Goal: Task Accomplishment & Management: Use online tool/utility

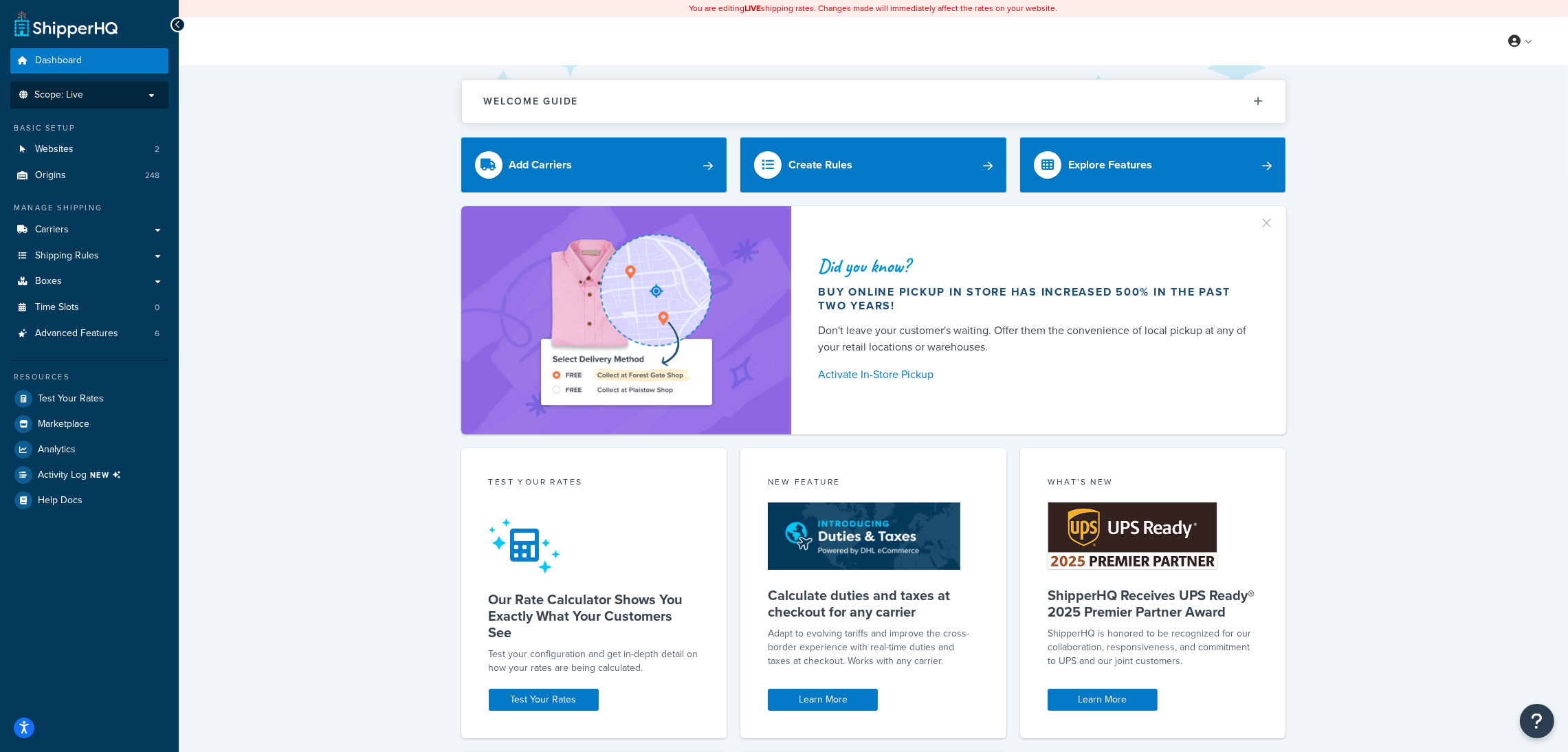
click at [135, 90] on p "Scope: Live" at bounding box center [89, 95] width 146 height 12
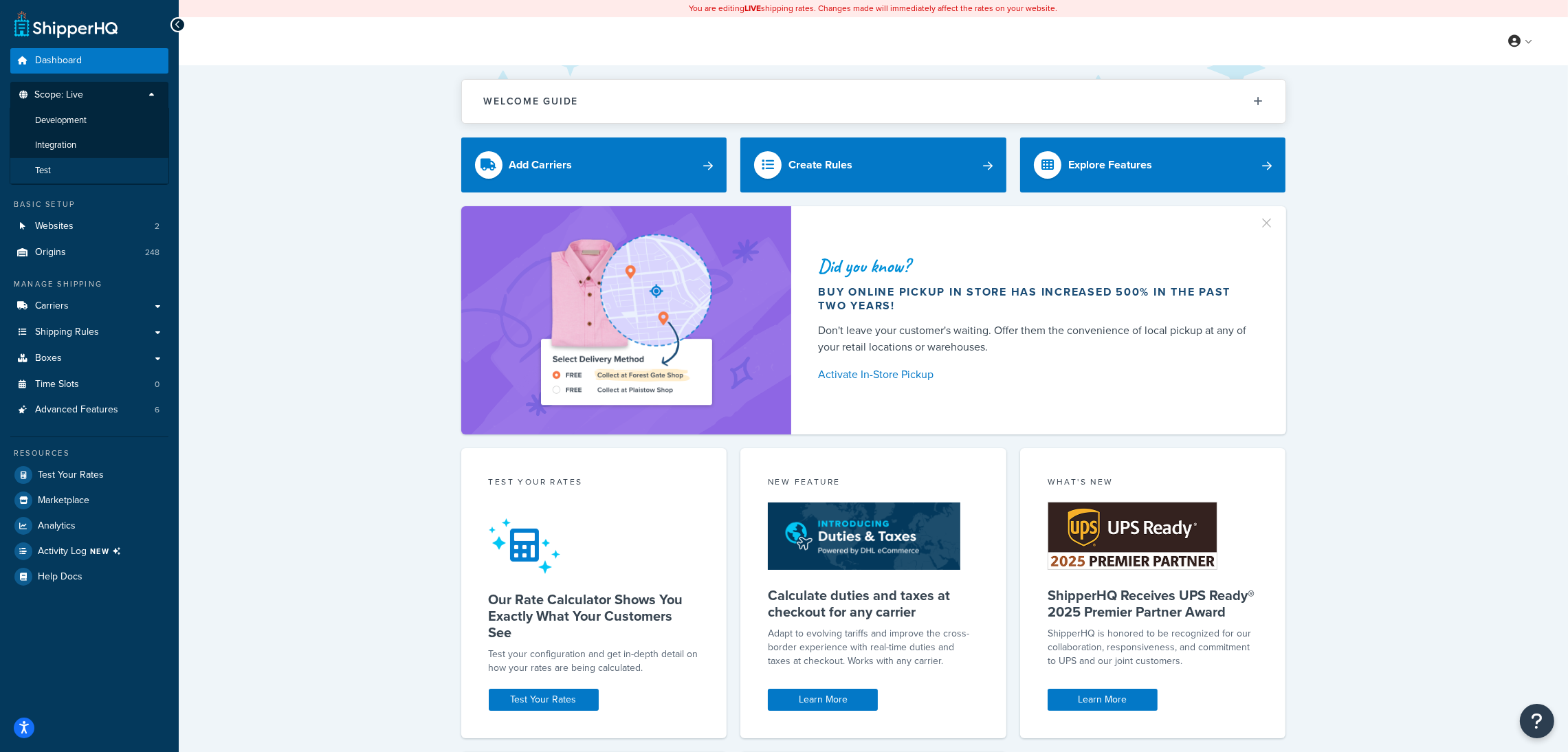
click at [84, 178] on li "Test" at bounding box center [89, 171] width 159 height 25
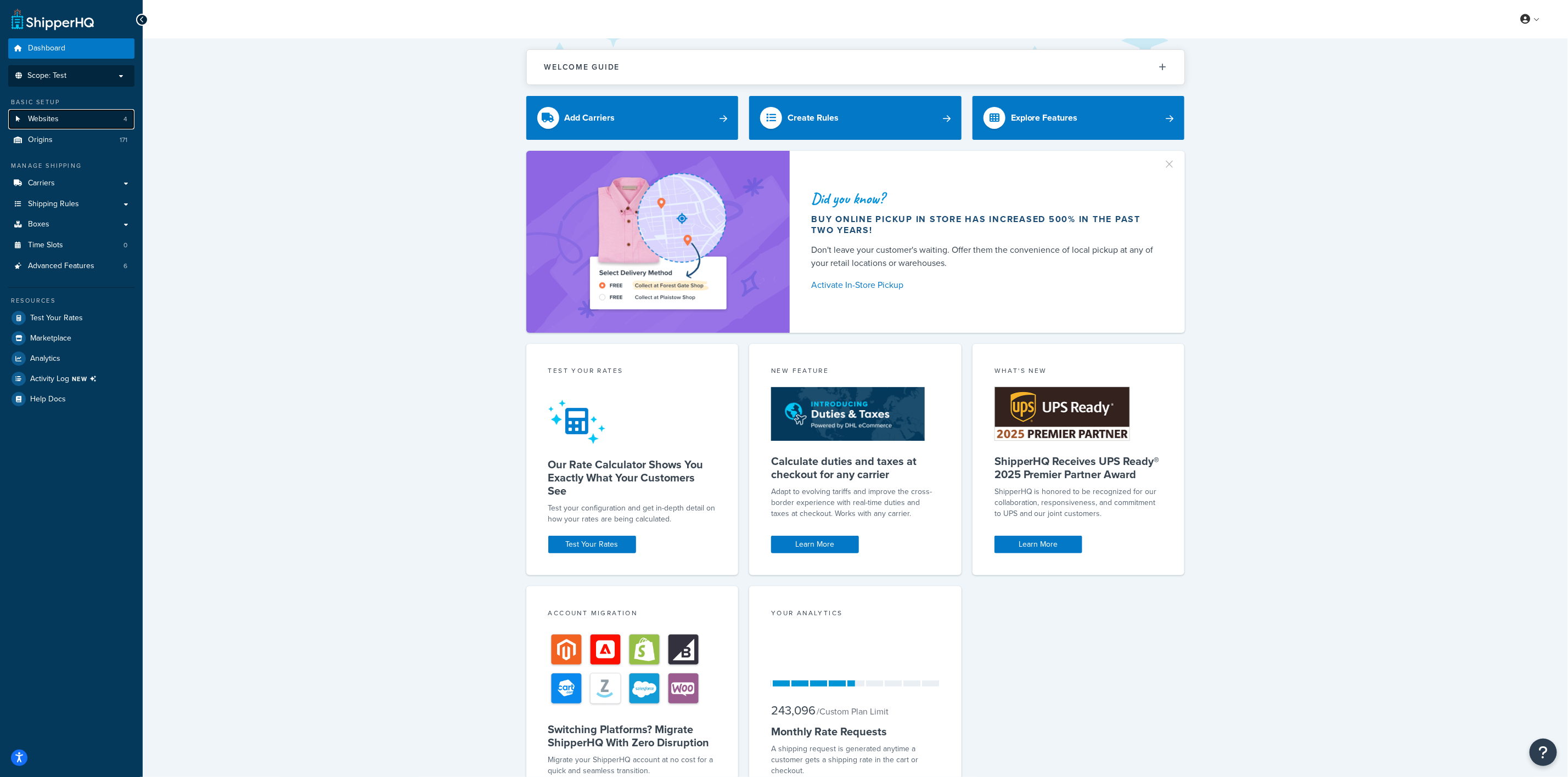
click at [89, 117] on link "Websites 4" at bounding box center [71, 119] width 126 height 20
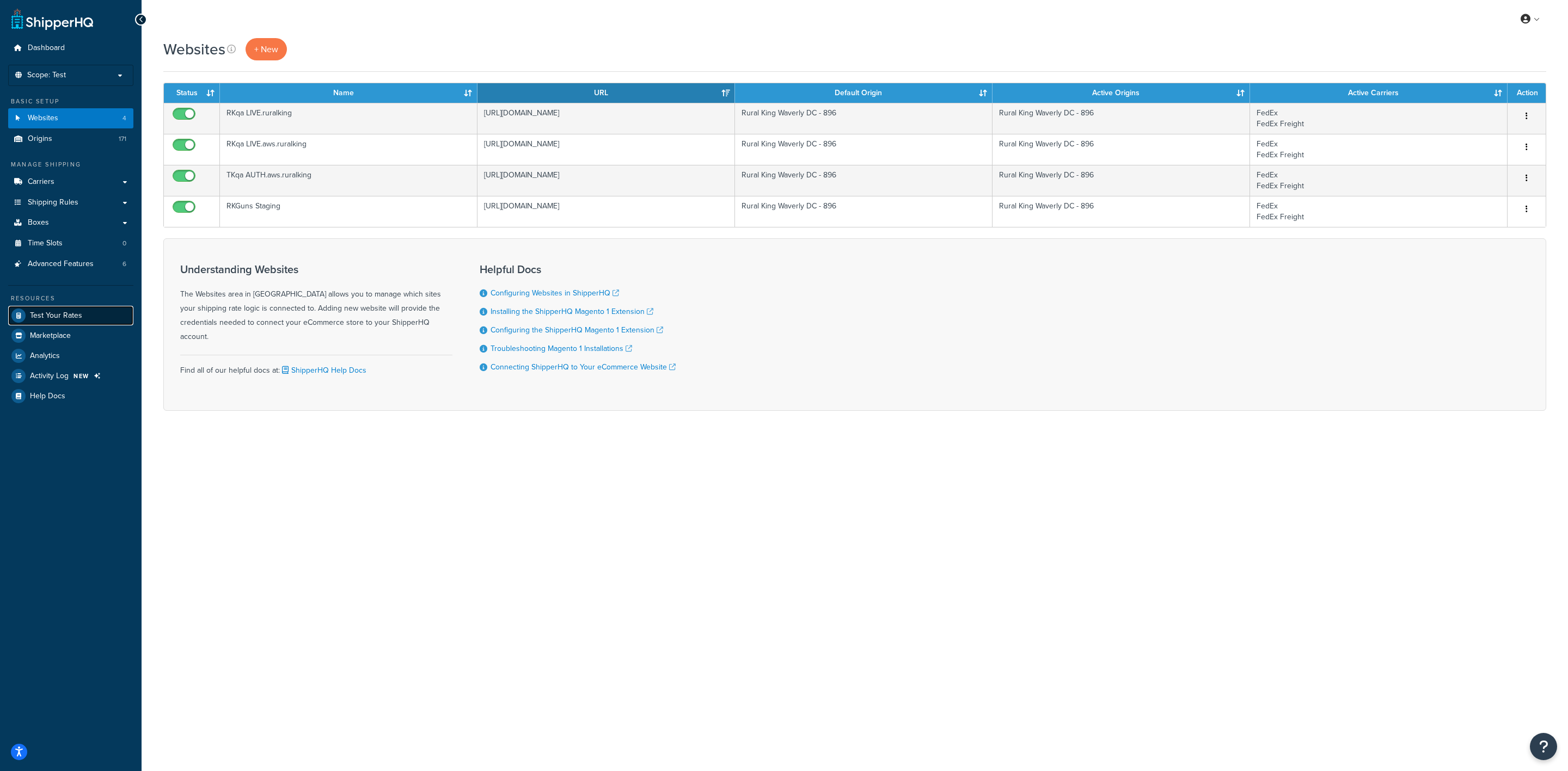
click at [105, 317] on link "Test Your Rates" at bounding box center [71, 315] width 125 height 19
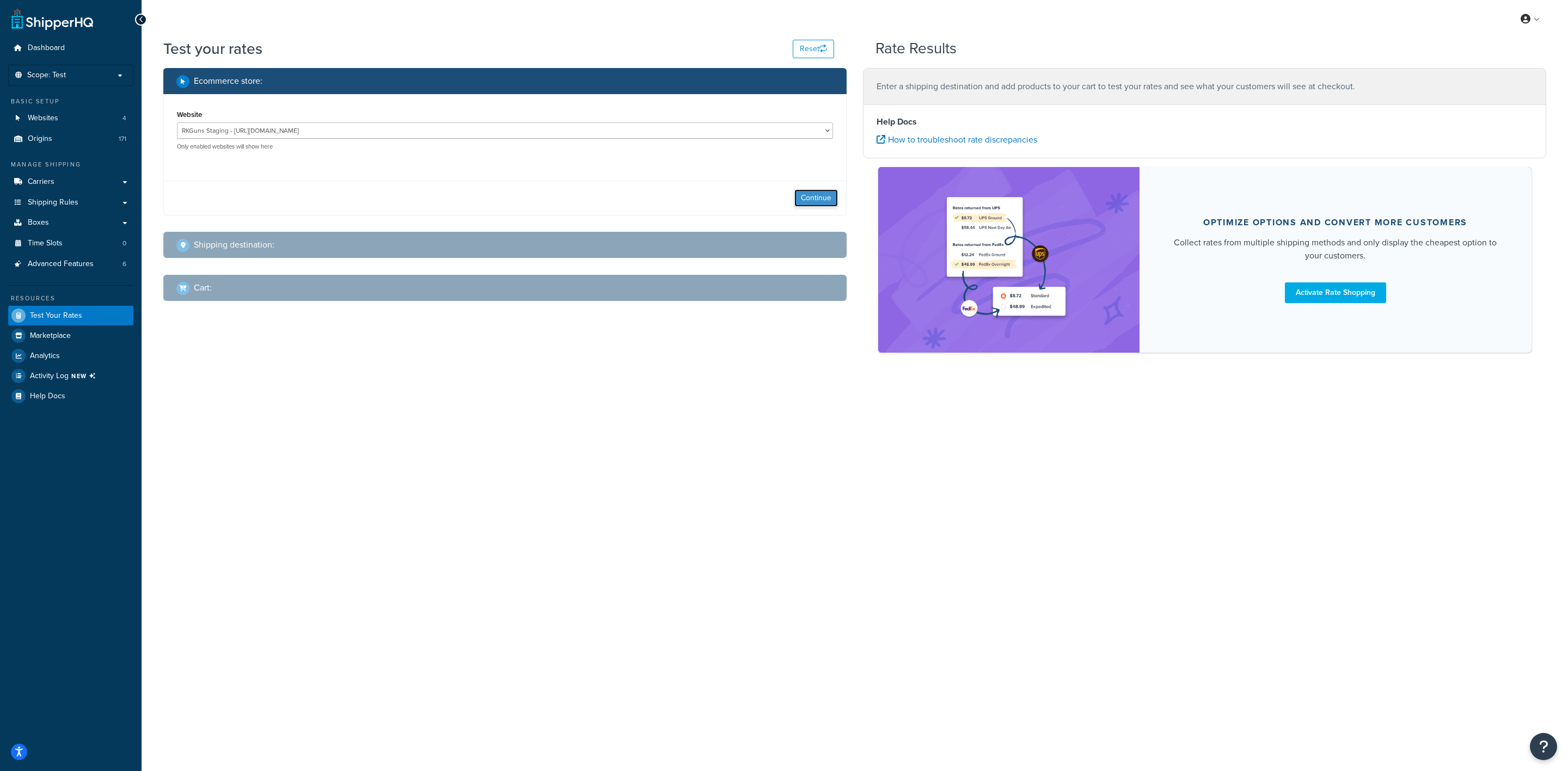
click at [816, 196] on button "Continue" at bounding box center [816, 198] width 44 height 18
select select "TX"
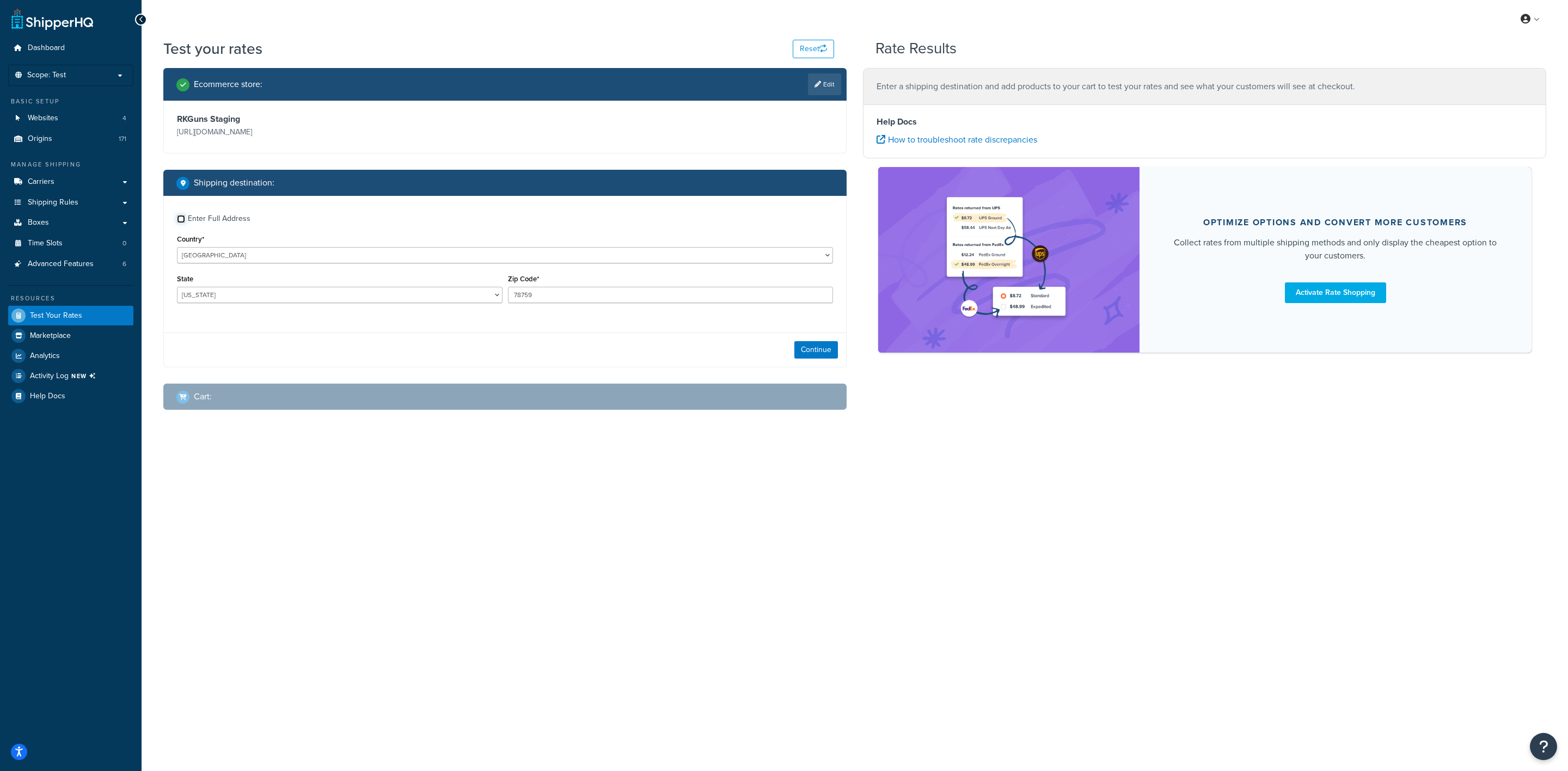
click at [185, 219] on input "Enter Full Address" at bounding box center [181, 219] width 8 height 8
checkbox input "true"
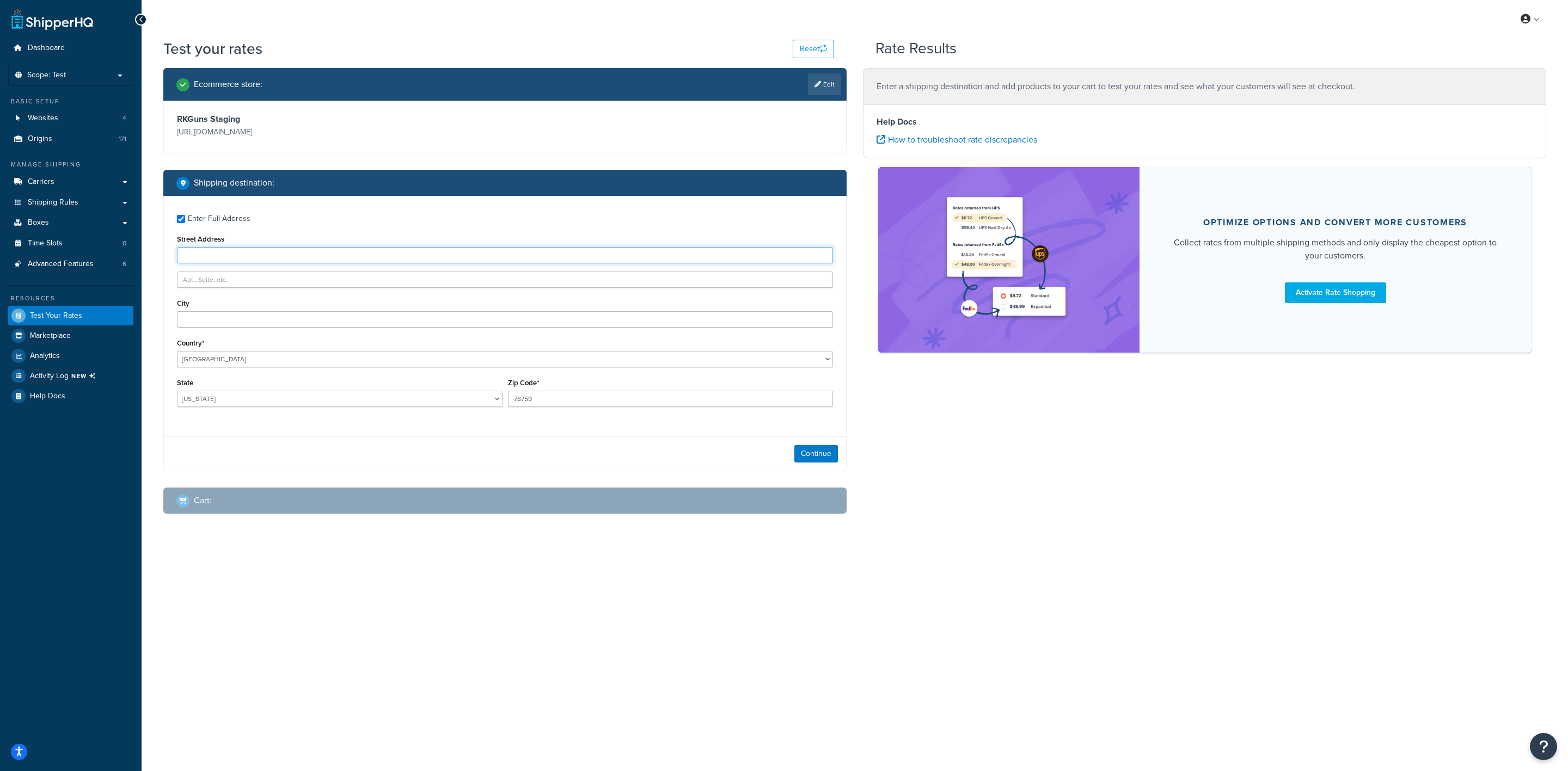
click at [250, 250] on input "Street Address" at bounding box center [505, 255] width 656 height 16
type input "901 South 17th Street"
type input "Mattoon"
select select "IL"
click at [592, 397] on input "78759" at bounding box center [670, 399] width 326 height 16
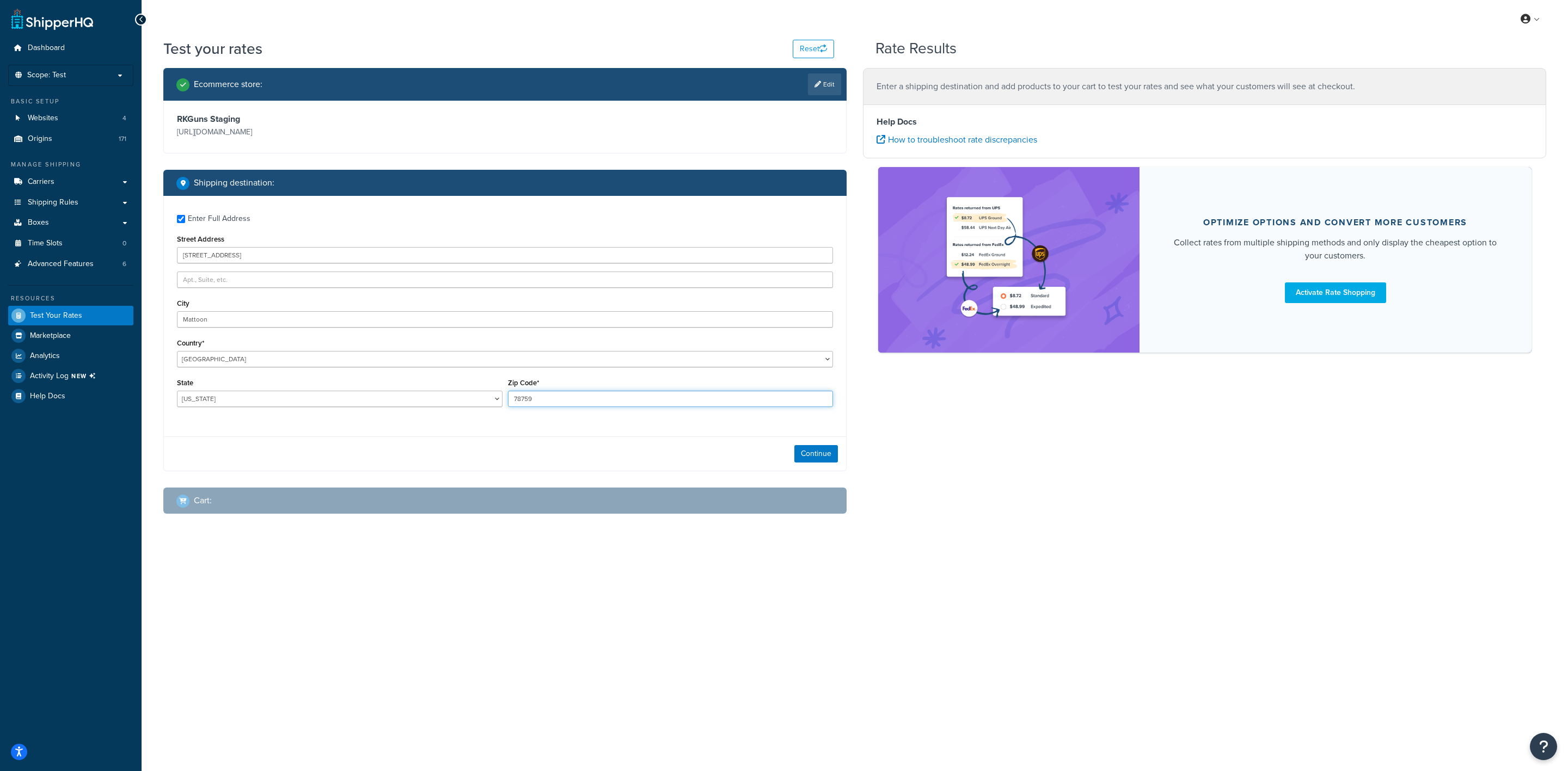
click at [592, 397] on input "78759" at bounding box center [670, 399] width 326 height 16
type input "4"
type input "61938"
click at [811, 453] on button "Continue" at bounding box center [816, 454] width 44 height 18
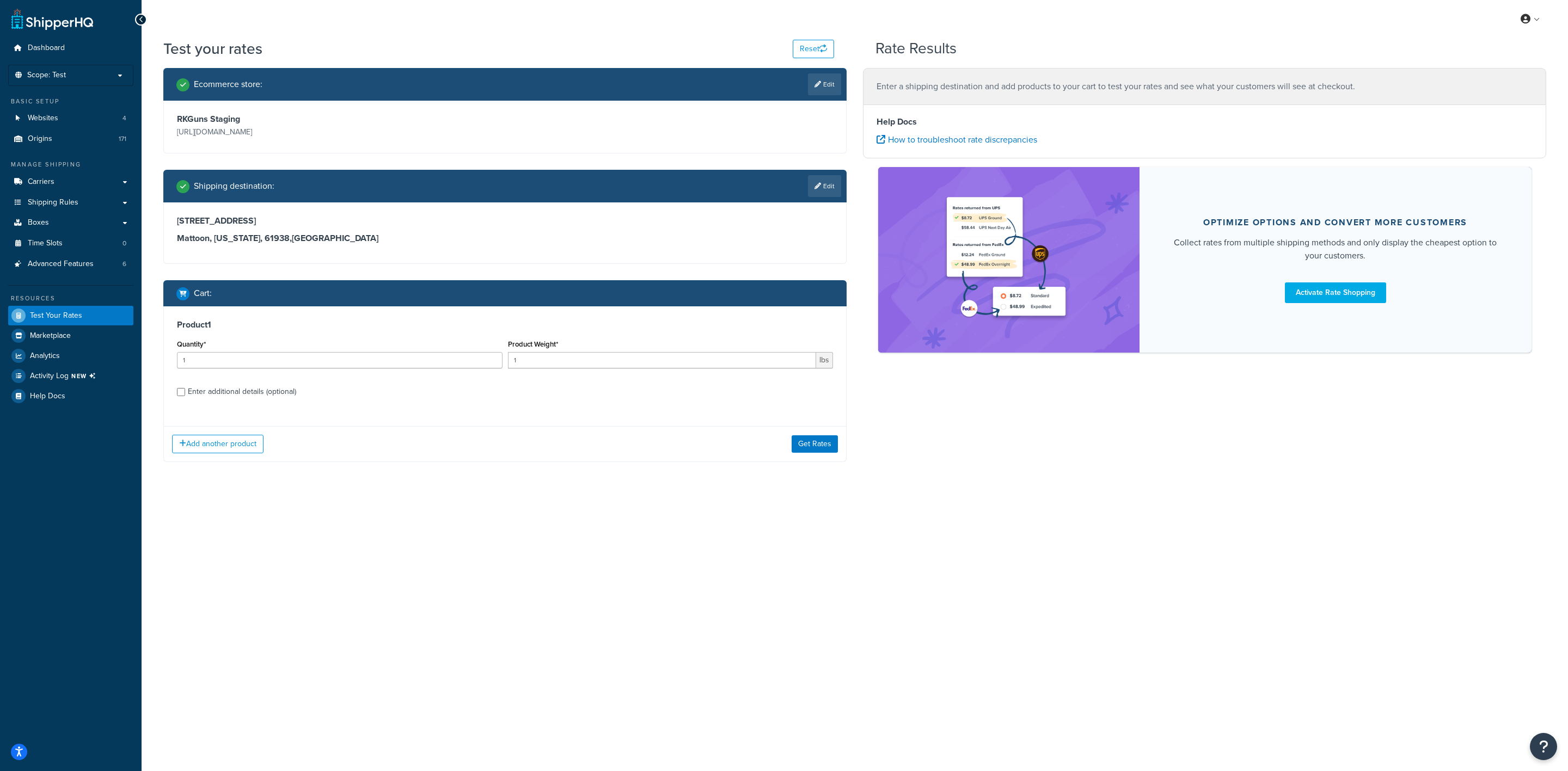
click at [236, 388] on div "Enter additional details (optional)" at bounding box center [242, 392] width 109 height 15
click at [186, 388] on input "Enter additional details (optional)" at bounding box center [181, 392] width 8 height 8
checkbox input "true"
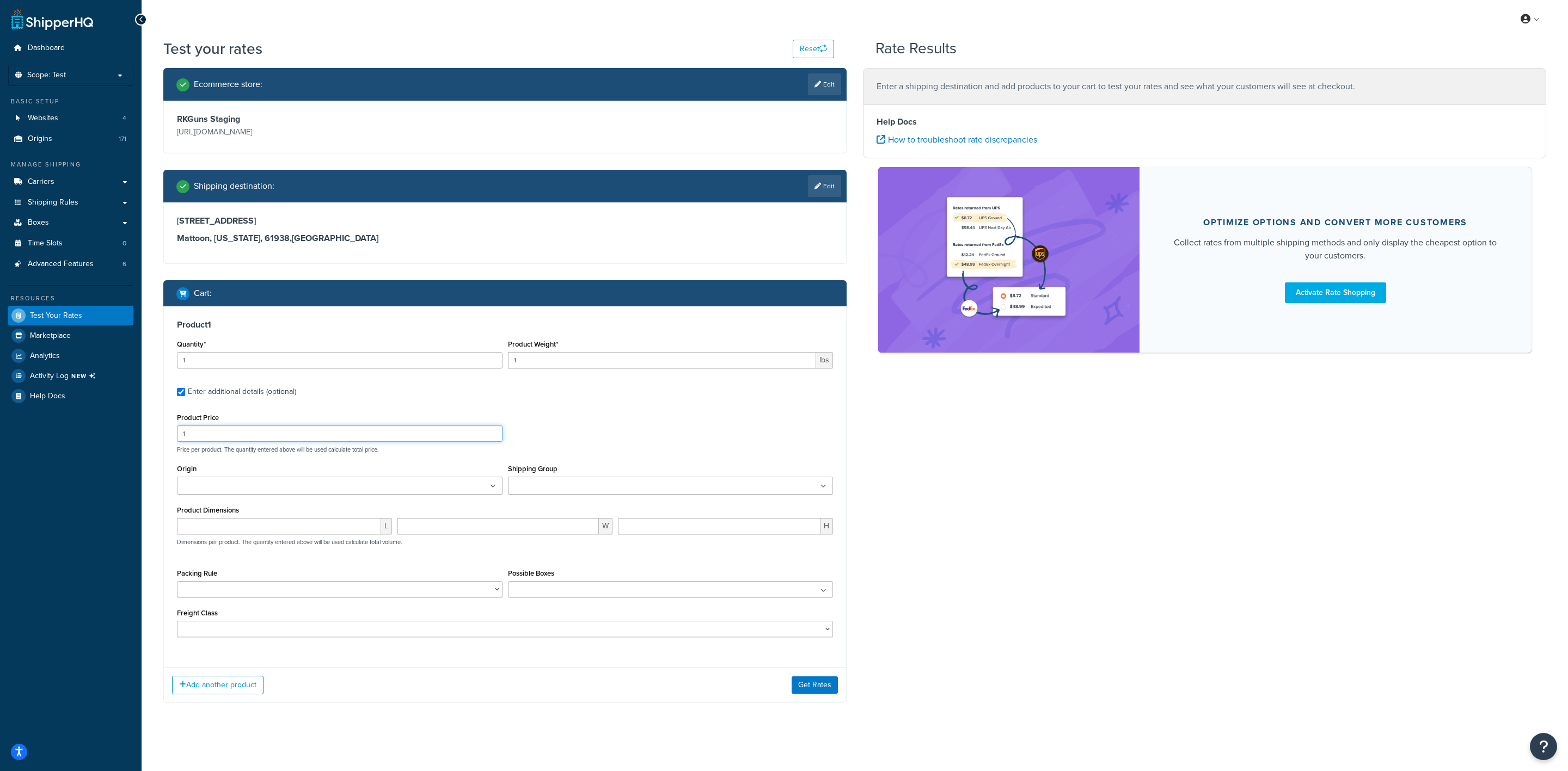
click at [307, 436] on input "1" at bounding box center [339, 433] width 326 height 16
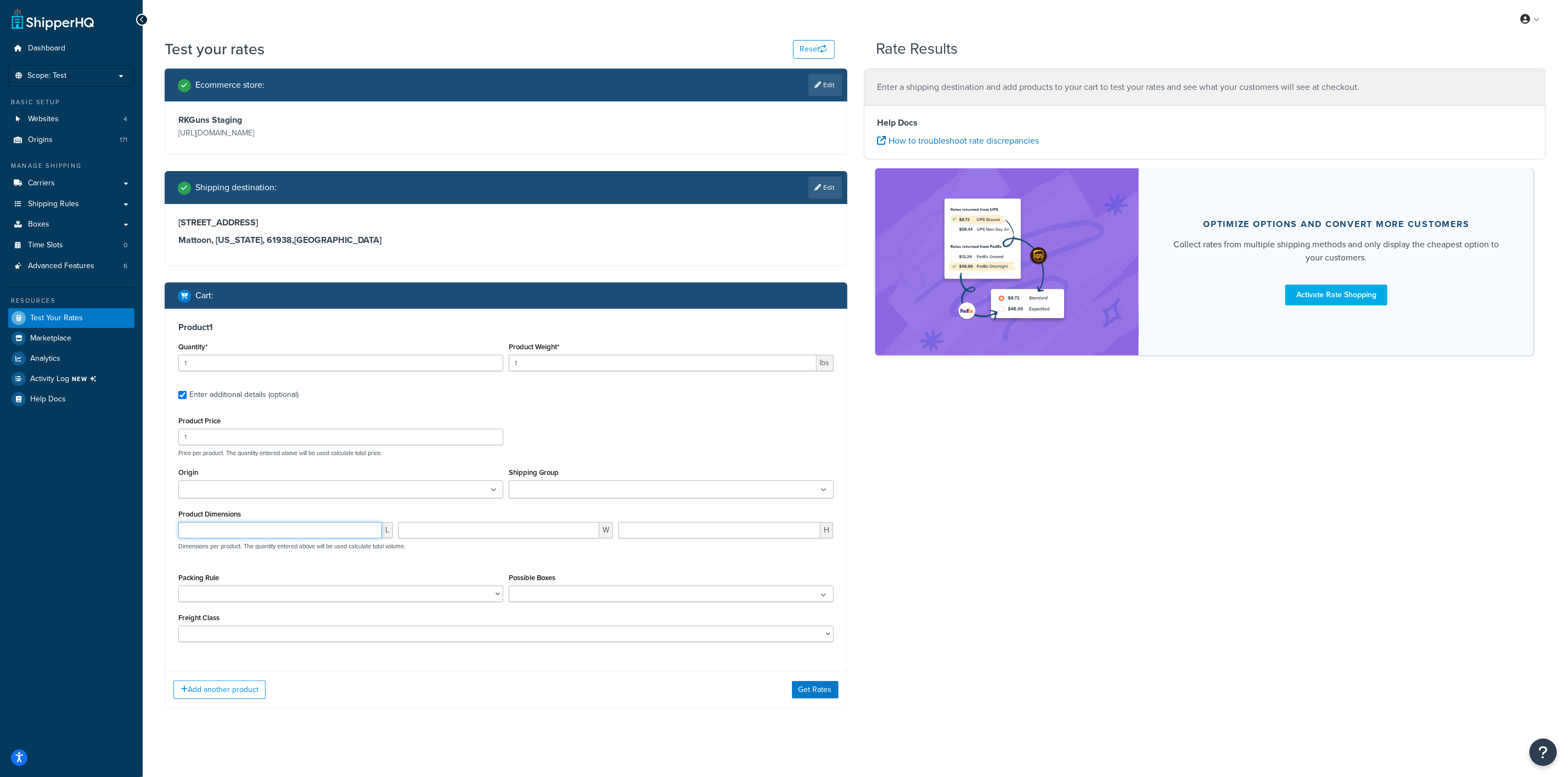
click at [331, 530] on input "number" at bounding box center [280, 530] width 203 height 16
click at [320, 535] on input "4.5" at bounding box center [280, 530] width 203 height 16
type input "46.5"
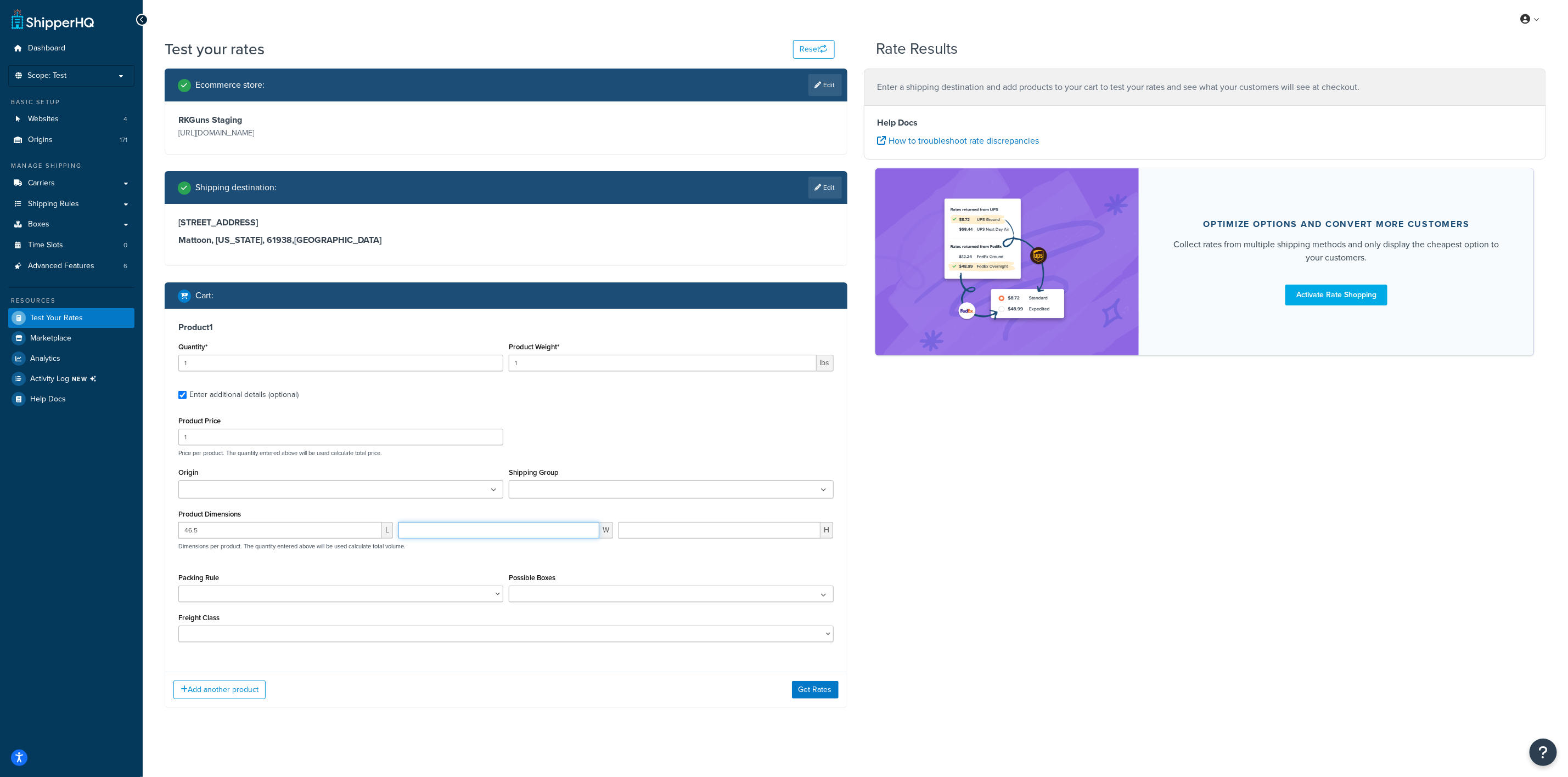
click at [503, 532] on input "number" at bounding box center [499, 530] width 201 height 16
type input "11"
type input "4.5"
click at [575, 367] on input "1" at bounding box center [663, 363] width 308 height 16
type input "10"
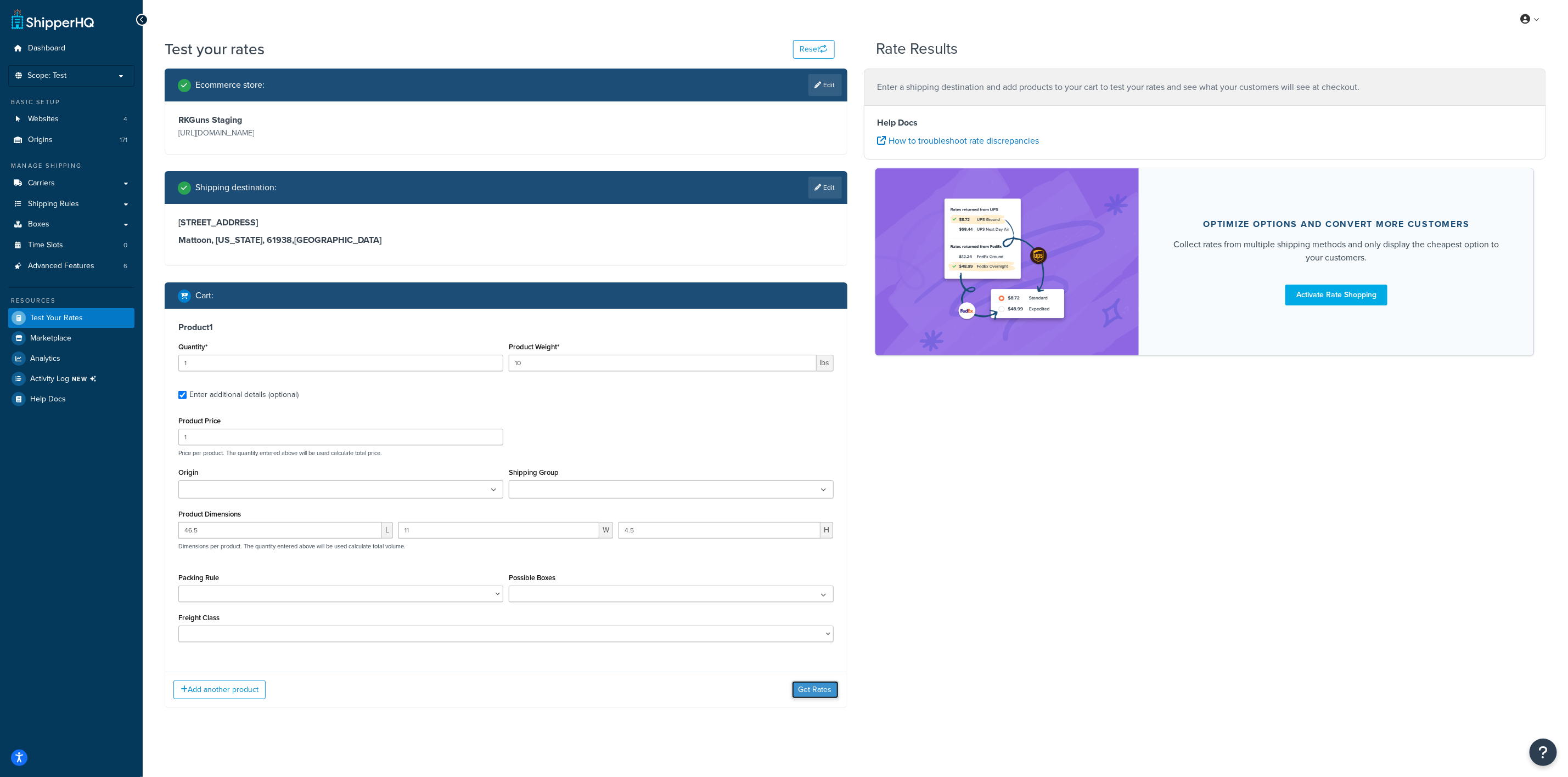
click at [830, 683] on button "Get Rates" at bounding box center [815, 690] width 47 height 18
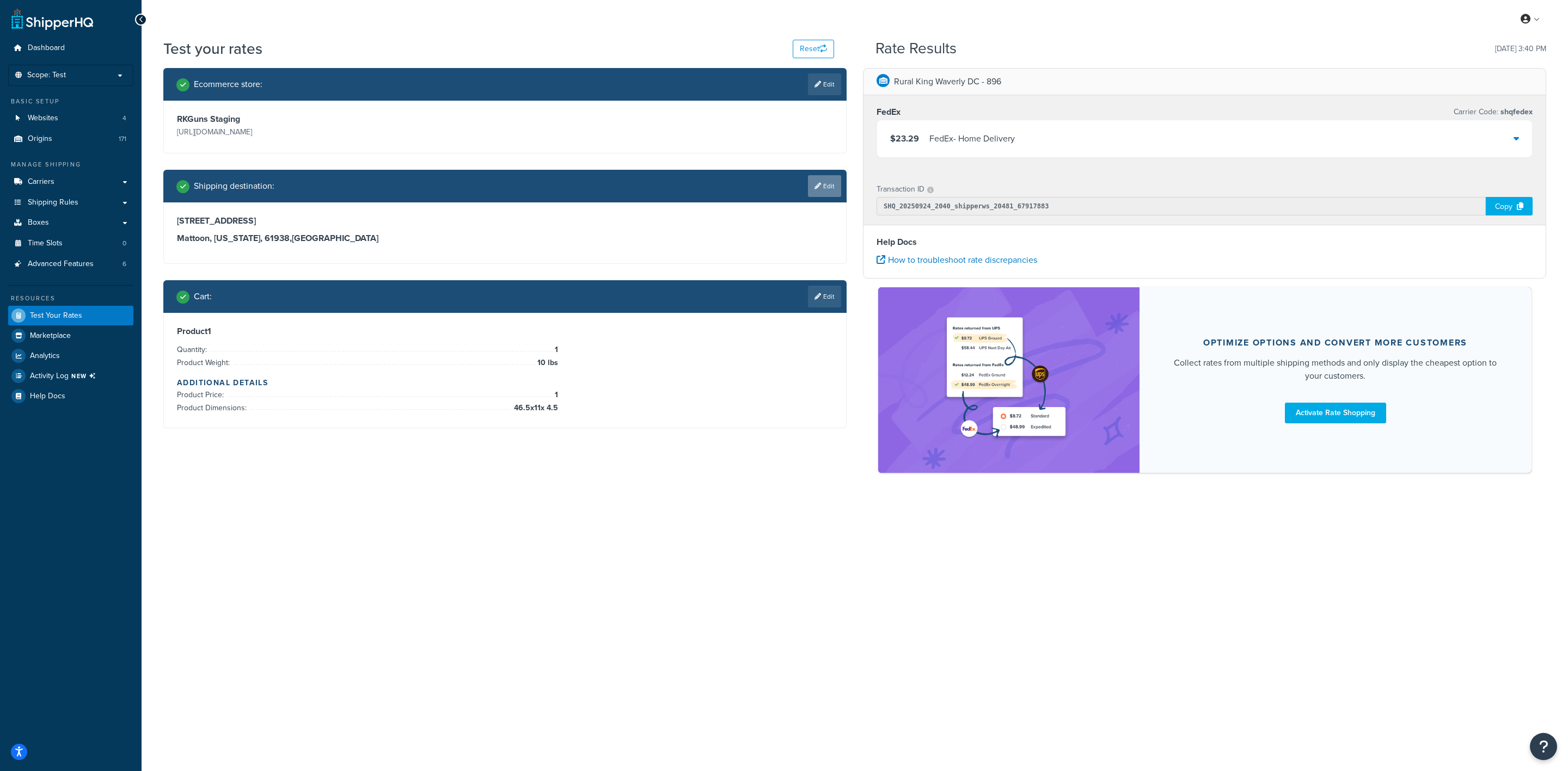
click at [808, 182] on link "Edit" at bounding box center [824, 186] width 33 height 22
select select "IL"
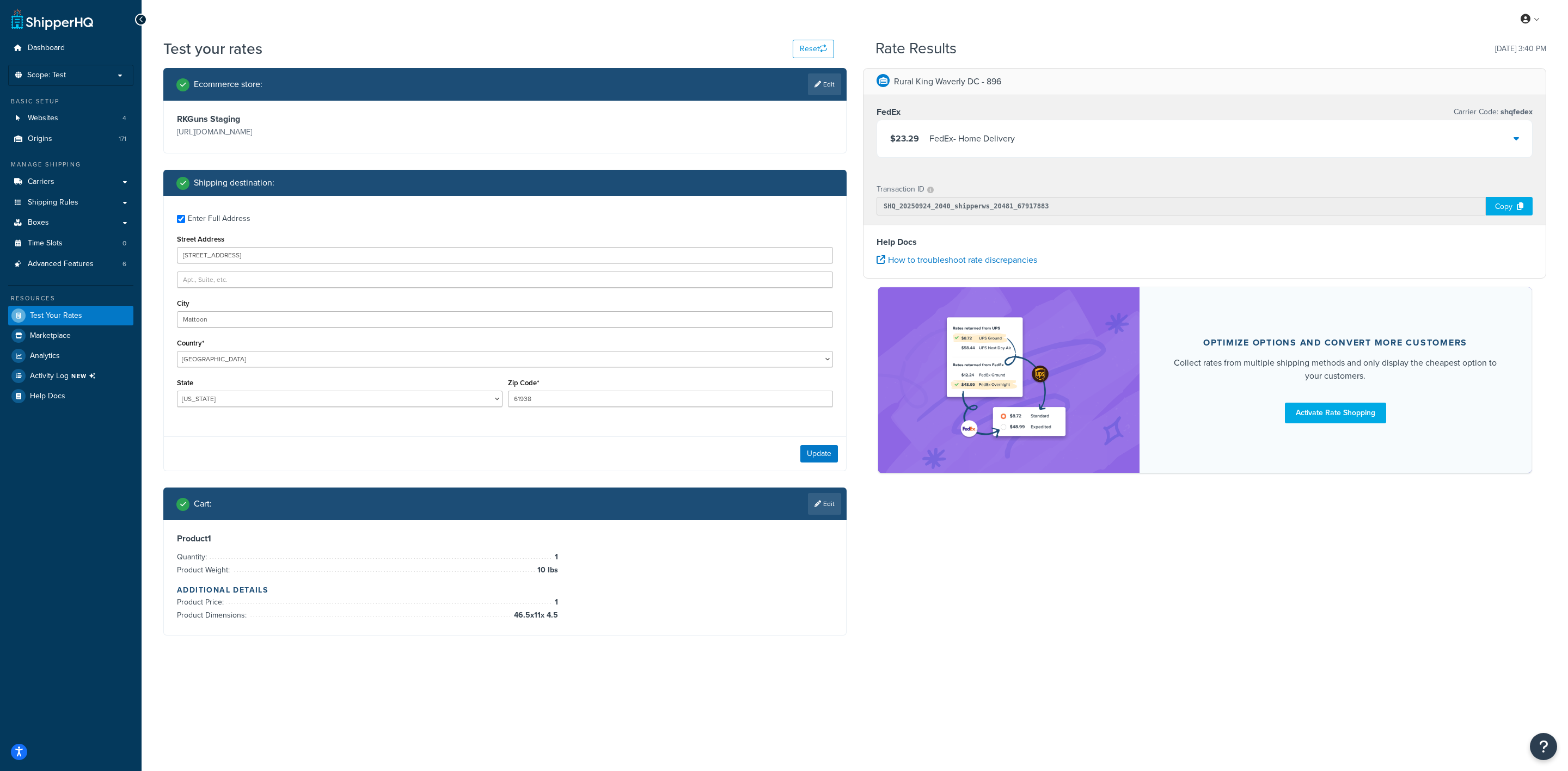
click at [821, 490] on div "Cart : Edit" at bounding box center [505, 504] width 684 height 32
click at [824, 503] on link "Edit" at bounding box center [824, 504] width 33 height 22
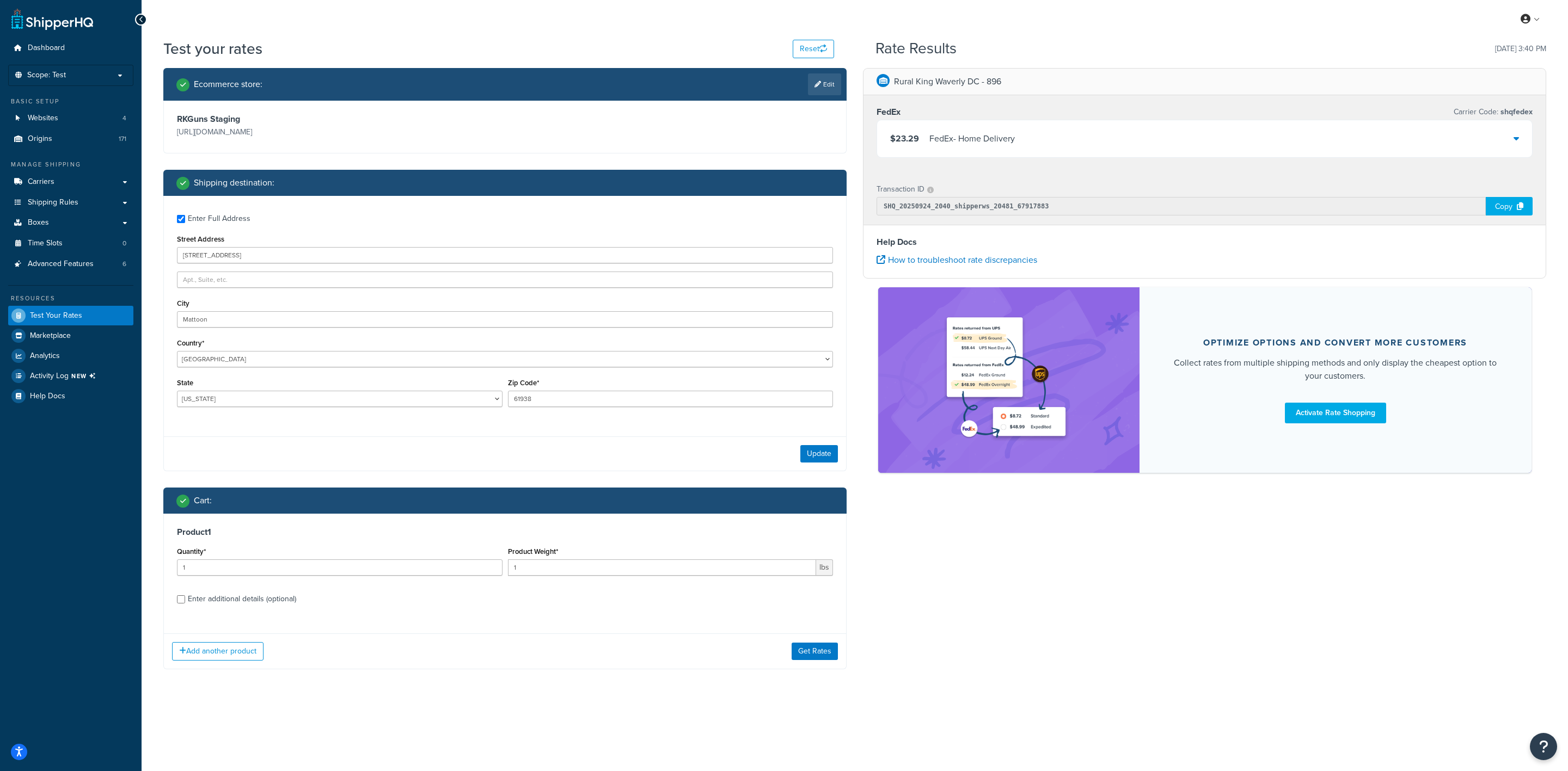
click at [192, 603] on div "Enter additional details (optional)" at bounding box center [242, 599] width 109 height 15
click at [186, 603] on input "Enter additional details (optional)" at bounding box center [181, 599] width 8 height 8
checkbox input "true"
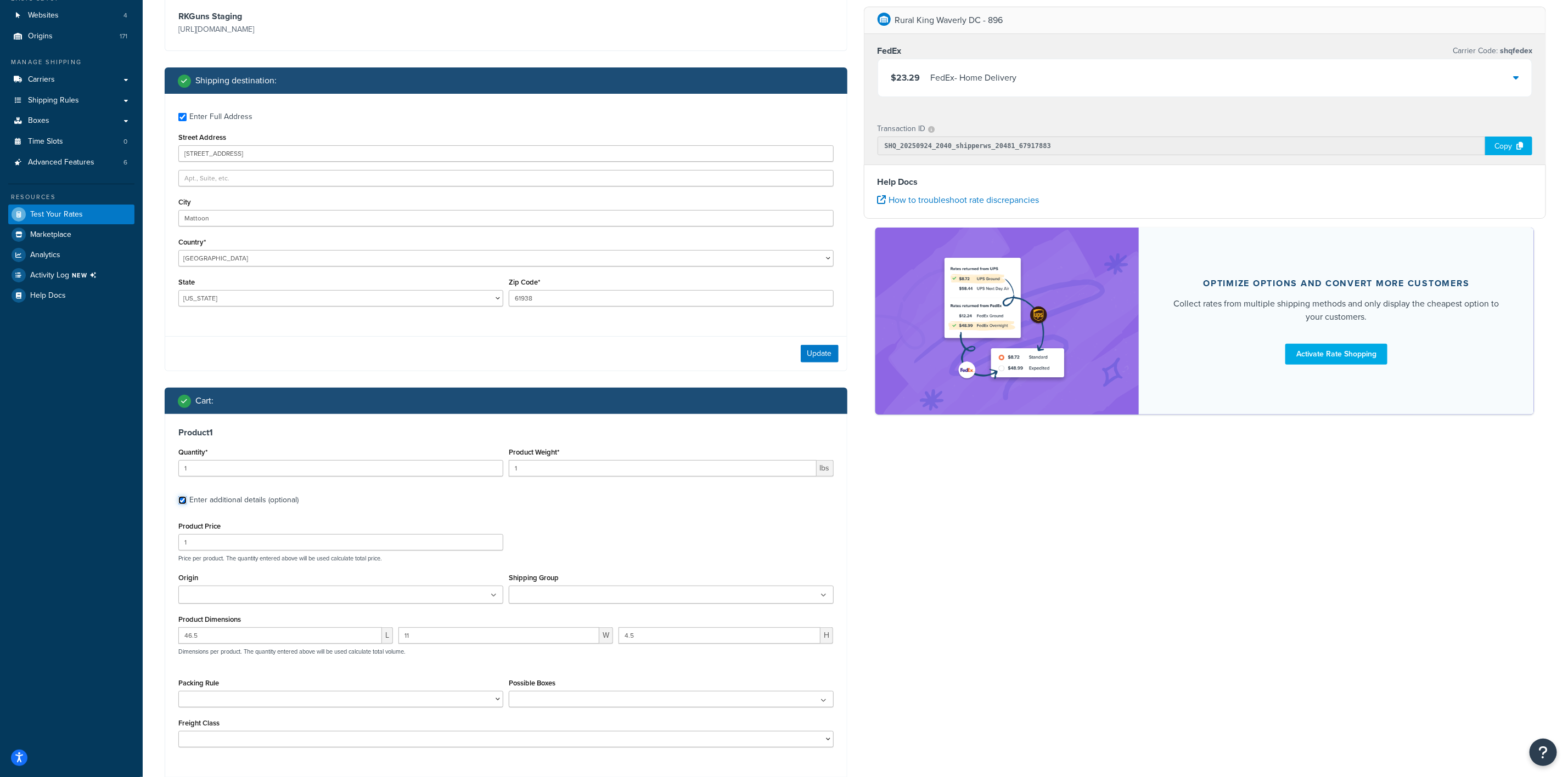
scroll to position [212, 0]
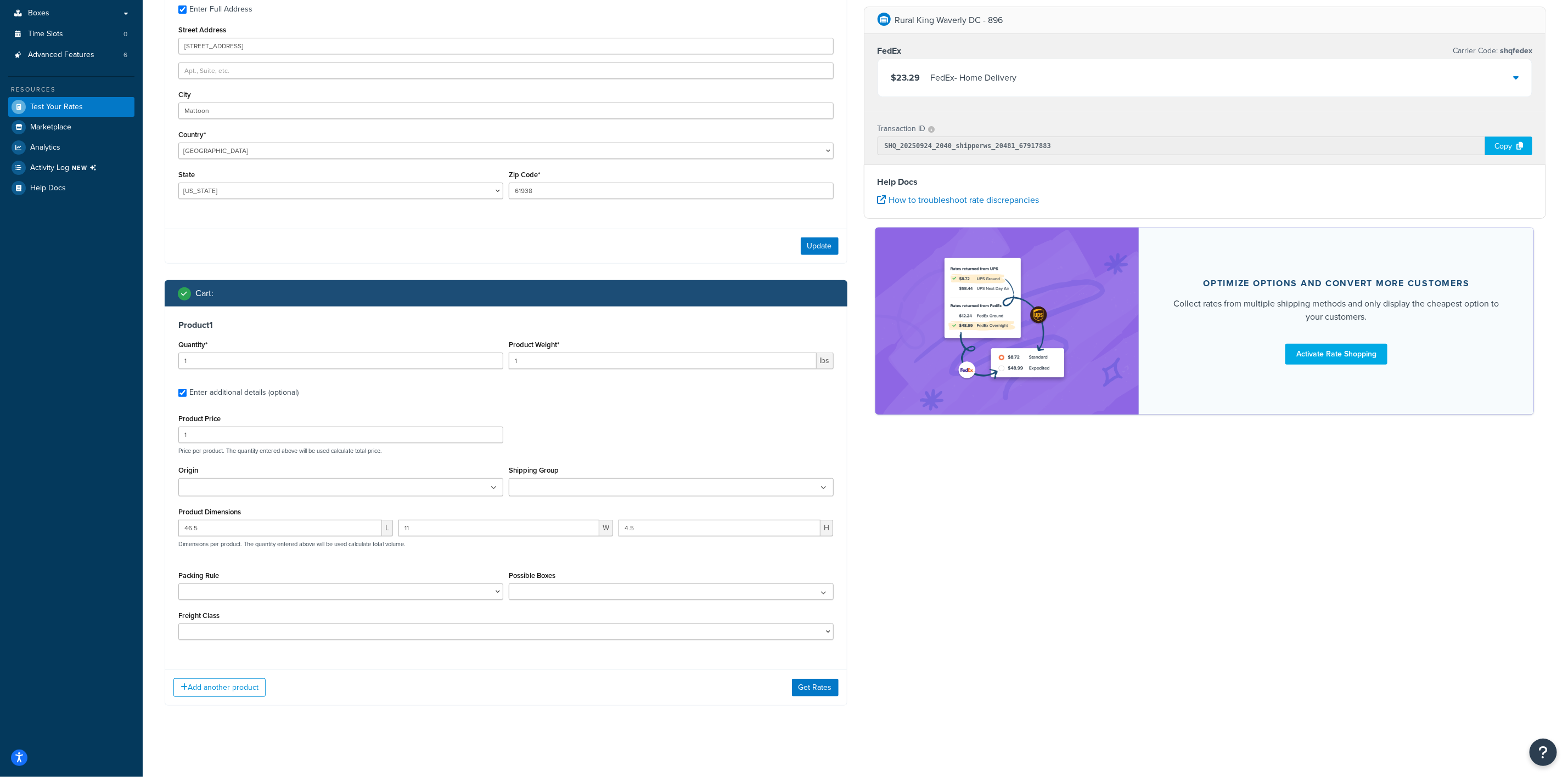
click at [326, 490] on ul at bounding box center [341, 487] width 325 height 18
type input "wav"
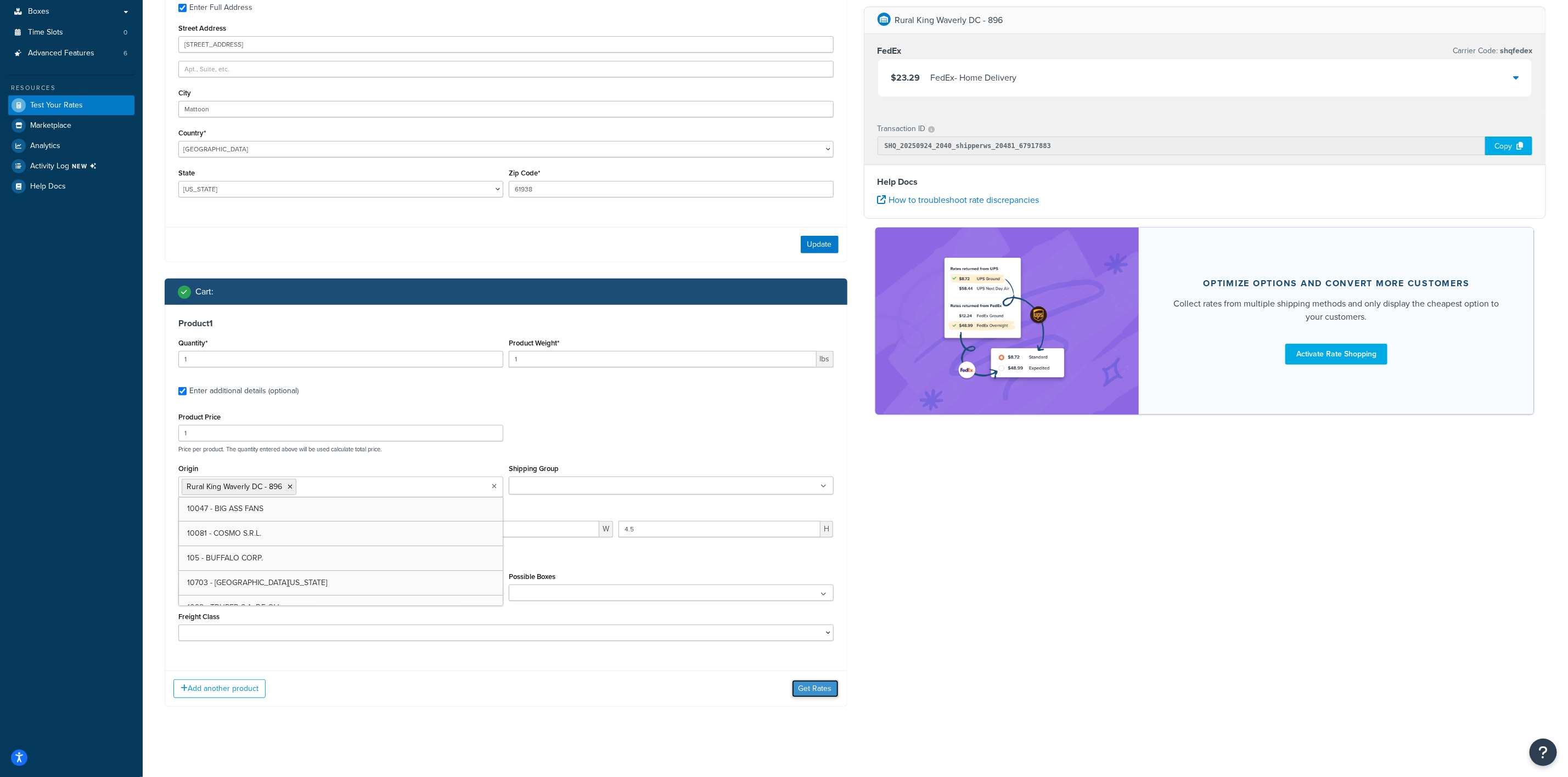
click at [814, 683] on button "Get Rates" at bounding box center [815, 689] width 47 height 18
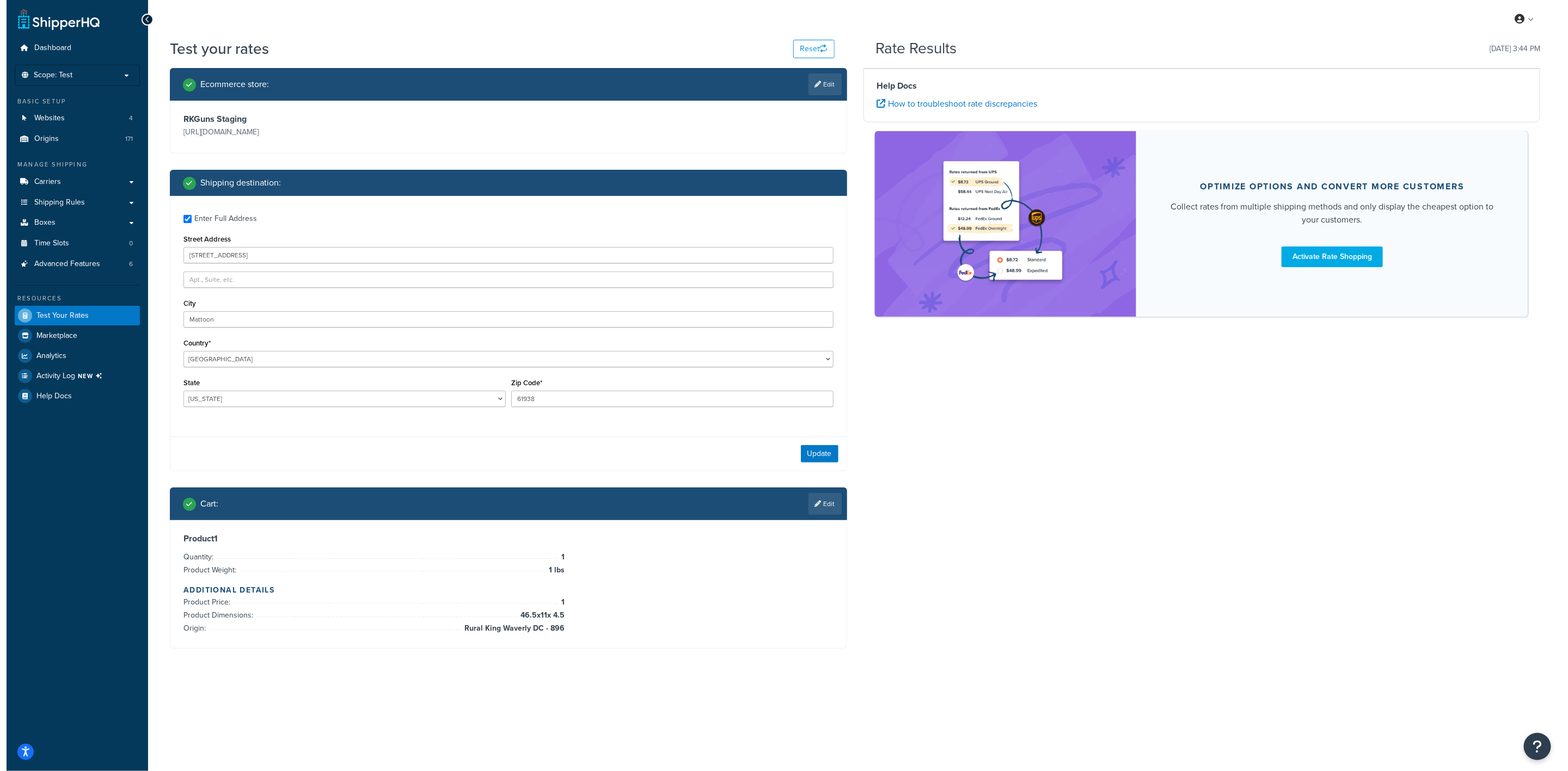
scroll to position [0, 0]
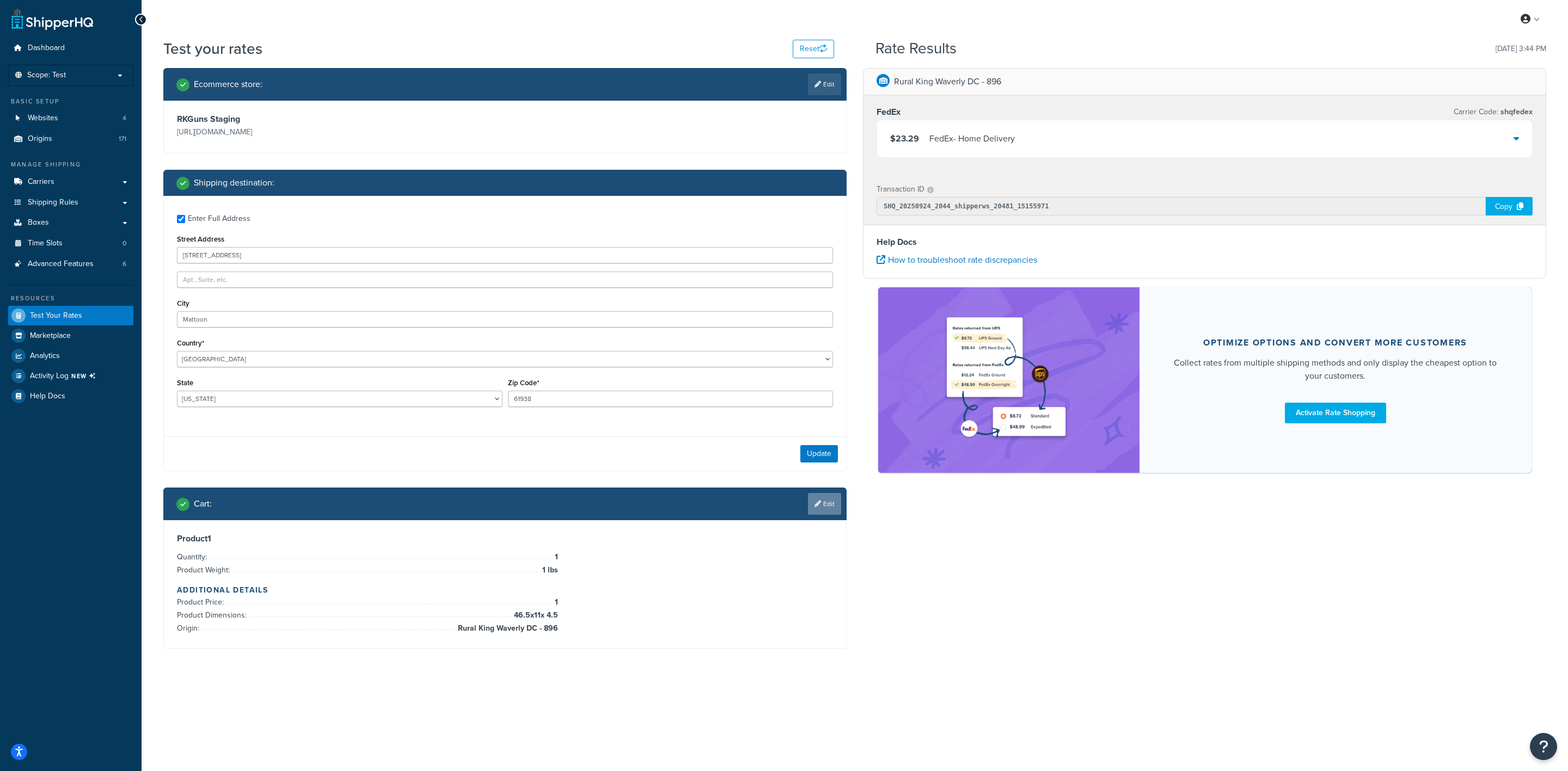
click at [816, 503] on icon at bounding box center [817, 504] width 6 height 6
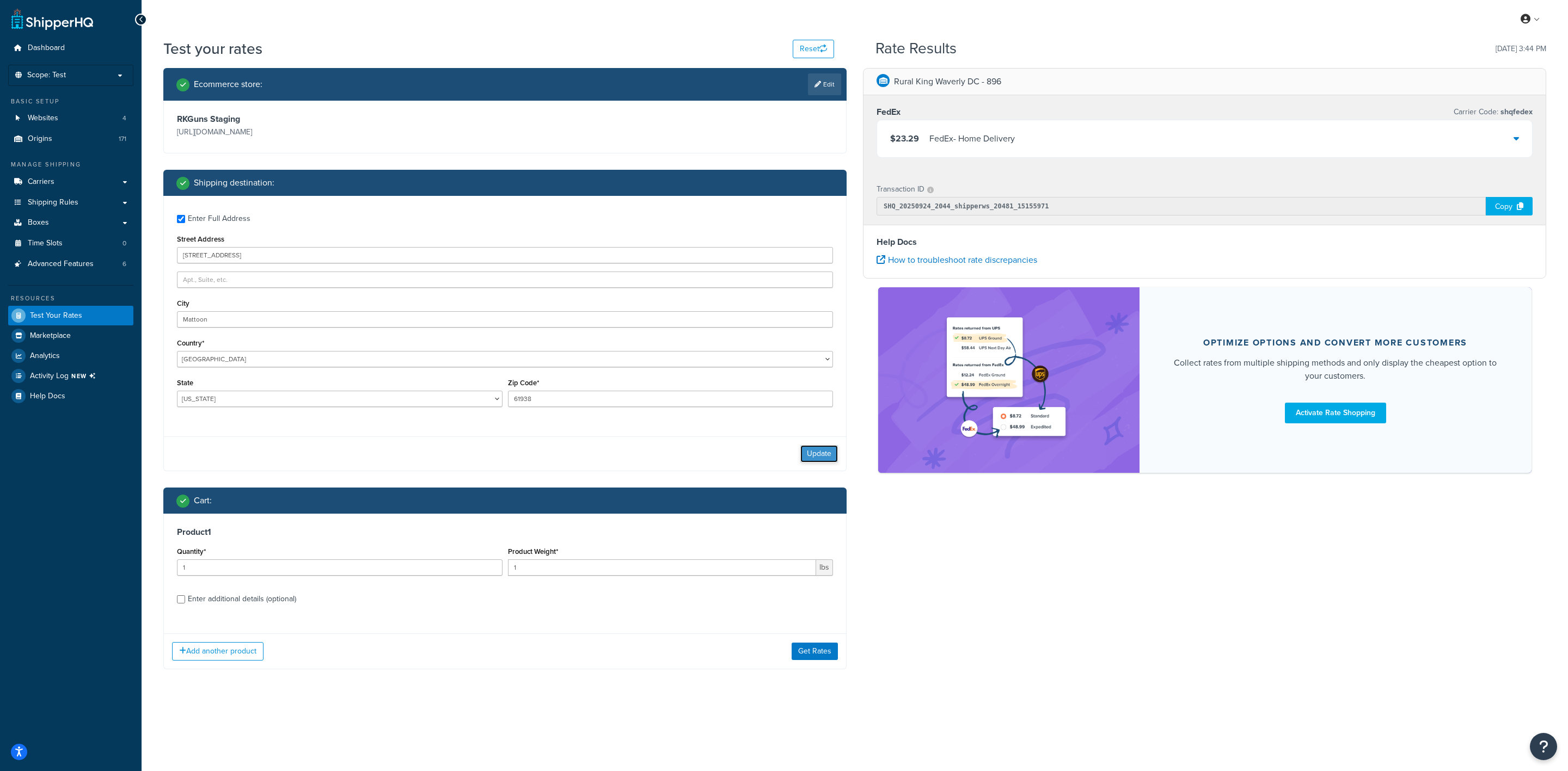
click at [827, 456] on button "Update" at bounding box center [819, 454] width 38 height 18
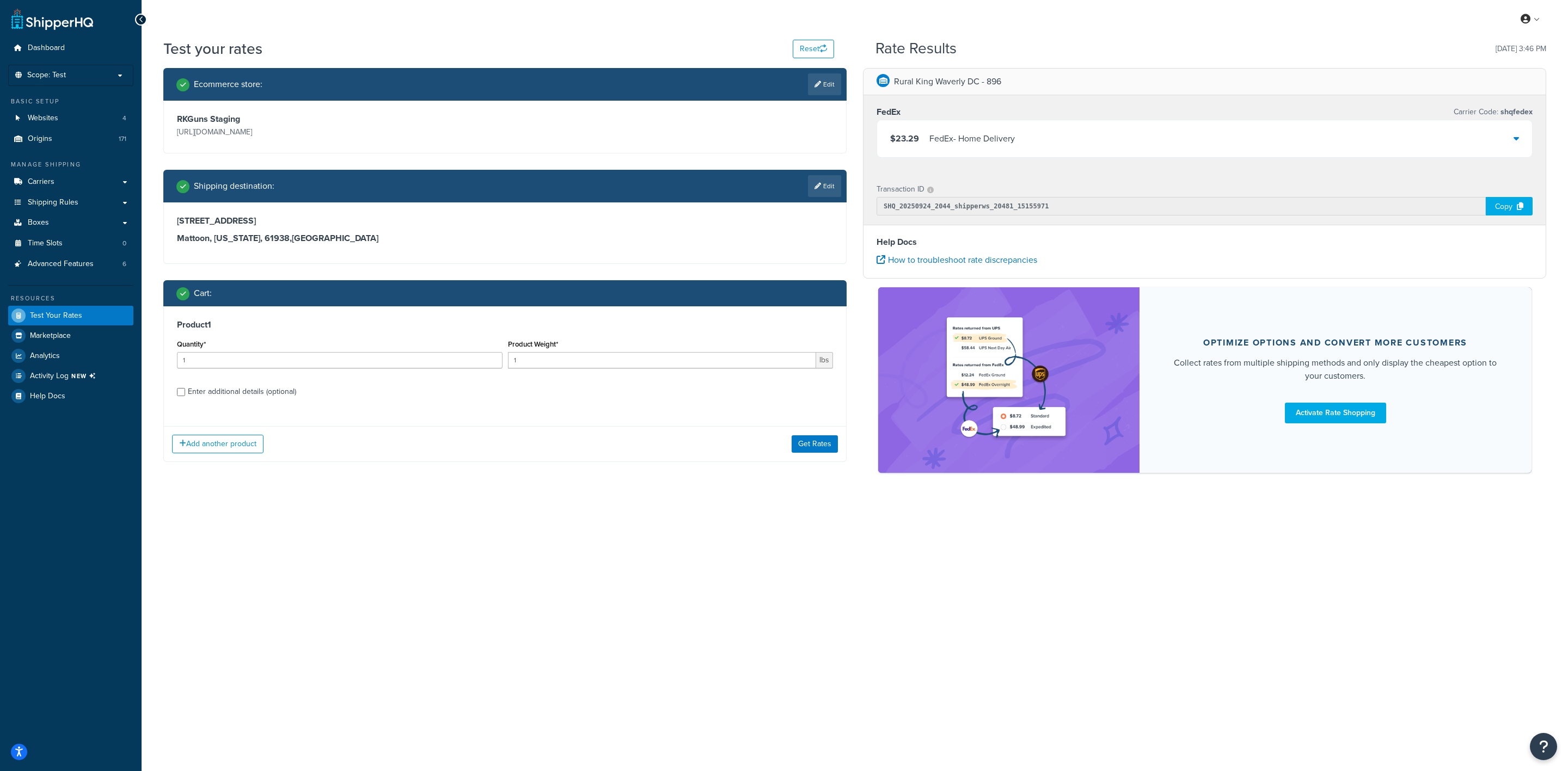
click at [214, 392] on div "Enter additional details (optional)" at bounding box center [242, 392] width 109 height 15
click at [186, 392] on input "Enter additional details (optional)" at bounding box center [181, 392] width 8 height 8
checkbox input "true"
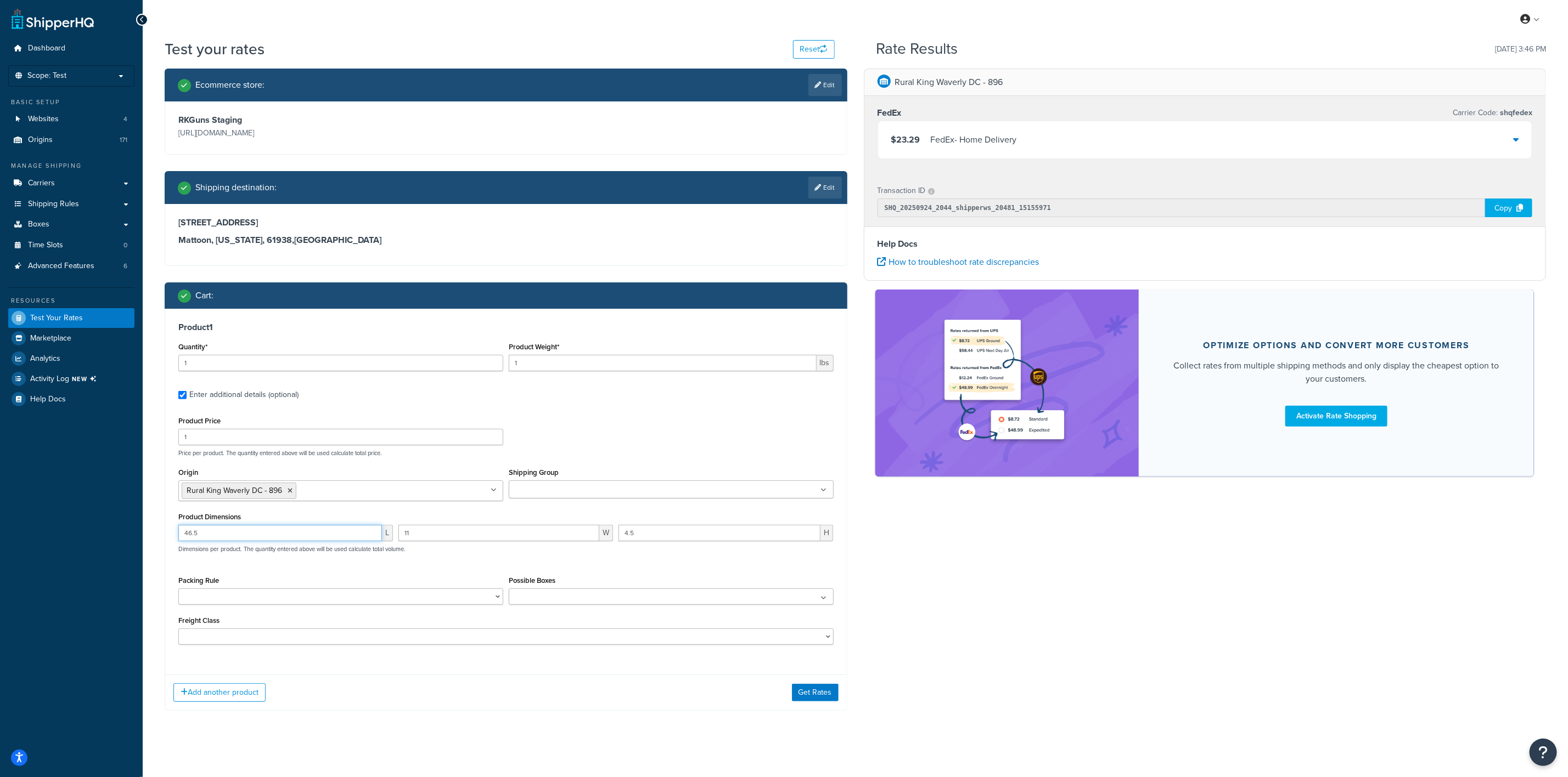
click at [258, 531] on input "46.5" at bounding box center [280, 533] width 203 height 16
type input "4"
type input "40"
type input "11"
click at [607, 366] on input "1" at bounding box center [663, 363] width 308 height 16
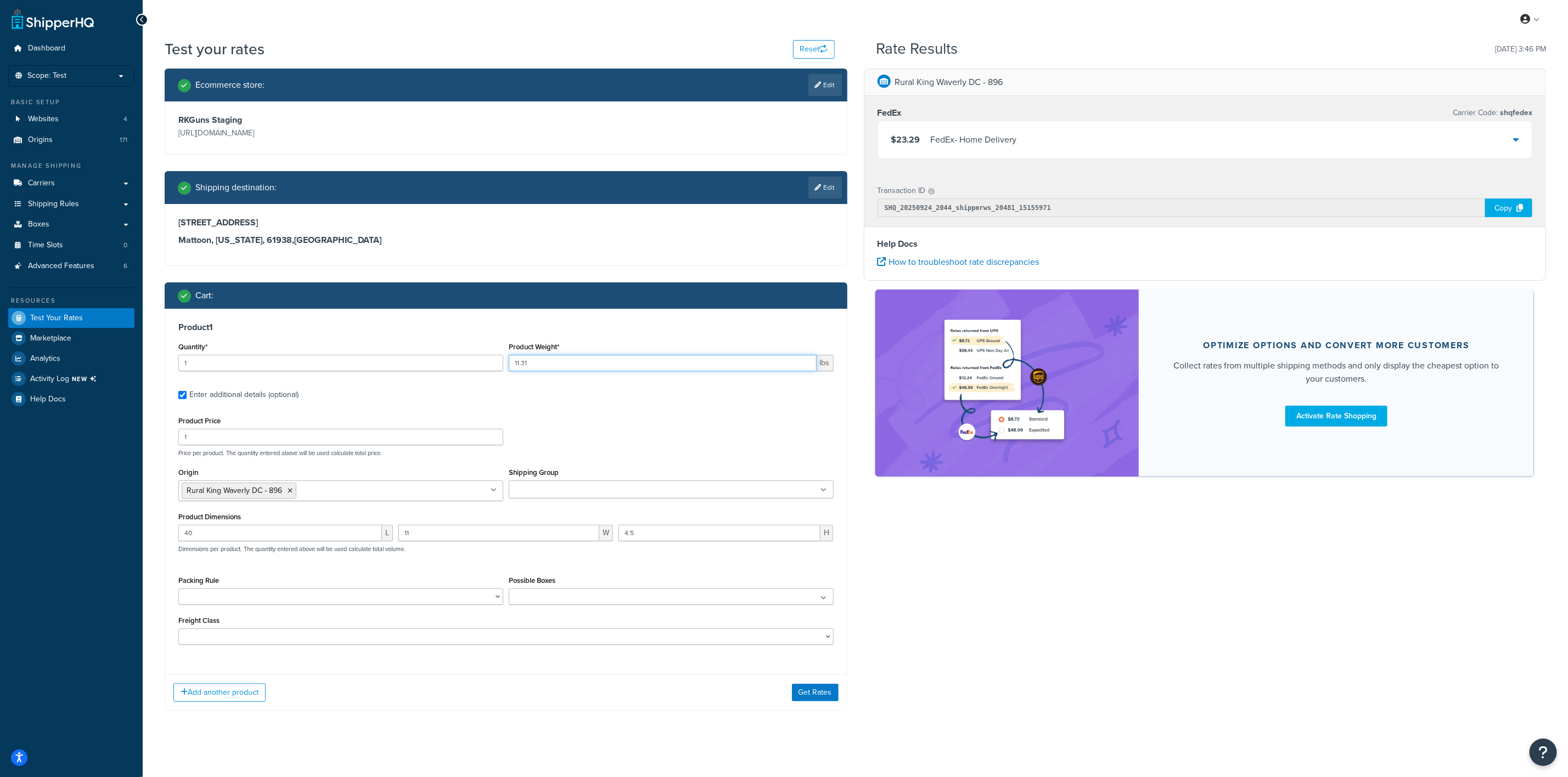
type input "11.31"
click at [656, 532] on input "4.5" at bounding box center [719, 533] width 202 height 16
type input "4"
type input "4.5"
click at [817, 693] on button "Get Rates" at bounding box center [815, 692] width 47 height 18
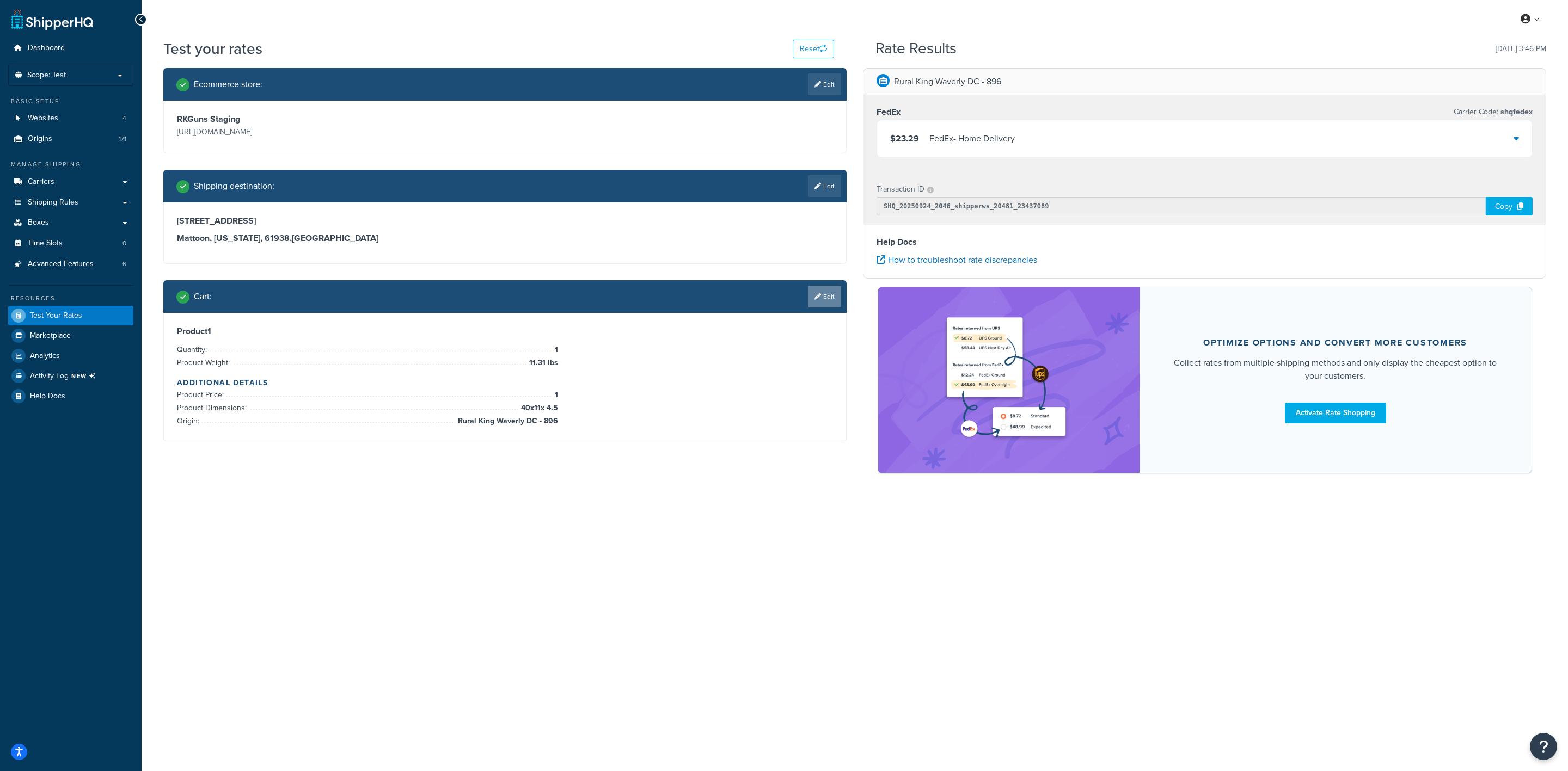
click at [821, 295] on link "Edit" at bounding box center [824, 296] width 33 height 22
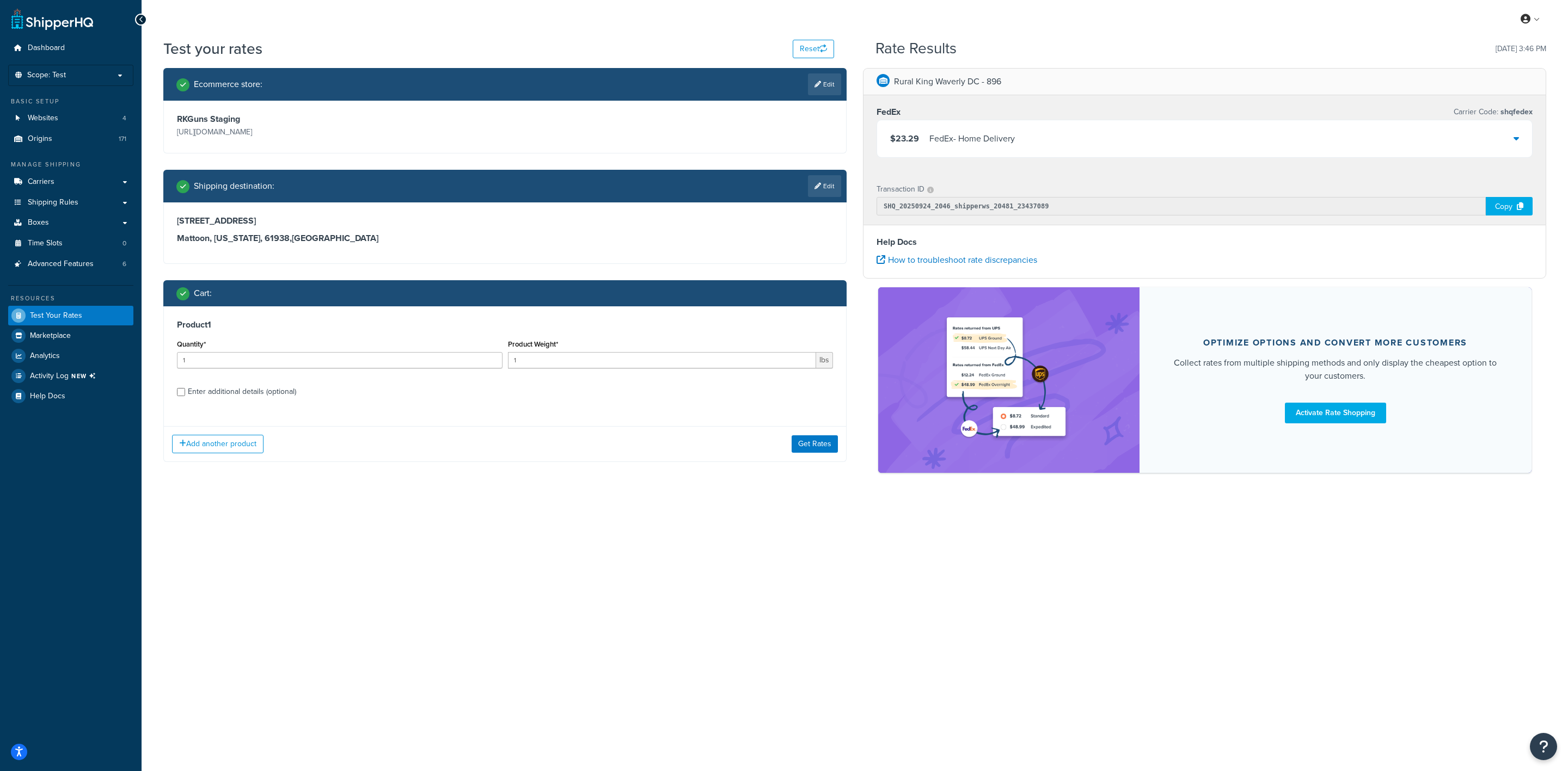
click at [228, 396] on div "Enter additional details (optional)" at bounding box center [242, 392] width 109 height 15
click at [186, 396] on input "Enter additional details (optional)" at bounding box center [181, 392] width 8 height 8
checkbox input "true"
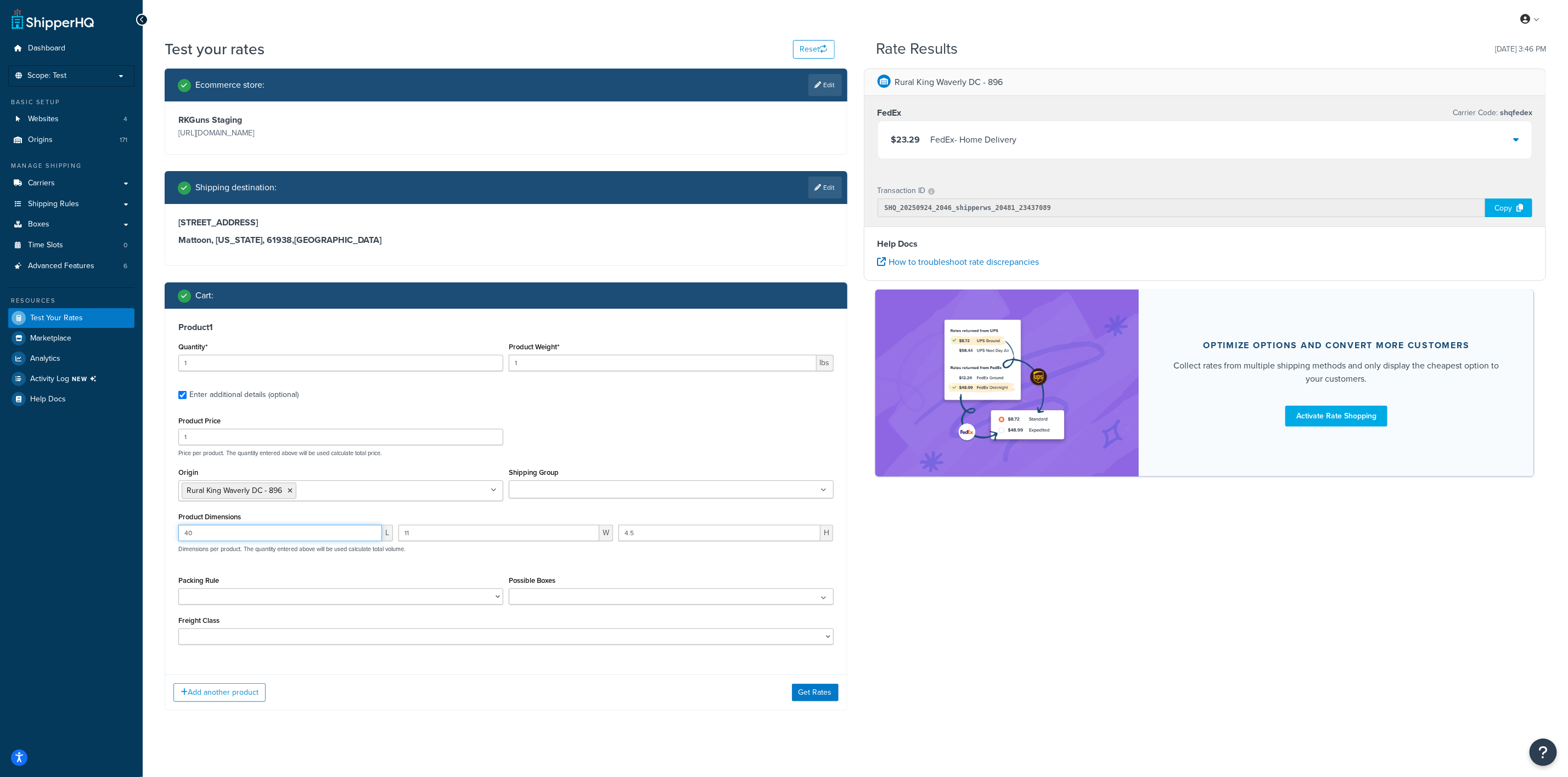
click at [280, 539] on input "40" at bounding box center [280, 533] width 203 height 16
type input "4"
type input "41"
type input "10.2"
type input "3"
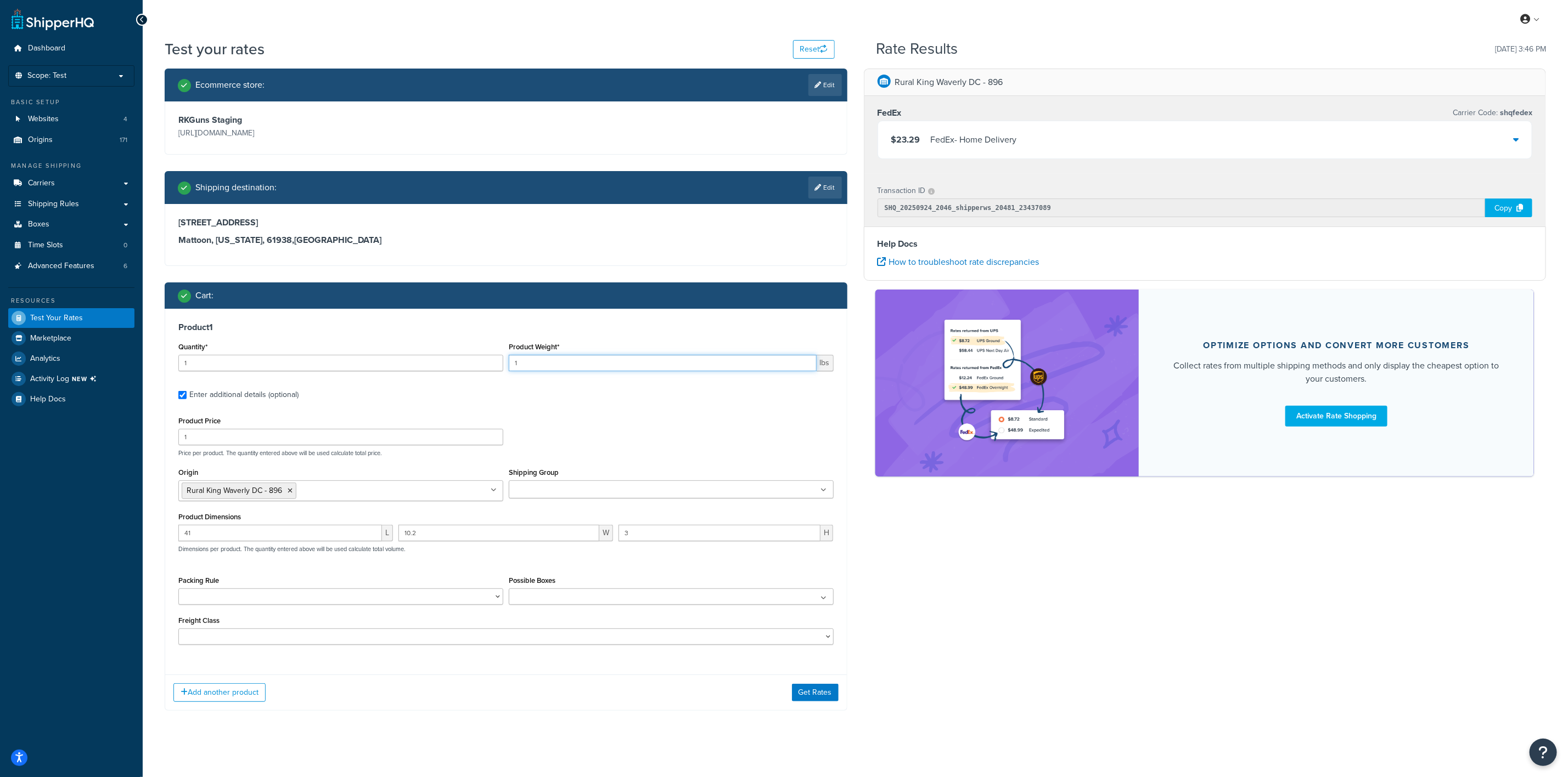
click at [554, 356] on input "1" at bounding box center [663, 363] width 308 height 16
type input "10"
click at [813, 692] on button "Get Rates" at bounding box center [815, 692] width 47 height 18
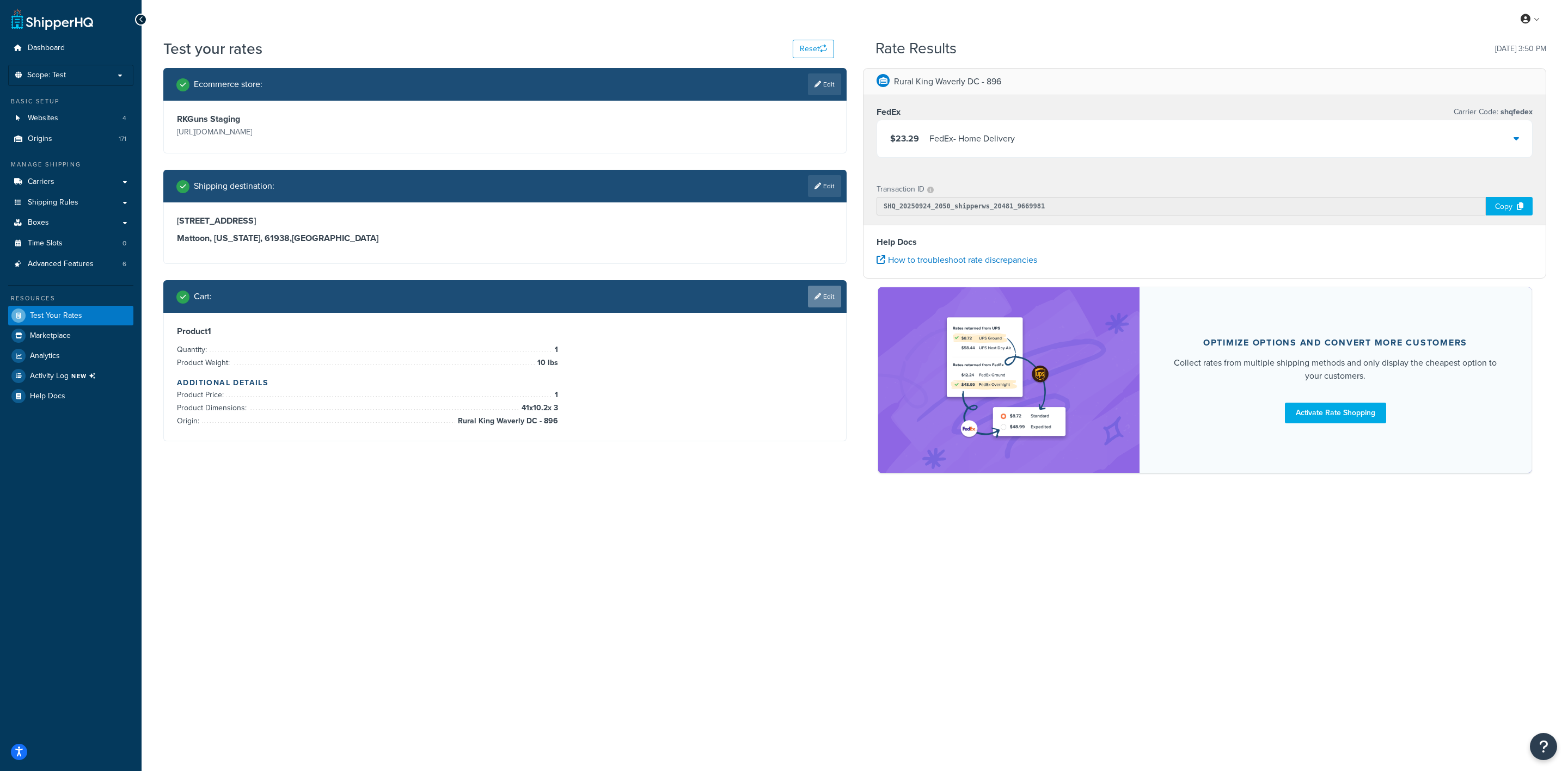
click at [812, 297] on link "Edit" at bounding box center [824, 296] width 33 height 22
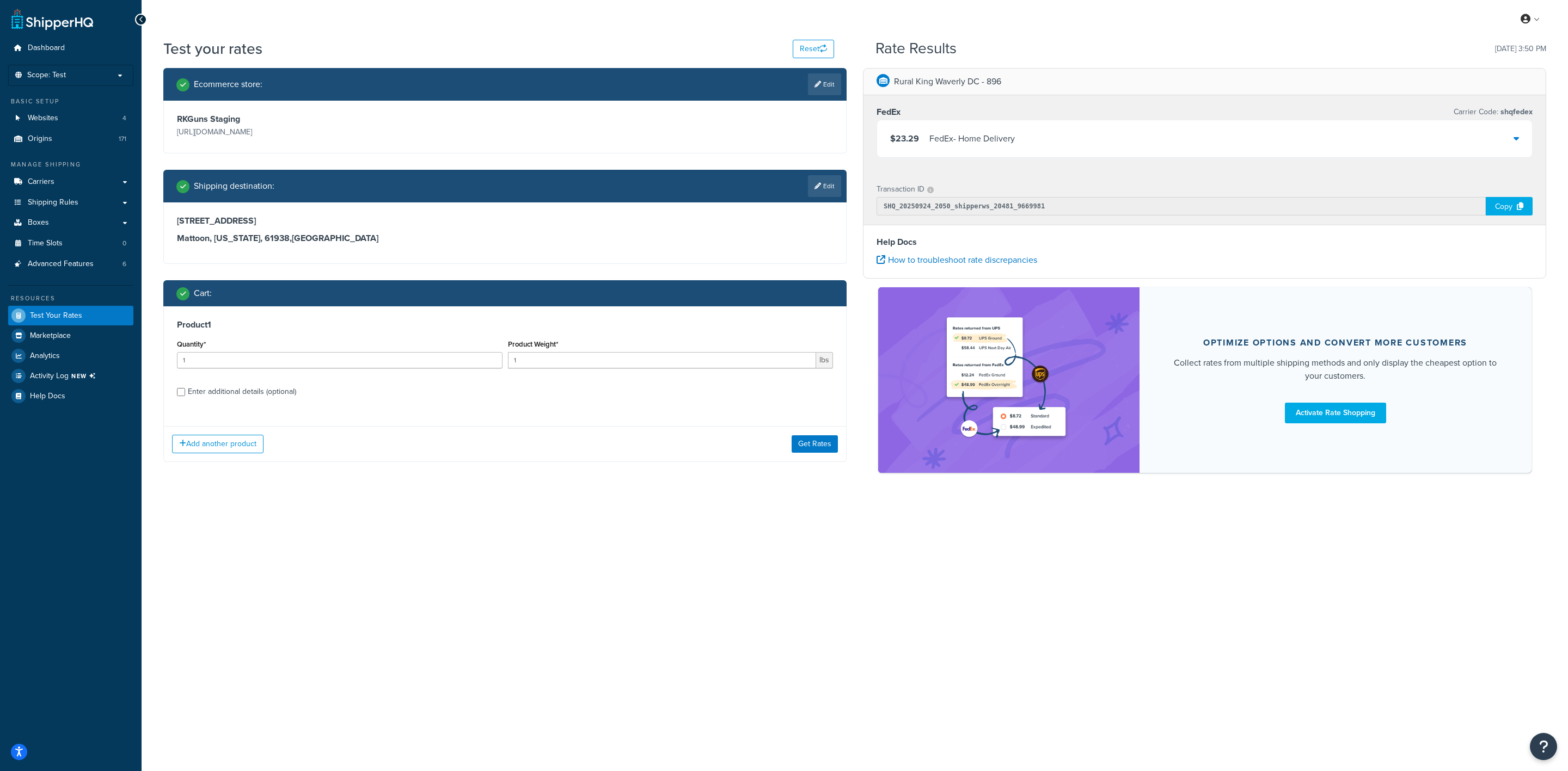
click at [233, 386] on div "Enter additional details (optional)" at bounding box center [242, 392] width 109 height 15
click at [186, 388] on input "Enter additional details (optional)" at bounding box center [181, 392] width 8 height 8
checkbox input "true"
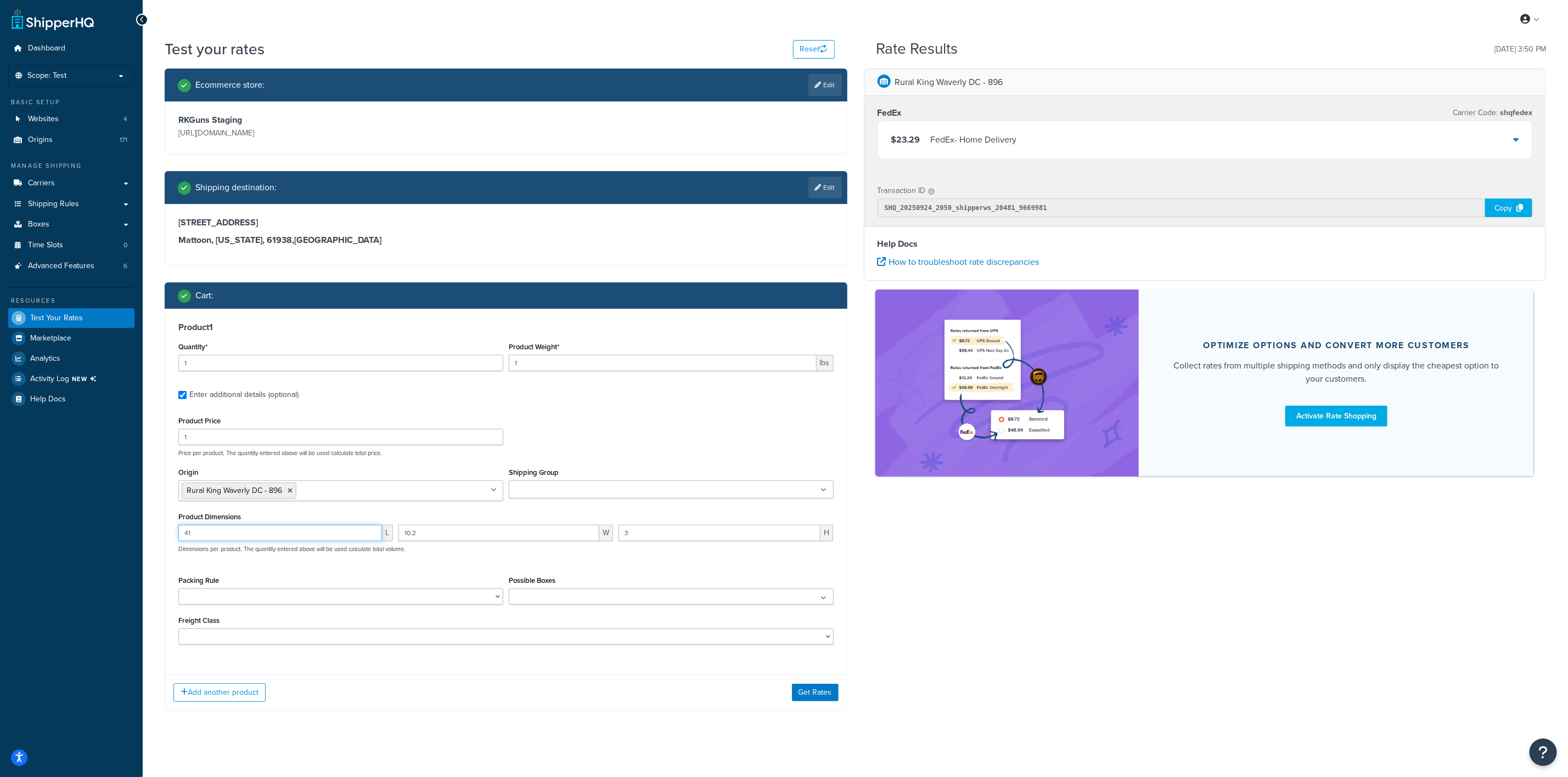
click at [320, 531] on input "41" at bounding box center [280, 533] width 203 height 16
type input "5"
type input "7.68"
click at [447, 530] on input "5" at bounding box center [499, 533] width 201 height 16
click at [341, 530] on input "41" at bounding box center [280, 533] width 203 height 16
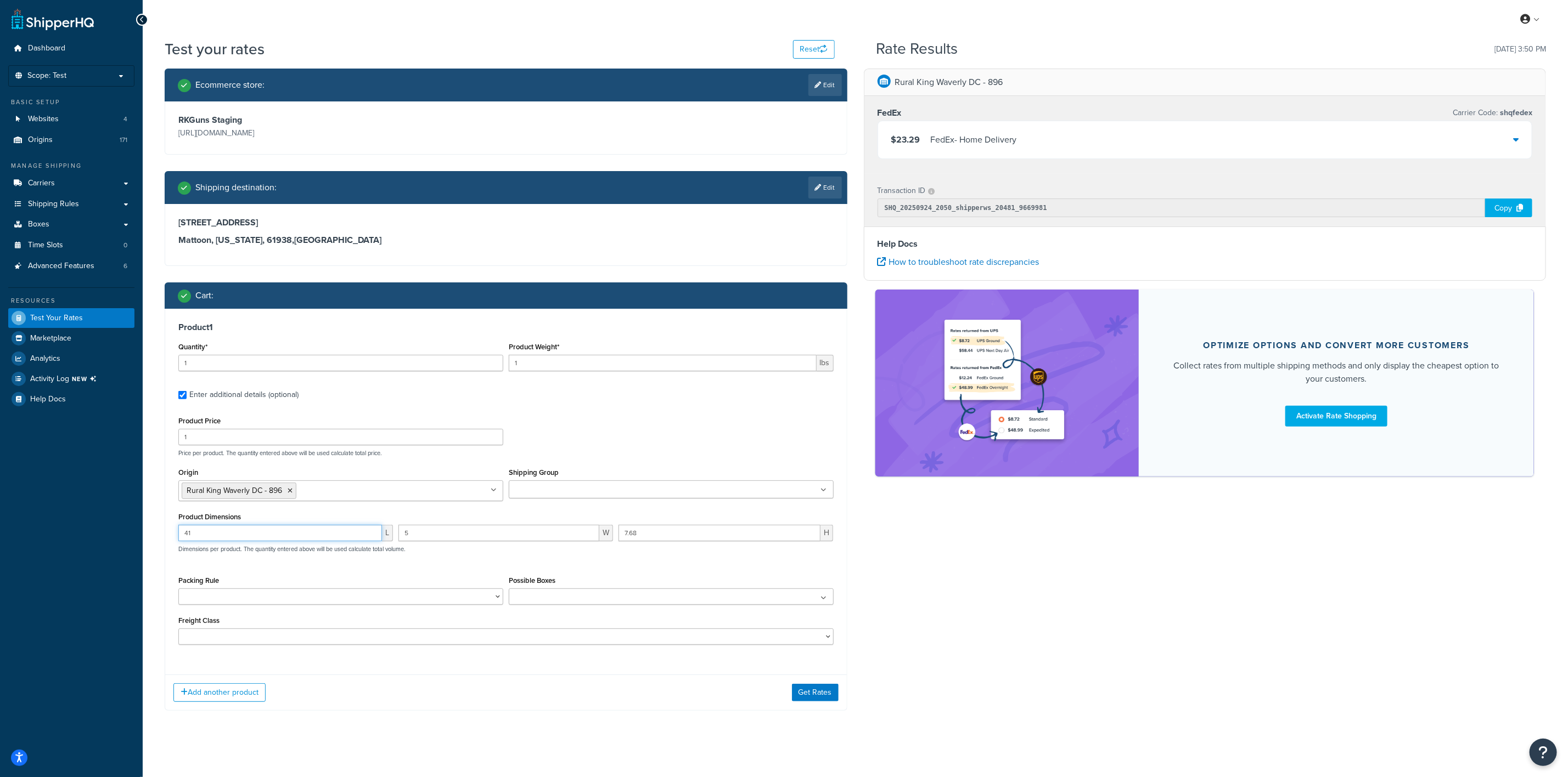
type input "4"
type input "3"
click at [447, 534] on input "5" at bounding box center [499, 533] width 201 height 16
click at [325, 537] on input "3" at bounding box center [280, 533] width 203 height 16
type input "3"
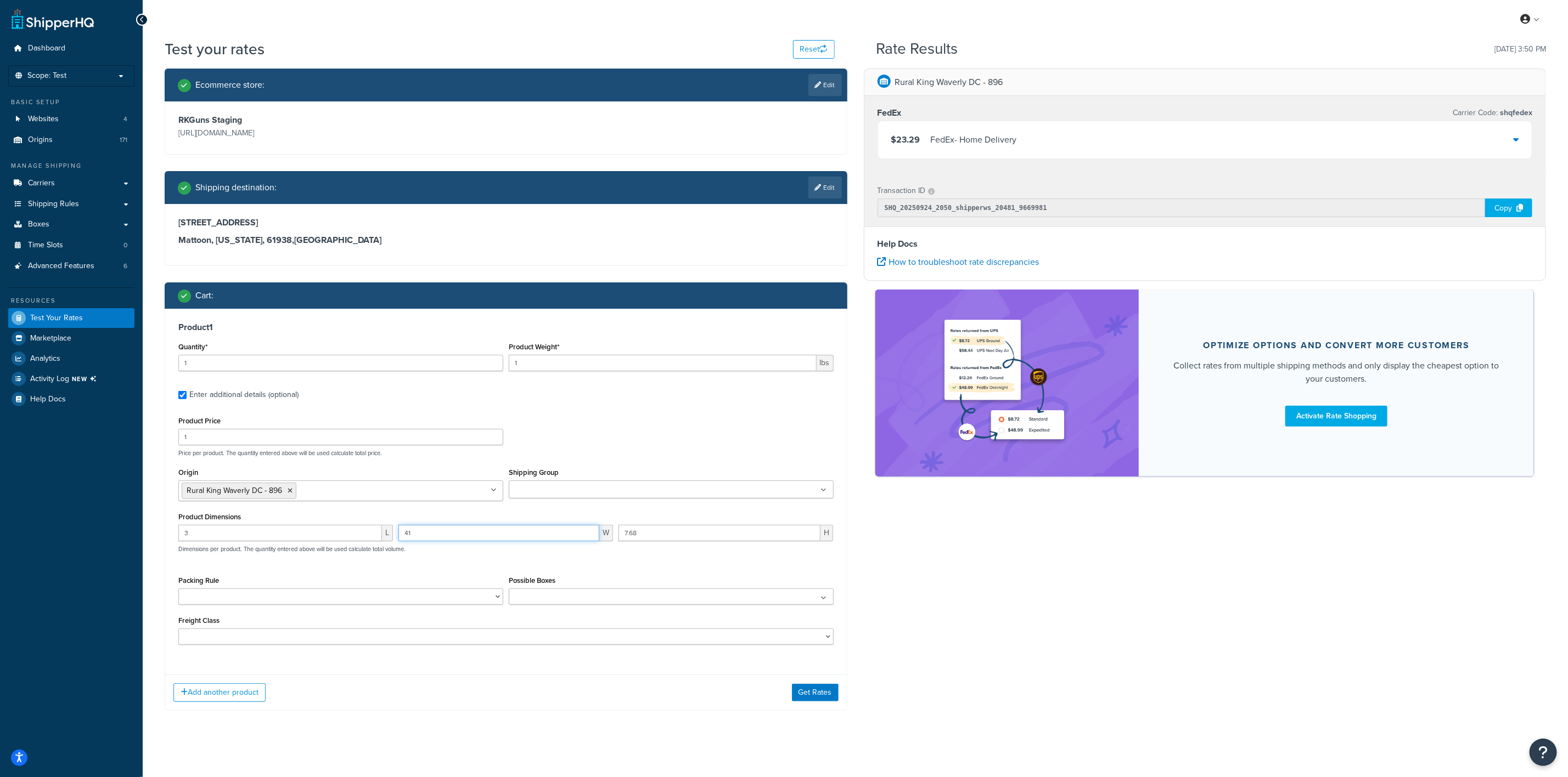
type input "41"
click at [805, 696] on button "Get Rates" at bounding box center [815, 692] width 47 height 18
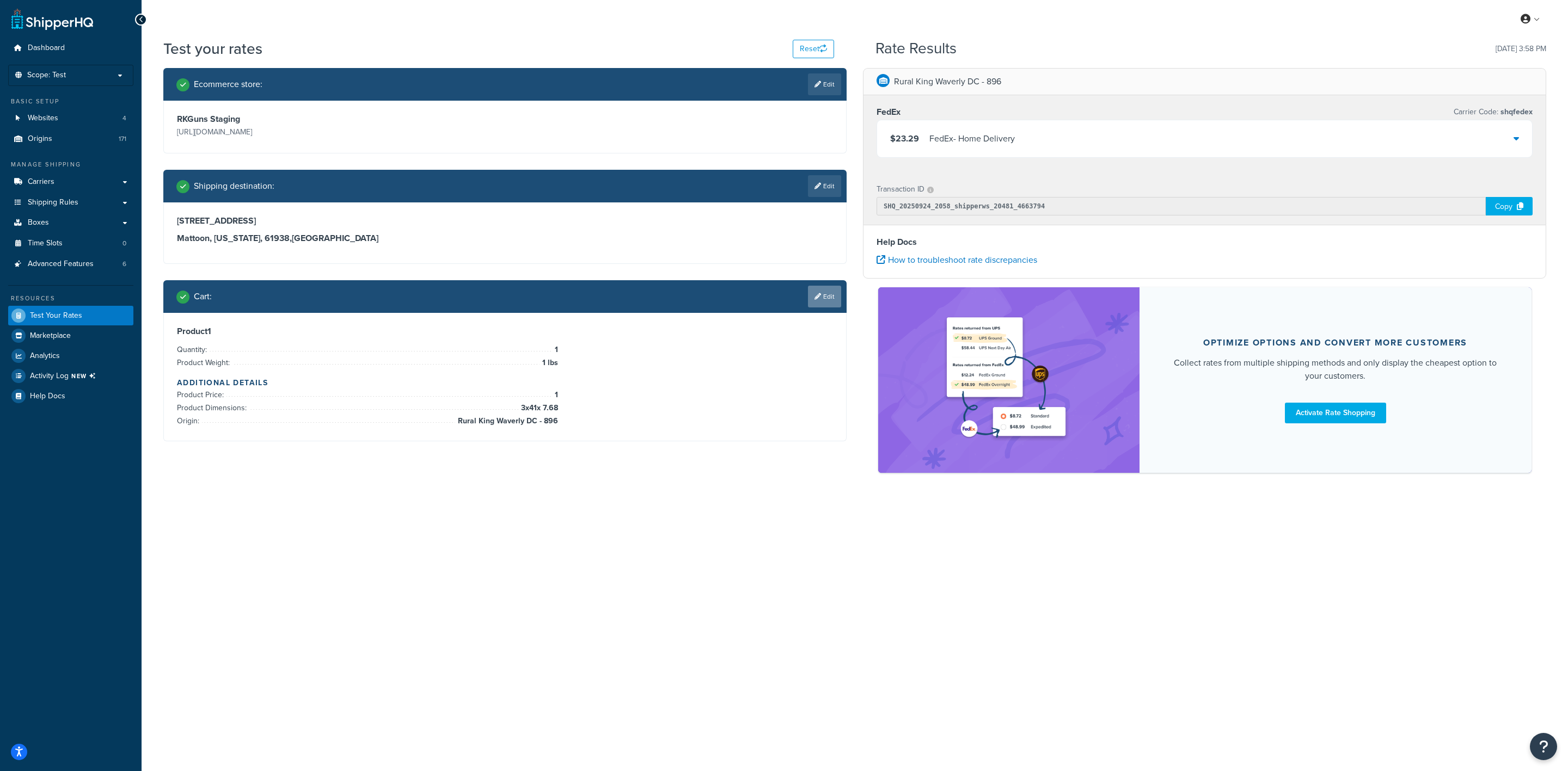
click at [817, 294] on icon at bounding box center [817, 296] width 6 height 6
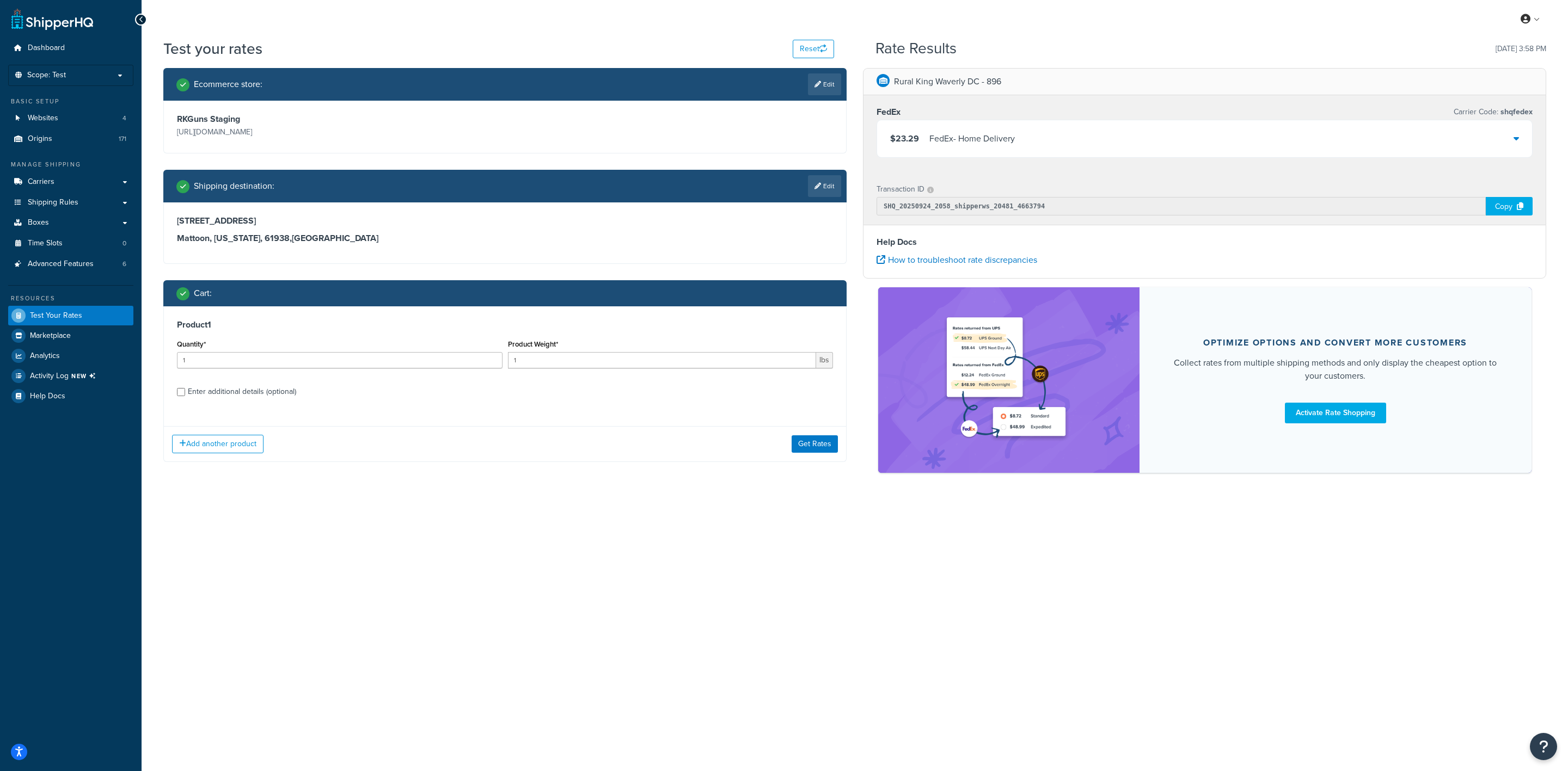
click at [262, 389] on div "Enter additional details (optional)" at bounding box center [242, 392] width 109 height 15
click at [186, 389] on input "Enter additional details (optional)" at bounding box center [181, 392] width 8 height 8
checkbox input "true"
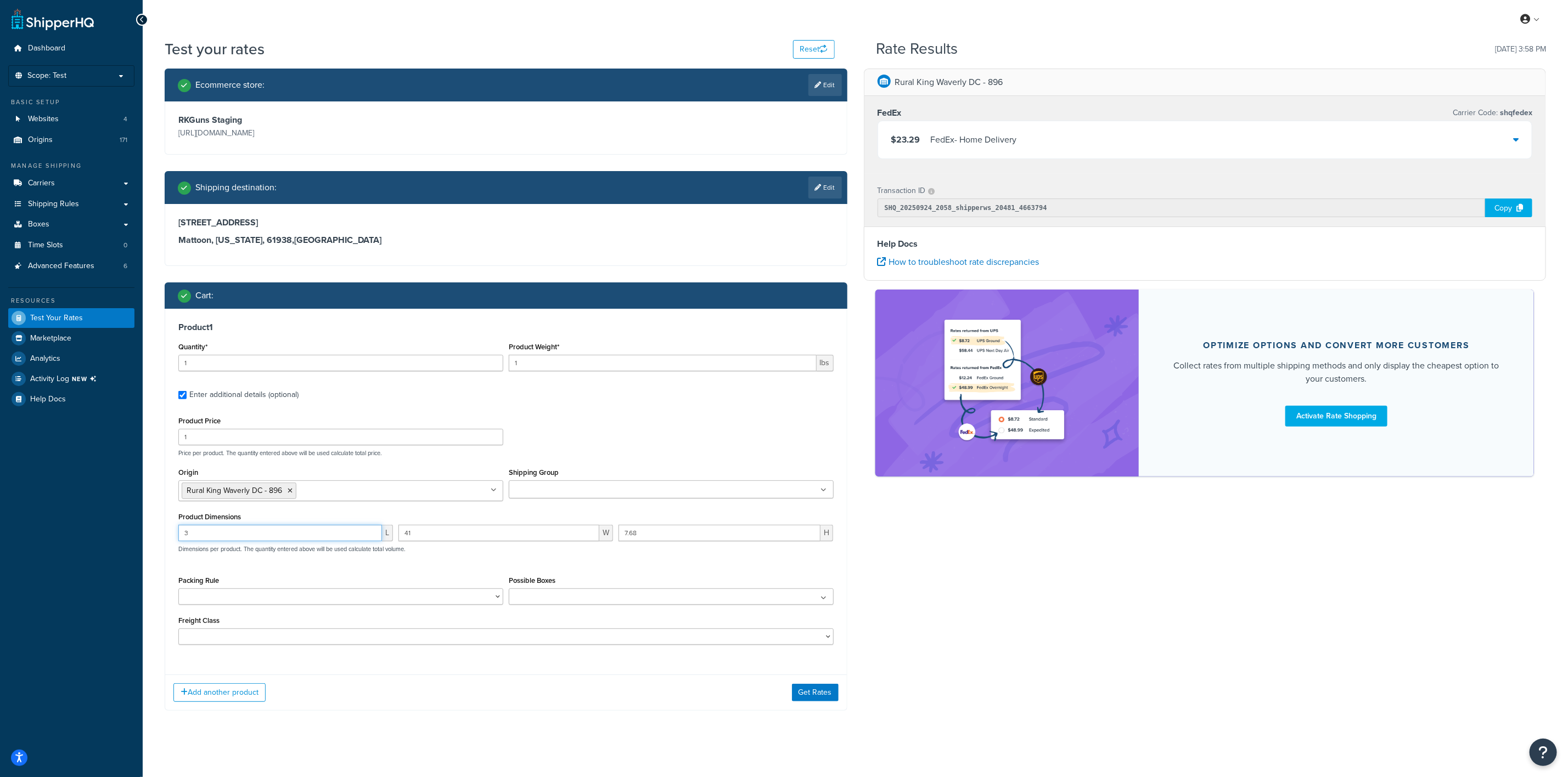
click at [317, 530] on input "3" at bounding box center [280, 533] width 203 height 16
type input "9.8"
type input "6"
type input "1.8"
click at [566, 359] on input "1" at bounding box center [663, 363] width 308 height 16
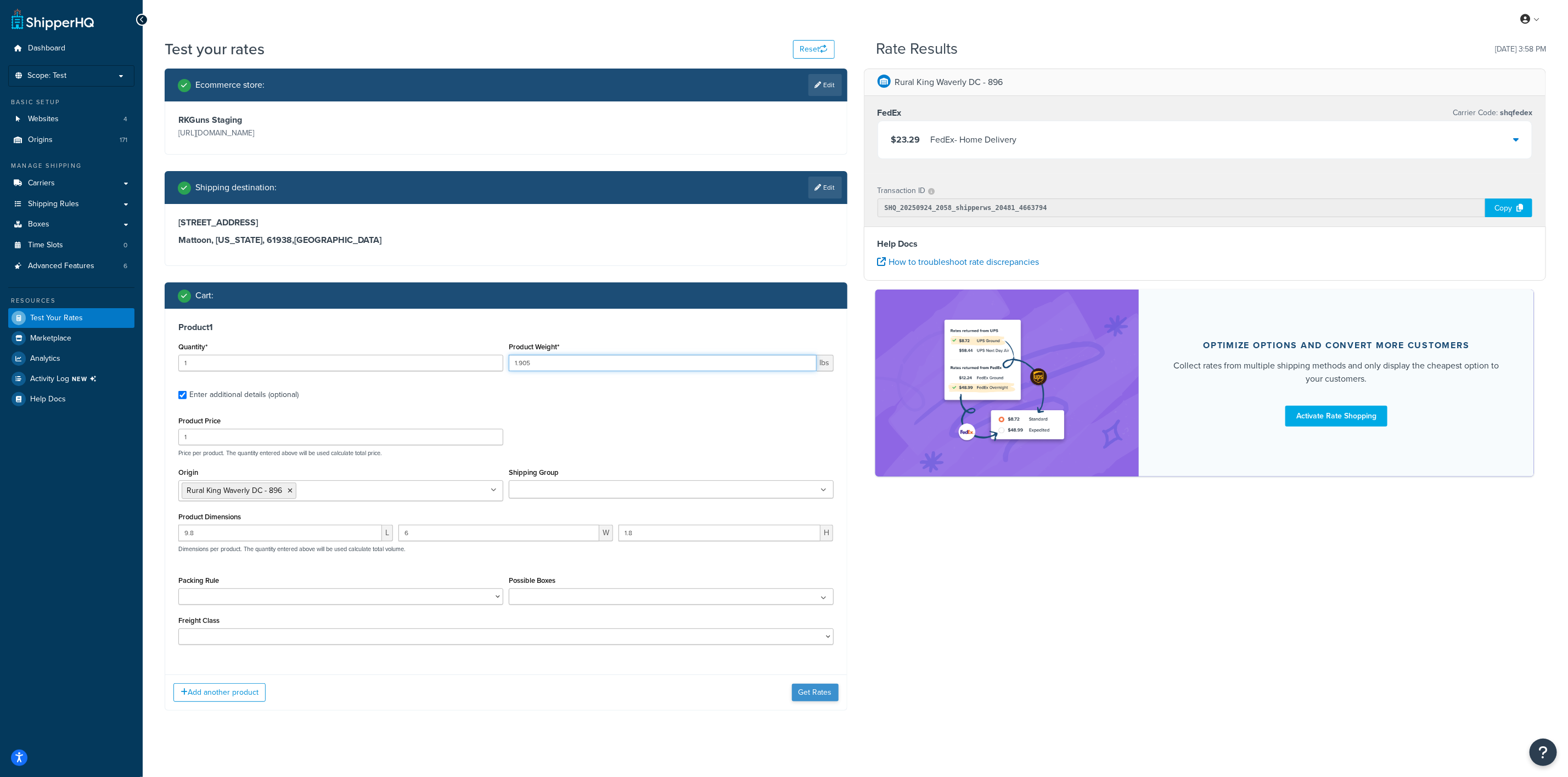
type input "1.905"
click at [811, 690] on button "Get Rates" at bounding box center [815, 692] width 47 height 18
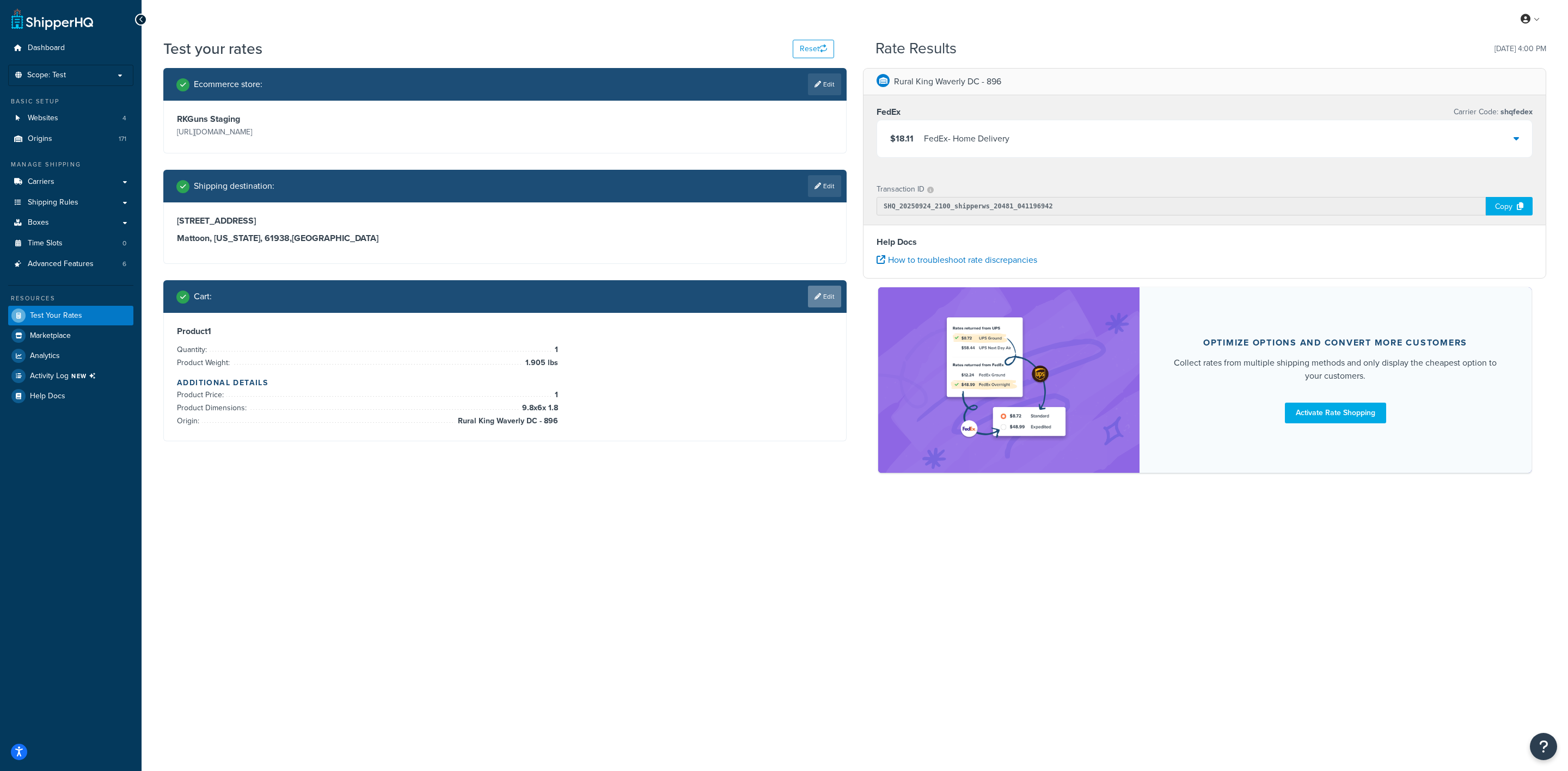
click at [808, 302] on link "Edit" at bounding box center [824, 296] width 33 height 22
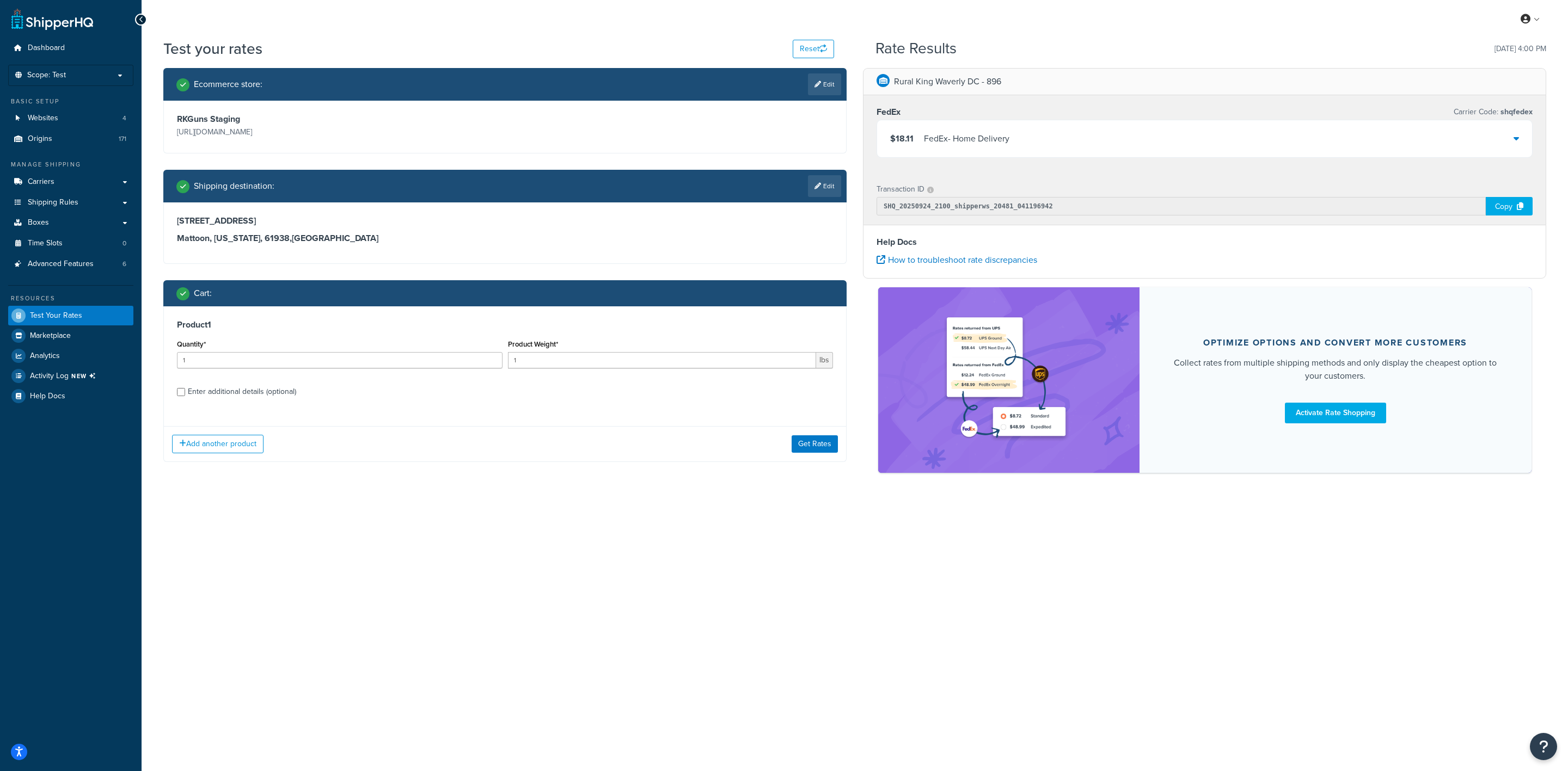
click at [216, 388] on div "Enter additional details (optional)" at bounding box center [242, 392] width 109 height 15
click at [186, 388] on input "Enter additional details (optional)" at bounding box center [181, 392] width 8 height 8
checkbox input "true"
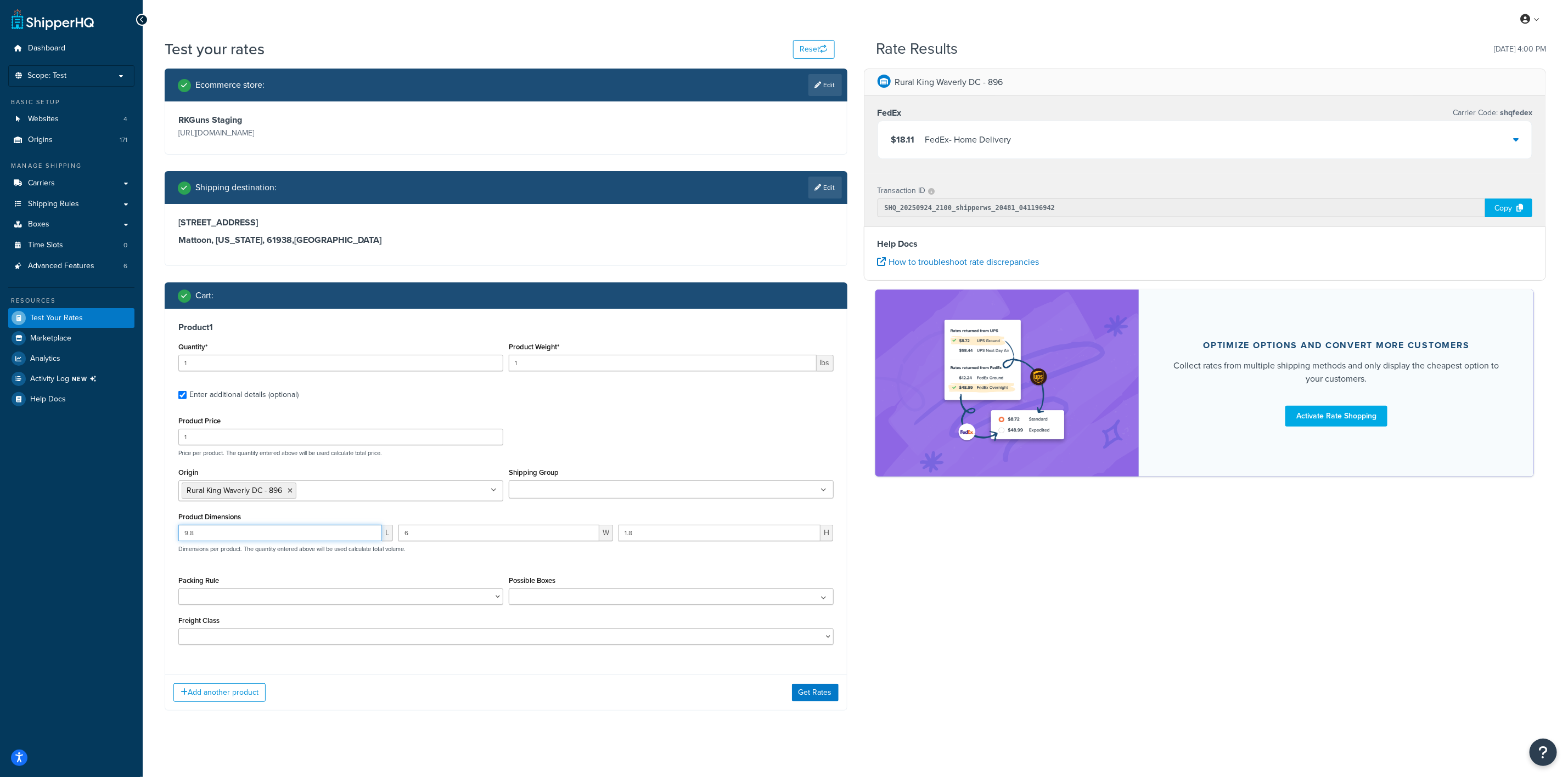
click at [334, 532] on input "9.8" at bounding box center [280, 533] width 203 height 16
type input "9"
type input "9.8"
type input "1.8"
click at [590, 359] on input "1" at bounding box center [663, 363] width 308 height 16
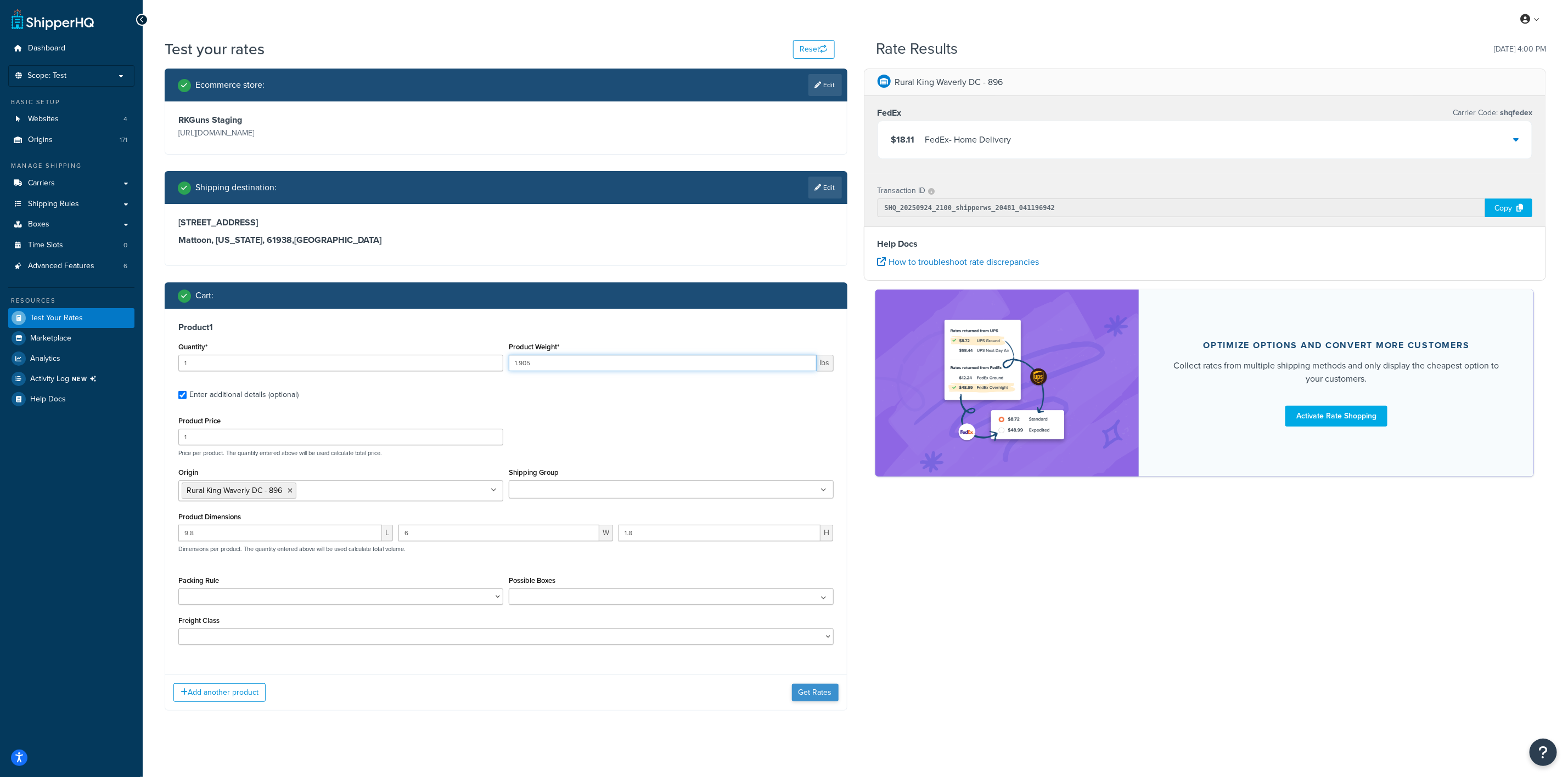
type input "1.905"
click at [813, 699] on button "Get Rates" at bounding box center [815, 692] width 47 height 18
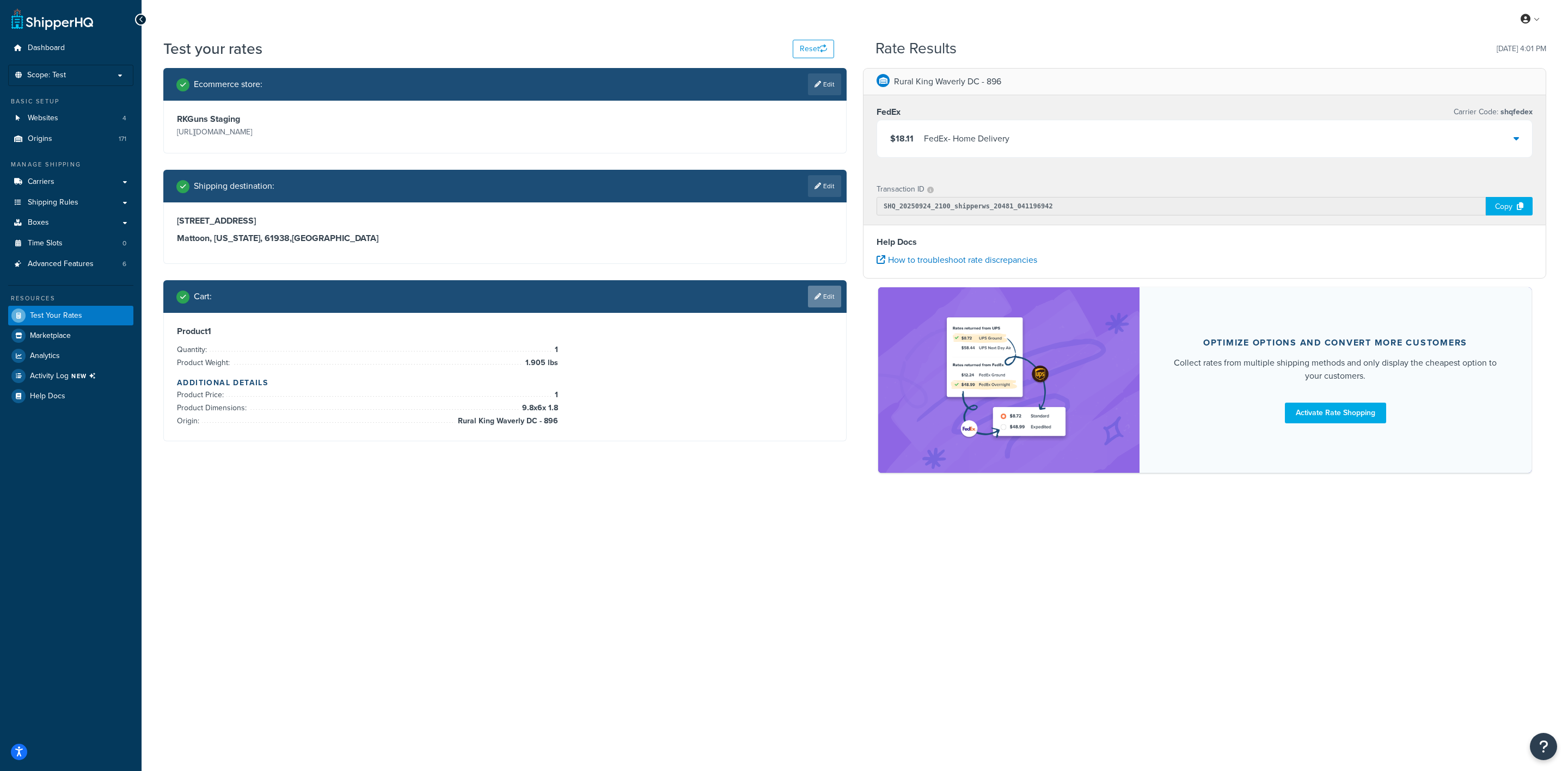
click at [821, 293] on link "Edit" at bounding box center [824, 296] width 33 height 22
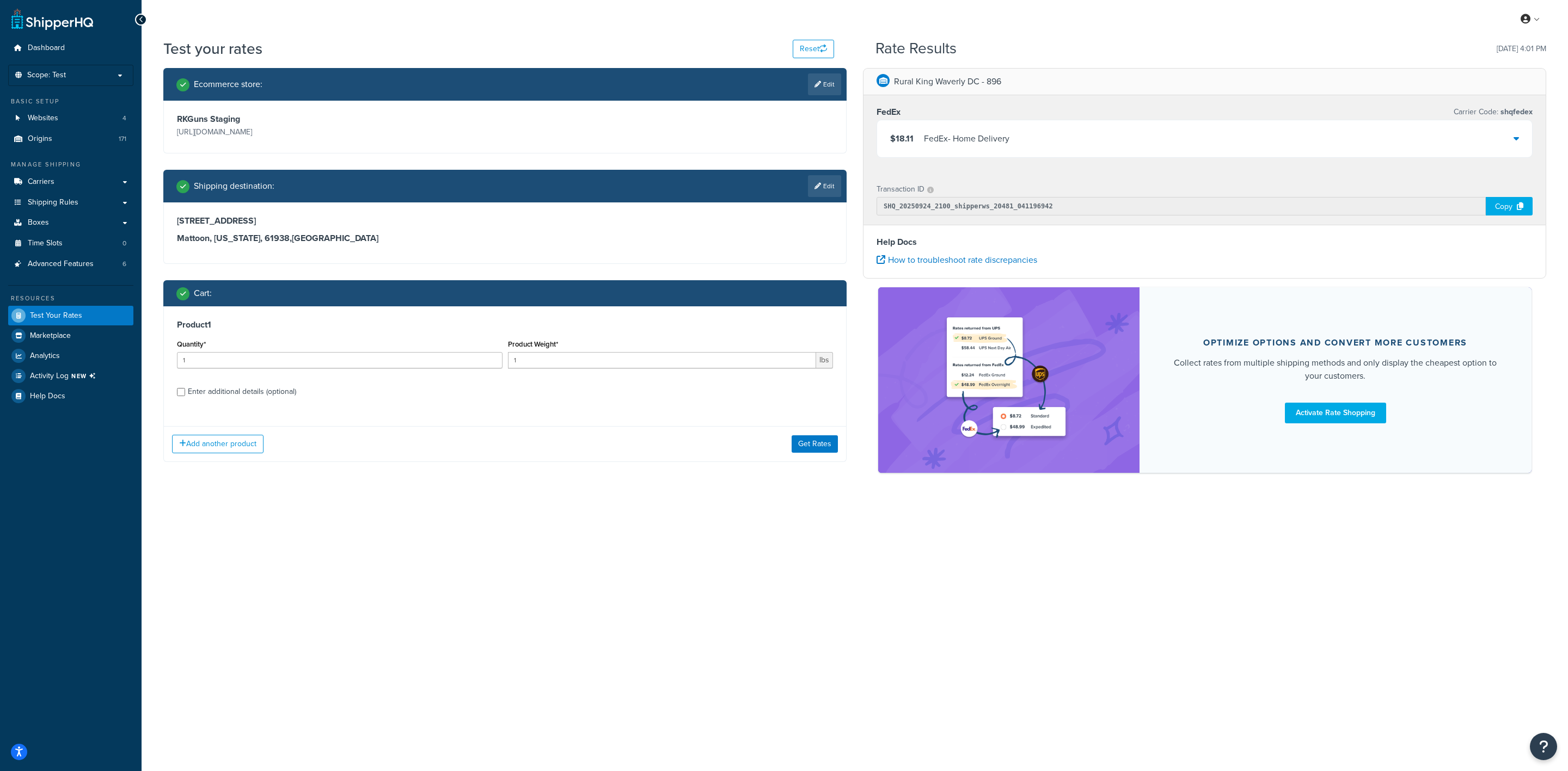
click at [477, 393] on label "Enter additional details (optional)" at bounding box center [510, 391] width 645 height 18
click at [186, 393] on input "Enter additional details (optional)" at bounding box center [181, 392] width 8 height 8
checkbox input "true"
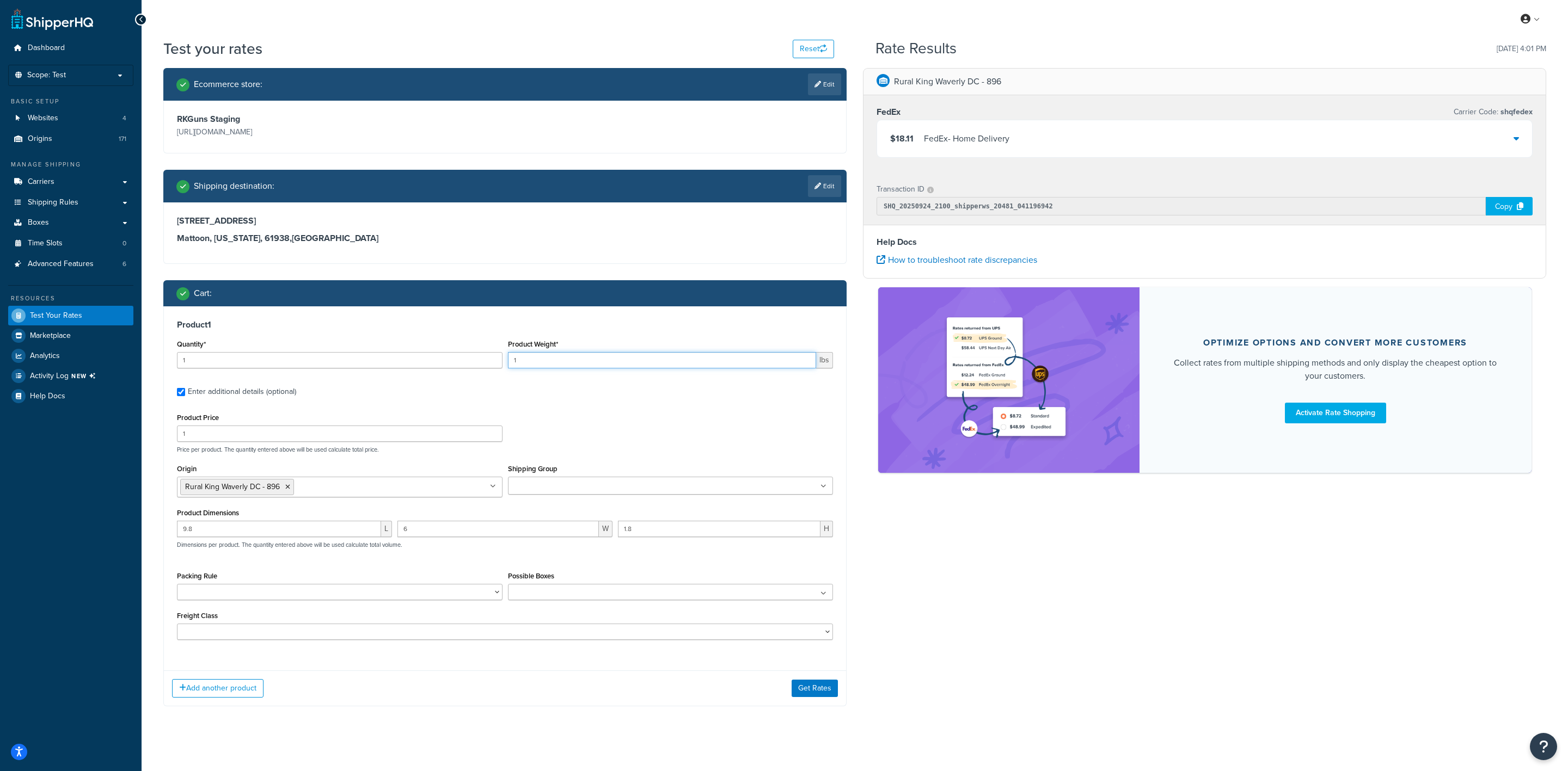
click at [615, 365] on input "1" at bounding box center [662, 360] width 309 height 16
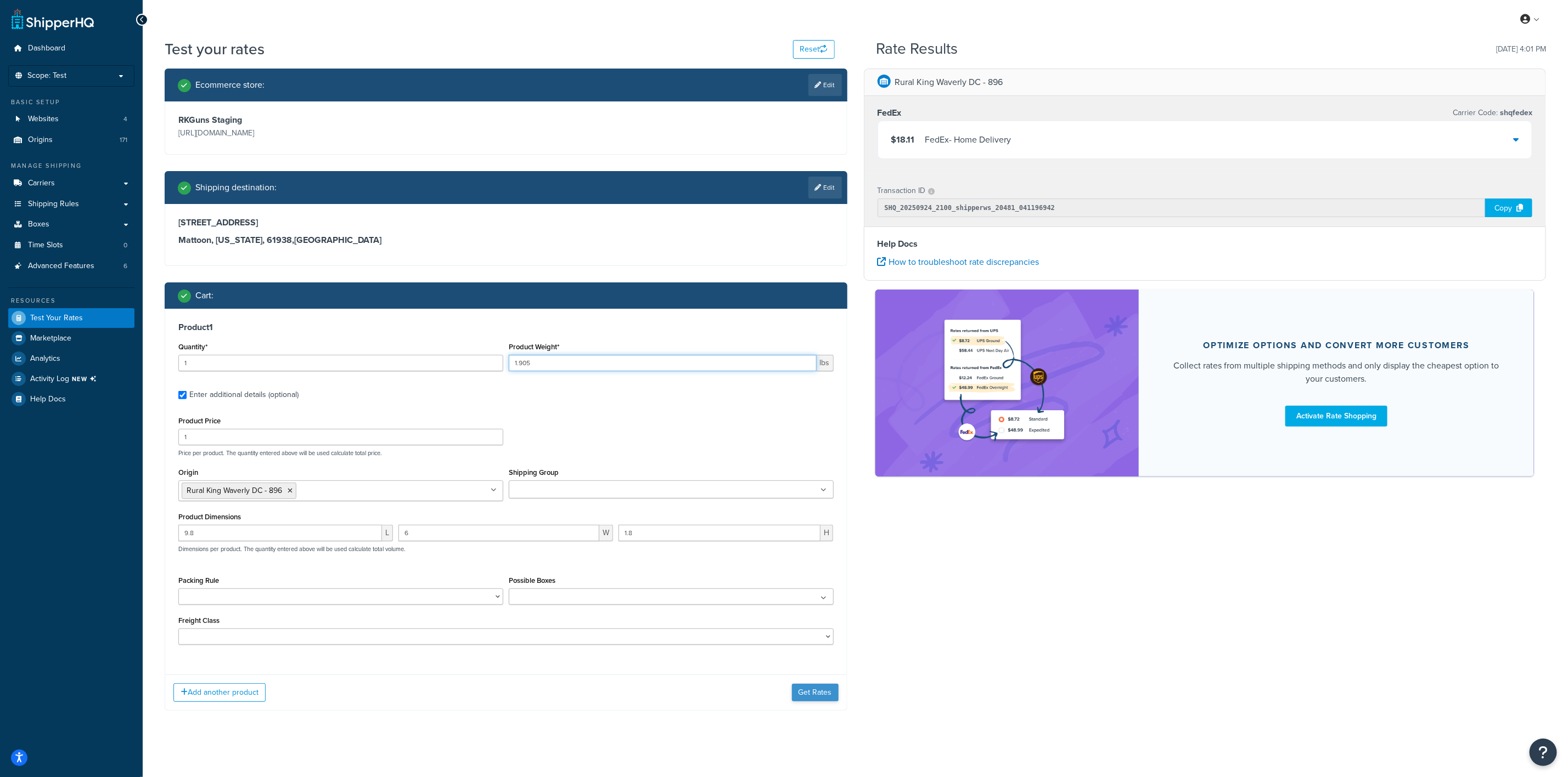
type input "1.905"
click at [829, 687] on button "Get Rates" at bounding box center [815, 692] width 47 height 18
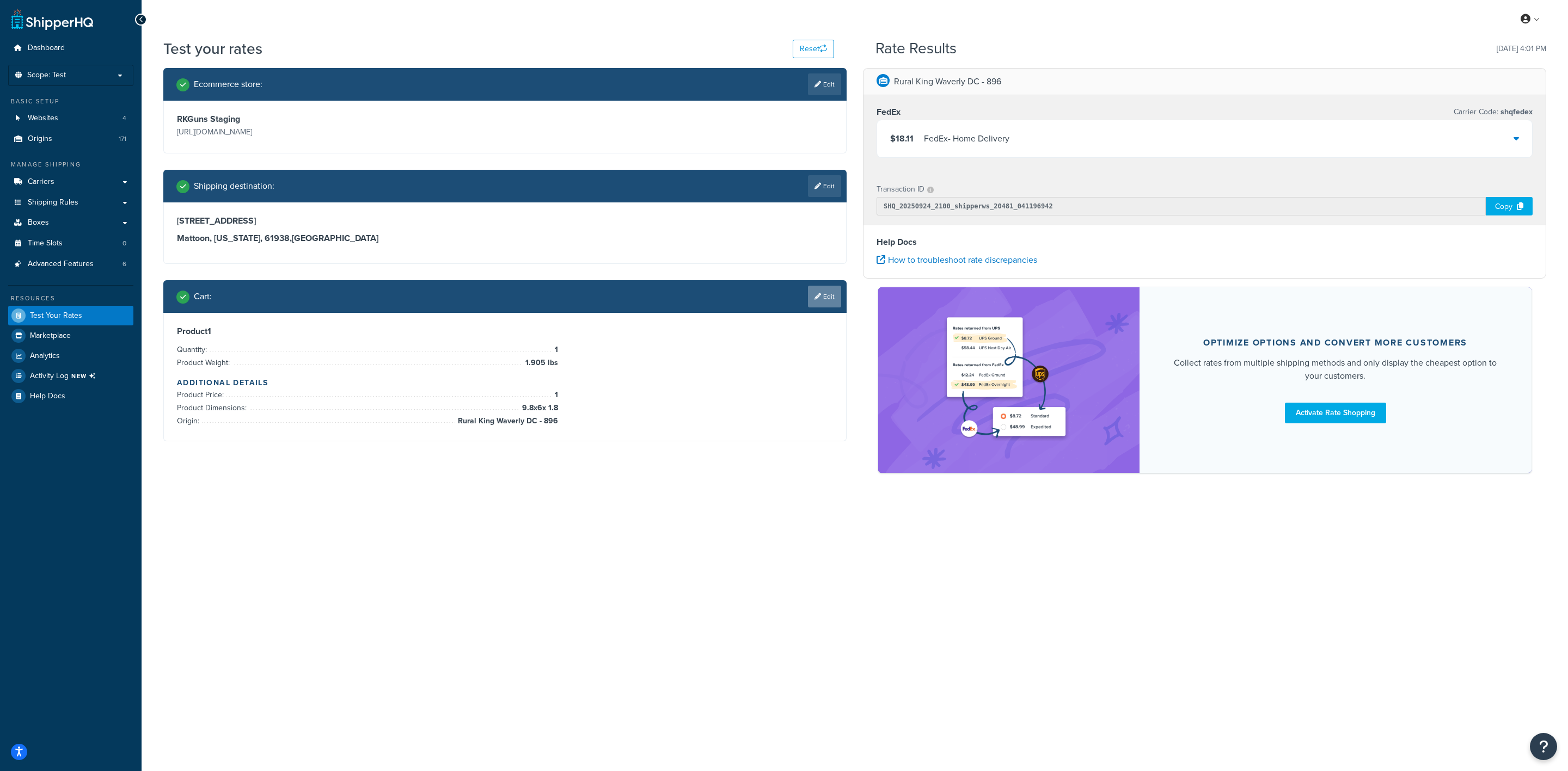
click at [837, 292] on link "Edit" at bounding box center [824, 296] width 33 height 22
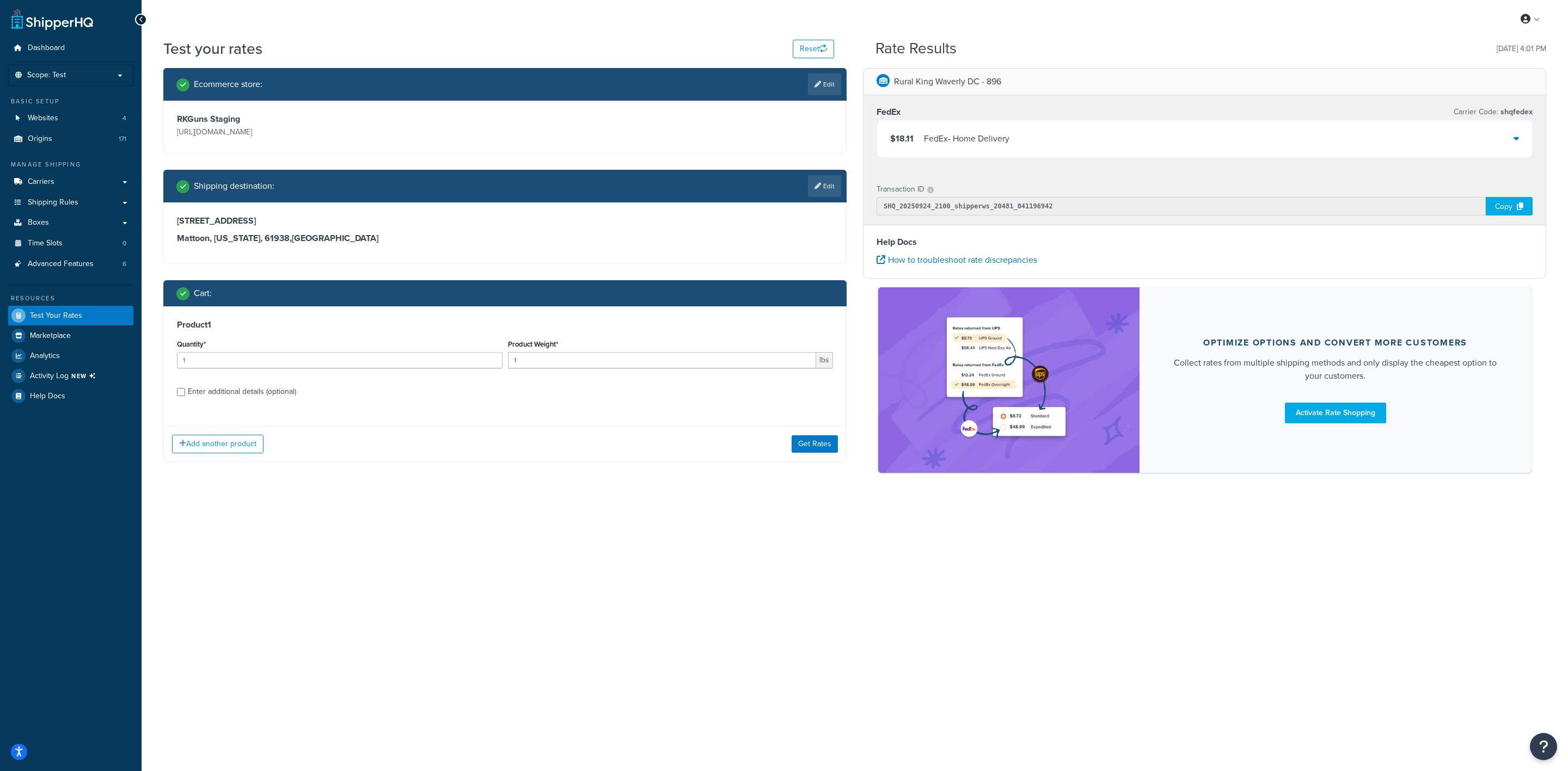
click at [543, 396] on label "Enter additional details (optional)" at bounding box center [510, 391] width 645 height 18
click at [186, 396] on input "Enter additional details (optional)" at bounding box center [181, 392] width 8 height 8
checkbox input "true"
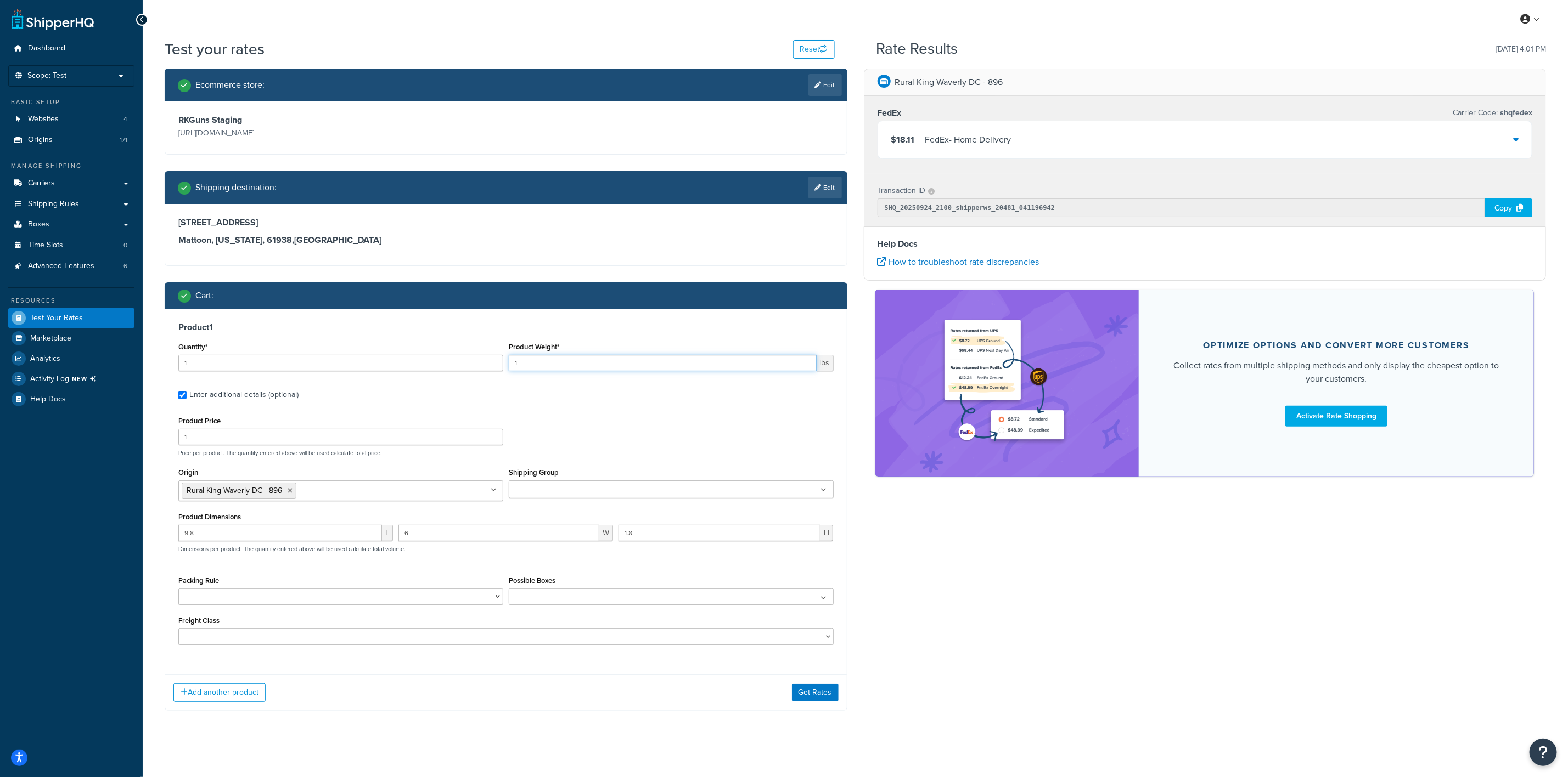
click at [691, 362] on input "1" at bounding box center [663, 363] width 308 height 16
type input "5"
click at [328, 530] on input "9.8" at bounding box center [280, 533] width 203 height 16
type input "9"
type input "3"
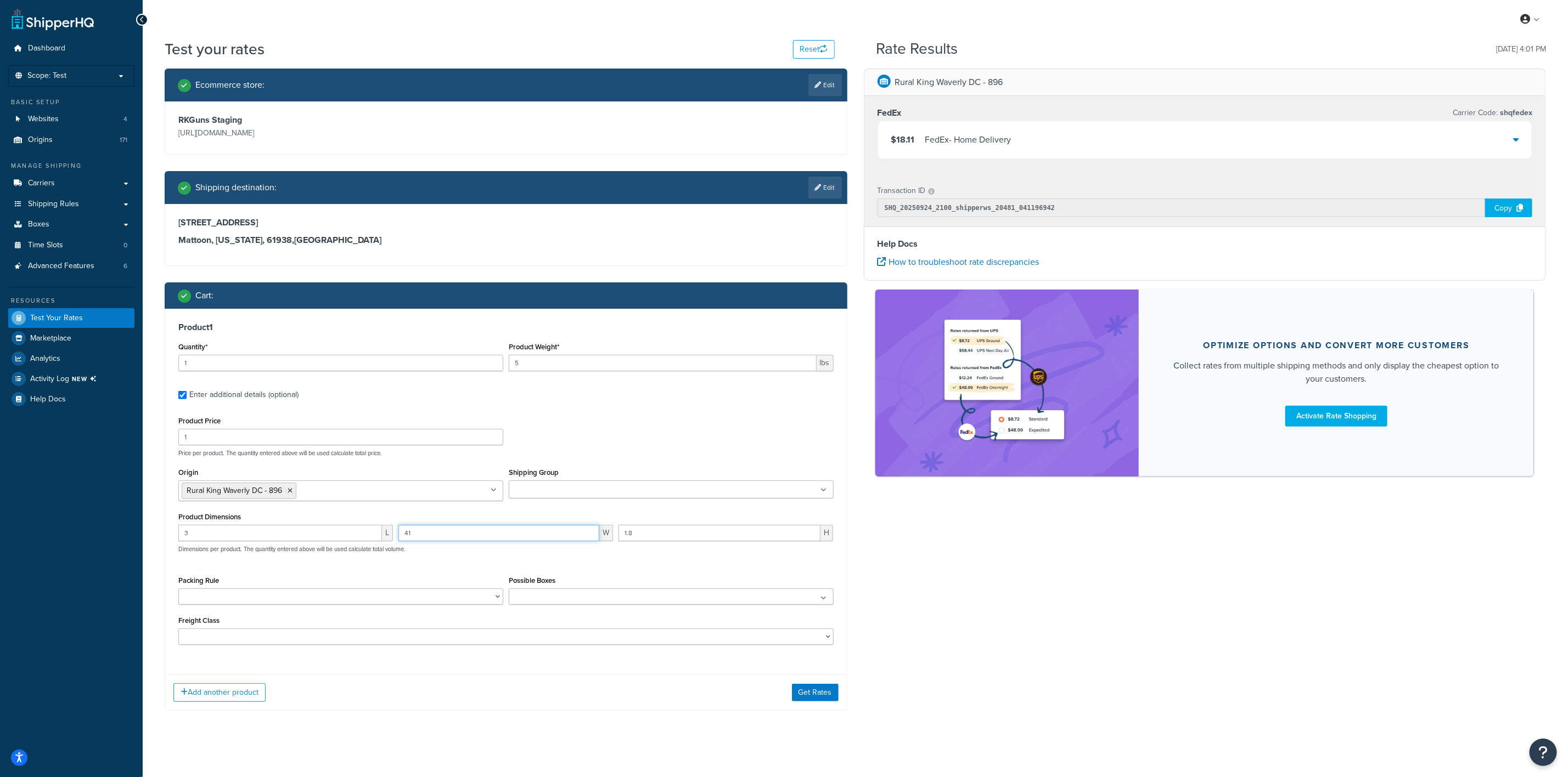
type input "41"
type input "7.68"
click at [614, 357] on input "5" at bounding box center [663, 363] width 308 height 16
click at [817, 692] on button "Get Rates" at bounding box center [815, 692] width 47 height 18
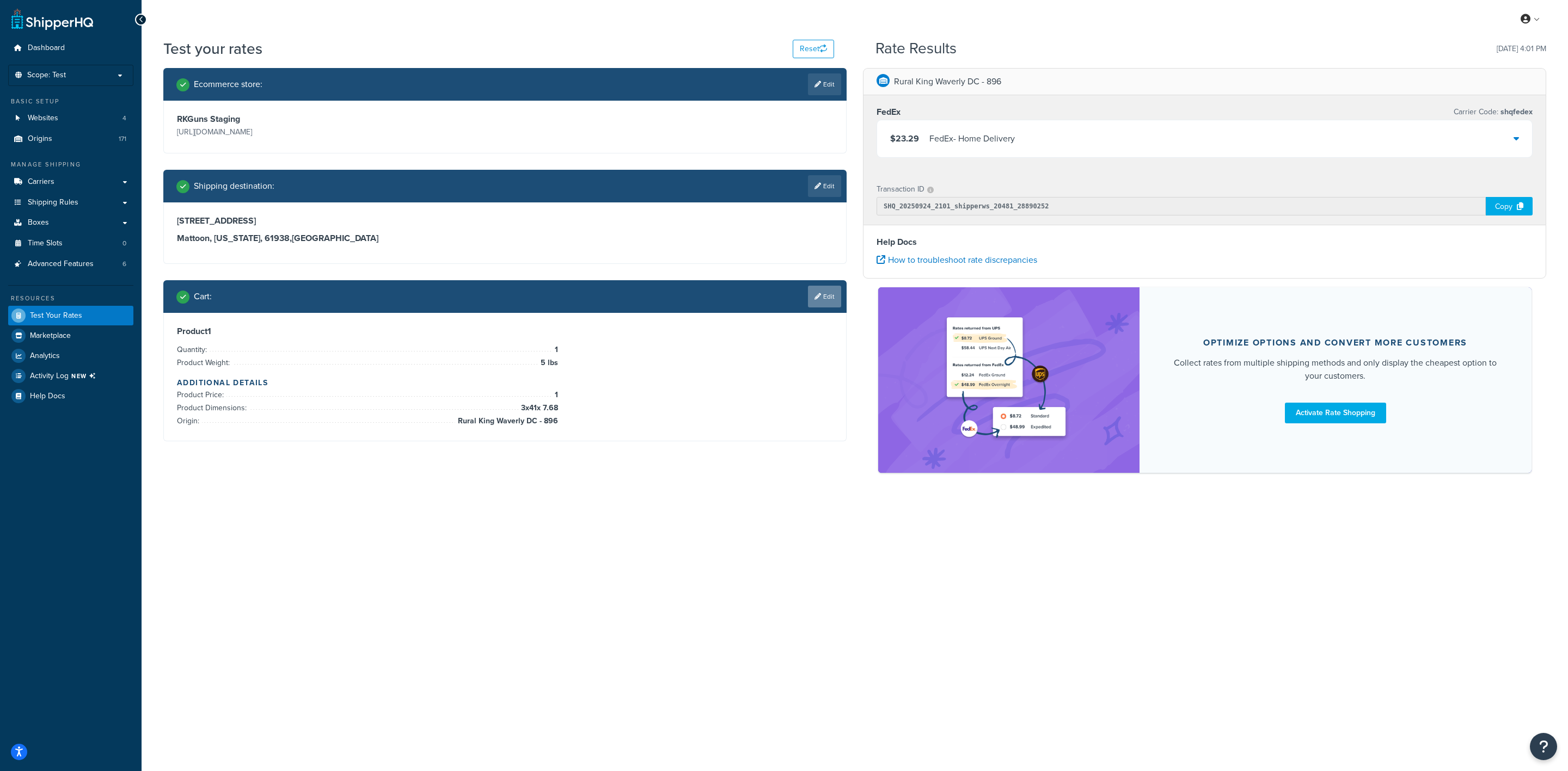
click at [818, 298] on icon at bounding box center [817, 296] width 6 height 6
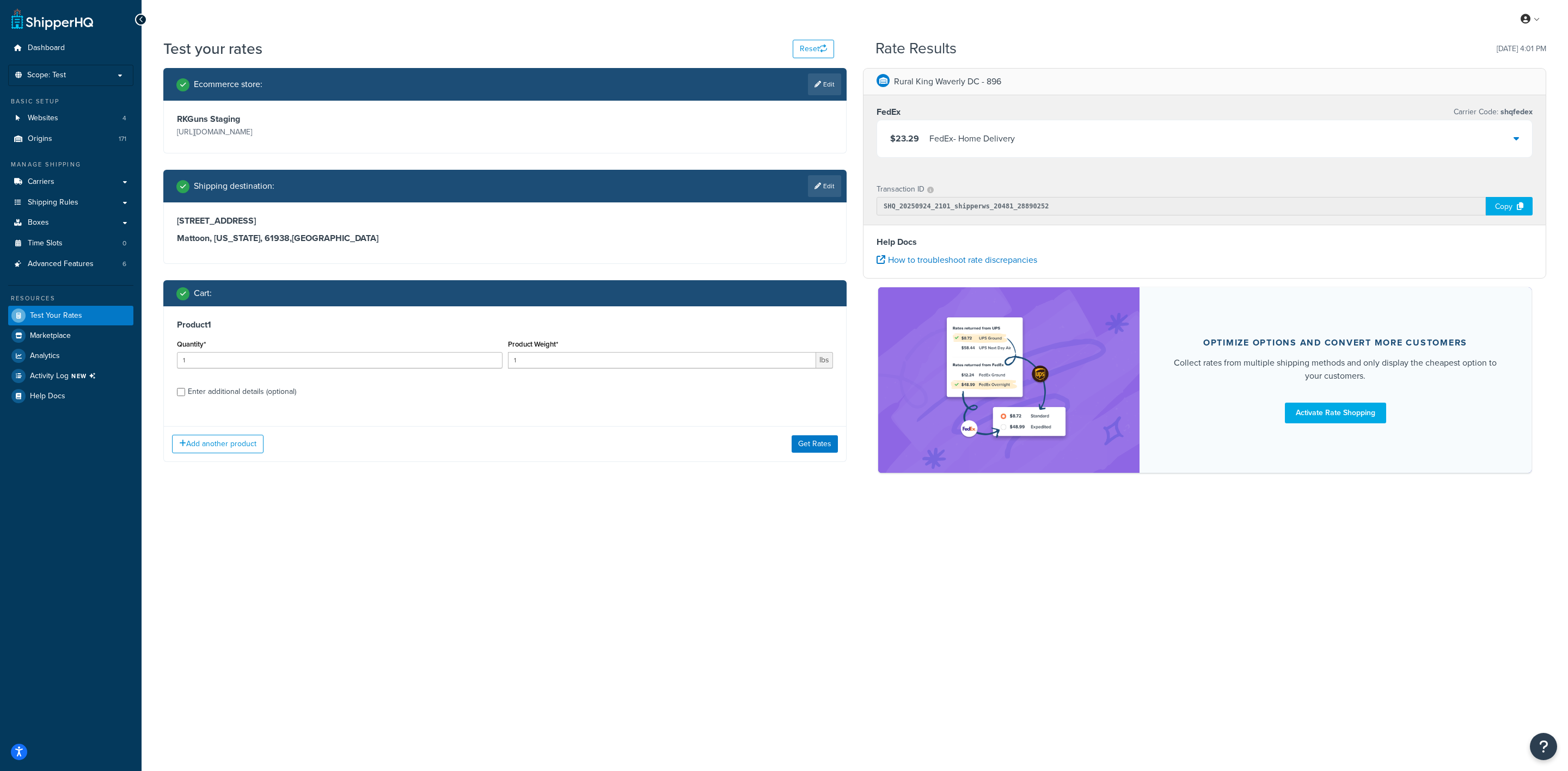
click at [215, 394] on div "Enter additional details (optional)" at bounding box center [242, 392] width 109 height 15
click at [186, 394] on input "Enter additional details (optional)" at bounding box center [181, 392] width 8 height 8
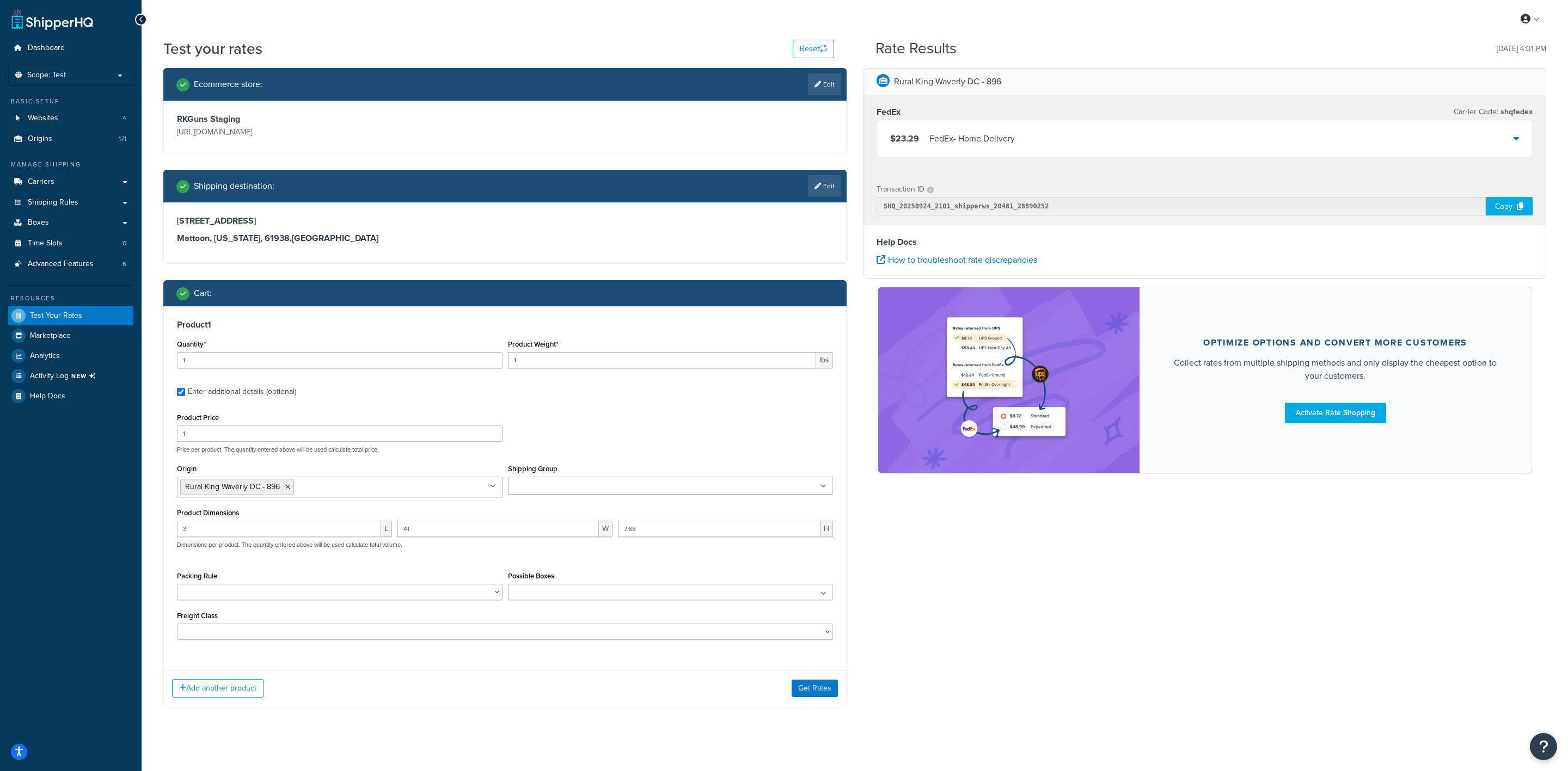
click at [189, 393] on div "Enter additional details (optional)" at bounding box center [242, 392] width 109 height 15
click at [186, 393] on input "Enter additional details (optional)" at bounding box center [181, 392] width 8 height 8
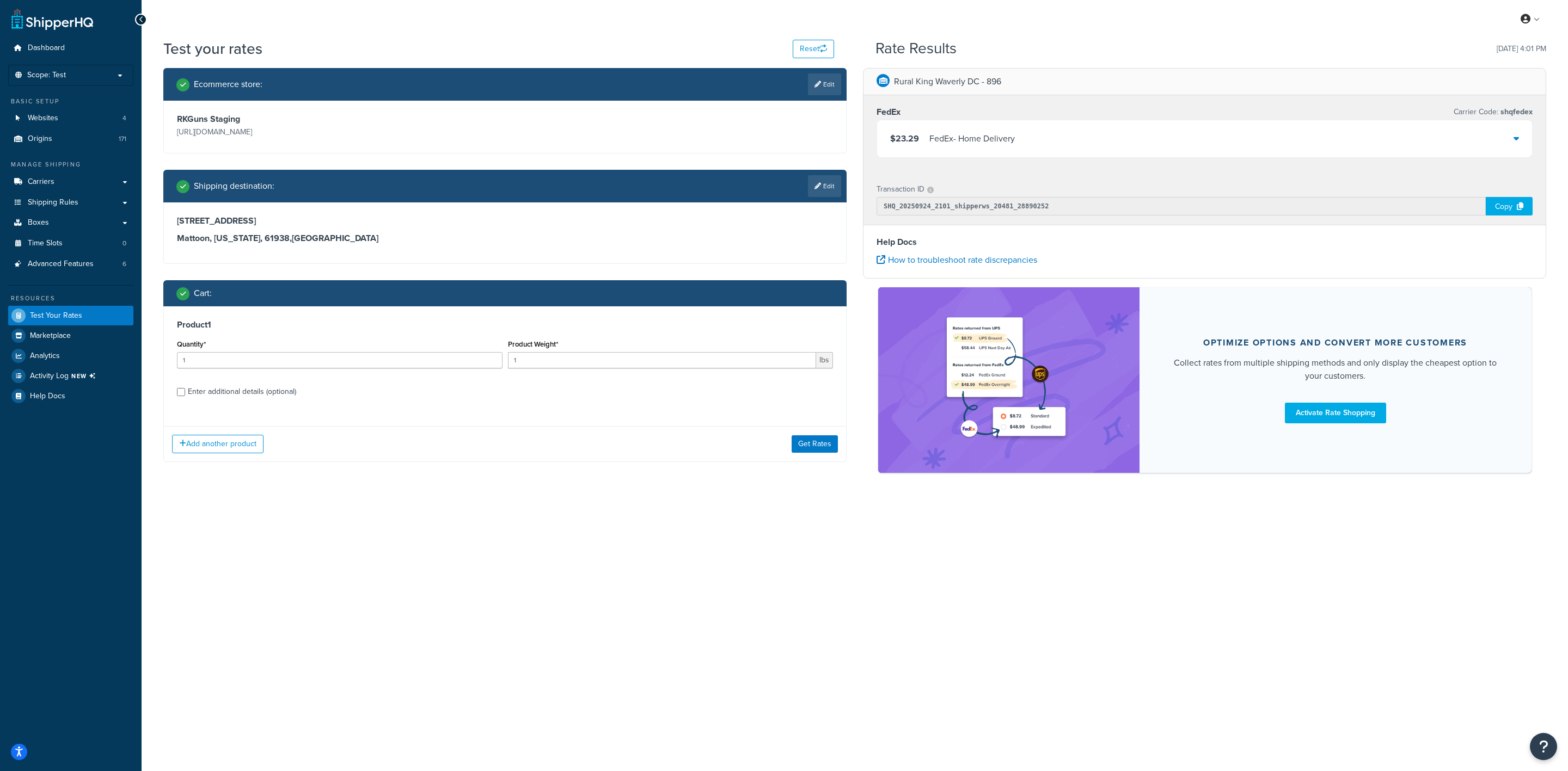
click at [189, 393] on div "Enter additional details (optional)" at bounding box center [242, 392] width 109 height 15
click at [186, 393] on input "Enter additional details (optional)" at bounding box center [181, 392] width 8 height 8
checkbox input "true"
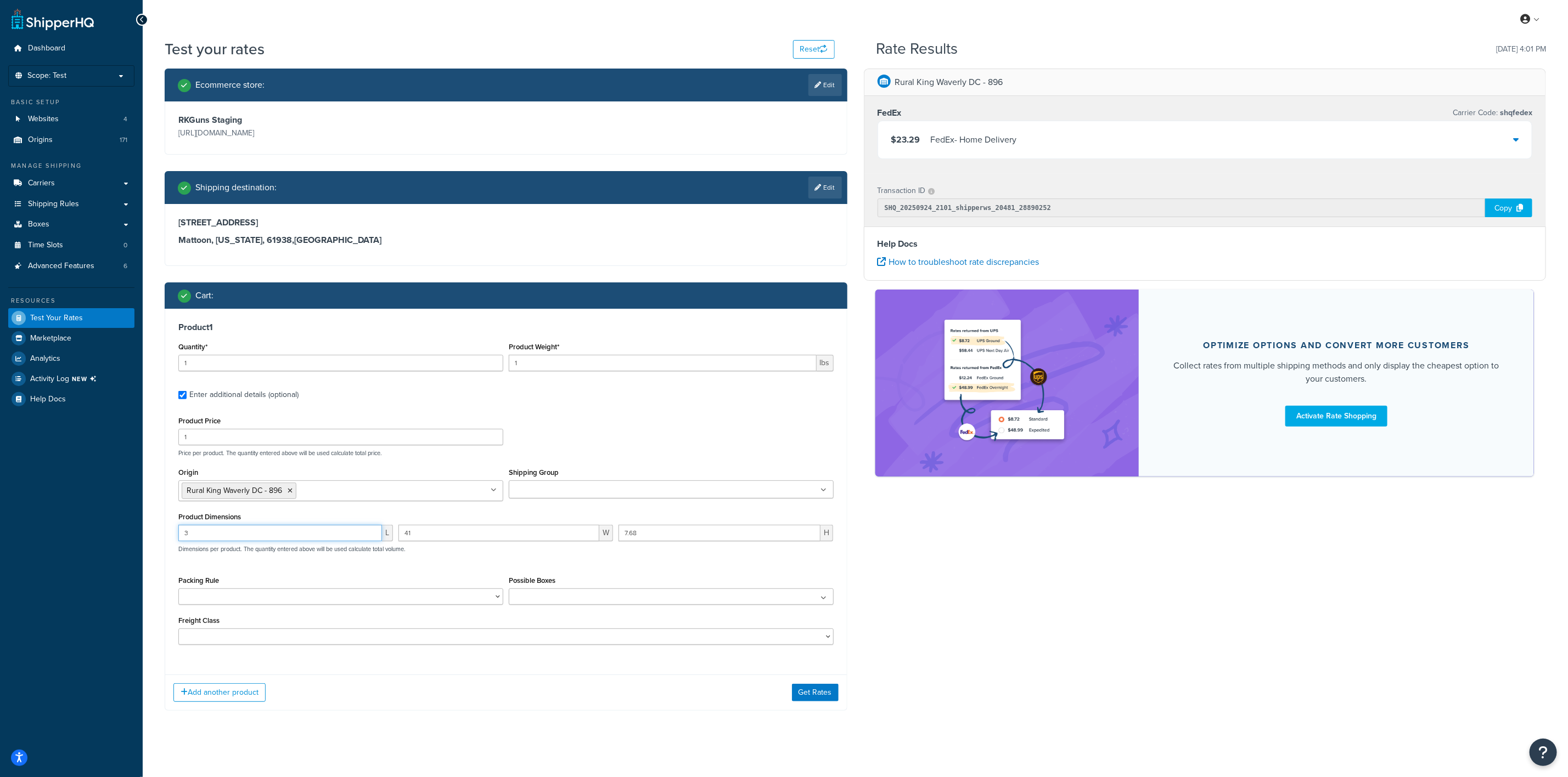
click at [333, 529] on input "3" at bounding box center [280, 533] width 203 height 16
click at [248, 531] on input "3" at bounding box center [280, 533] width 203 height 16
type input "4.3"
type input "2.75"
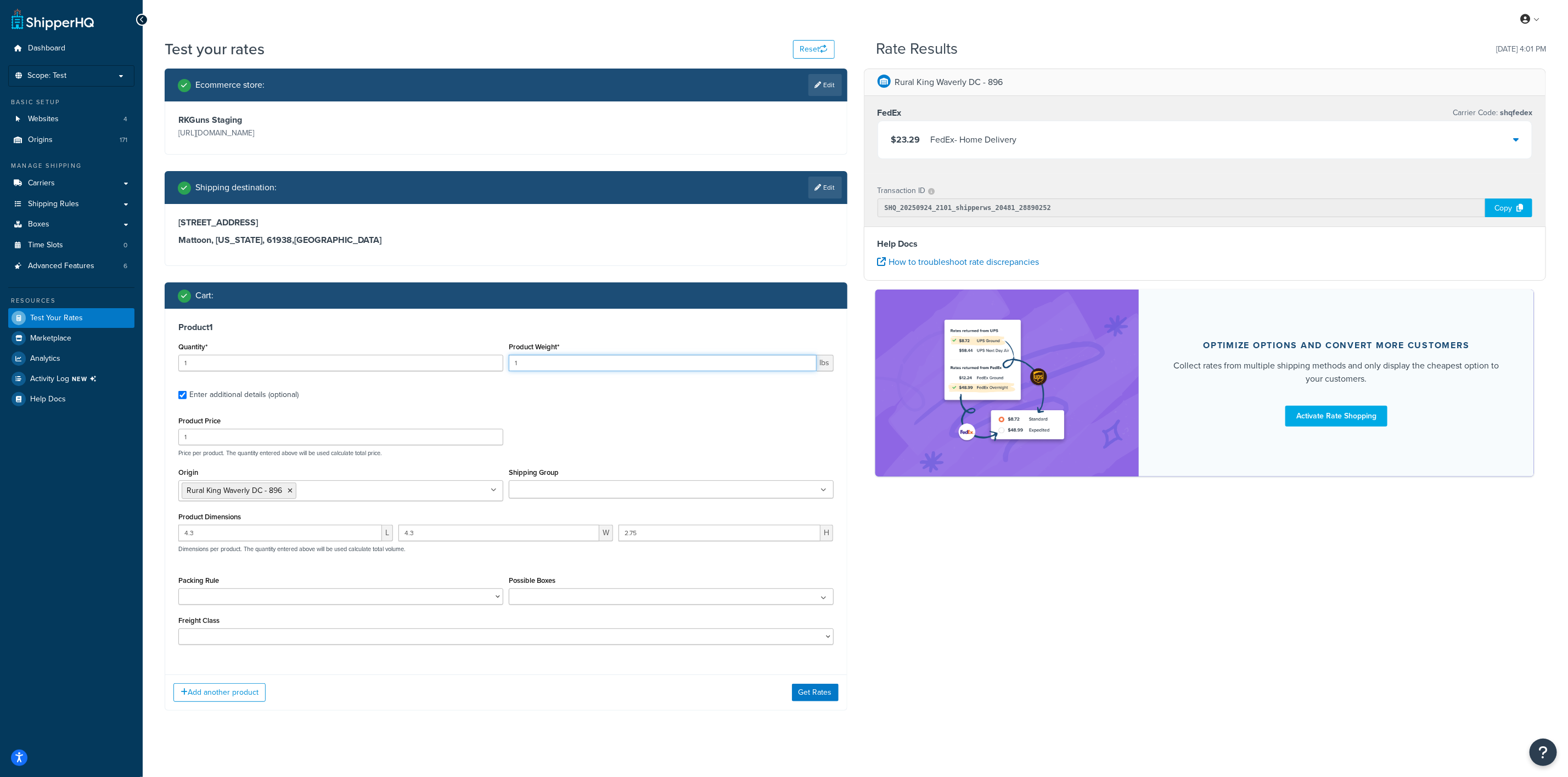
click at [565, 365] on input "1" at bounding box center [663, 363] width 308 height 16
click at [812, 695] on button "Get Rates" at bounding box center [815, 692] width 47 height 18
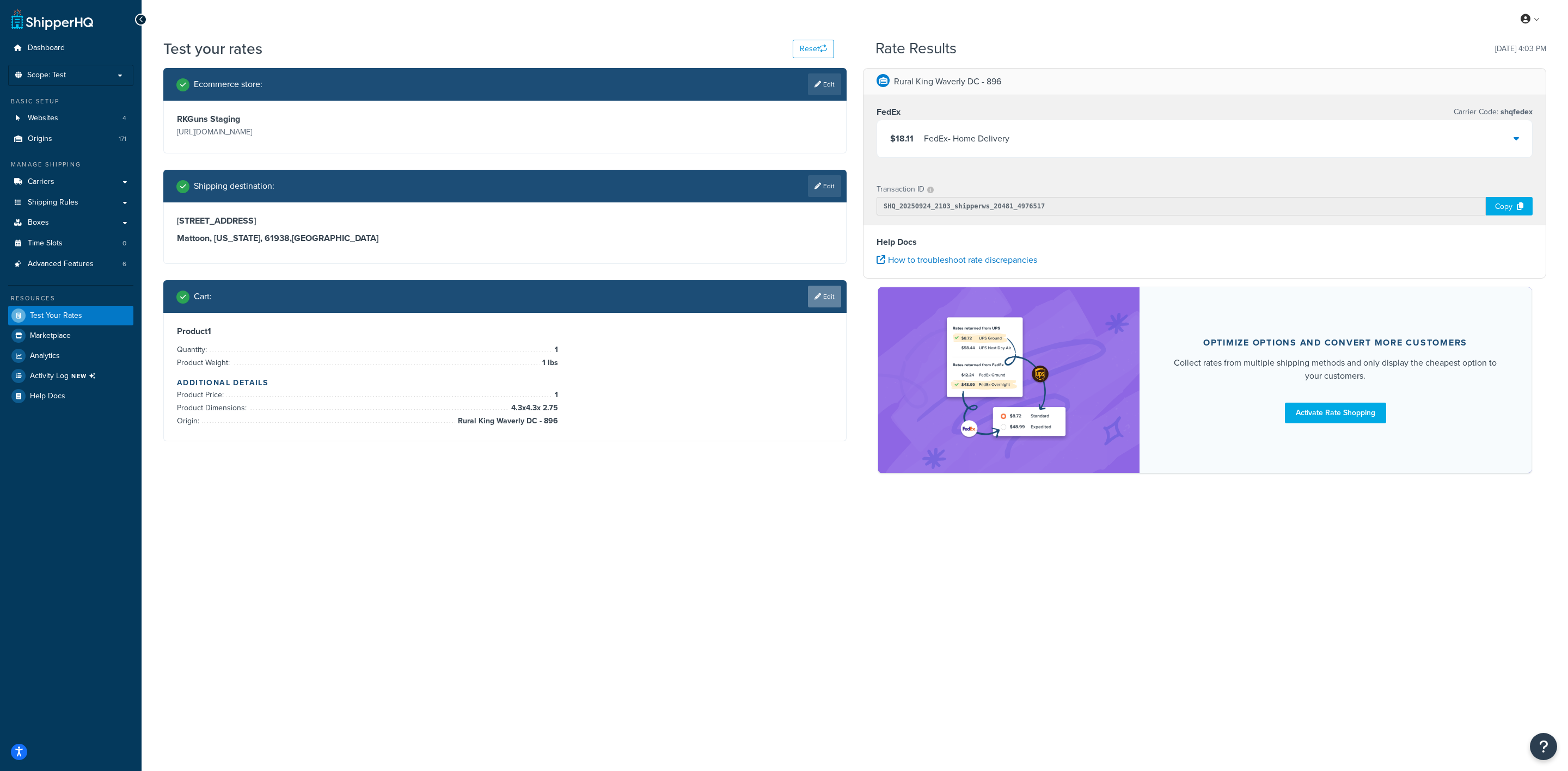
click at [834, 287] on link "Edit" at bounding box center [824, 296] width 33 height 22
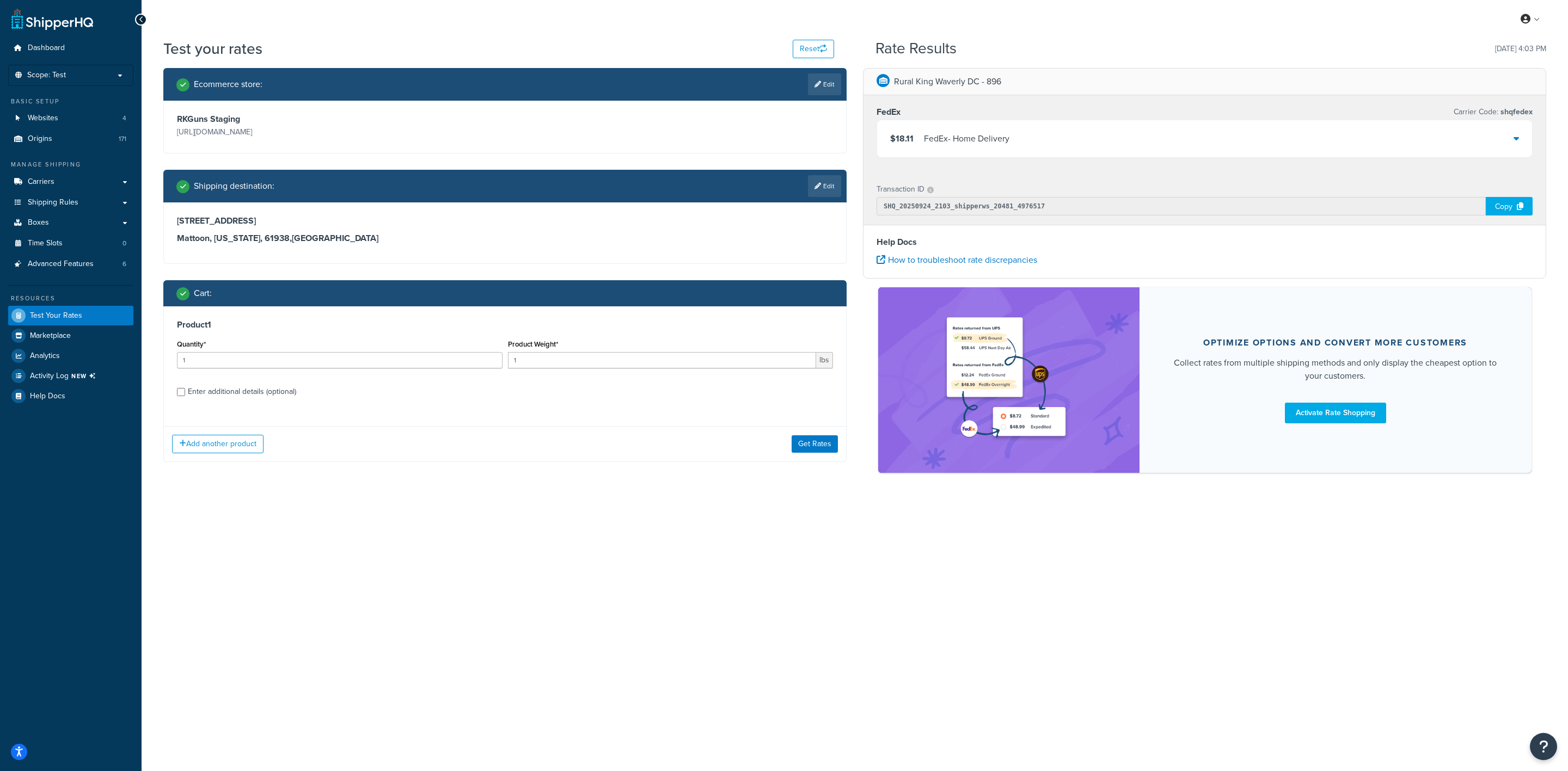
click at [233, 388] on div "Enter additional details (optional)" at bounding box center [242, 392] width 109 height 15
click at [186, 388] on input "Enter additional details (optional)" at bounding box center [181, 392] width 8 height 8
checkbox input "true"
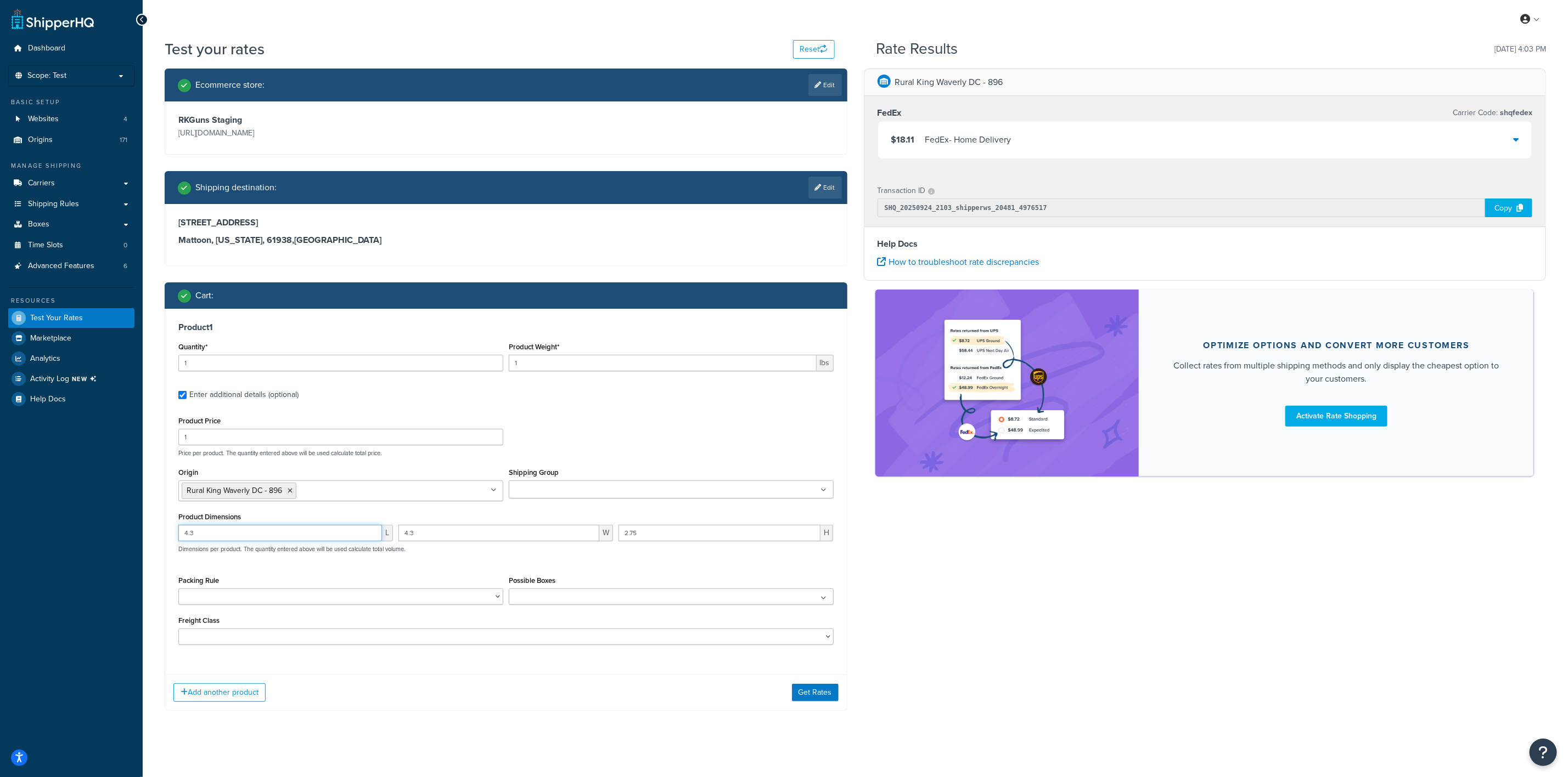
click at [303, 541] on input "4.3" at bounding box center [280, 533] width 203 height 16
click at [614, 352] on div "Product Weight* 1 lbs" at bounding box center [671, 355] width 325 height 32
click at [621, 357] on input "1" at bounding box center [663, 363] width 308 height 16
type input "1"
click at [277, 540] on input "4.3" at bounding box center [280, 533] width 203 height 16
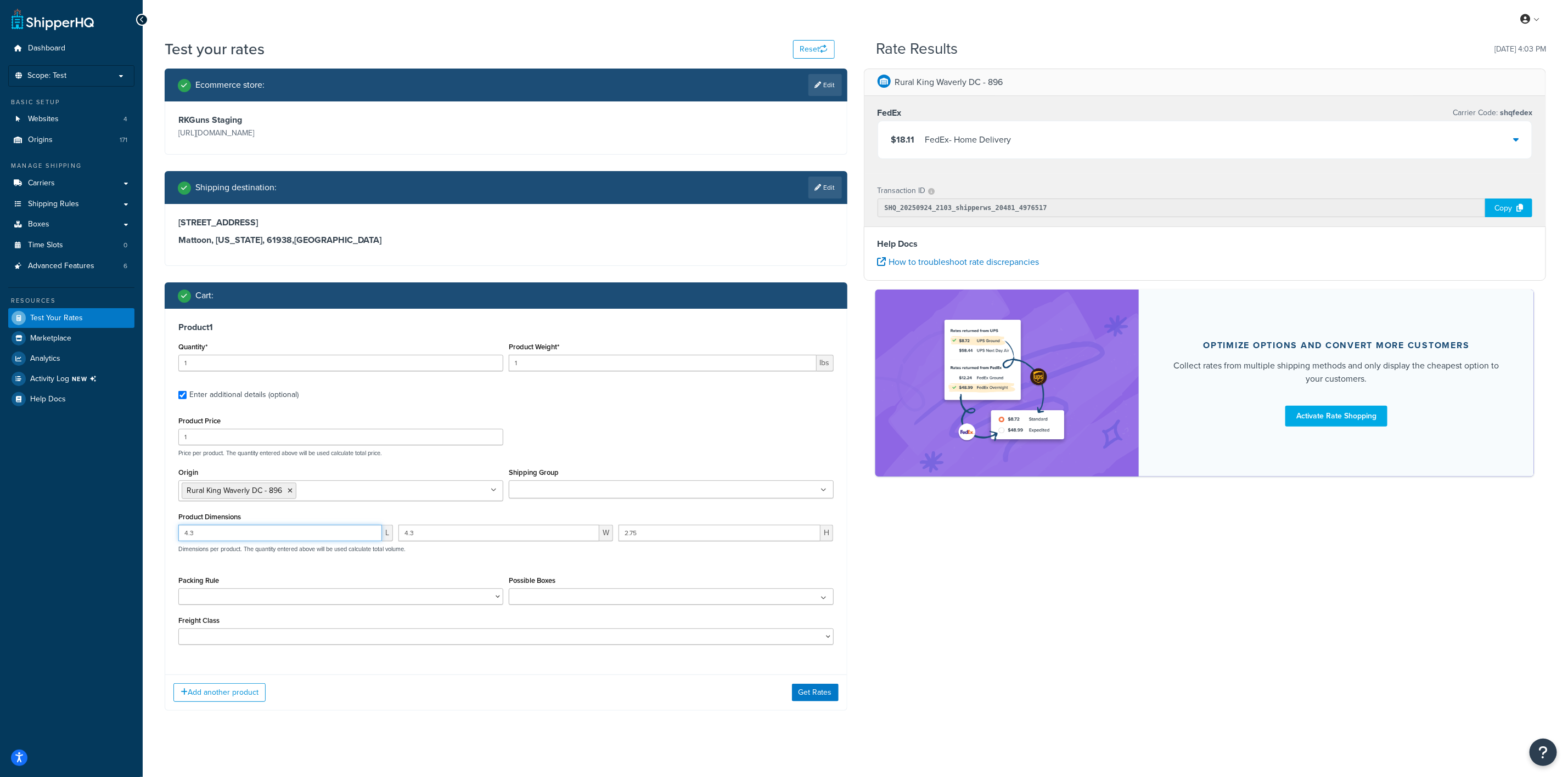
type input "4"
type input "1"
click at [277, 540] on input "1" at bounding box center [280, 533] width 203 height 16
type input "0.95"
type input "2.7"
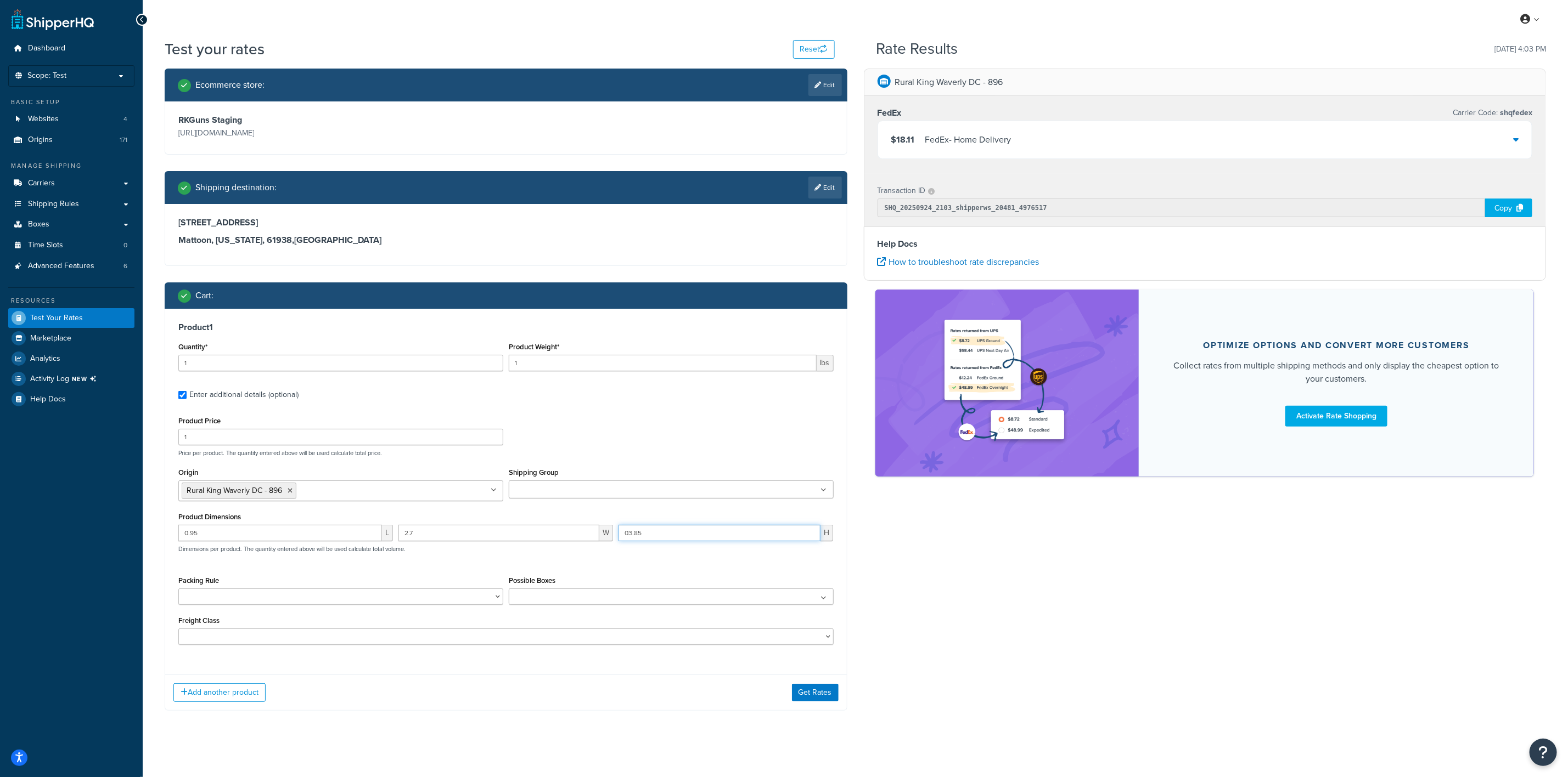
type input "03.85"
click at [635, 364] on input "1" at bounding box center [663, 363] width 308 height 16
type input "0.0595"
click at [802, 693] on button "Get Rates" at bounding box center [815, 692] width 47 height 18
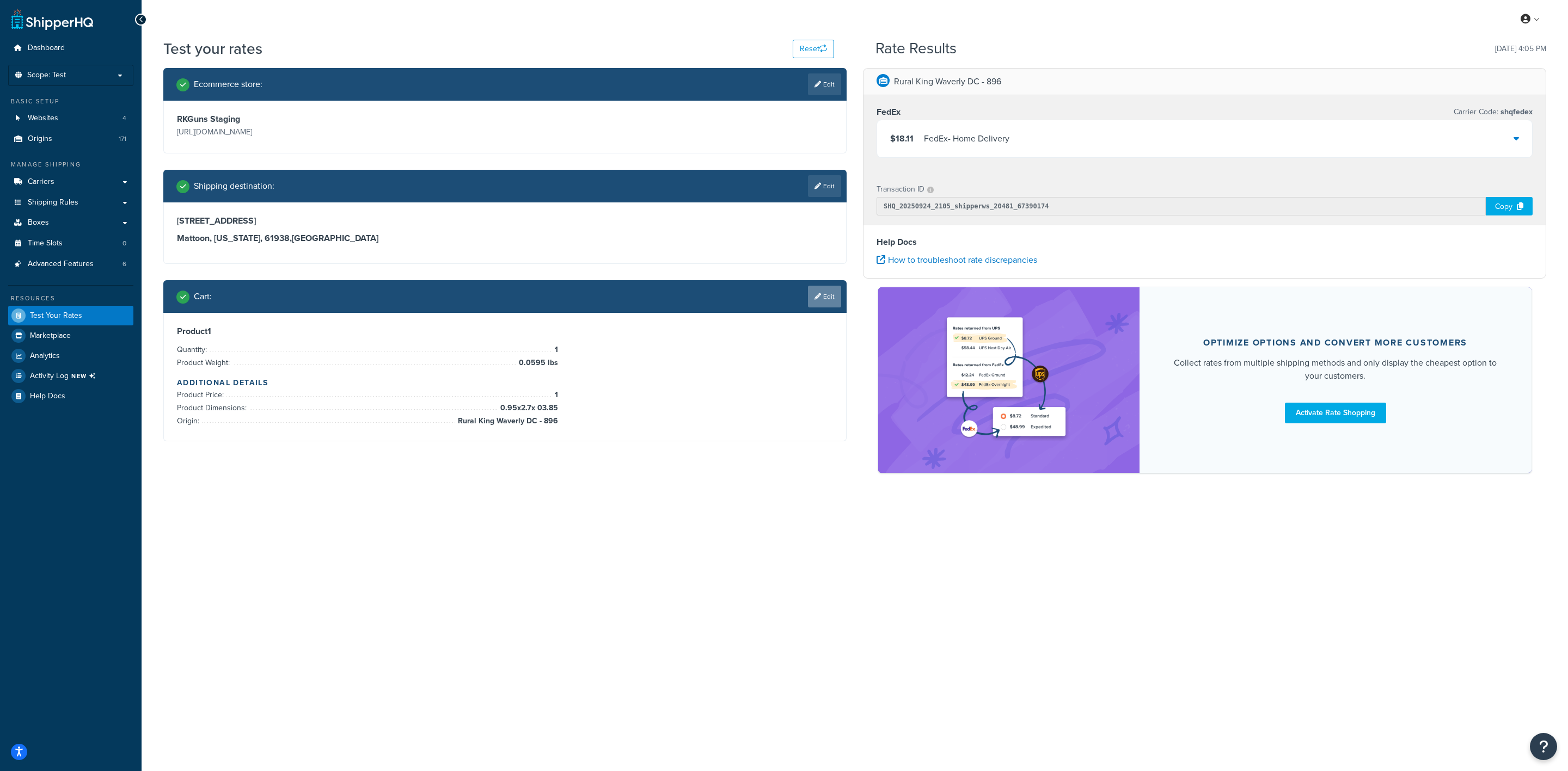
click at [824, 293] on link "Edit" at bounding box center [824, 296] width 33 height 22
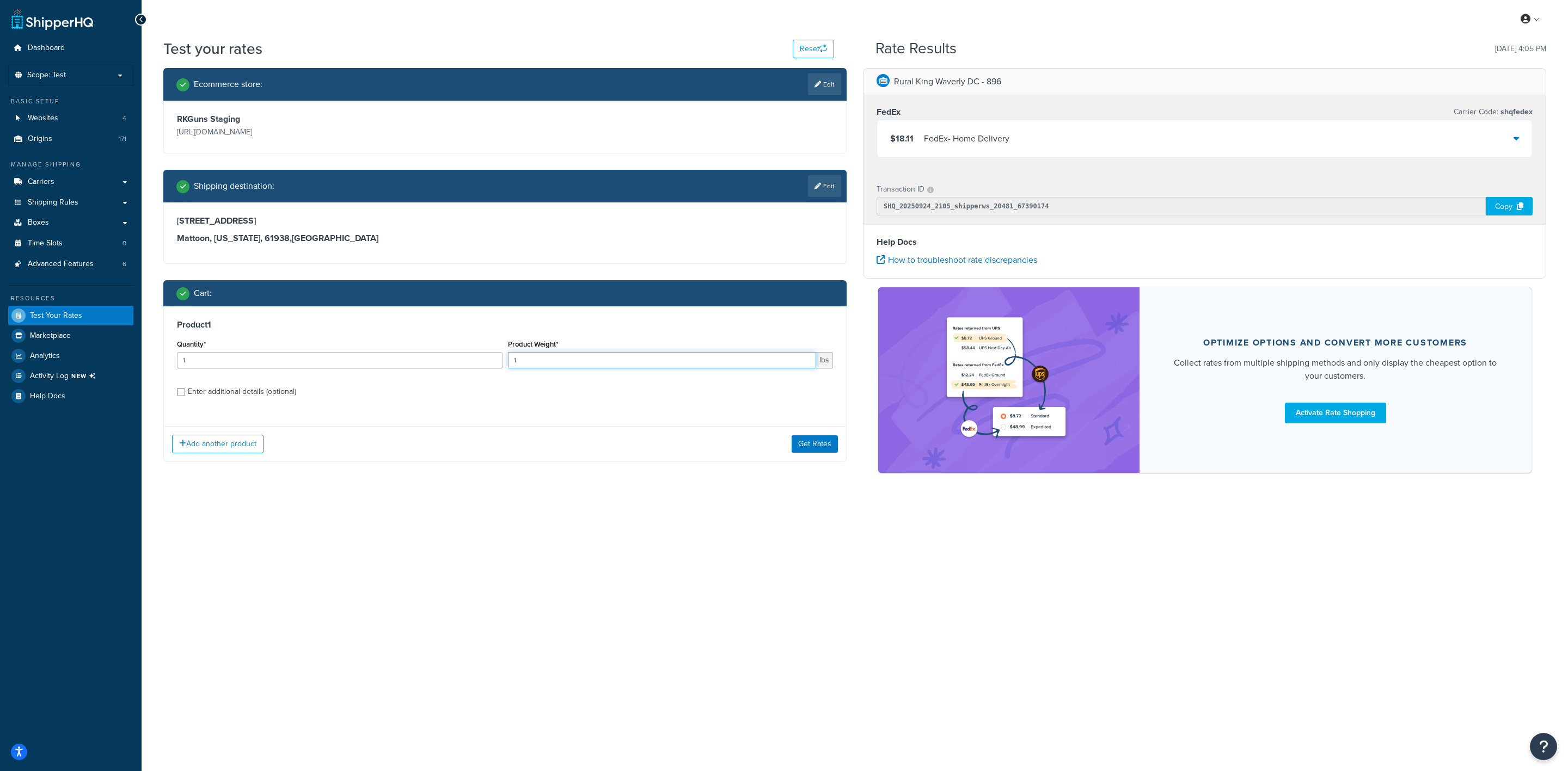
click at [546, 353] on input "1" at bounding box center [662, 360] width 309 height 16
type input "0.68"
click at [230, 393] on div "Enter additional details (optional)" at bounding box center [242, 392] width 109 height 15
click at [186, 393] on input "Enter additional details (optional)" at bounding box center [181, 392] width 8 height 8
checkbox input "true"
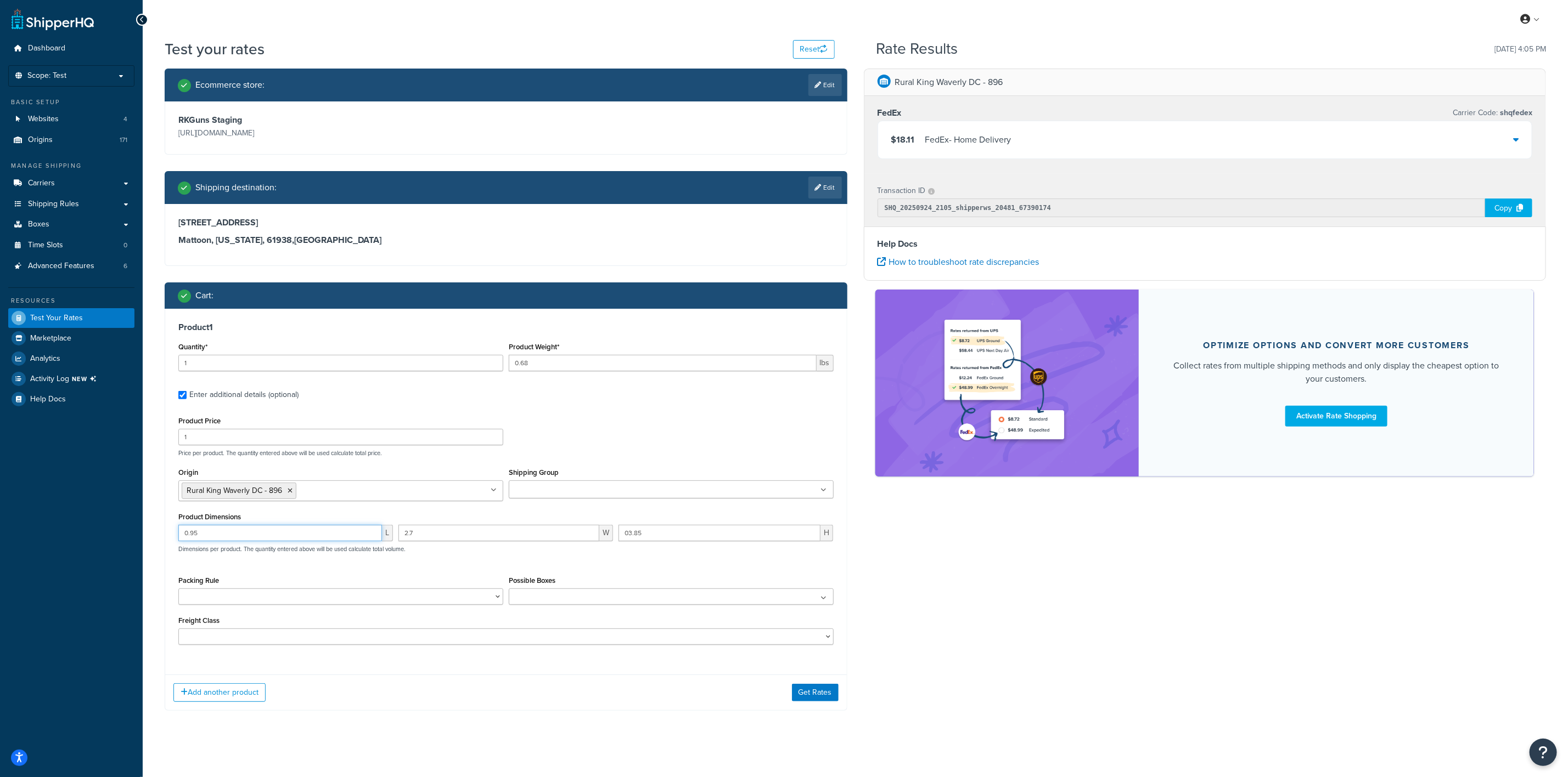
click at [272, 532] on input "0.95" at bounding box center [280, 533] width 203 height 16
type input "0"
type input "5.8"
type input "1.6"
type input "1.2"
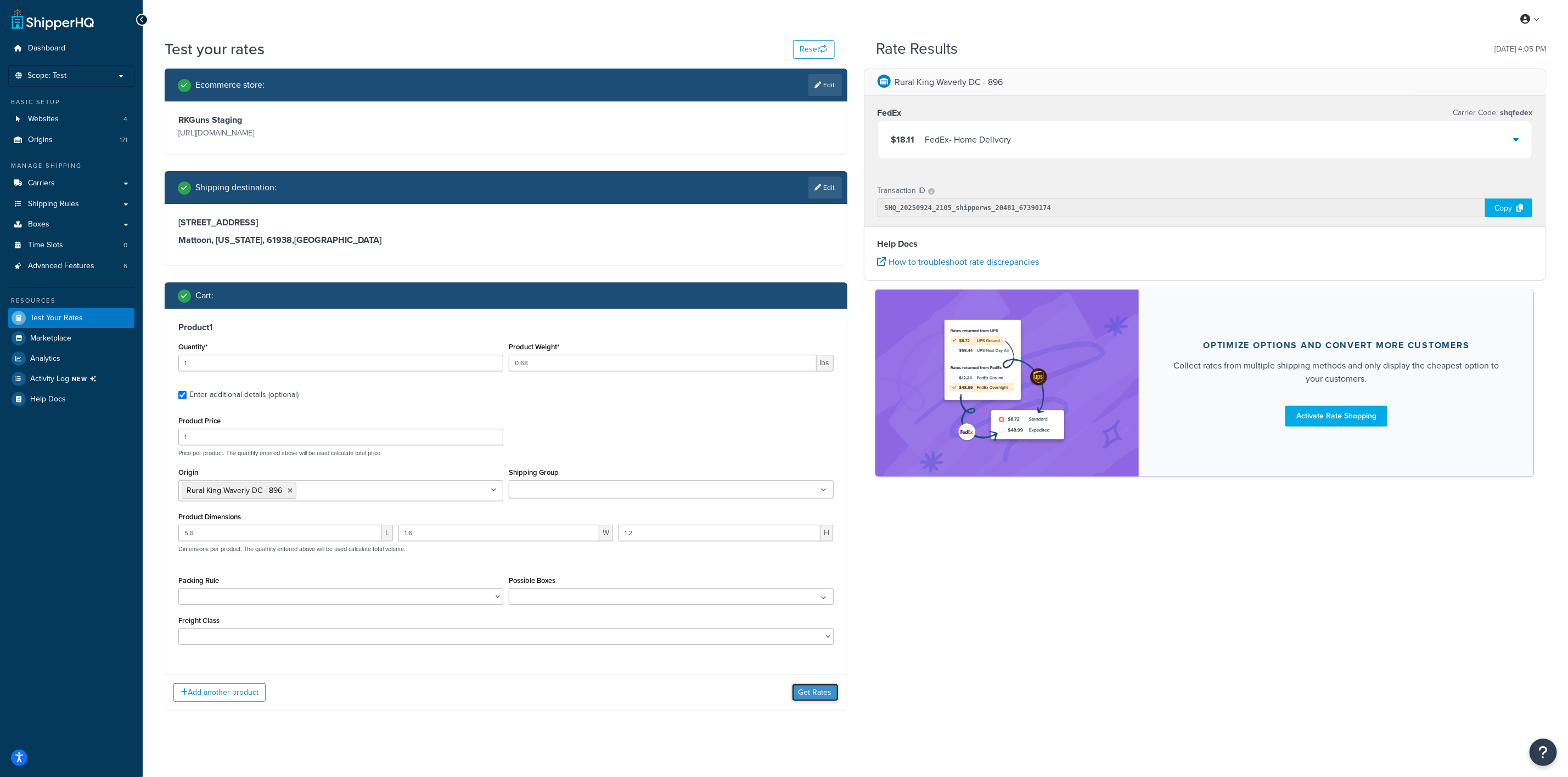
click at [828, 691] on button "Get Rates" at bounding box center [815, 692] width 47 height 18
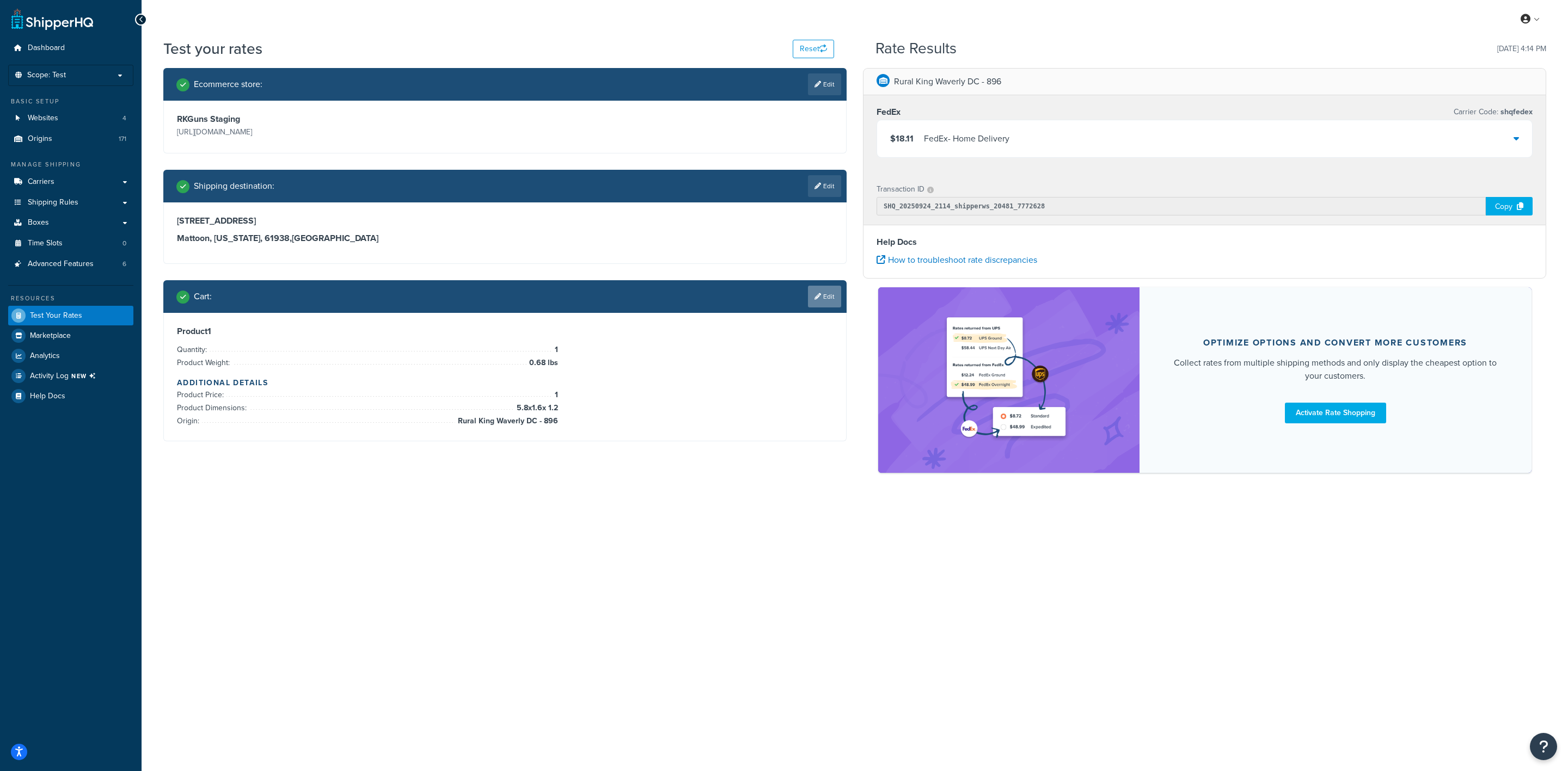
click at [818, 295] on icon at bounding box center [817, 296] width 6 height 6
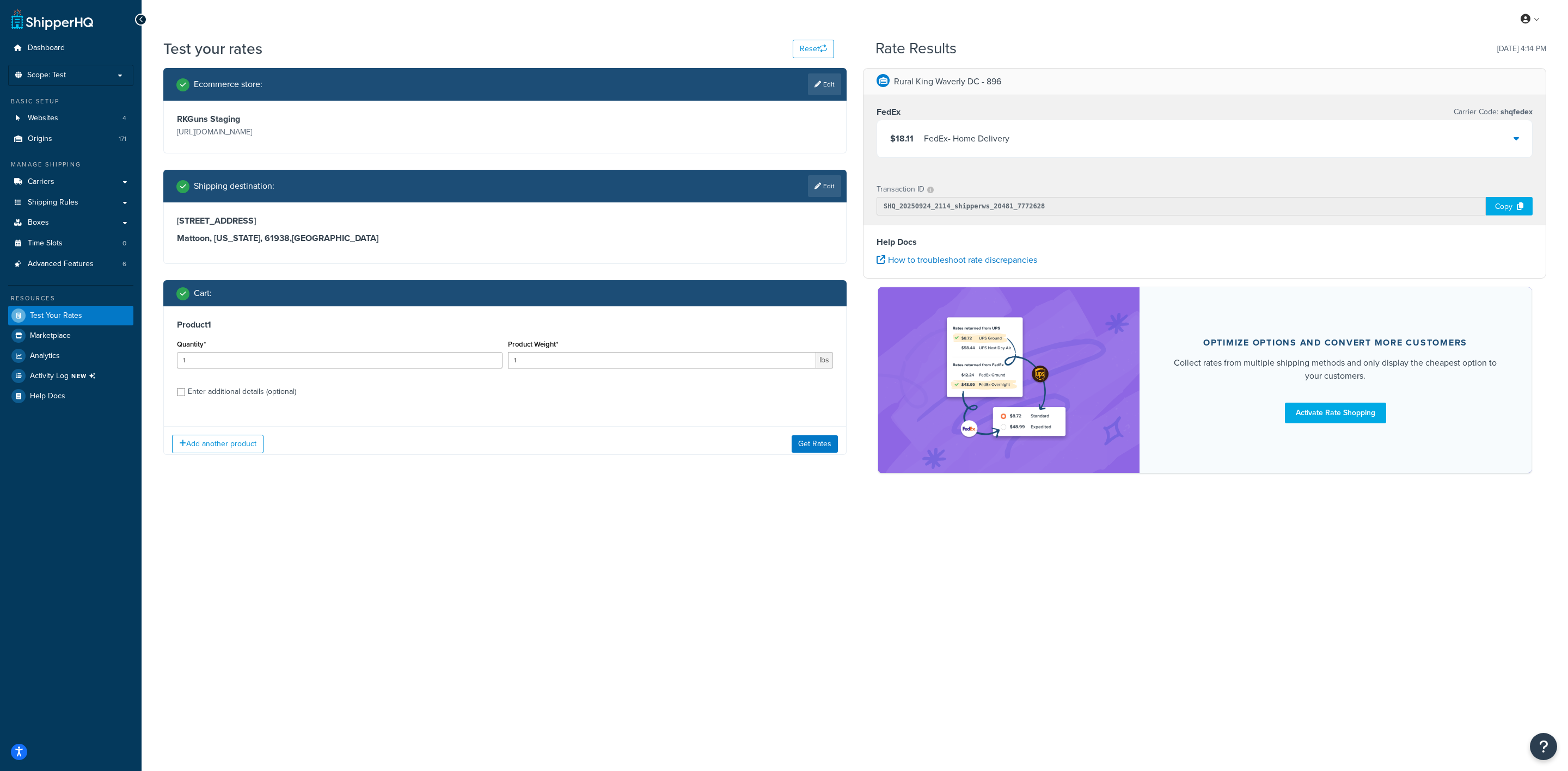
click at [386, 390] on label "Enter additional details (optional)" at bounding box center [510, 391] width 645 height 18
click at [186, 390] on input "Enter additional details (optional)" at bounding box center [181, 392] width 8 height 8
checkbox input "true"
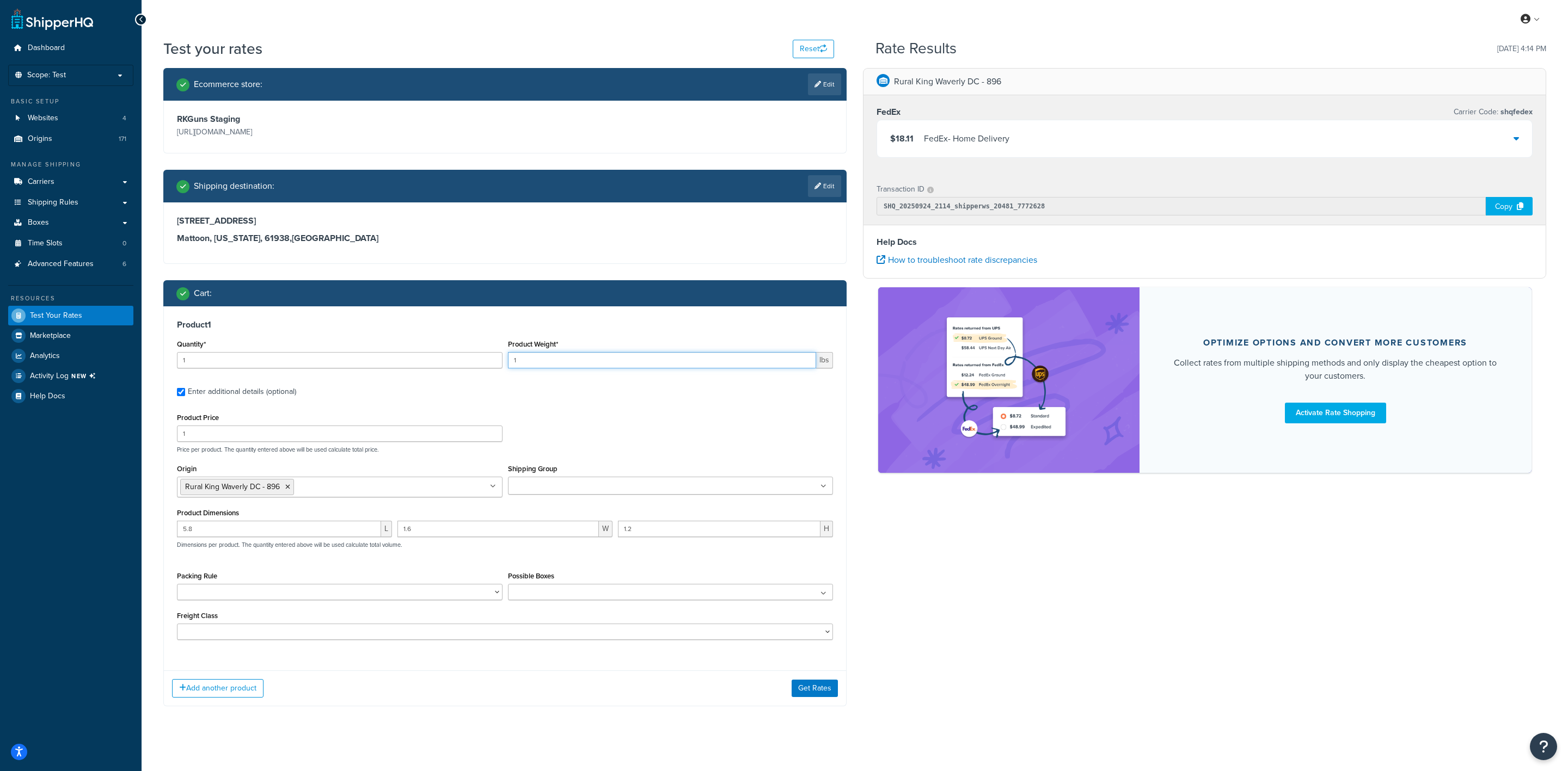
click at [587, 359] on input "1" at bounding box center [662, 360] width 309 height 16
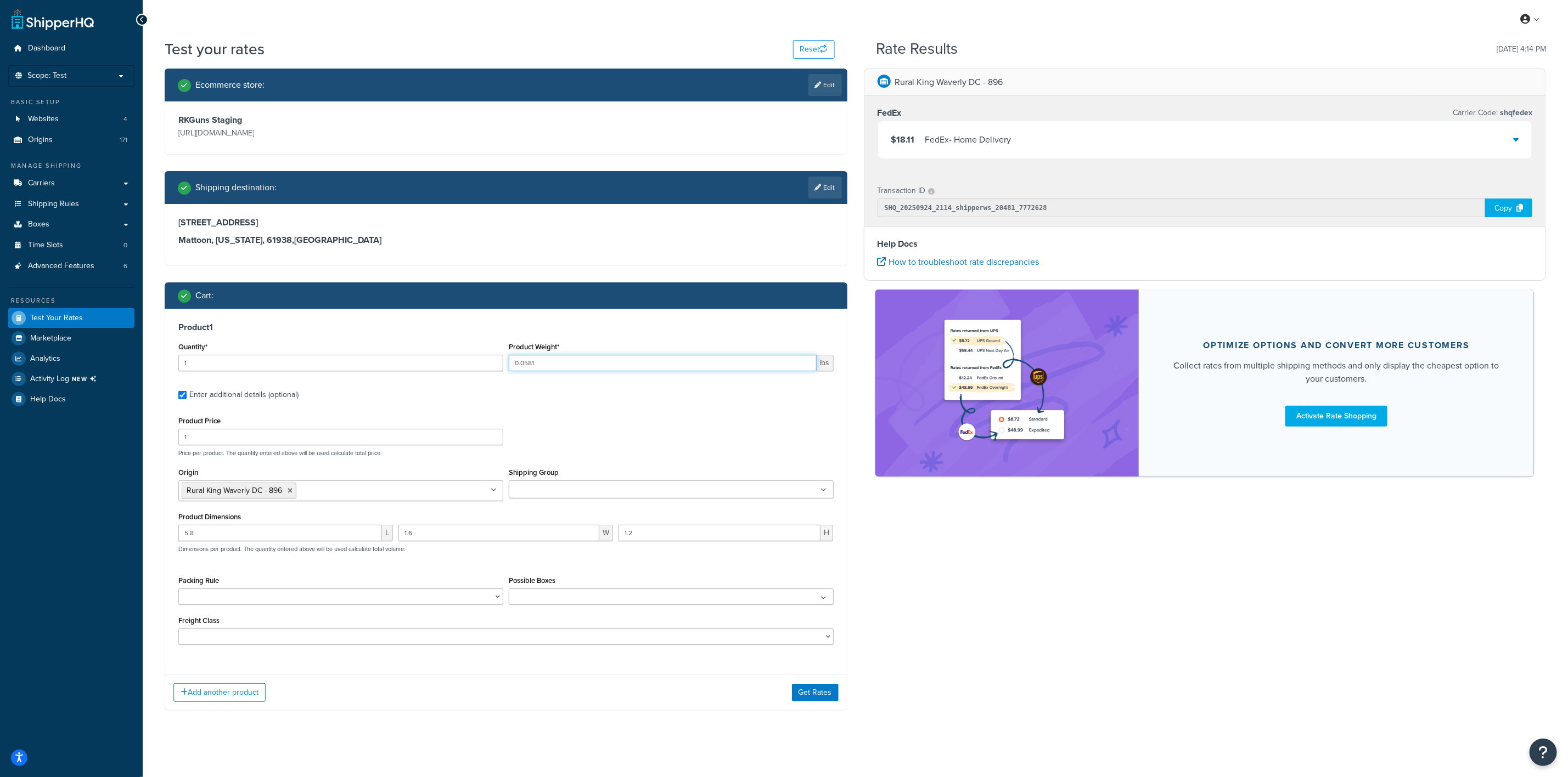
type input "0.0581"
click at [261, 527] on input "5.8" at bounding box center [280, 533] width 203 height 16
type input "5"
type input "3.35"
type input "1.8"
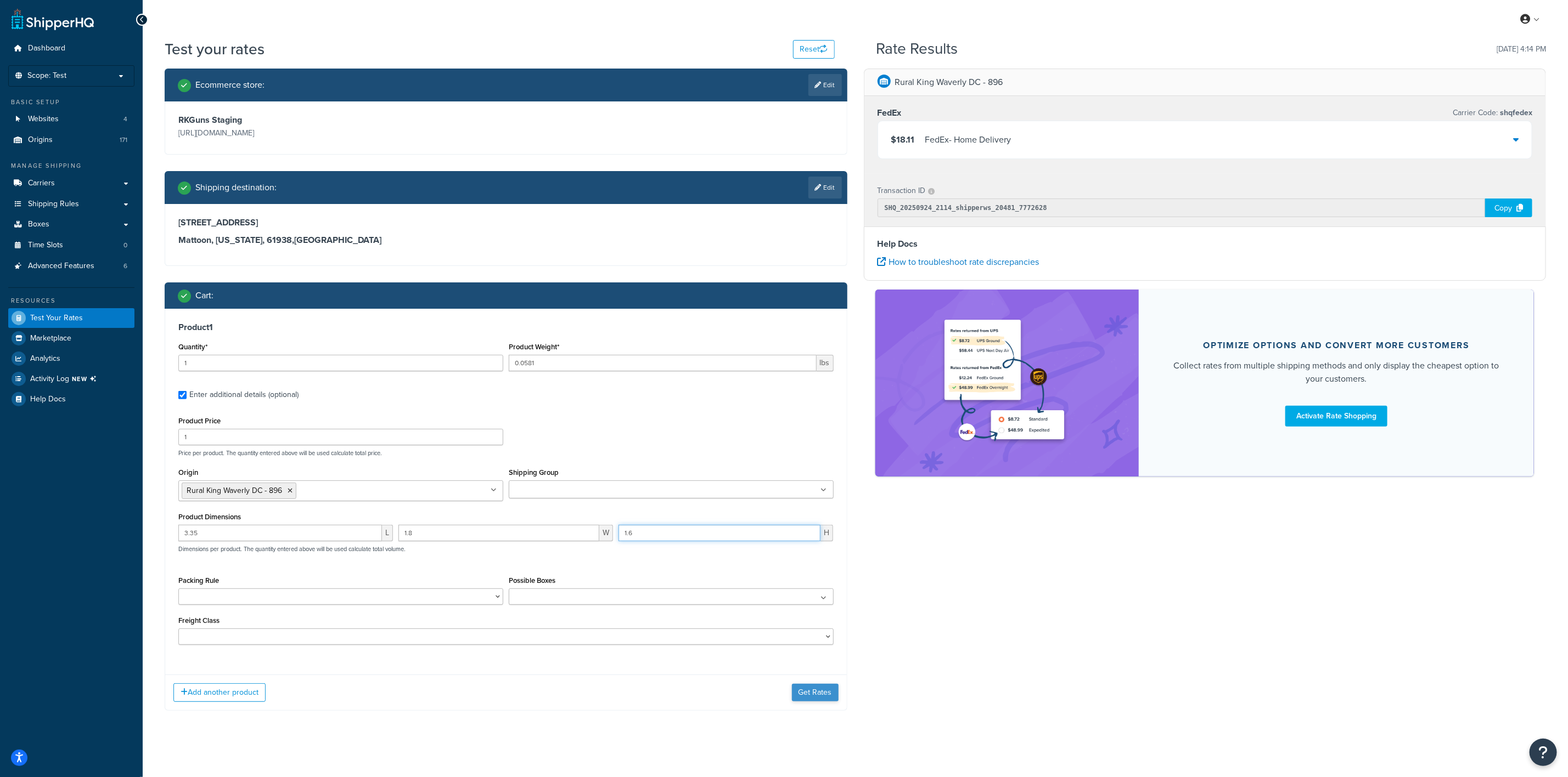
type input "1.6"
click at [819, 688] on button "Get Rates" at bounding box center [815, 692] width 47 height 18
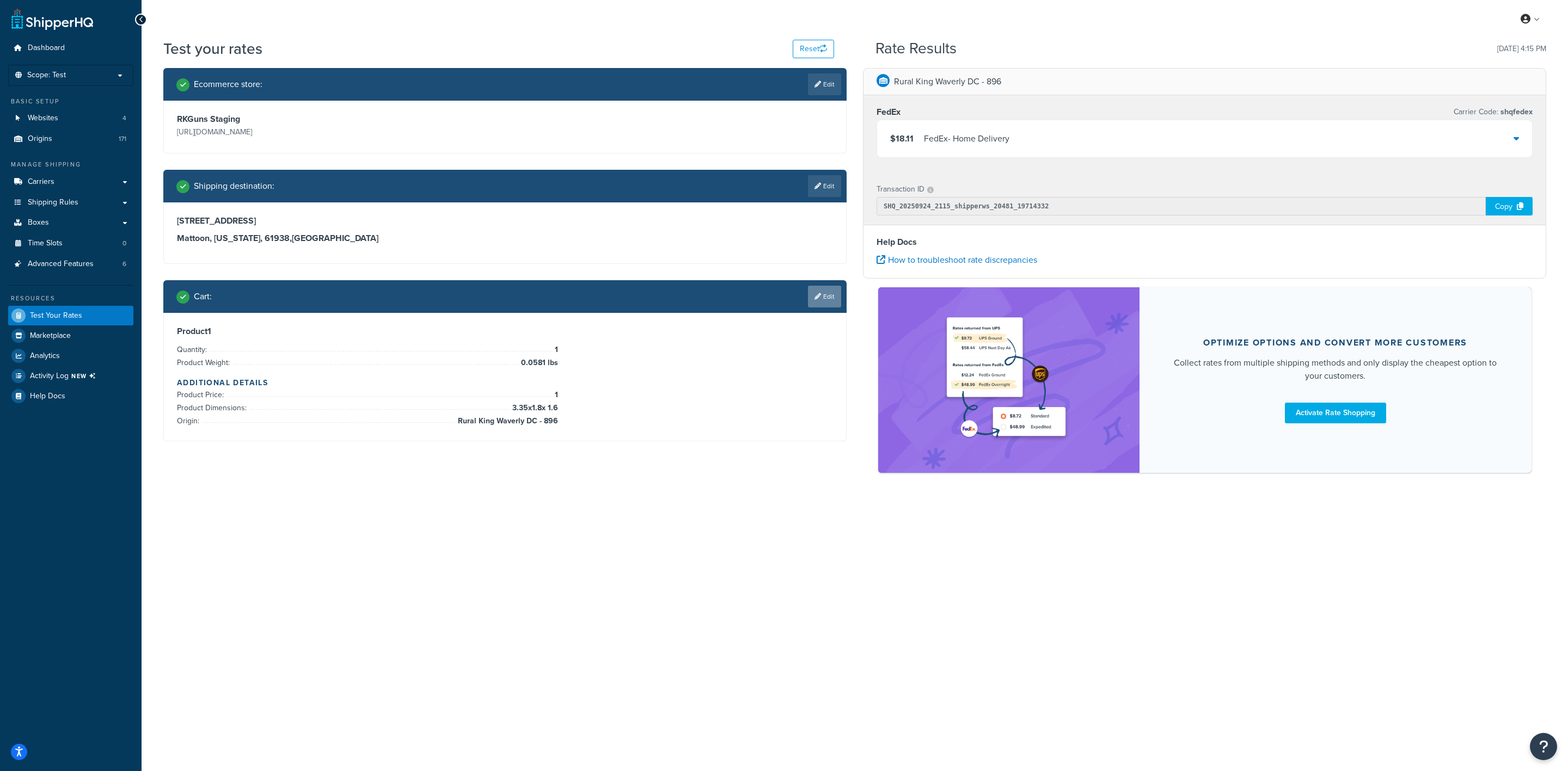
click at [821, 298] on link "Edit" at bounding box center [824, 296] width 33 height 22
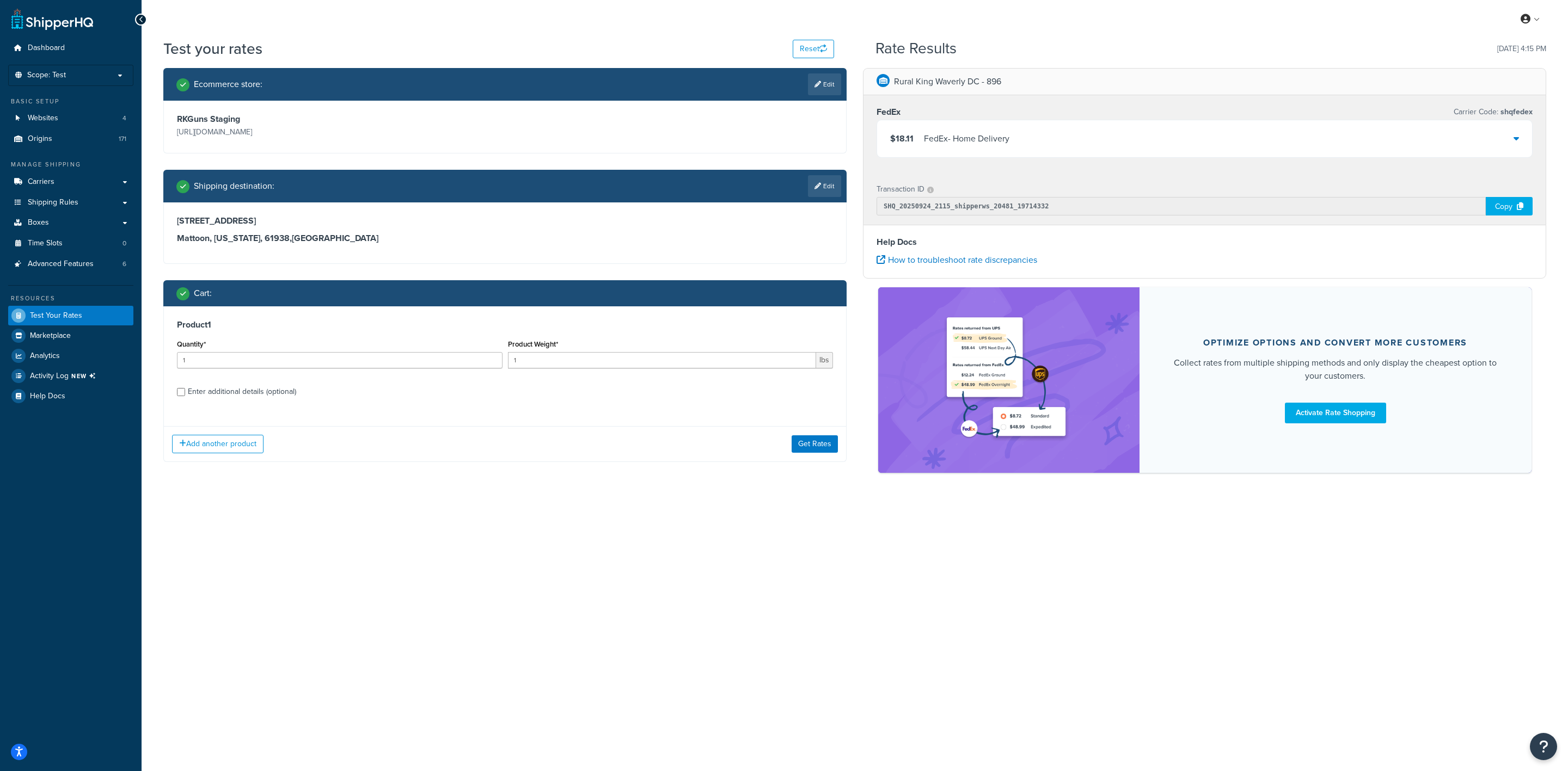
click at [245, 393] on div "Enter additional details (optional)" at bounding box center [242, 392] width 109 height 15
click at [186, 393] on input "Enter additional details (optional)" at bounding box center [181, 392] width 8 height 8
checkbox input "true"
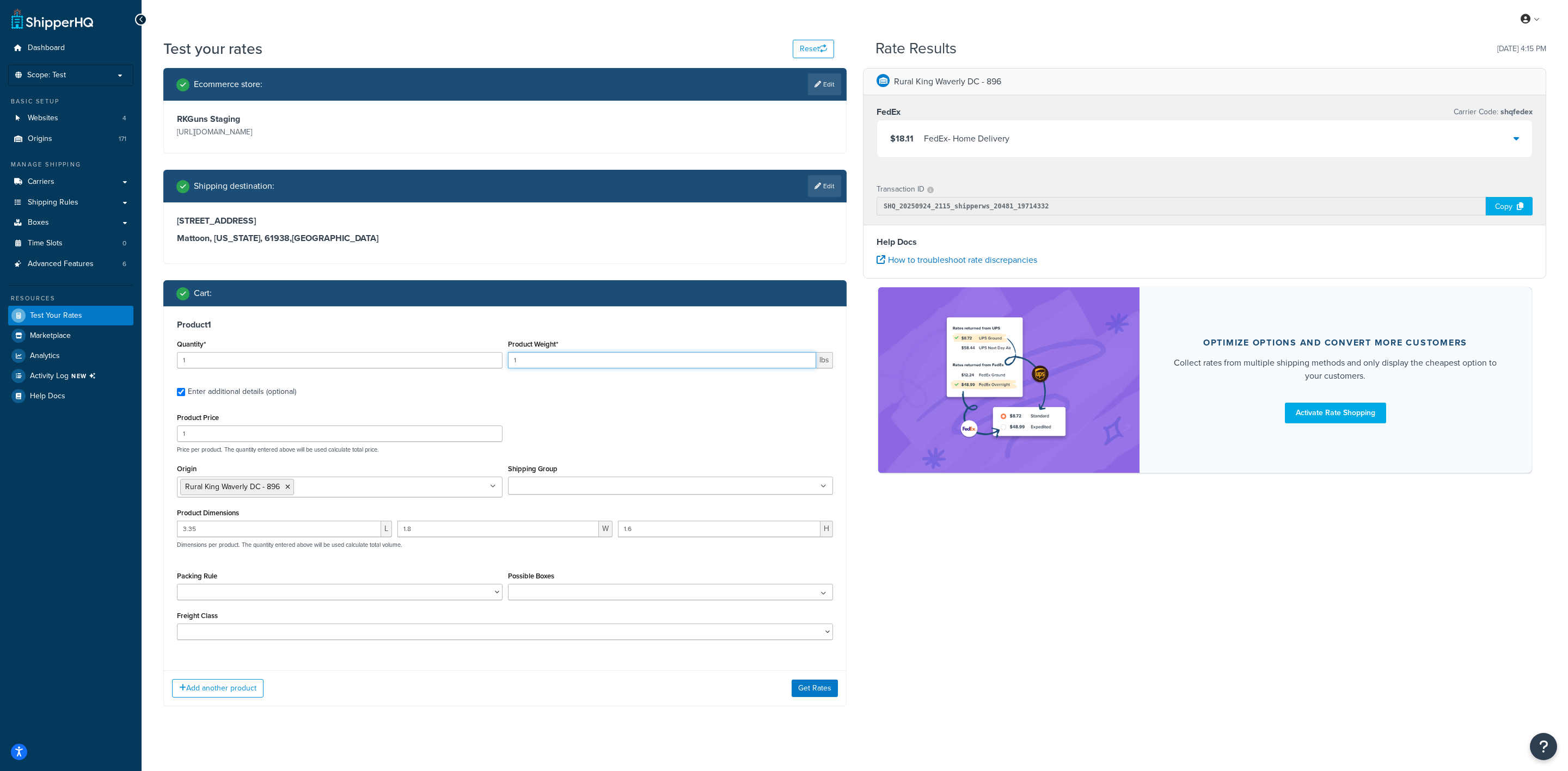
click at [616, 356] on input "1" at bounding box center [662, 360] width 309 height 16
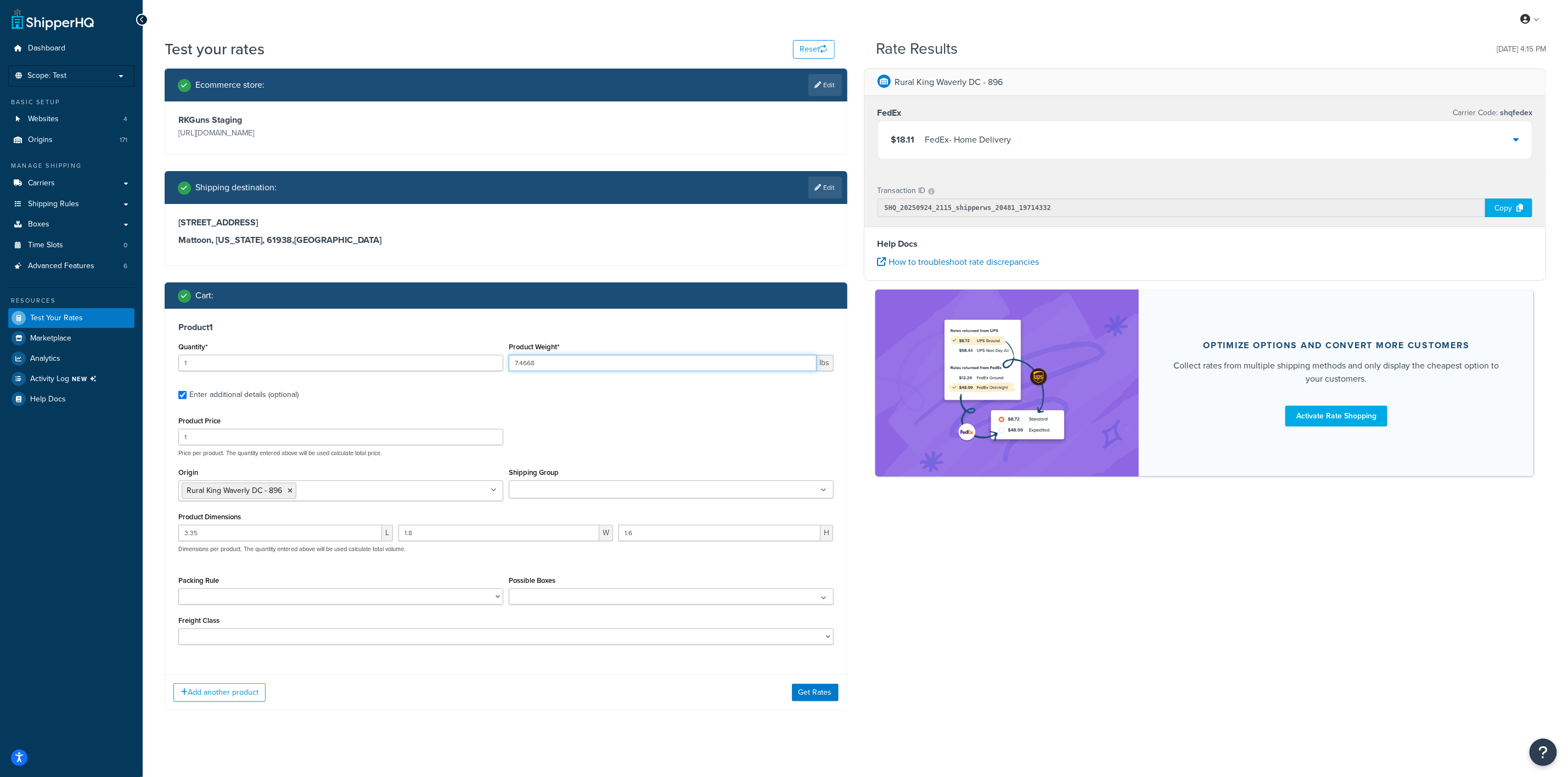
type input "7.4668"
click at [231, 541] on input "3.35" at bounding box center [280, 533] width 203 height 16
click at [231, 535] on input "3.35" at bounding box center [280, 533] width 203 height 16
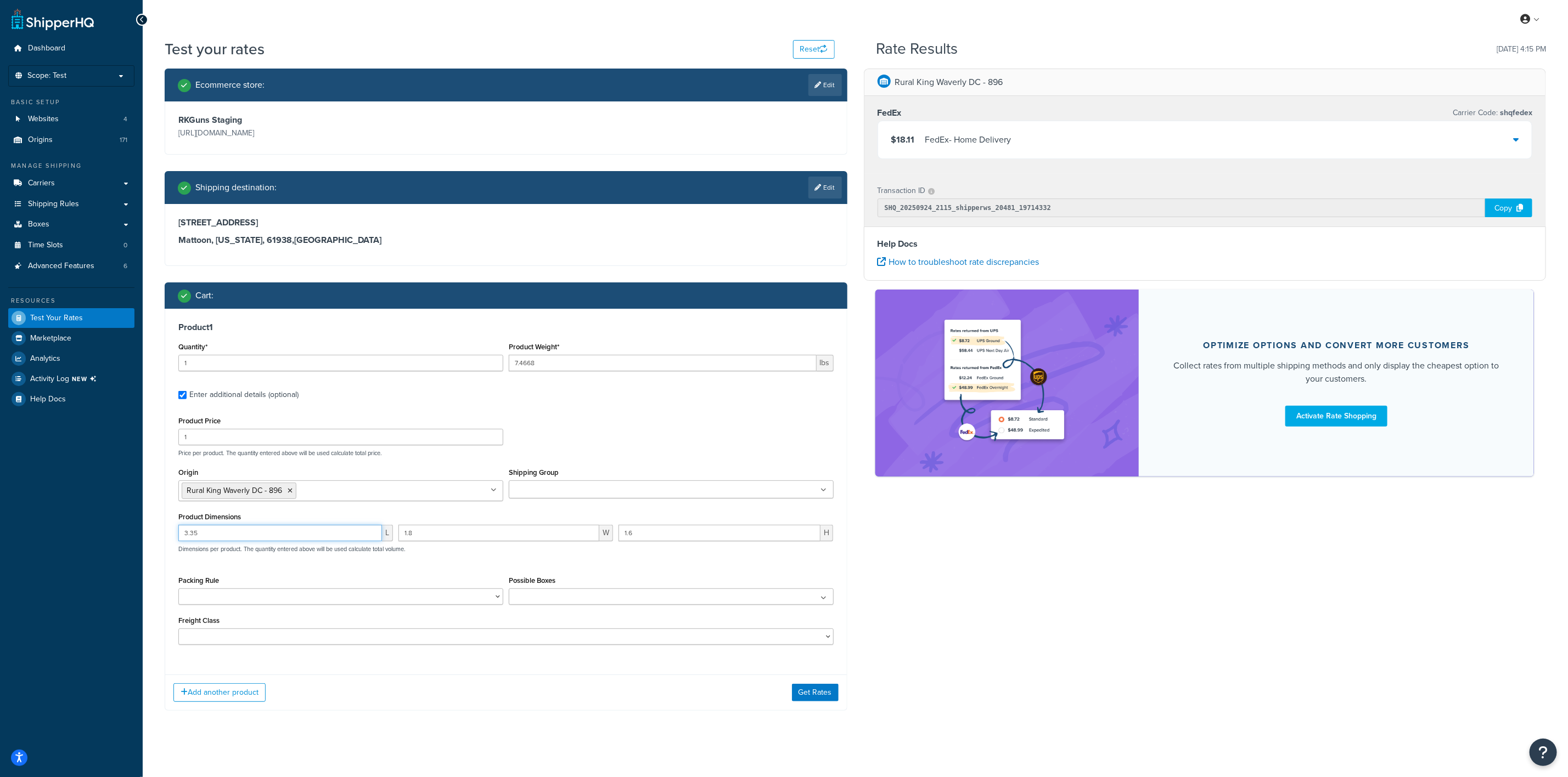
click at [231, 535] on input "3.35" at bounding box center [280, 533] width 203 height 16
type input "13.3"
type input "17.1"
type input "5.45"
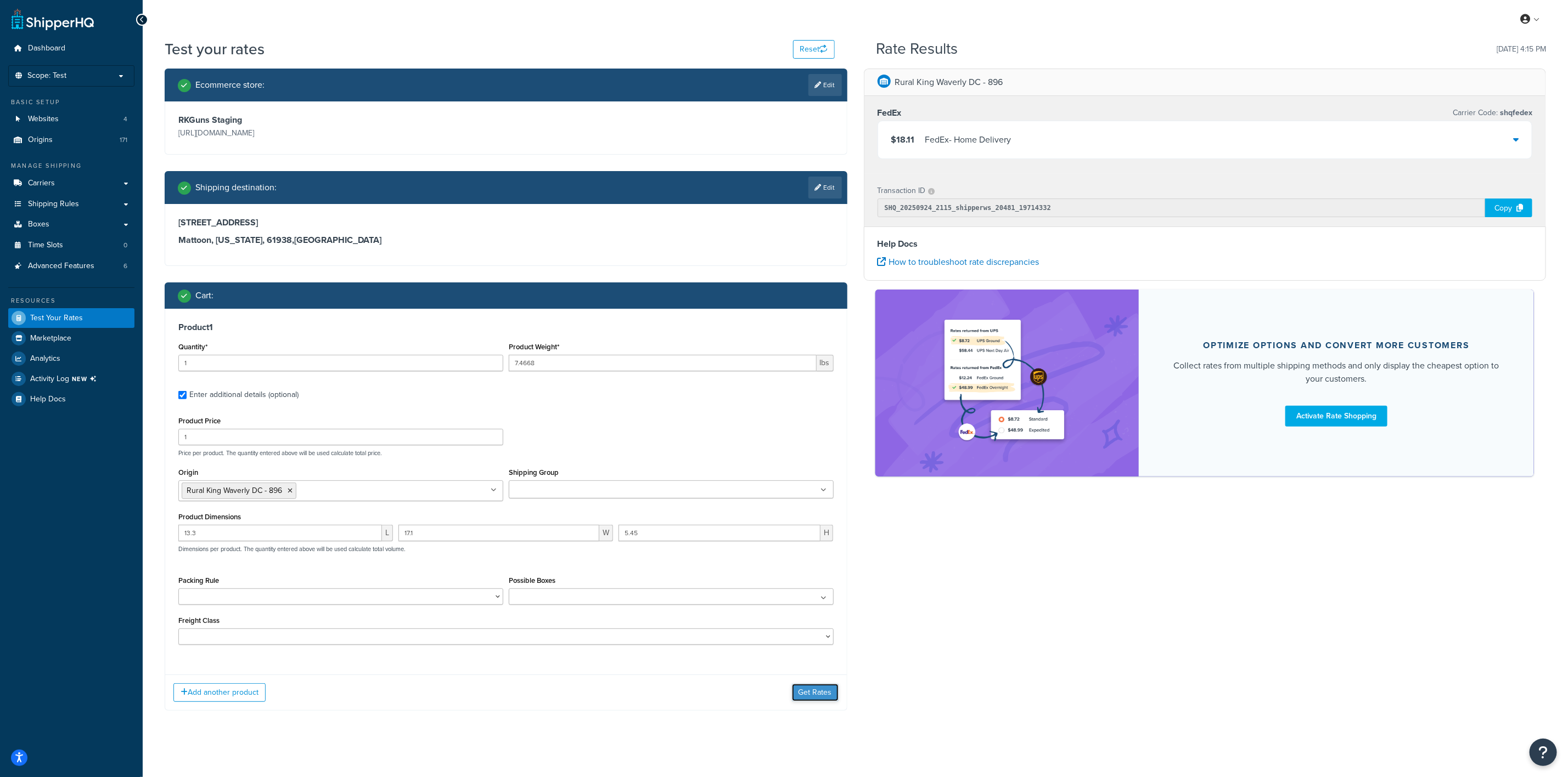
click at [822, 689] on button "Get Rates" at bounding box center [815, 692] width 47 height 18
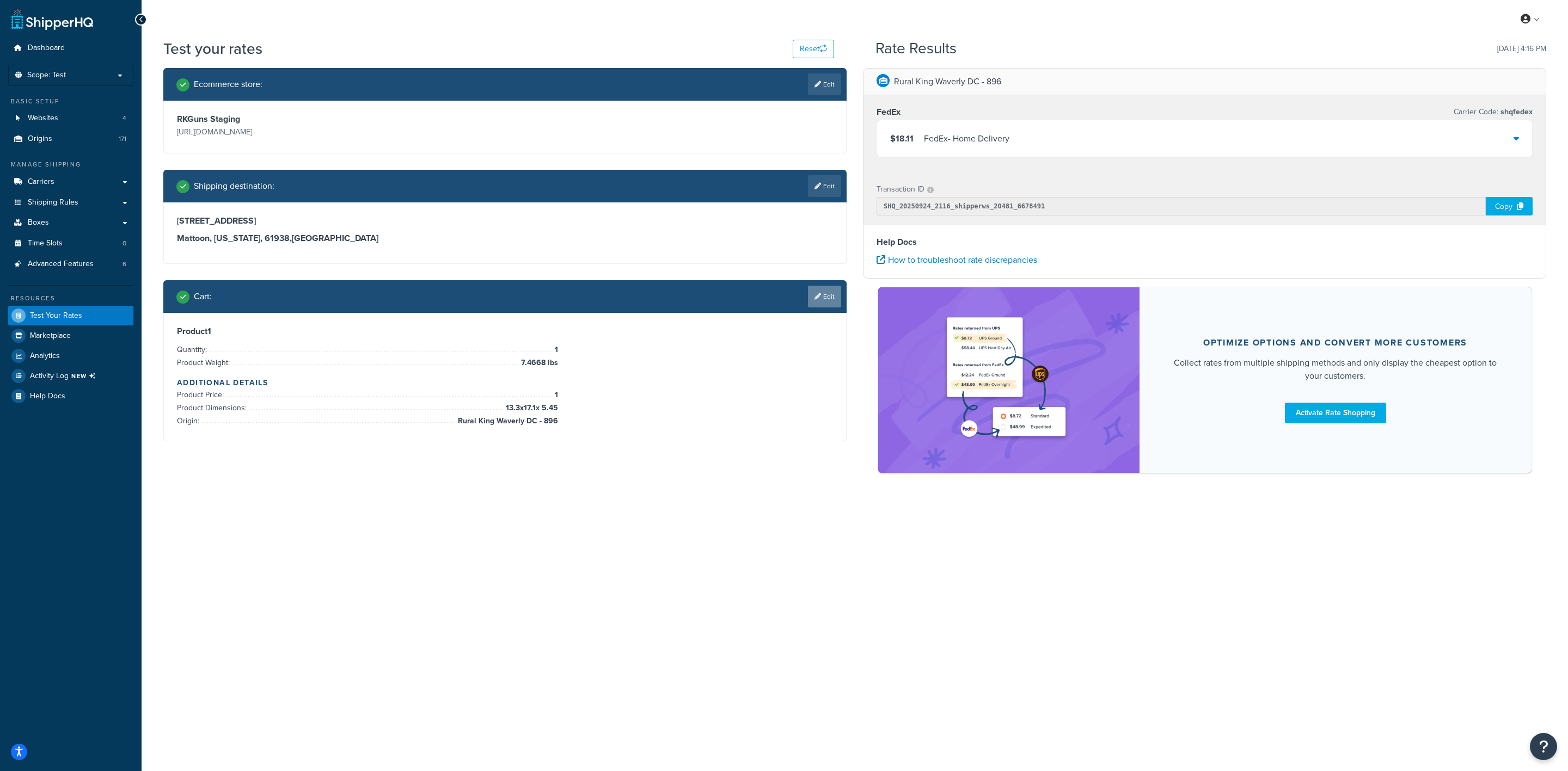
click at [817, 292] on link "Edit" at bounding box center [824, 296] width 33 height 22
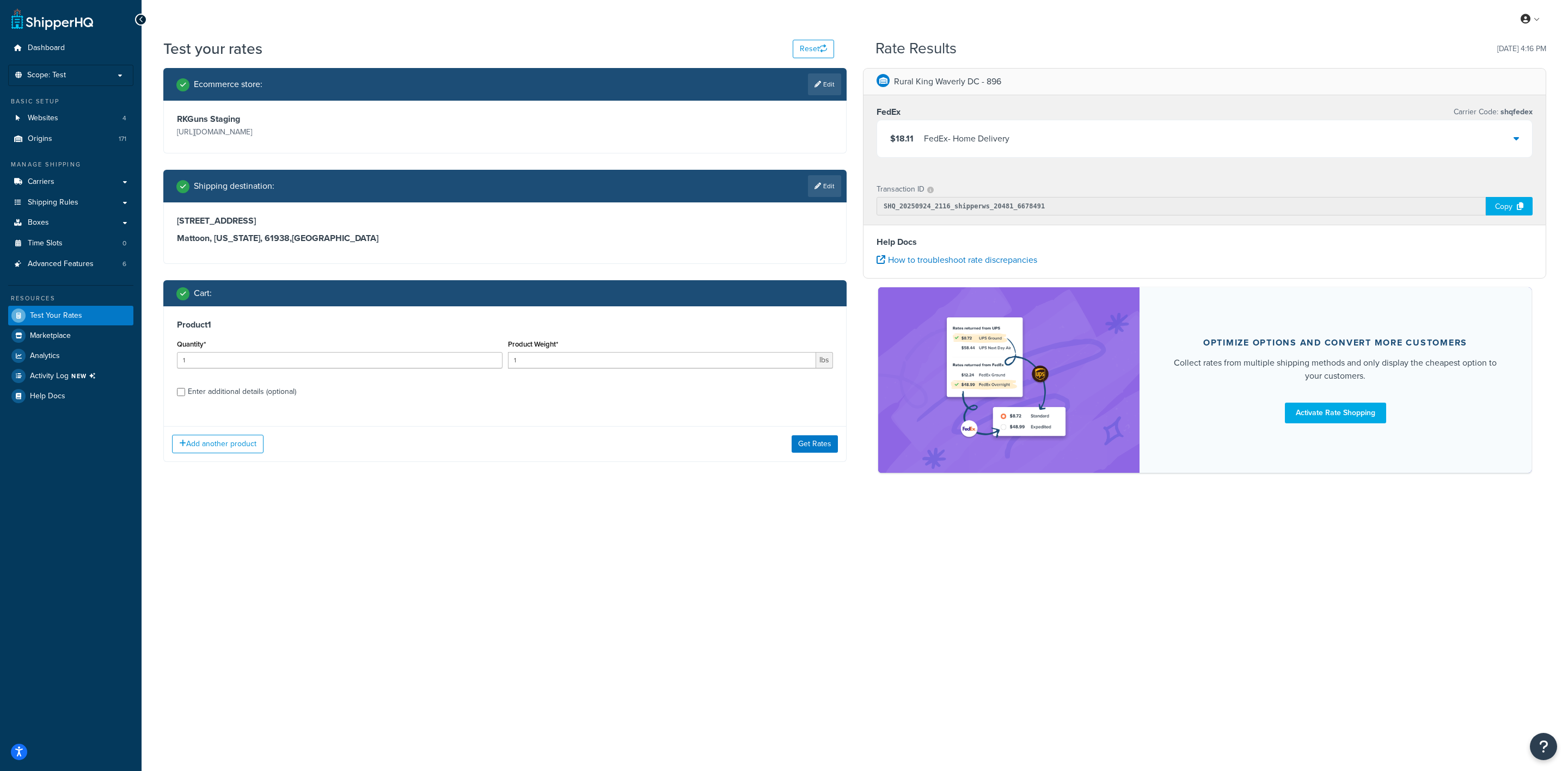
click at [237, 392] on div "Enter additional details (optional)" at bounding box center [242, 392] width 109 height 15
click at [186, 392] on input "Enter additional details (optional)" at bounding box center [181, 392] width 8 height 8
checkbox input "true"
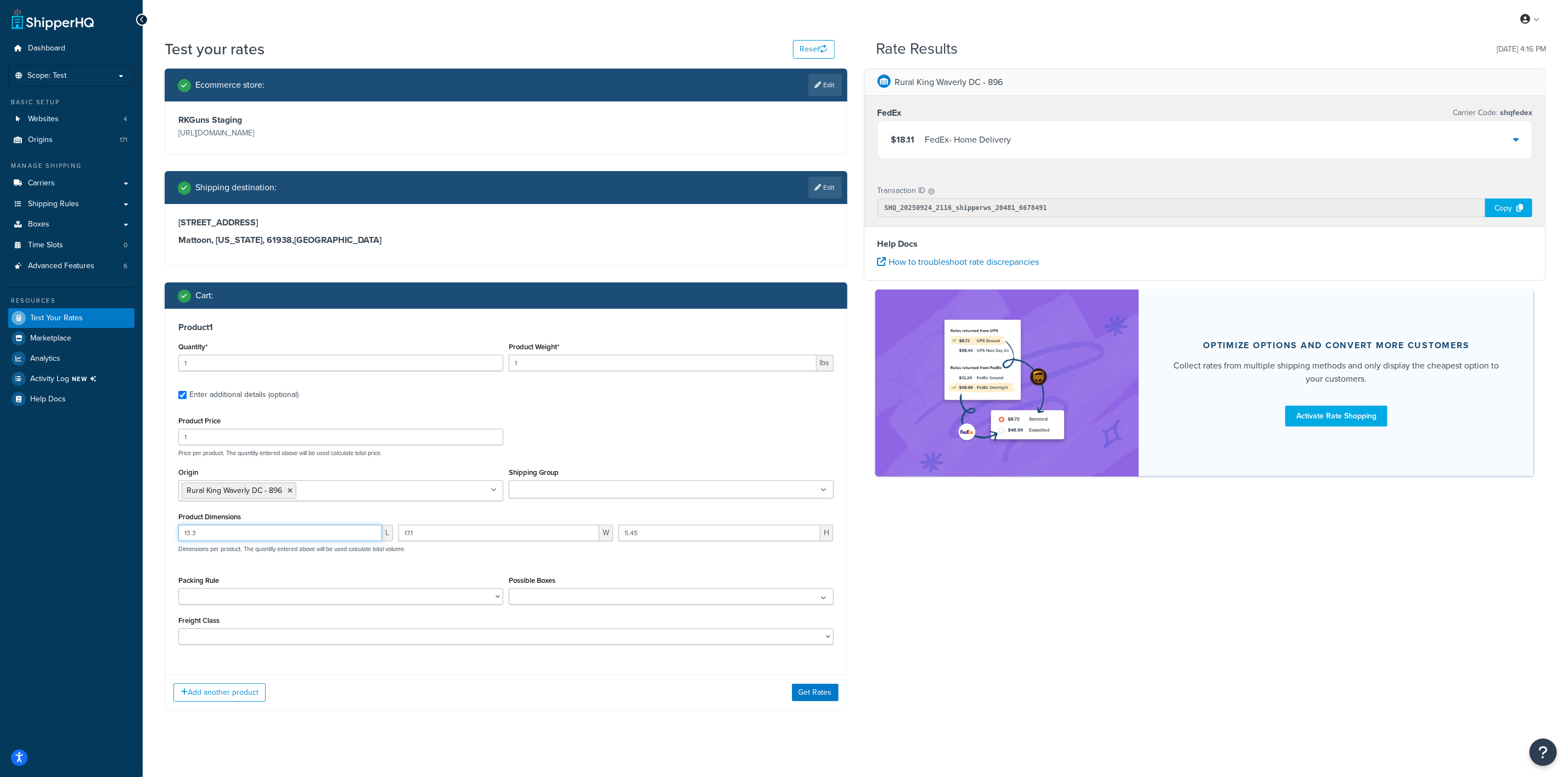
click at [264, 534] on input "13.3" at bounding box center [280, 533] width 203 height 16
type input "1"
click at [596, 362] on input "1" at bounding box center [663, 363] width 308 height 16
type input "29.5372"
click at [267, 529] on input "number" at bounding box center [280, 533] width 203 height 16
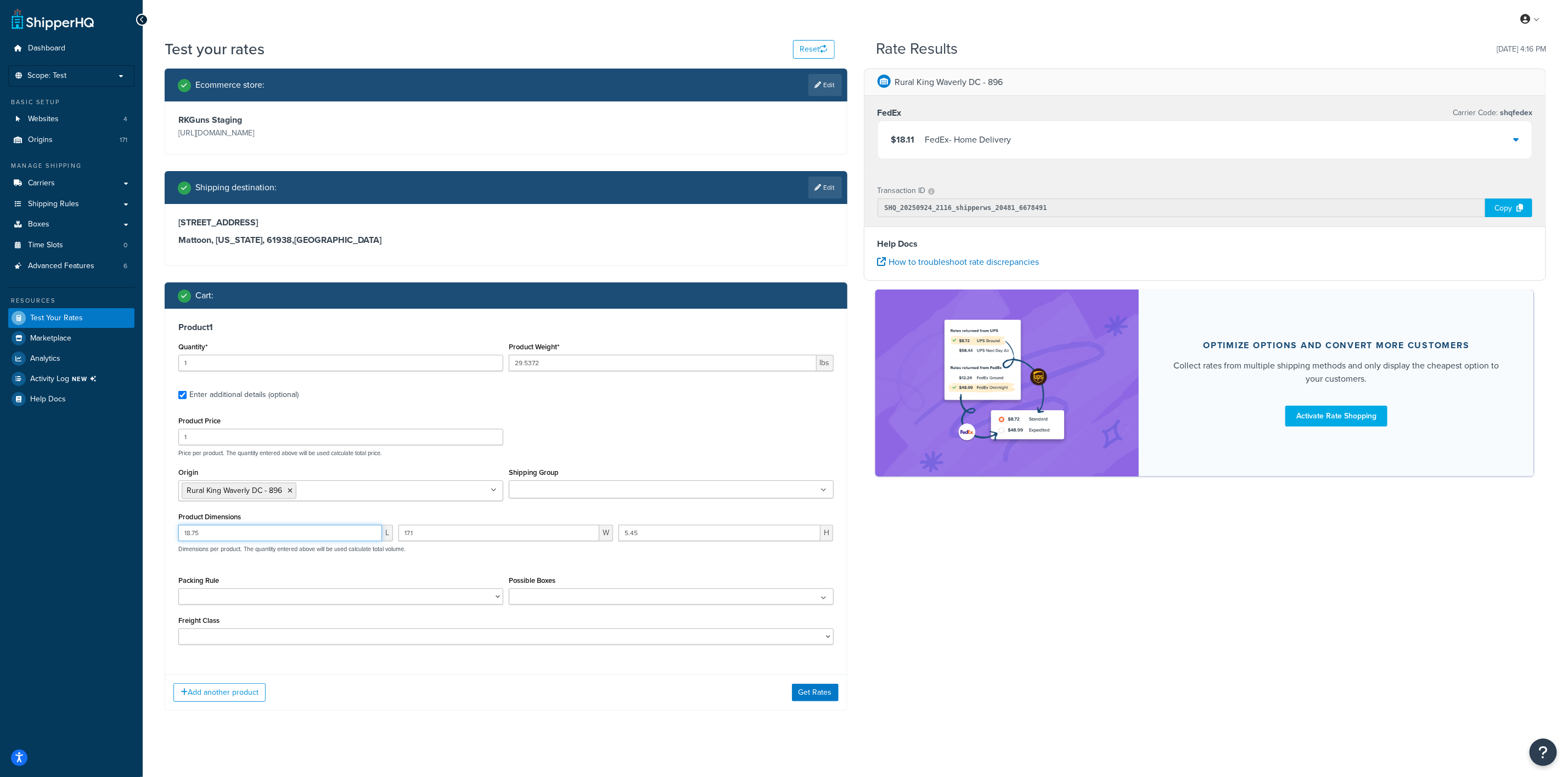
type input "18.75"
type input "14.65"
type input "17.85"
click at [823, 692] on button "Get Rates" at bounding box center [815, 692] width 47 height 18
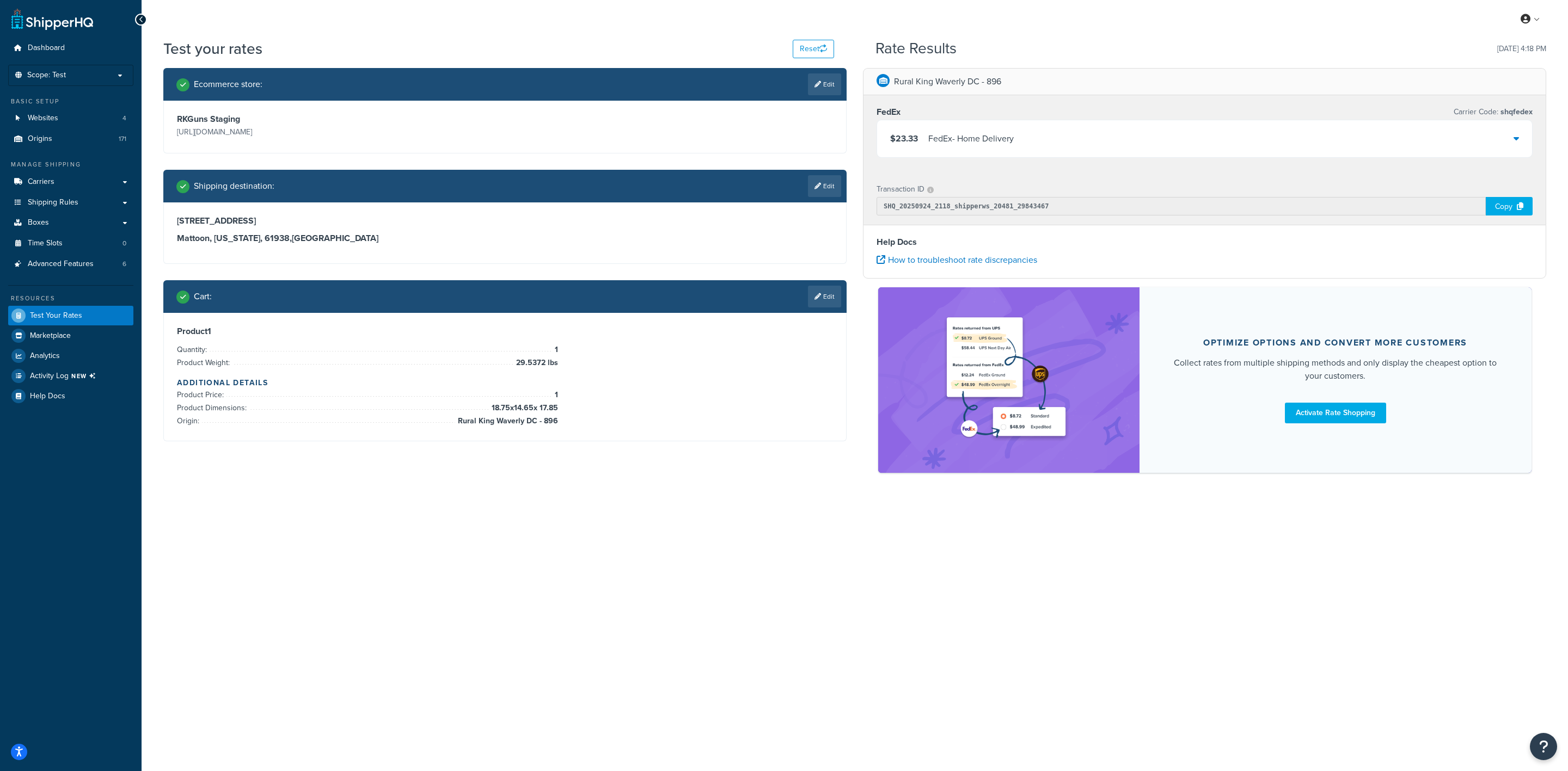
click at [831, 187] on link "Edit" at bounding box center [824, 186] width 33 height 22
select select "IL"
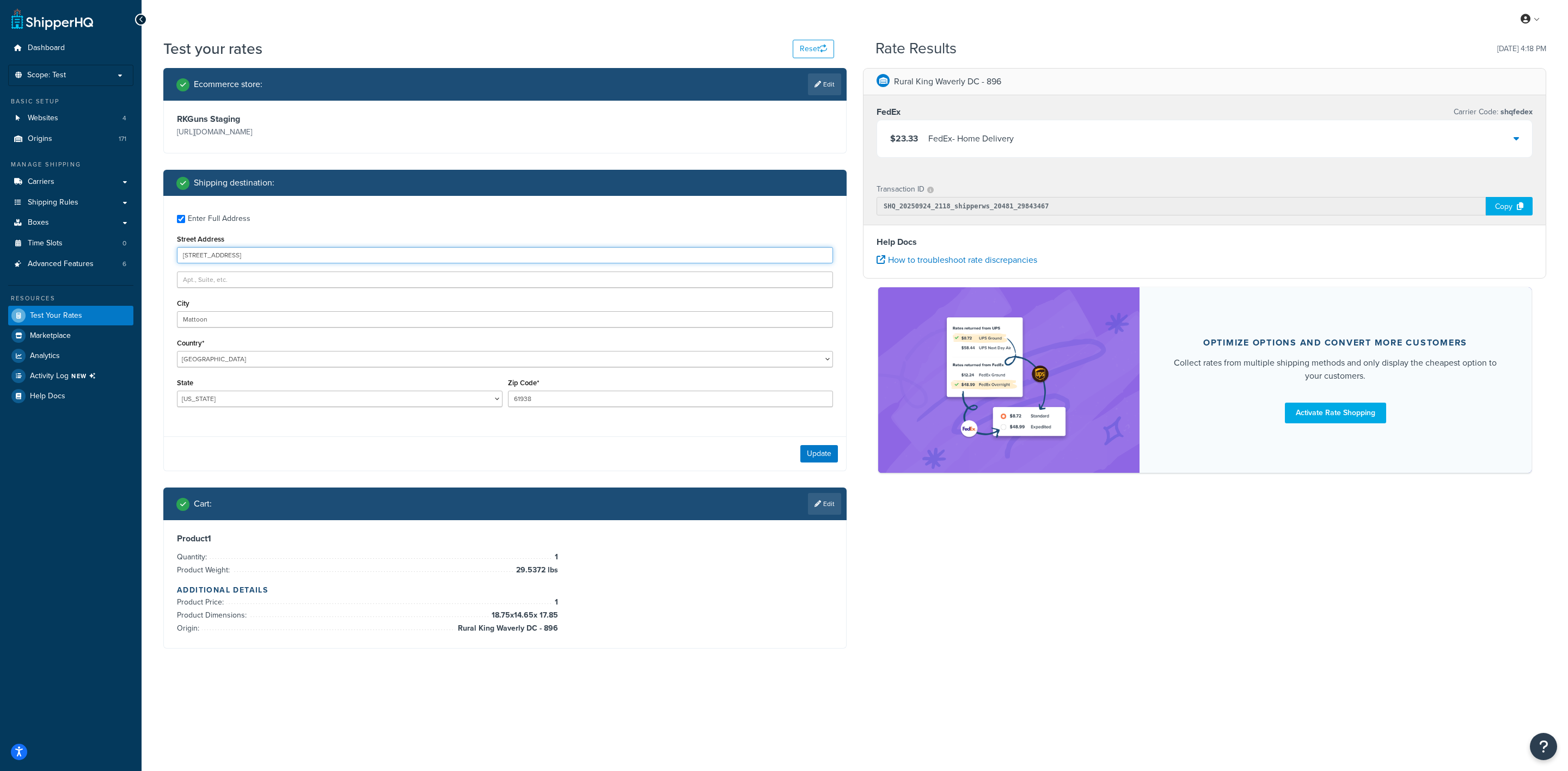
click at [271, 249] on input "901 South 17th Street" at bounding box center [505, 255] width 656 height 16
click at [562, 256] on input "901 South 17th Street" at bounding box center [505, 255] width 656 height 16
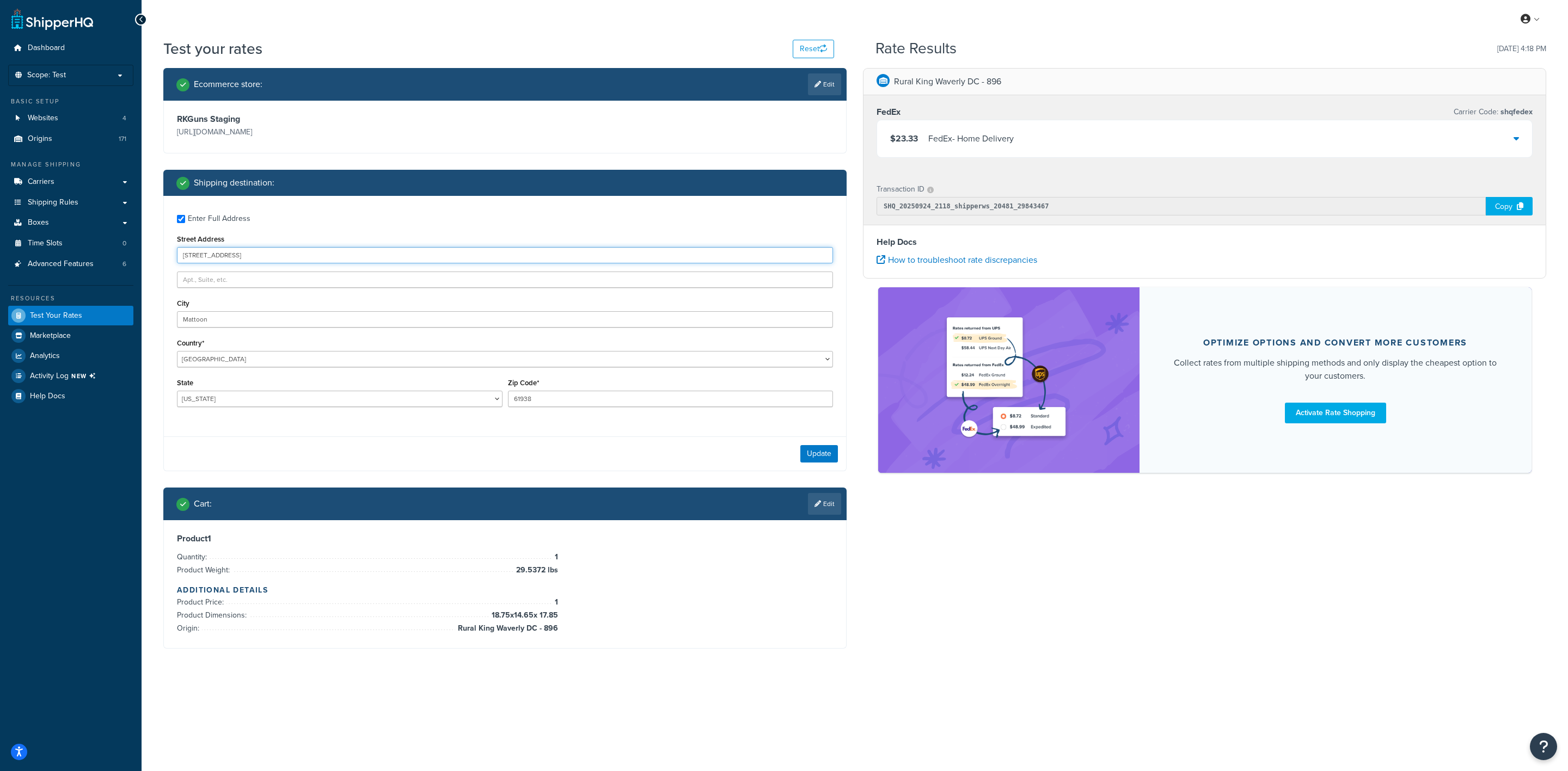
click at [562, 256] on input "901 South 17th Street" at bounding box center [505, 255] width 656 height 16
paste input "6711 NW 37th St, Bethany, OK 73008"
type input "6711 NW 37th St, Bethany, OK 73008"
click at [282, 396] on select "Alabama Alaska American Samoa Arizona Arkansas Armed Forces Americas Armed Forc…" at bounding box center [339, 399] width 326 height 16
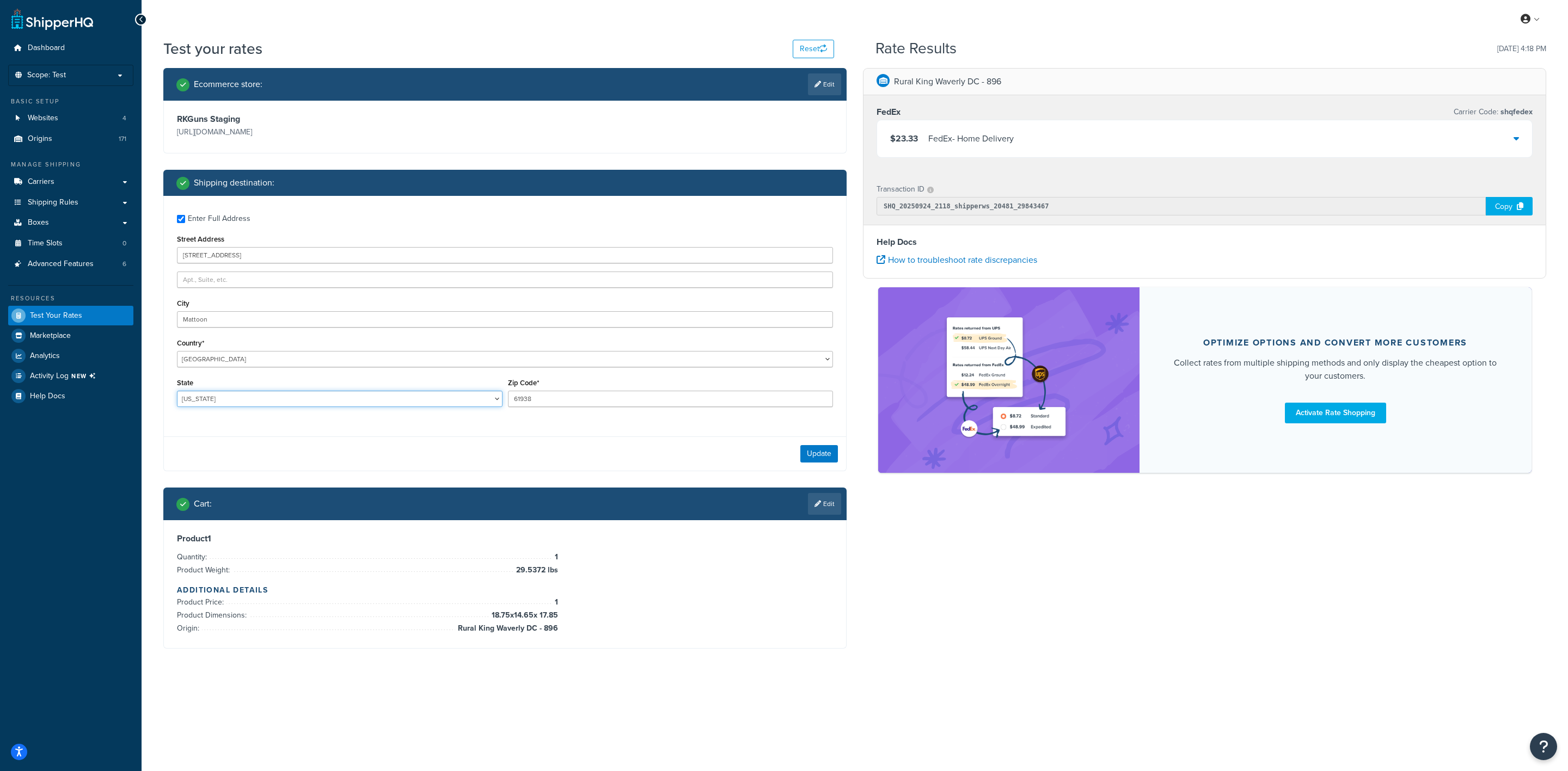
click at [282, 396] on select "Alabama Alaska American Samoa Arizona Arkansas Armed Forces Americas Armed Forc…" at bounding box center [339, 399] width 326 height 16
select select "OK"
click at [177, 391] on select "Alabama Alaska American Samoa Arizona Arkansas Armed Forces Americas Armed Forc…" at bounding box center [339, 399] width 326 height 16
click at [553, 392] on input "61938" at bounding box center [670, 399] width 326 height 16
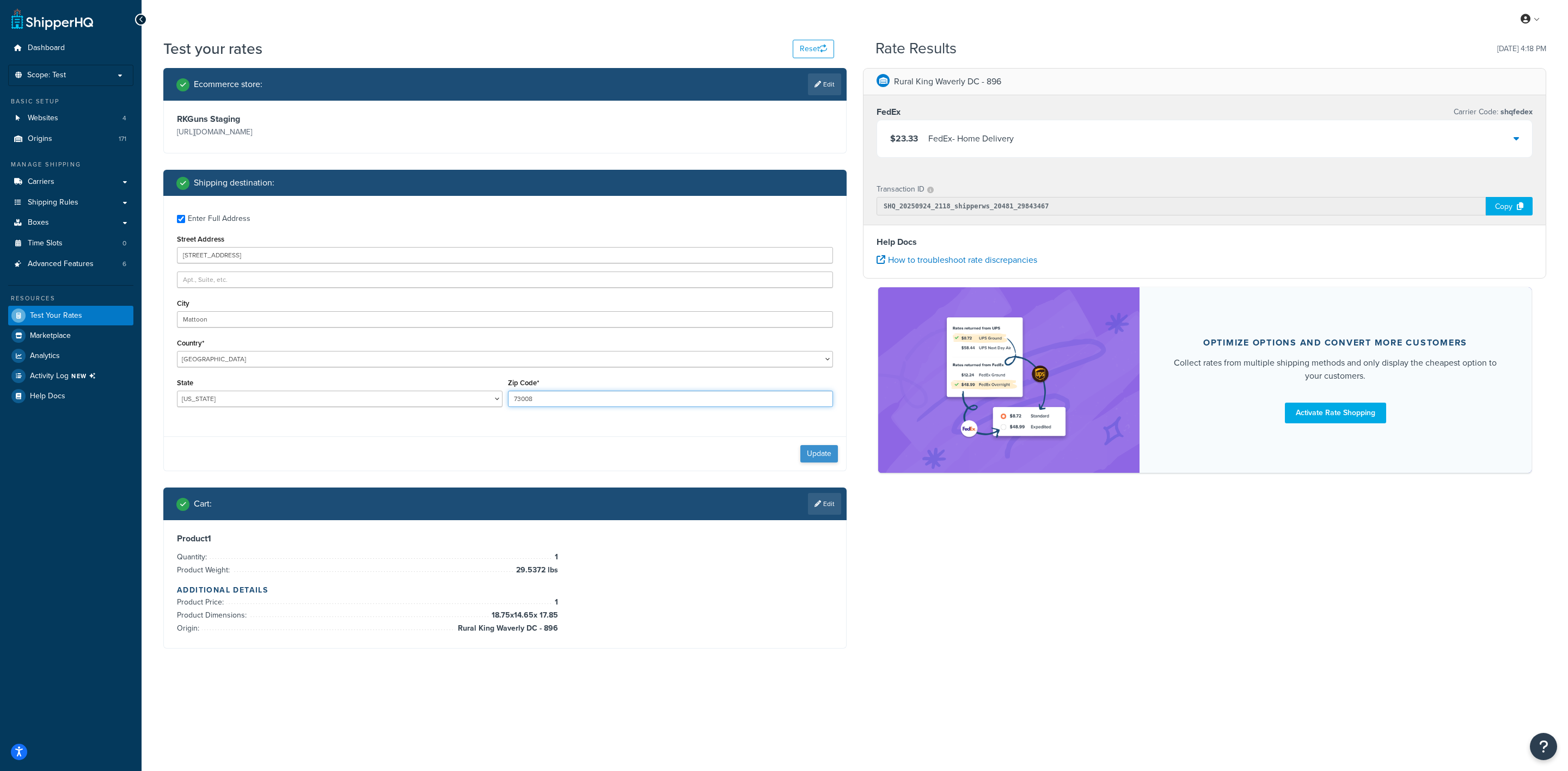
type input "73008"
click at [817, 452] on button "Update" at bounding box center [819, 454] width 38 height 18
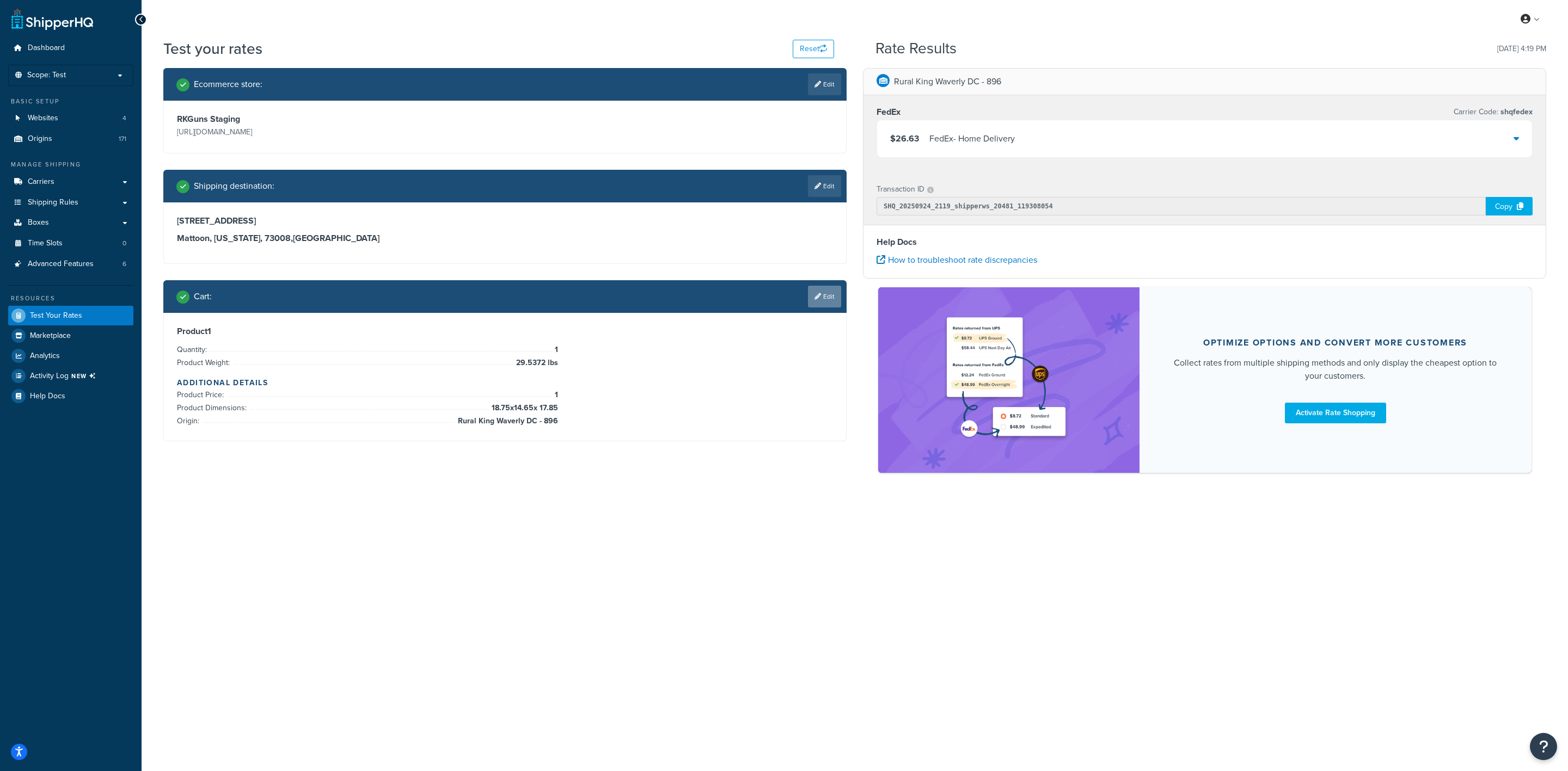
click at [814, 293] on icon at bounding box center [817, 296] width 6 height 6
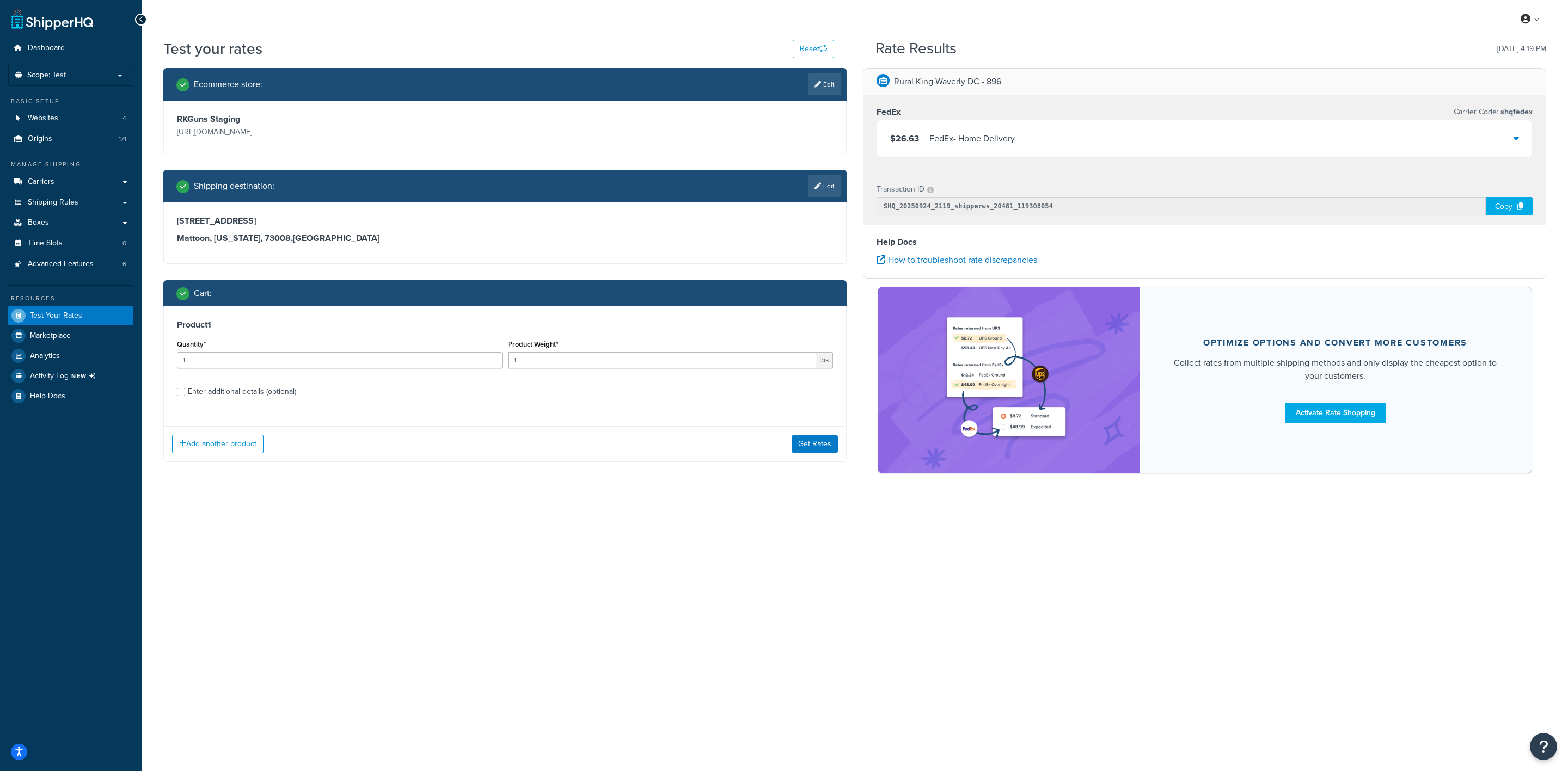
click at [320, 393] on label "Enter additional details (optional)" at bounding box center [510, 391] width 645 height 18
click at [186, 393] on input "Enter additional details (optional)" at bounding box center [181, 392] width 8 height 8
checkbox input "true"
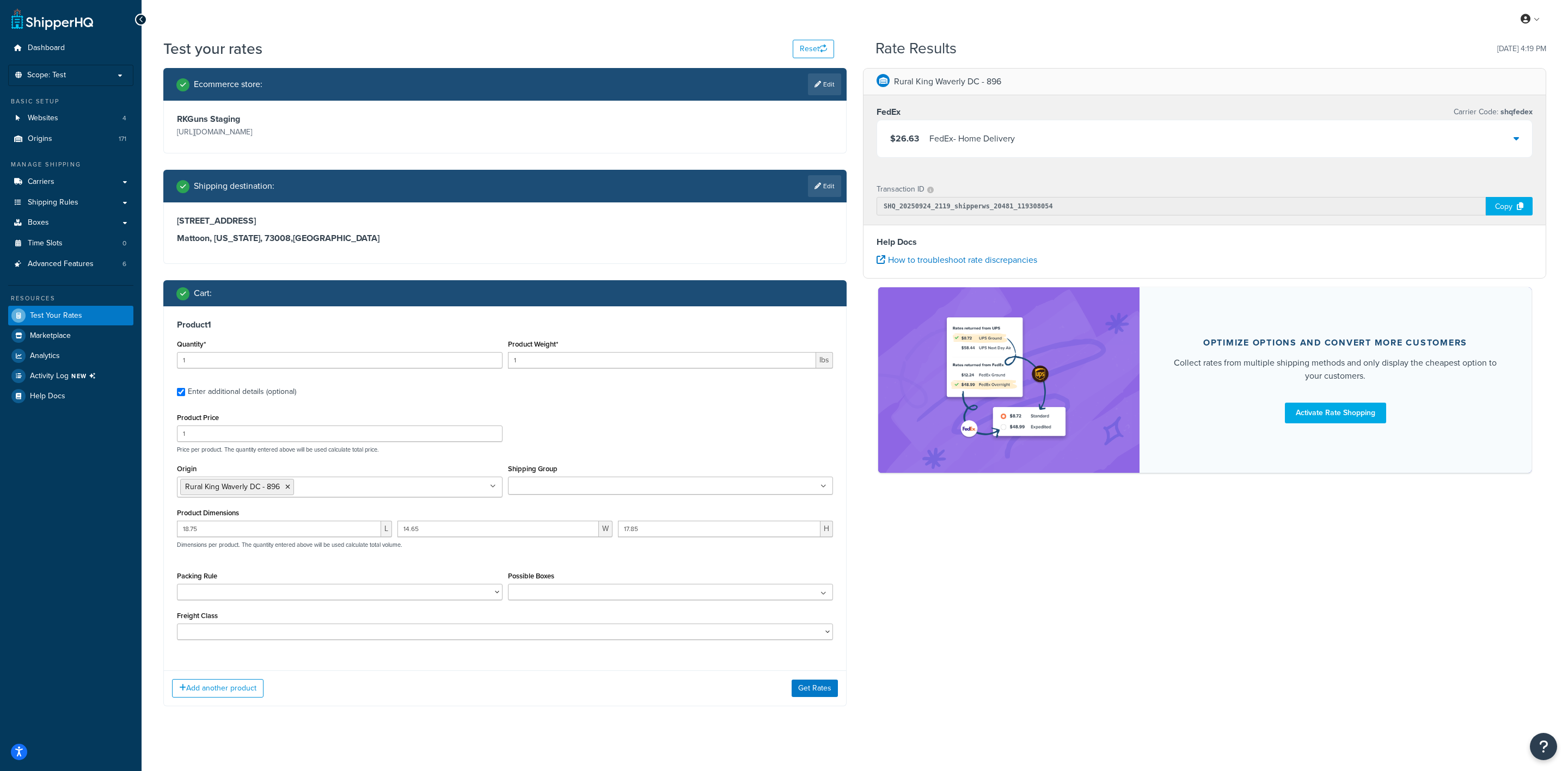
click at [566, 342] on div "Product Weight* 1 lbs" at bounding box center [670, 352] width 326 height 32
click at [569, 354] on input "1" at bounding box center [662, 360] width 309 height 16
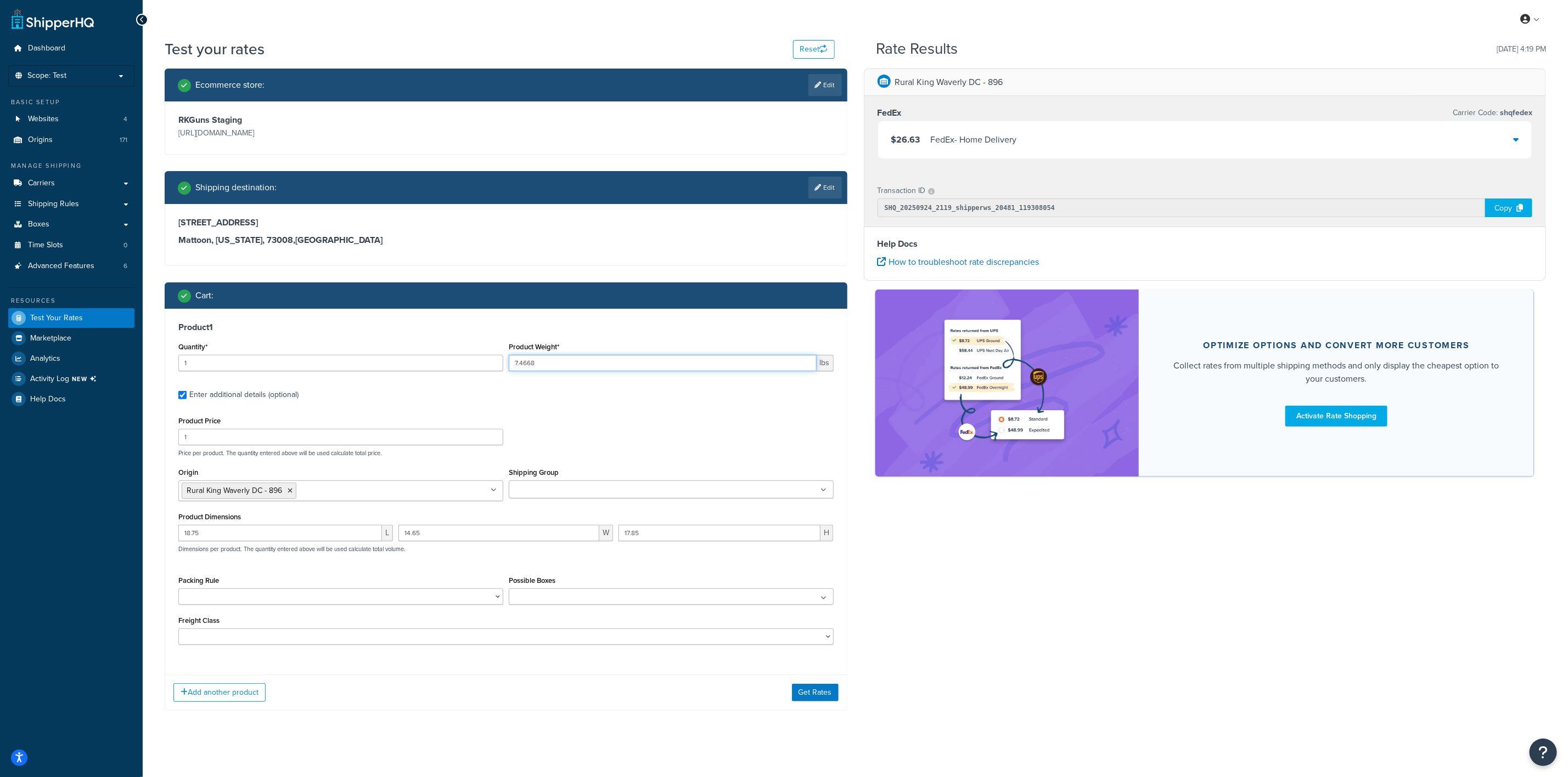
type input "7.4668"
click at [313, 537] on input "18.75" at bounding box center [280, 533] width 203 height 16
type input "13.3"
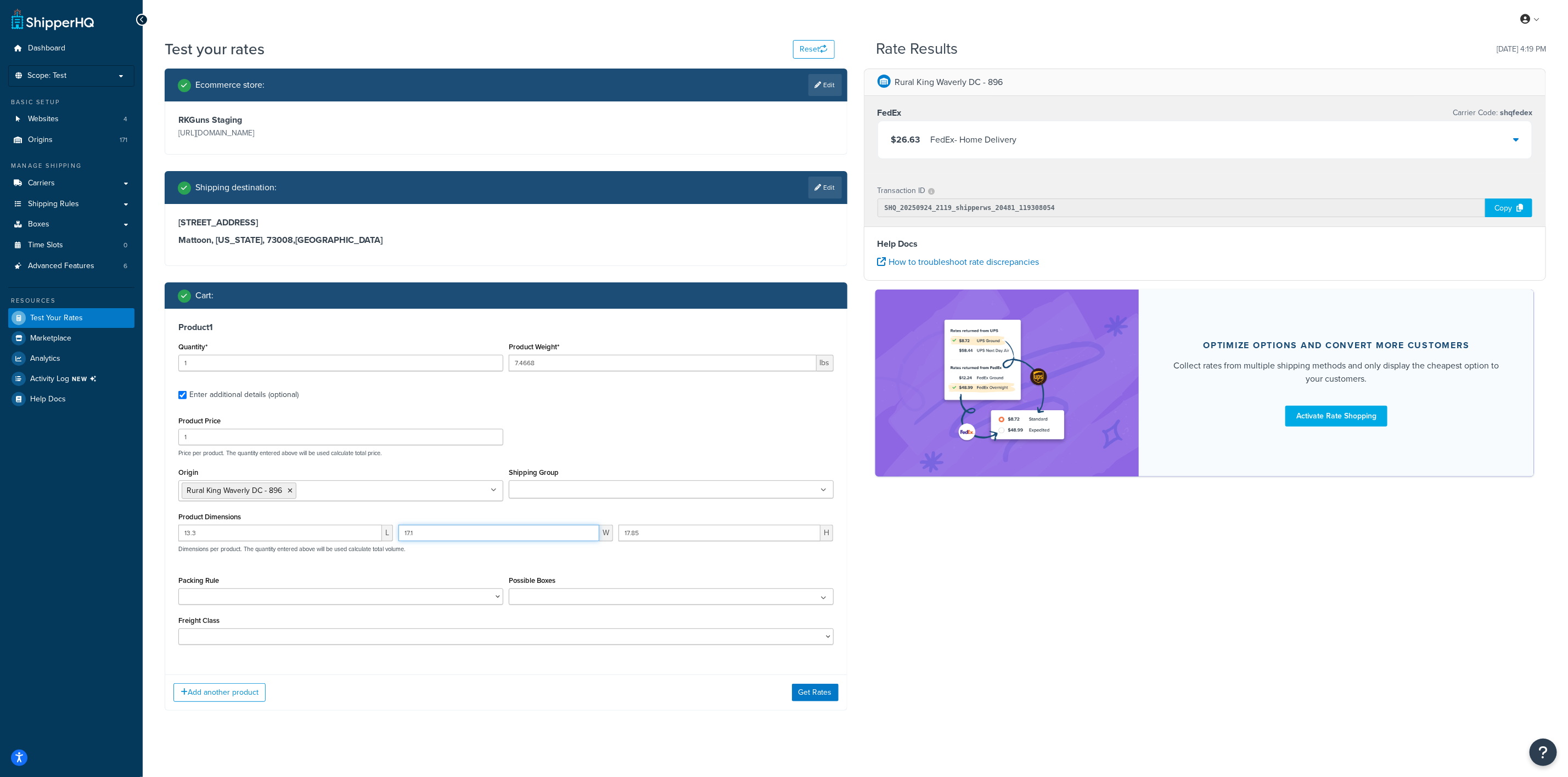
type input "17.1"
type input "5.45"
click at [821, 689] on button "Get Rates" at bounding box center [815, 692] width 47 height 18
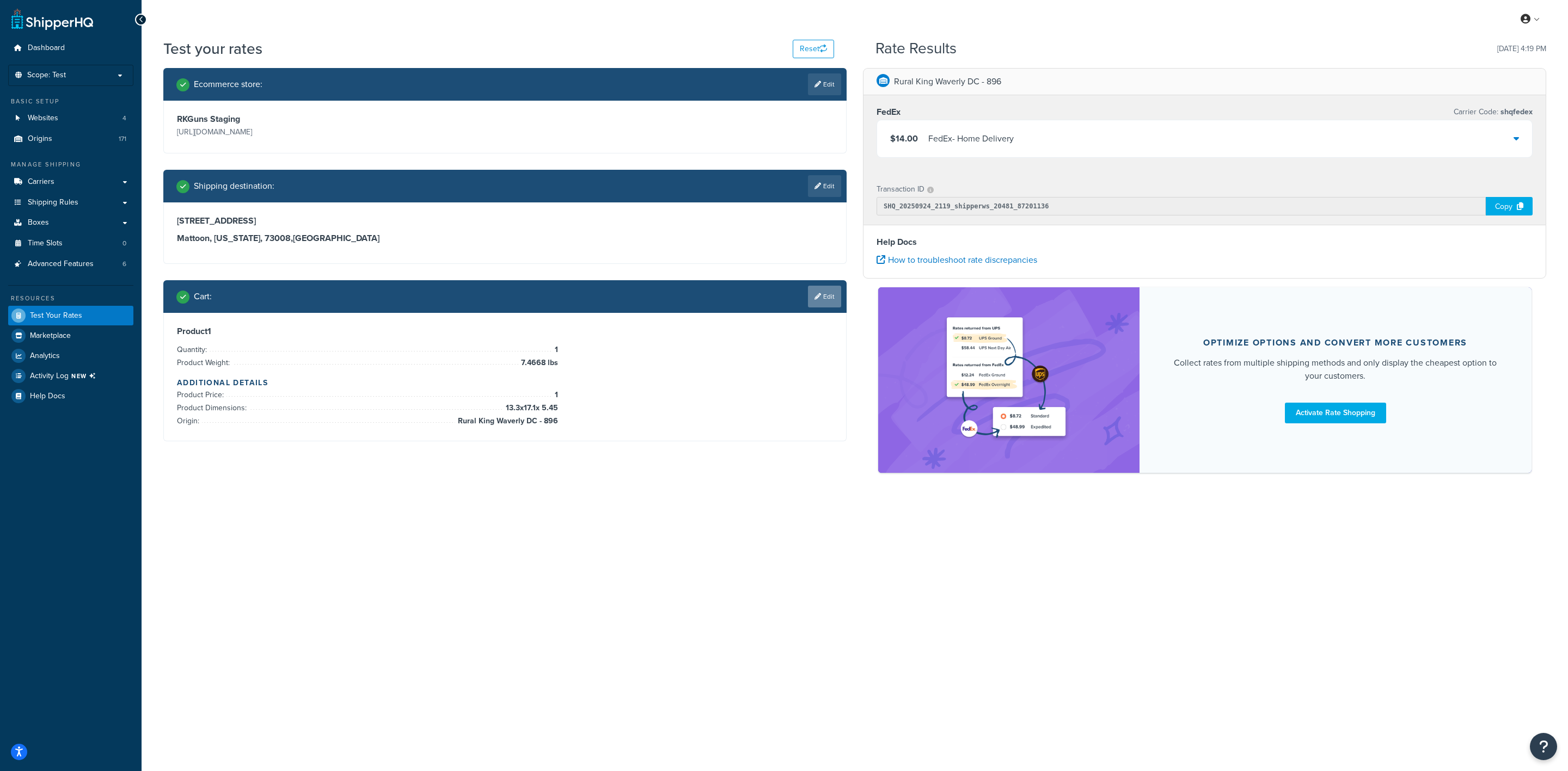
click at [827, 291] on link "Edit" at bounding box center [824, 296] width 33 height 22
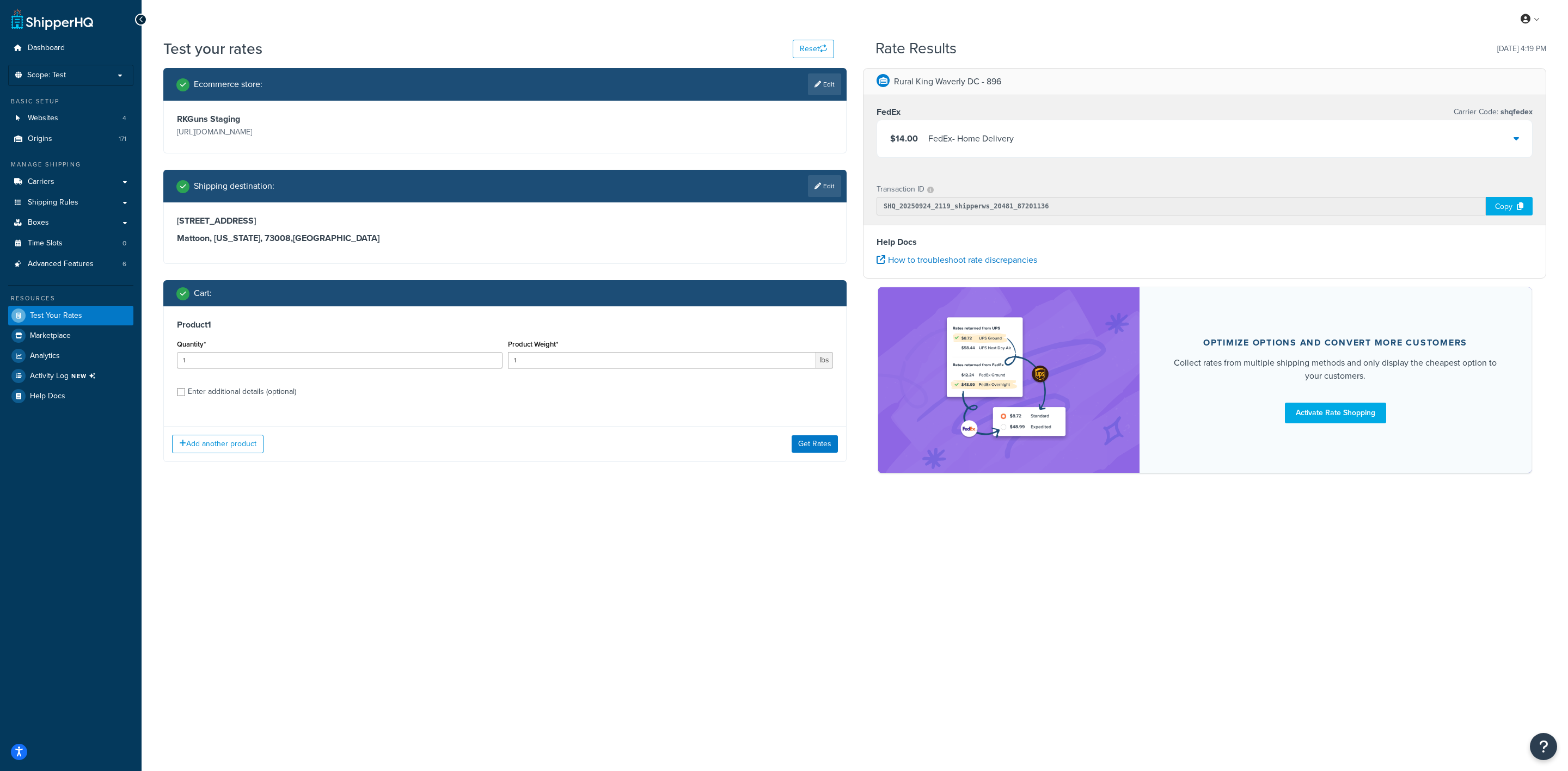
click at [267, 389] on div "Enter additional details (optional)" at bounding box center [242, 392] width 109 height 15
click at [186, 389] on input "Enter additional details (optional)" at bounding box center [181, 392] width 8 height 8
checkbox input "true"
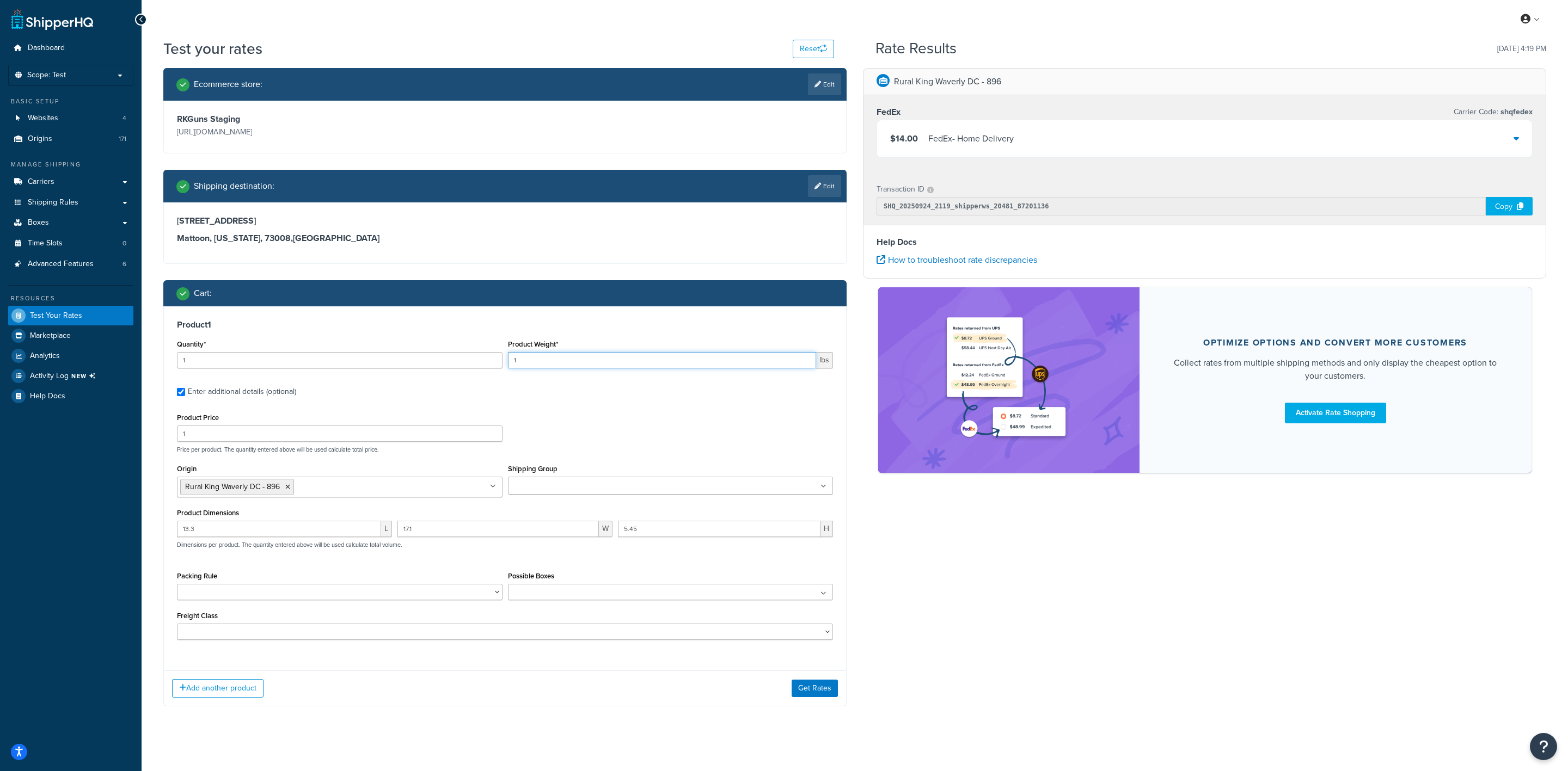
click at [594, 358] on input "1" at bounding box center [662, 360] width 309 height 16
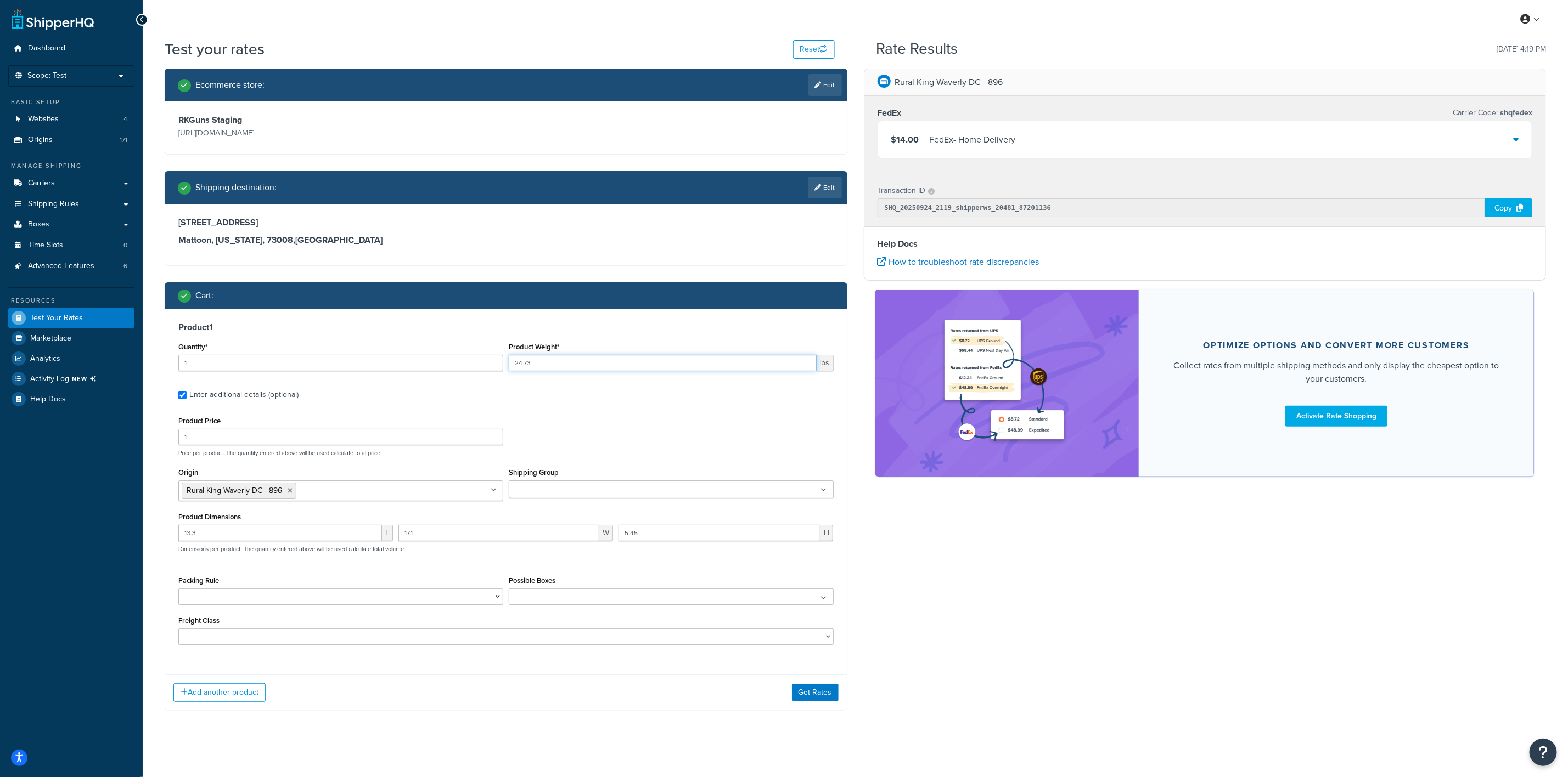
type input "24.73"
click at [258, 530] on input "13.3" at bounding box center [280, 533] width 203 height 16
type input "1"
type input "14"
type input "12.7"
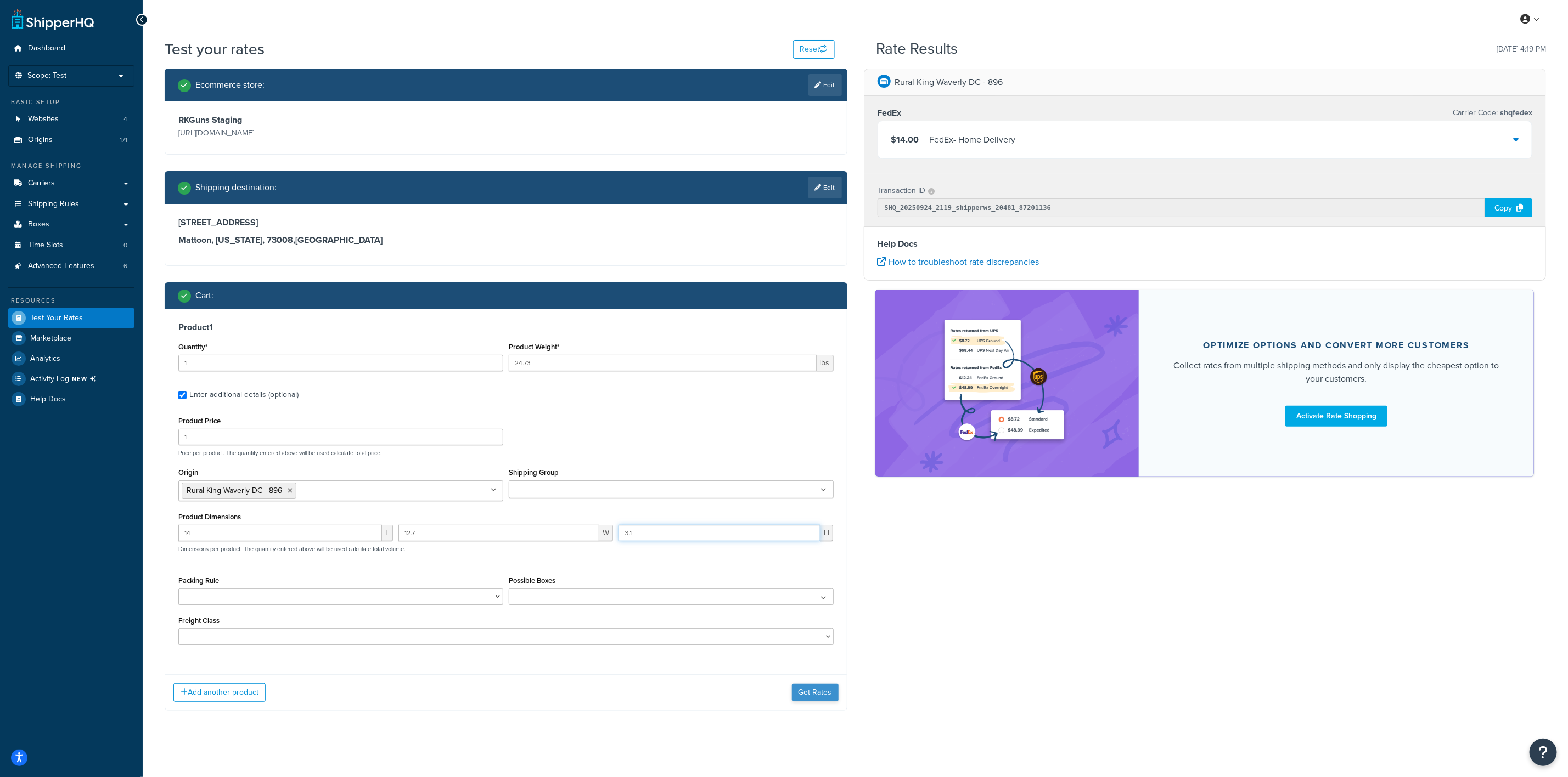
type input "3.1"
click at [809, 689] on button "Get Rates" at bounding box center [815, 692] width 47 height 18
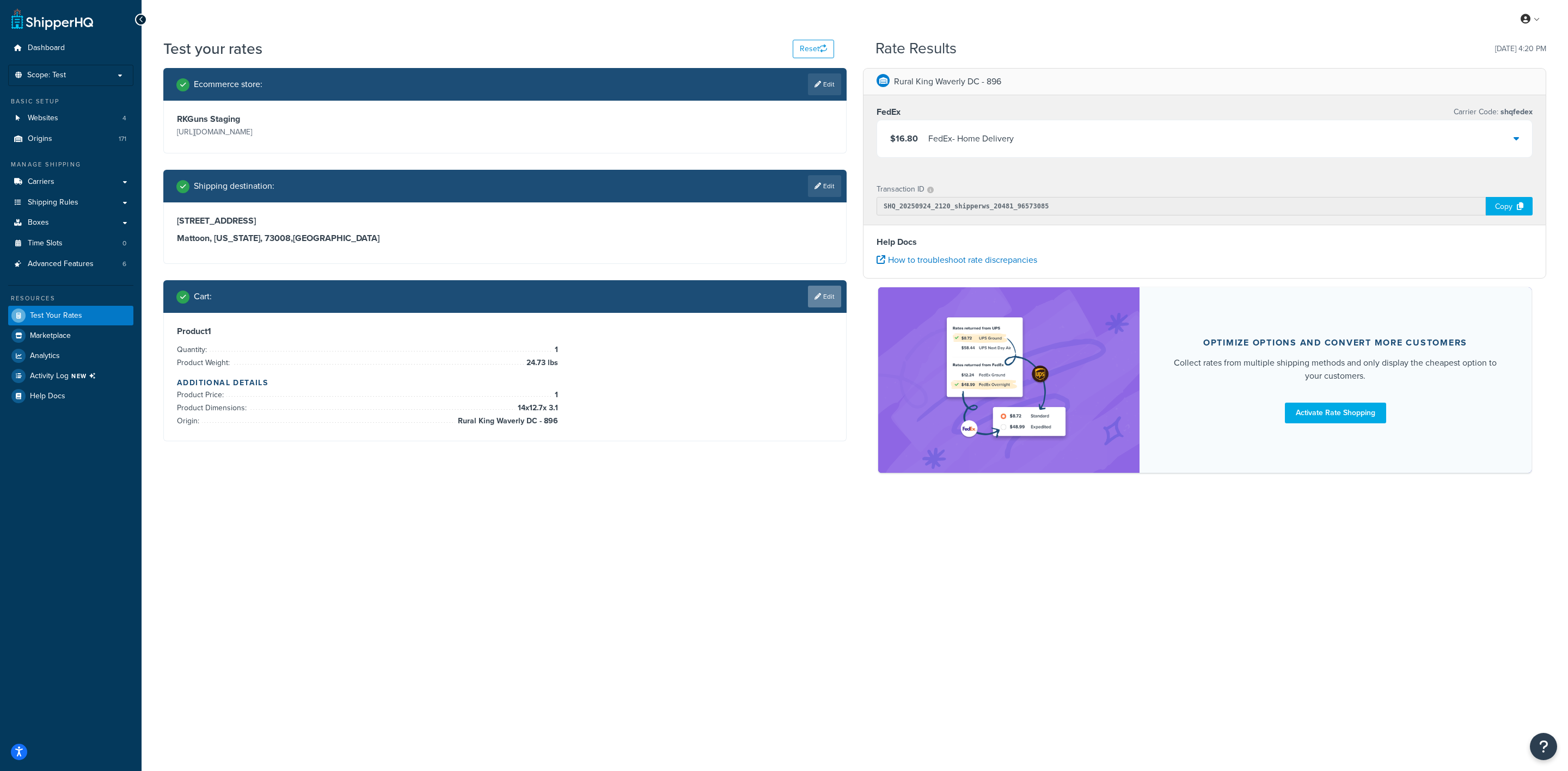
click at [817, 292] on link "Edit" at bounding box center [824, 296] width 33 height 22
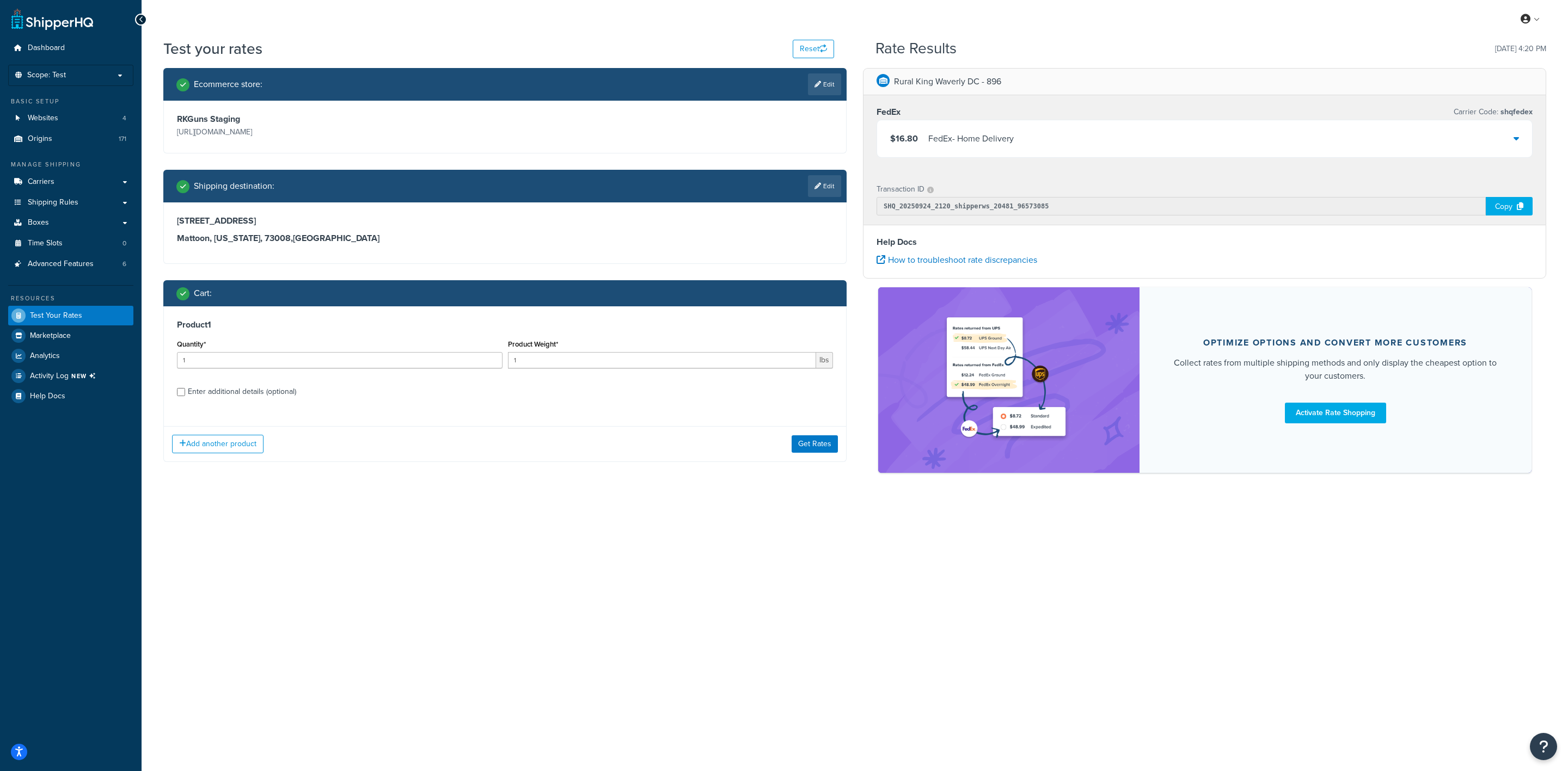
click at [278, 388] on div "Enter additional details (optional)" at bounding box center [242, 392] width 109 height 15
click at [186, 388] on input "Enter additional details (optional)" at bounding box center [181, 392] width 8 height 8
checkbox input "true"
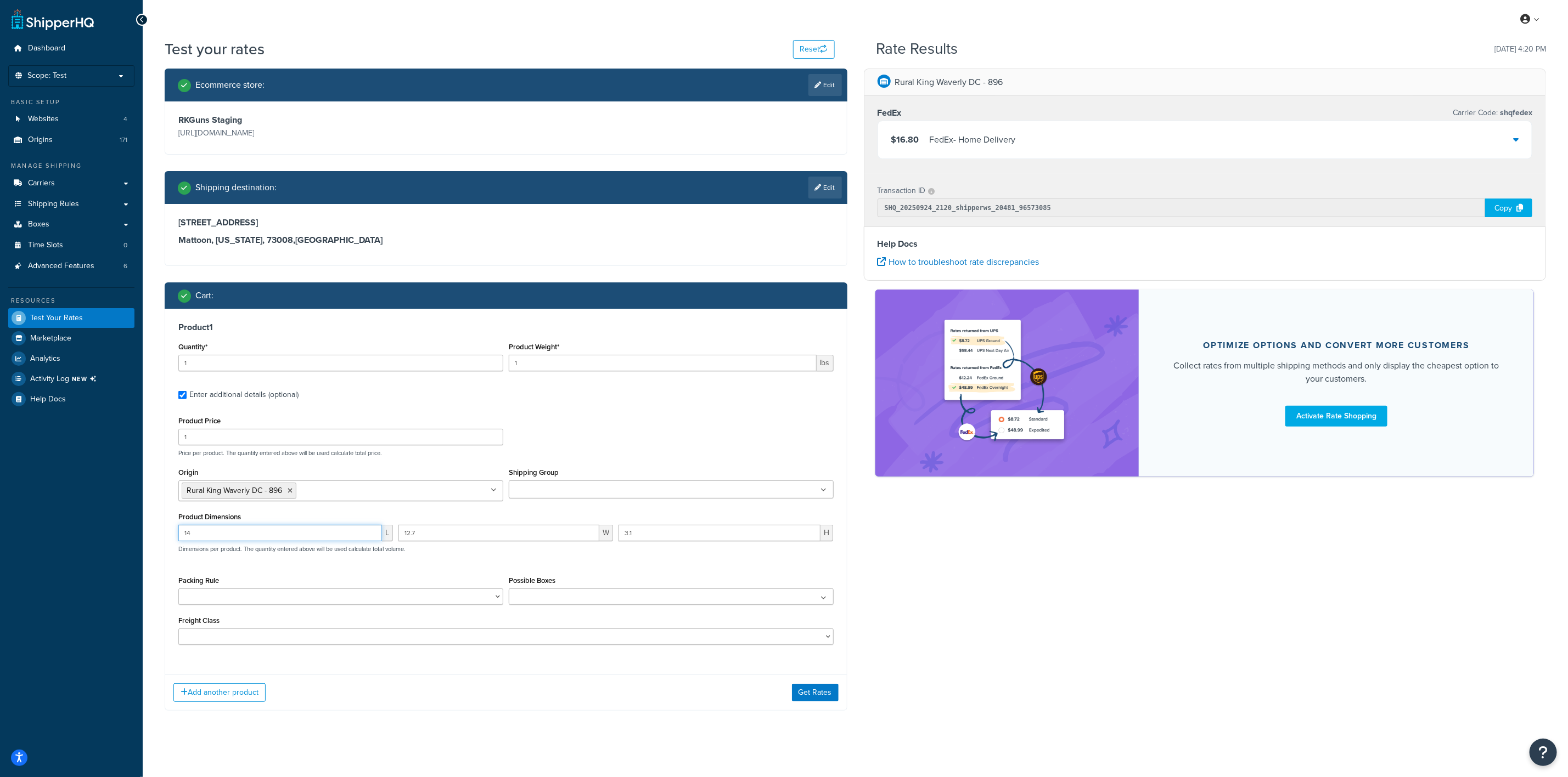
click at [299, 535] on input "14" at bounding box center [280, 533] width 203 height 16
type input "1"
type input "13.3"
type input "17.1"
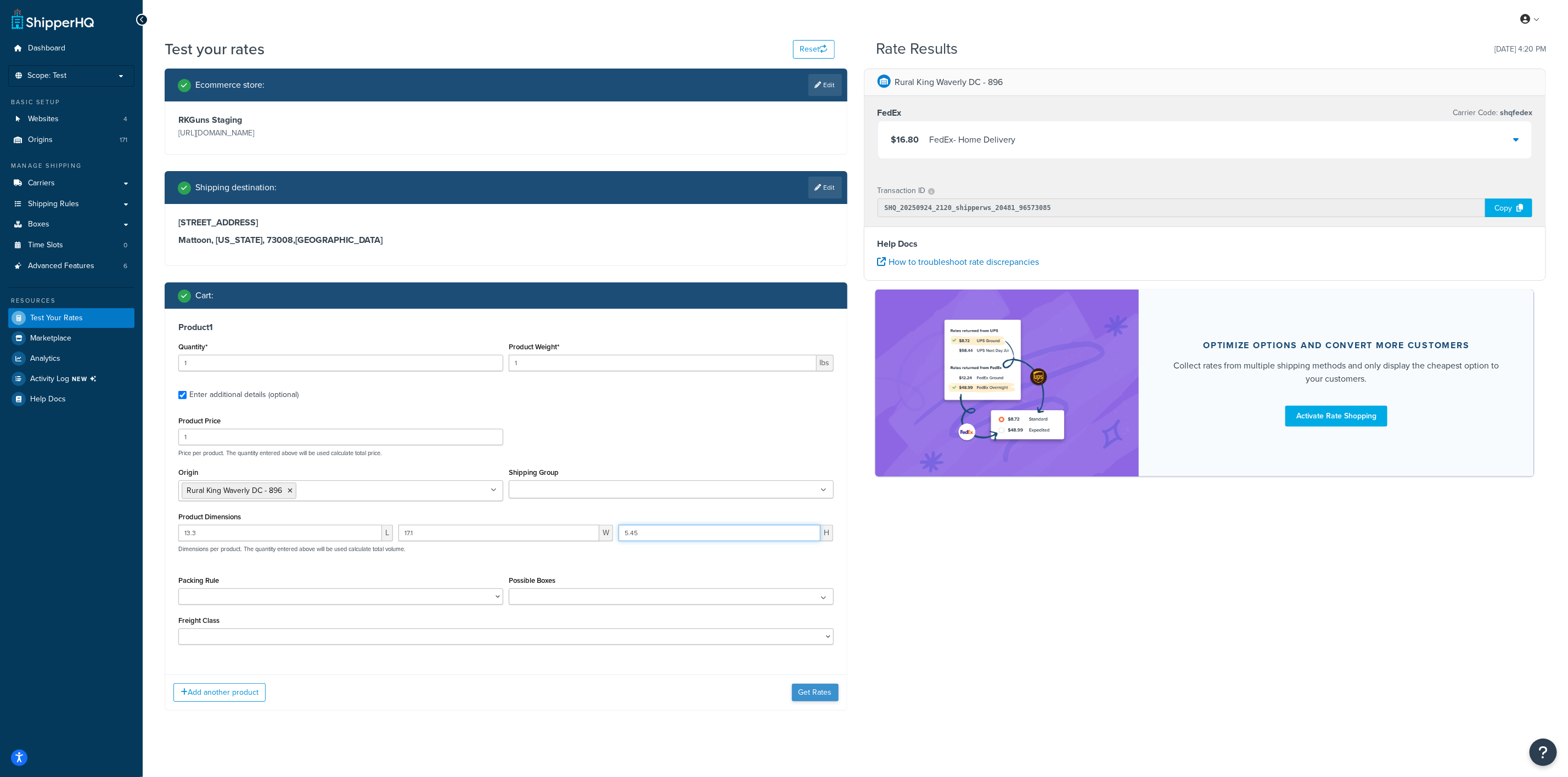
type input "5.45"
click at [826, 698] on button "Get Rates" at bounding box center [815, 692] width 47 height 18
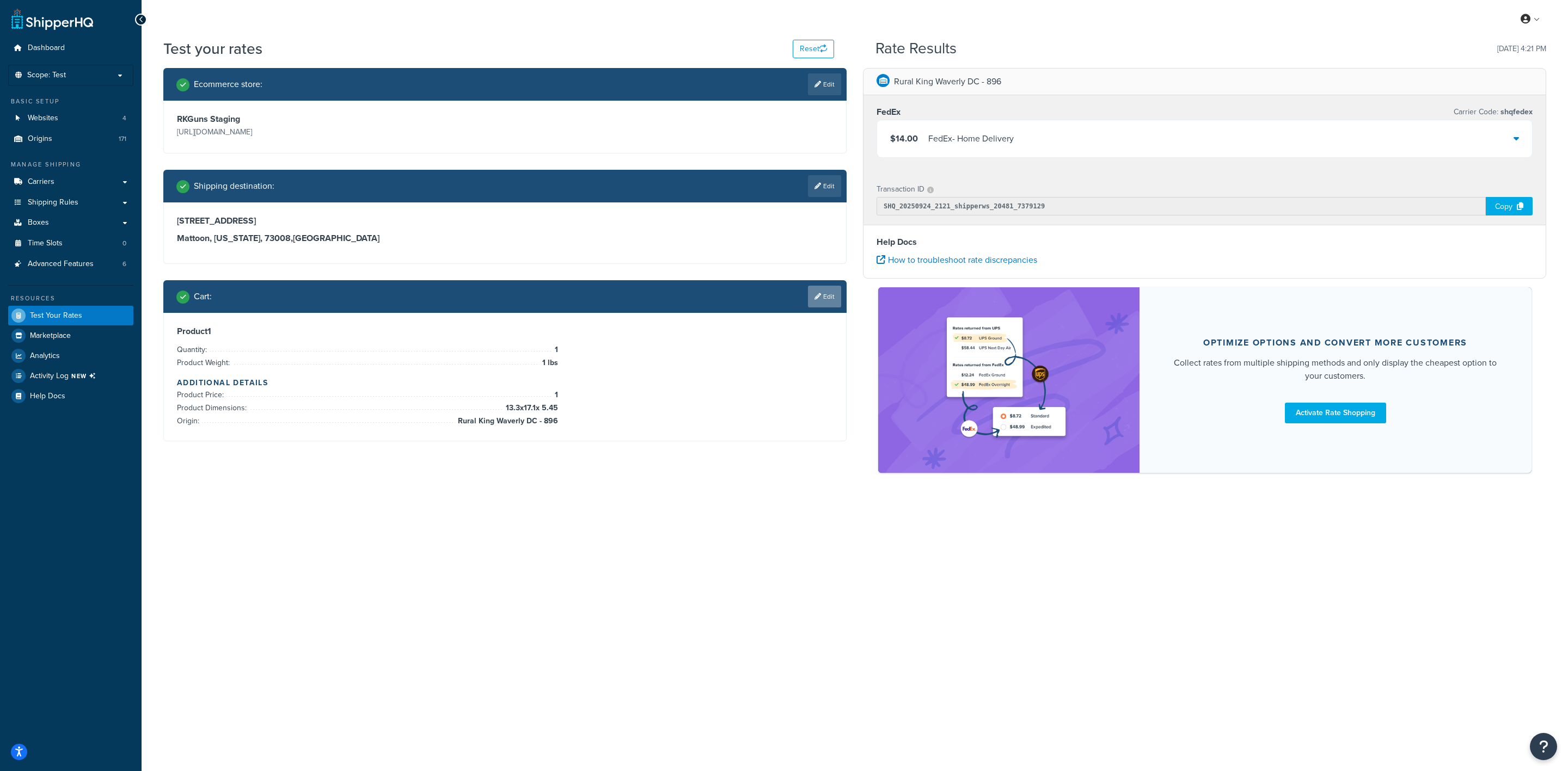
click at [825, 291] on link "Edit" at bounding box center [824, 296] width 33 height 22
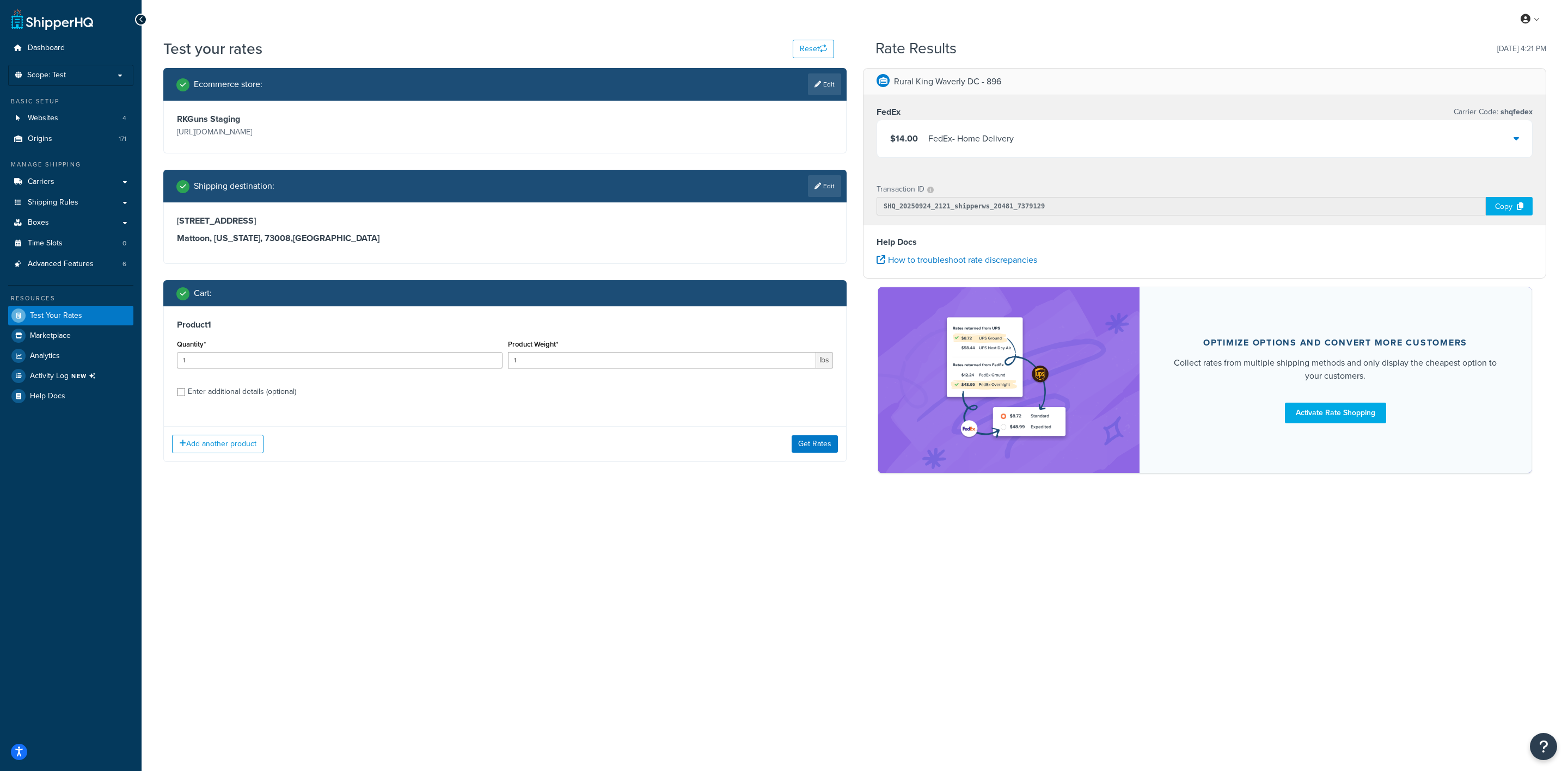
click at [287, 397] on div "Enter additional details (optional)" at bounding box center [242, 392] width 109 height 15
click at [186, 396] on input "Enter additional details (optional)" at bounding box center [181, 392] width 8 height 8
checkbox input "true"
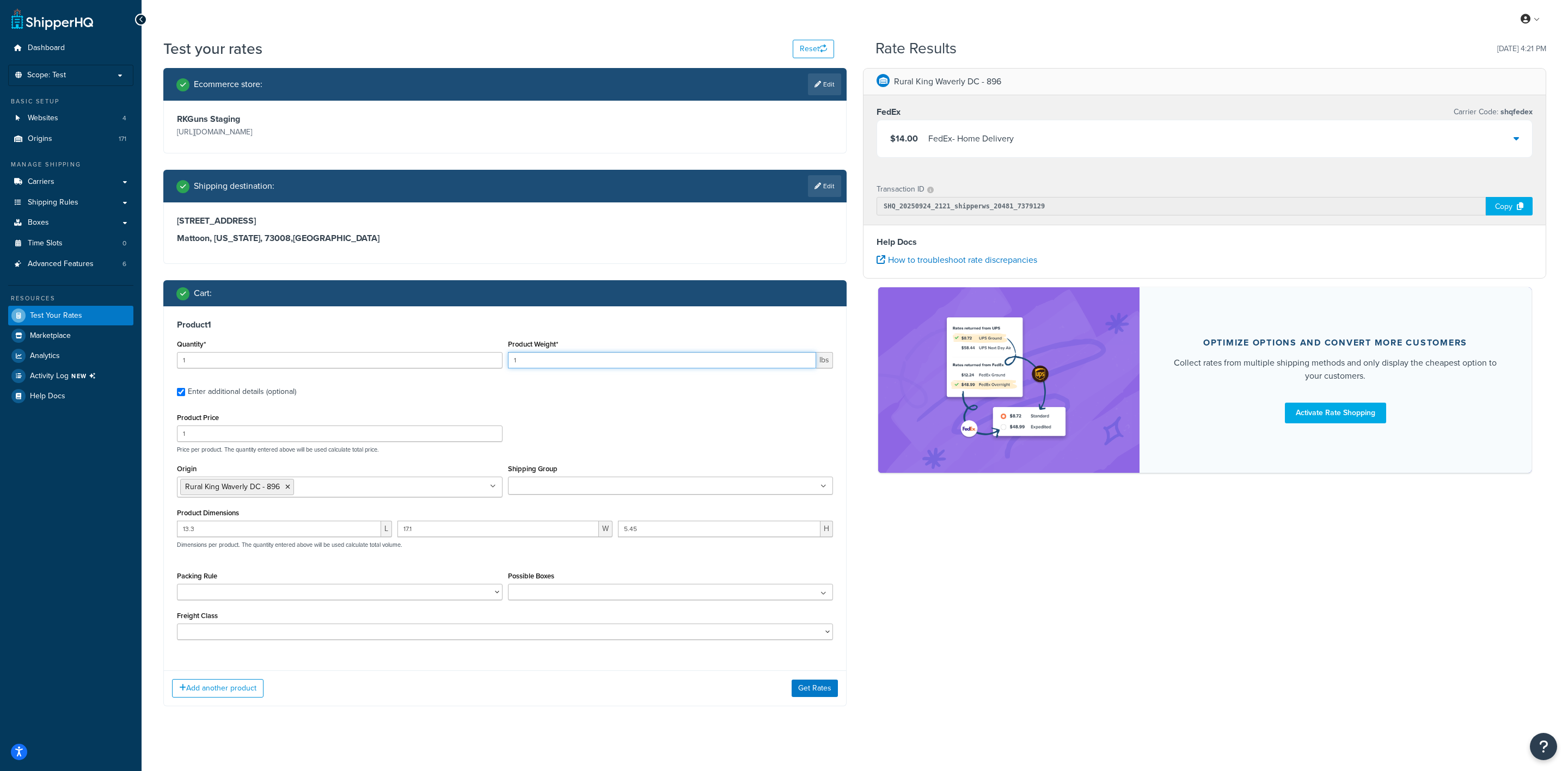
click at [562, 365] on input "1" at bounding box center [662, 360] width 309 height 16
click at [567, 354] on input "1" at bounding box center [662, 360] width 309 height 16
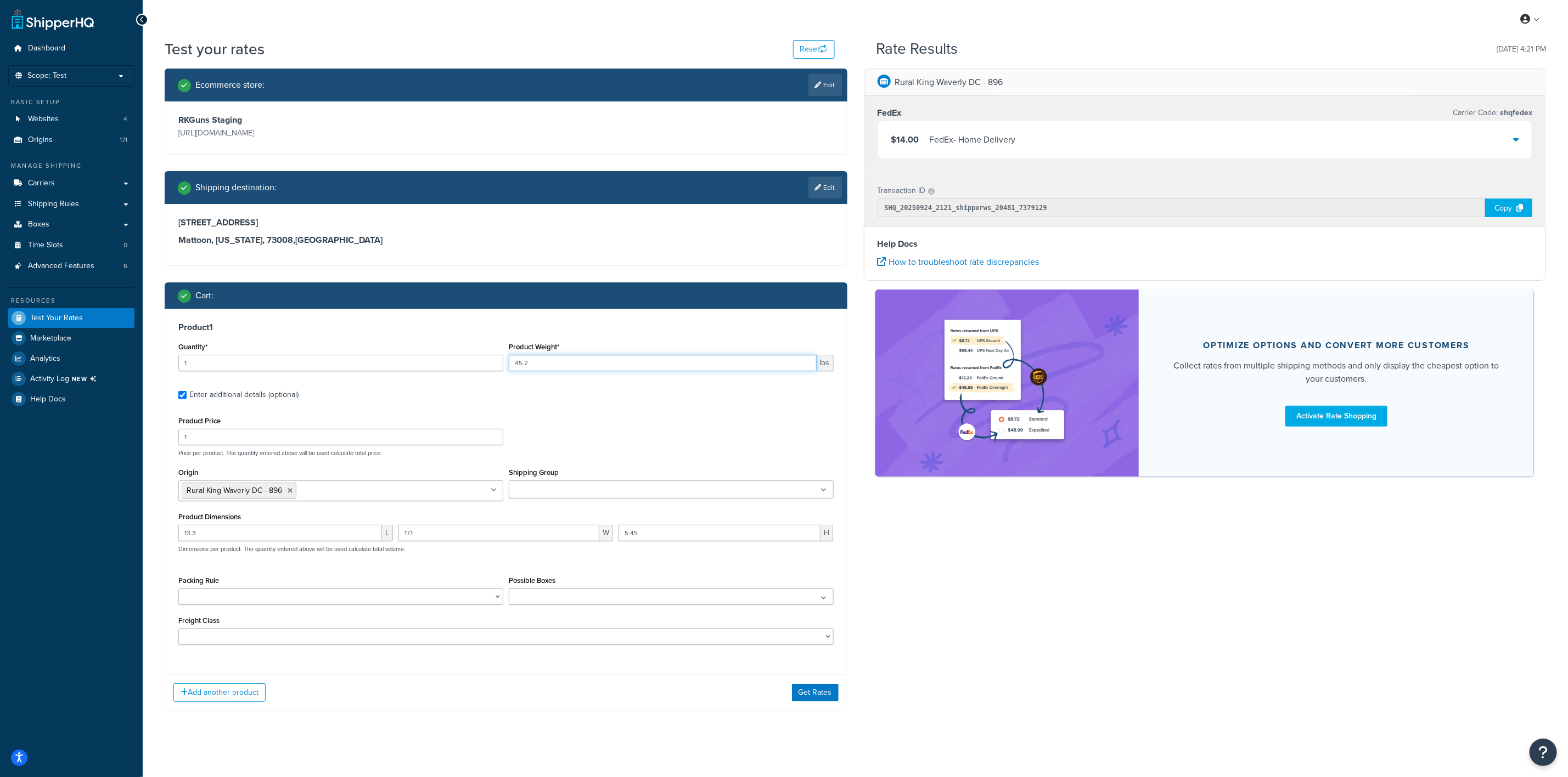
type input "45.2"
click at [249, 541] on input "13.3" at bounding box center [280, 533] width 203 height 16
type input "18.6"
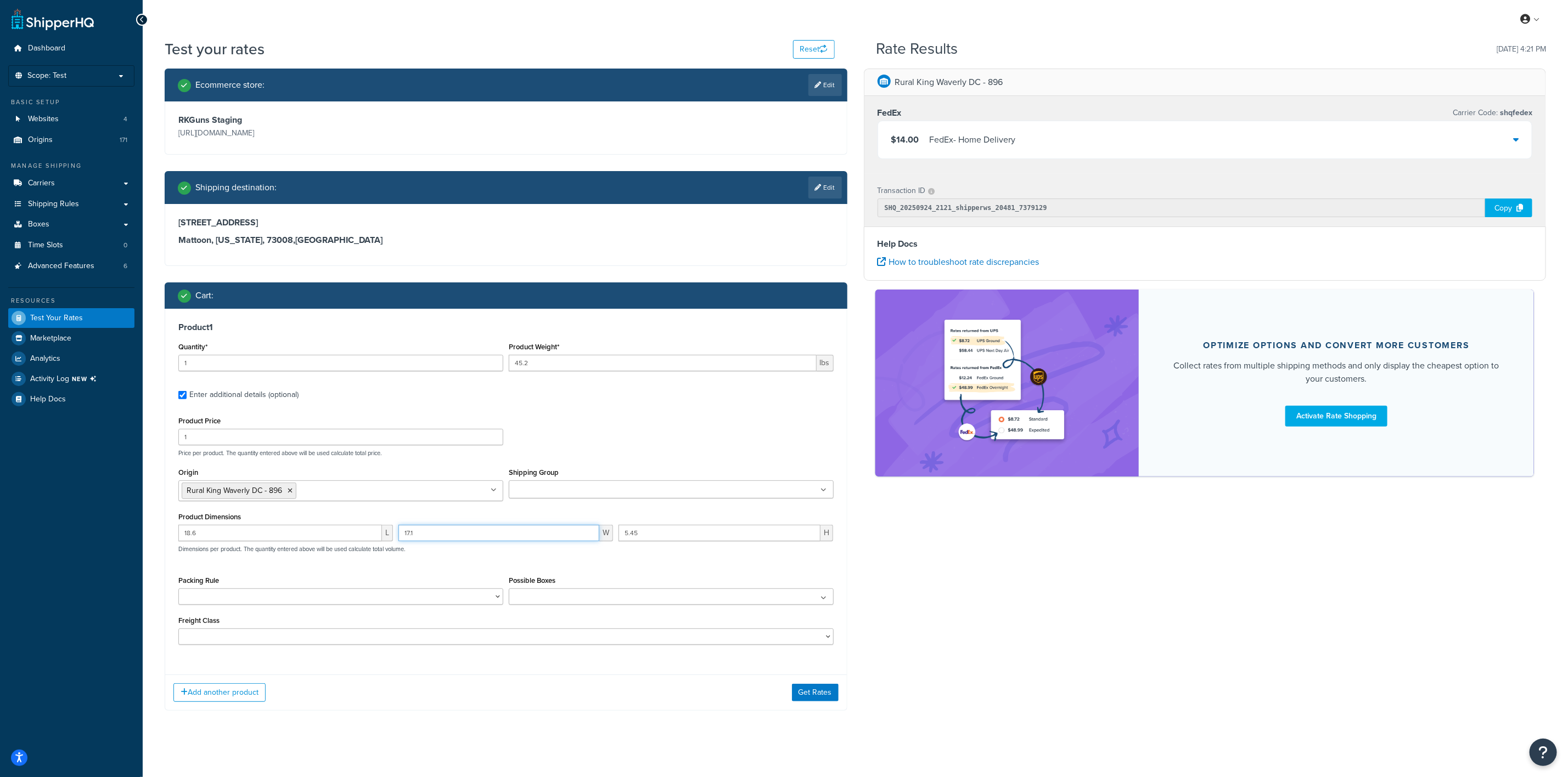
click at [449, 535] on input "17.1" at bounding box center [499, 533] width 201 height 16
type input "1"
type input "17.2"
click at [663, 537] on input "5.45" at bounding box center [719, 533] width 202 height 16
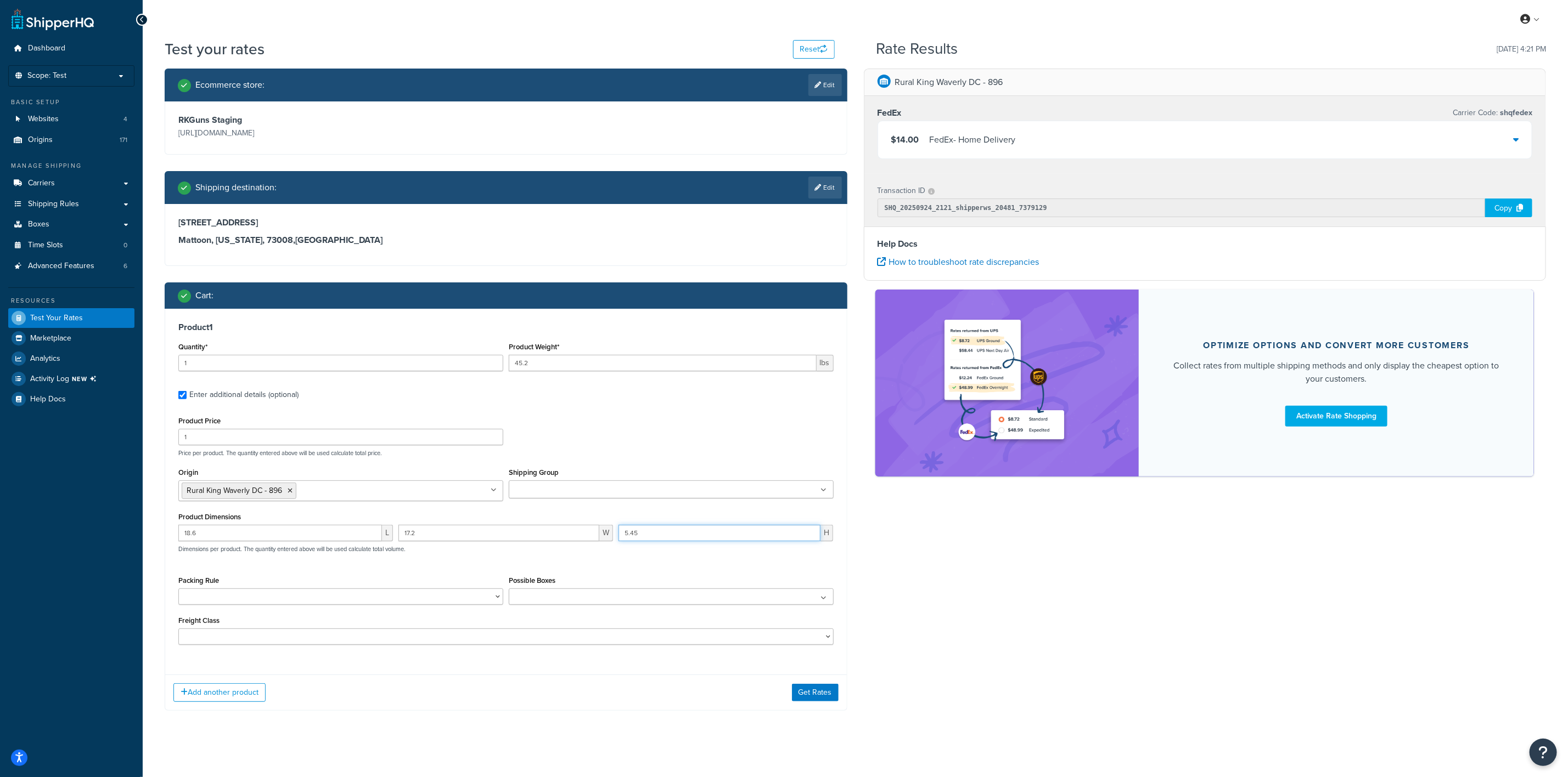
click at [663, 537] on input "5.45" at bounding box center [719, 533] width 202 height 16
type input "10.4"
click at [563, 361] on input "45.2" at bounding box center [663, 363] width 308 height 16
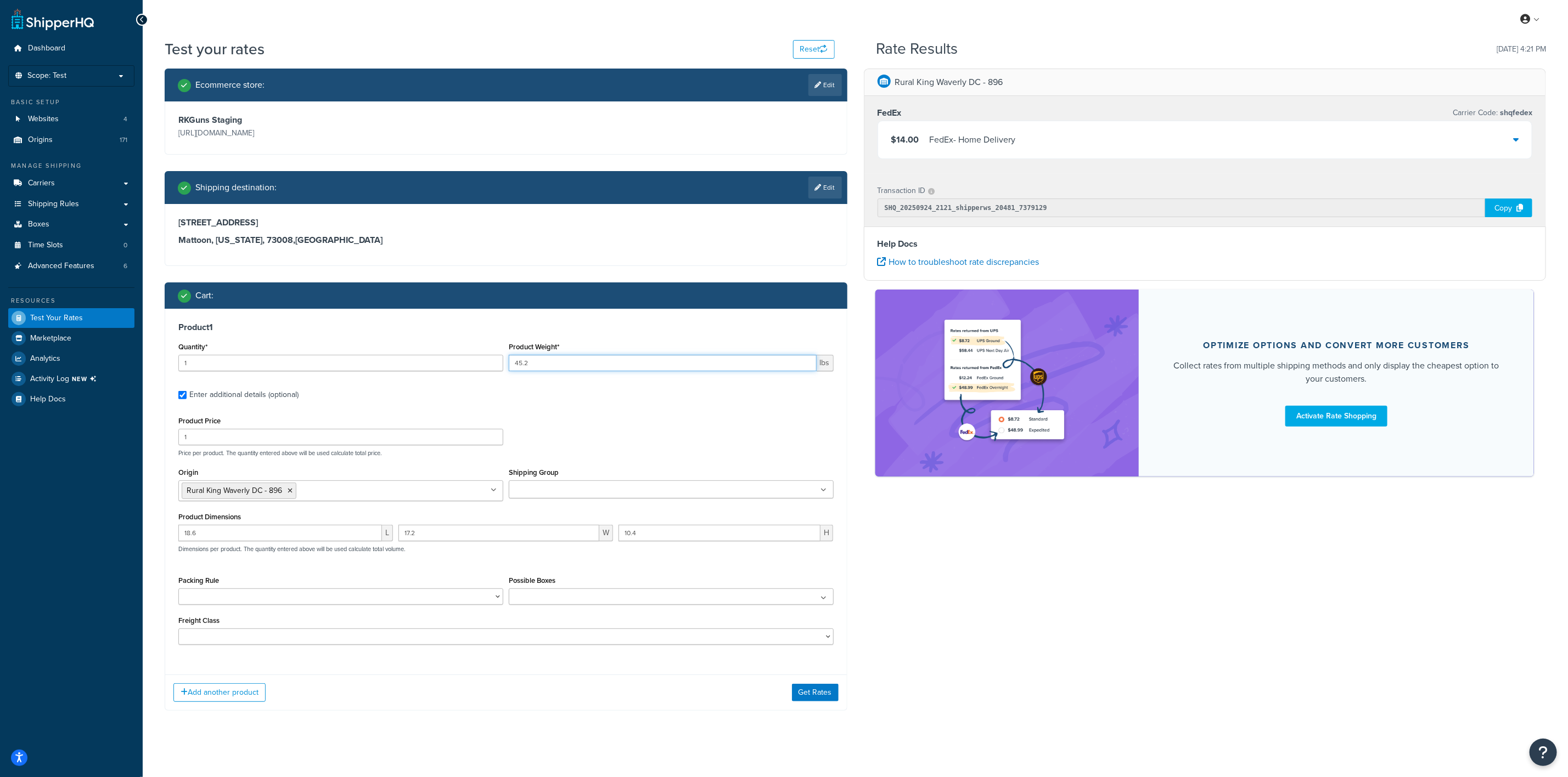
click at [563, 361] on input "45.2" at bounding box center [663, 363] width 308 height 16
click at [275, 540] on input "18.6" at bounding box center [280, 533] width 203 height 16
type input "14"
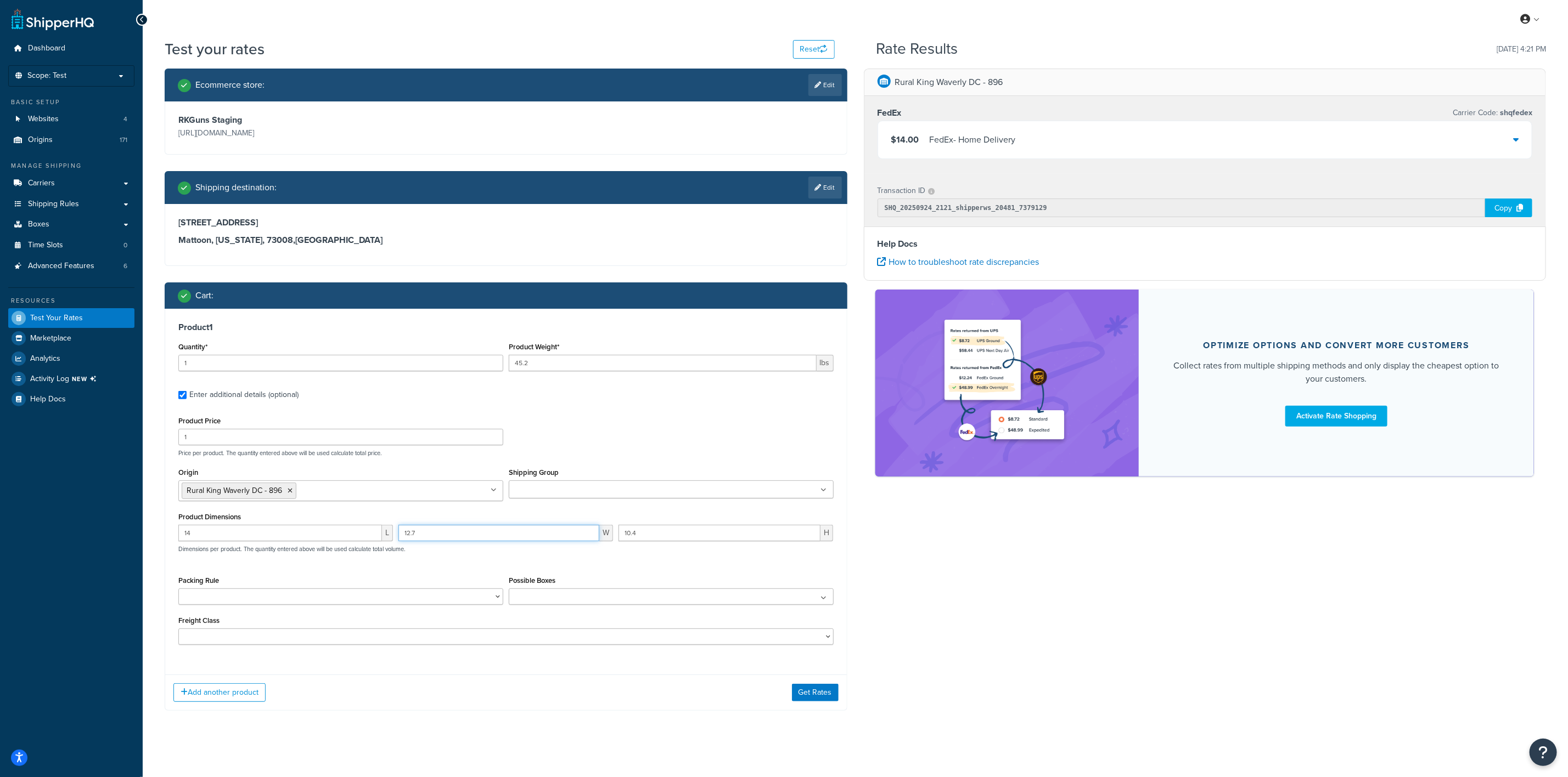
type input "12.7"
type input "3.1"
click at [819, 688] on button "Get Rates" at bounding box center [815, 692] width 47 height 18
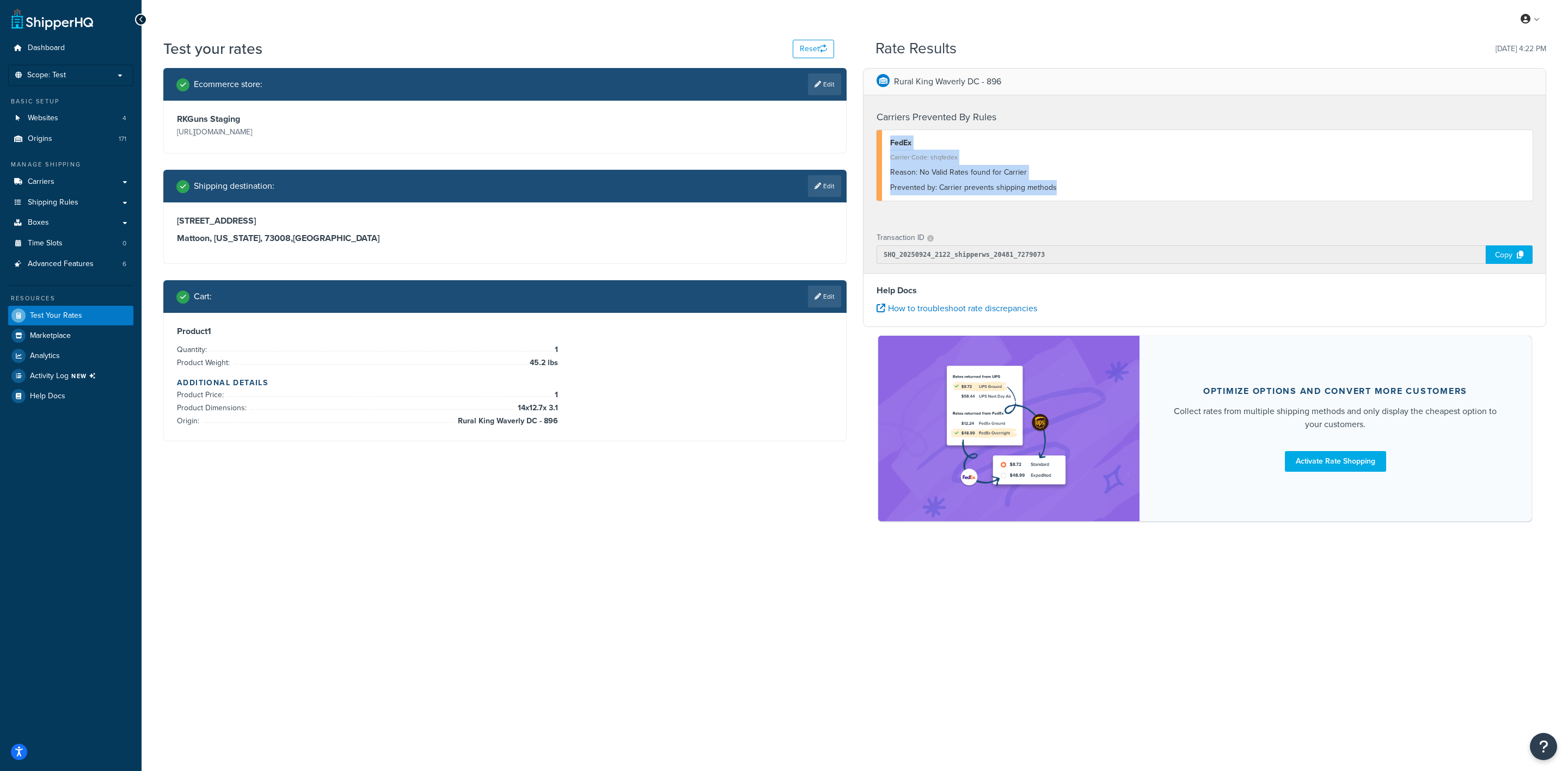
drag, startPoint x: 1056, startPoint y: 186, endPoint x: 888, endPoint y: 142, distance: 173.7
click at [888, 142] on div "FedEx Carrier Code: shqfedex Reason: No Valid Rates found for Carrier Prevented…" at bounding box center [1205, 165] width 656 height 71
copy div "FedEx Carrier Code: shqfedex Reason: No Valid Rates found for Carrier Prevented…"
click at [820, 295] on link "Edit" at bounding box center [824, 296] width 33 height 22
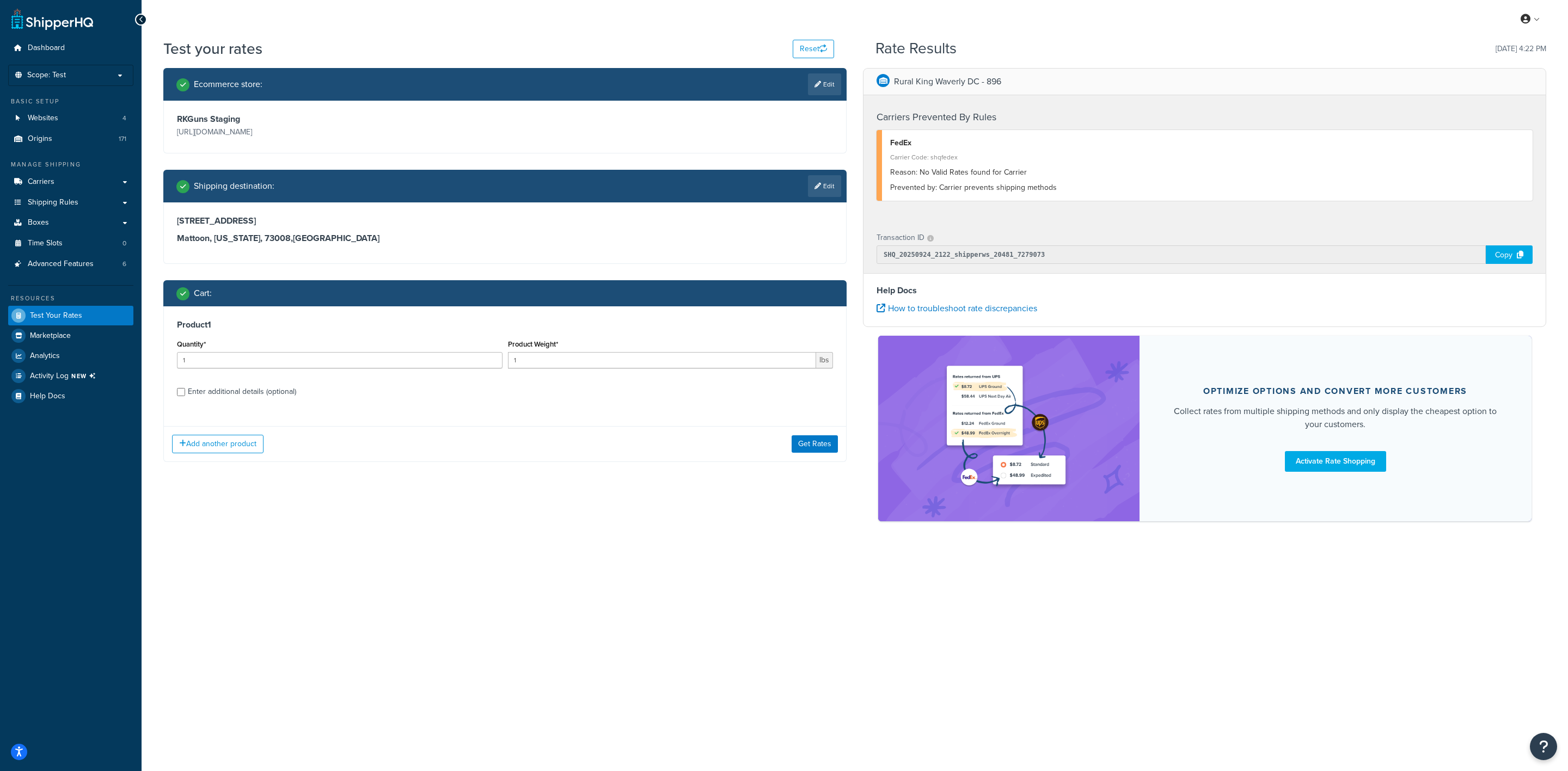
click at [308, 396] on label "Enter additional details (optional)" at bounding box center [510, 391] width 645 height 18
click at [186, 396] on input "Enter additional details (optional)" at bounding box center [181, 392] width 8 height 8
checkbox input "true"
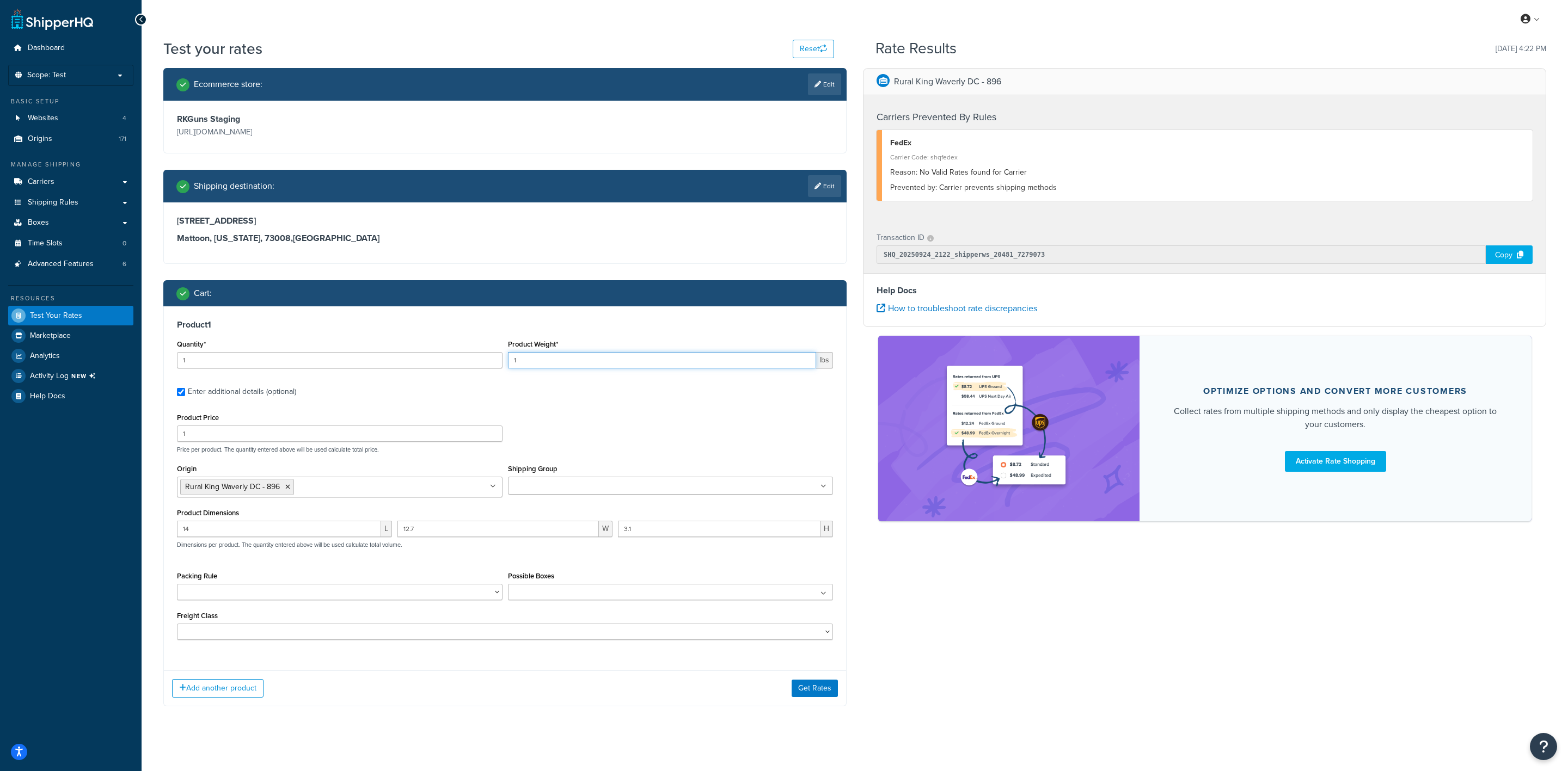
click at [652, 358] on input "1" at bounding box center [662, 360] width 309 height 16
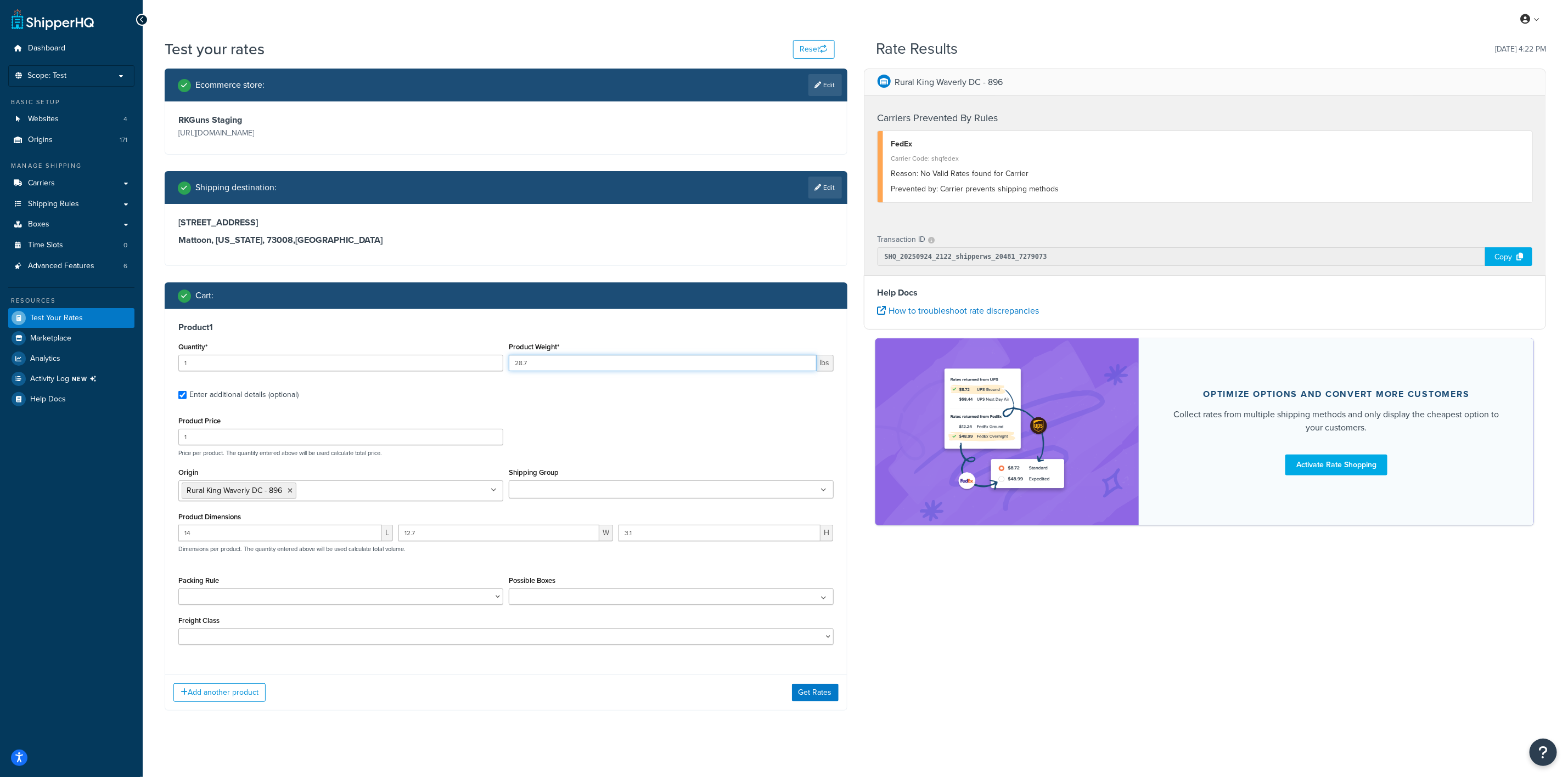
type input "28.7"
click at [320, 544] on div "14 L" at bounding box center [286, 537] width 220 height 25
click at [324, 538] on input "14" at bounding box center [280, 533] width 203 height 16
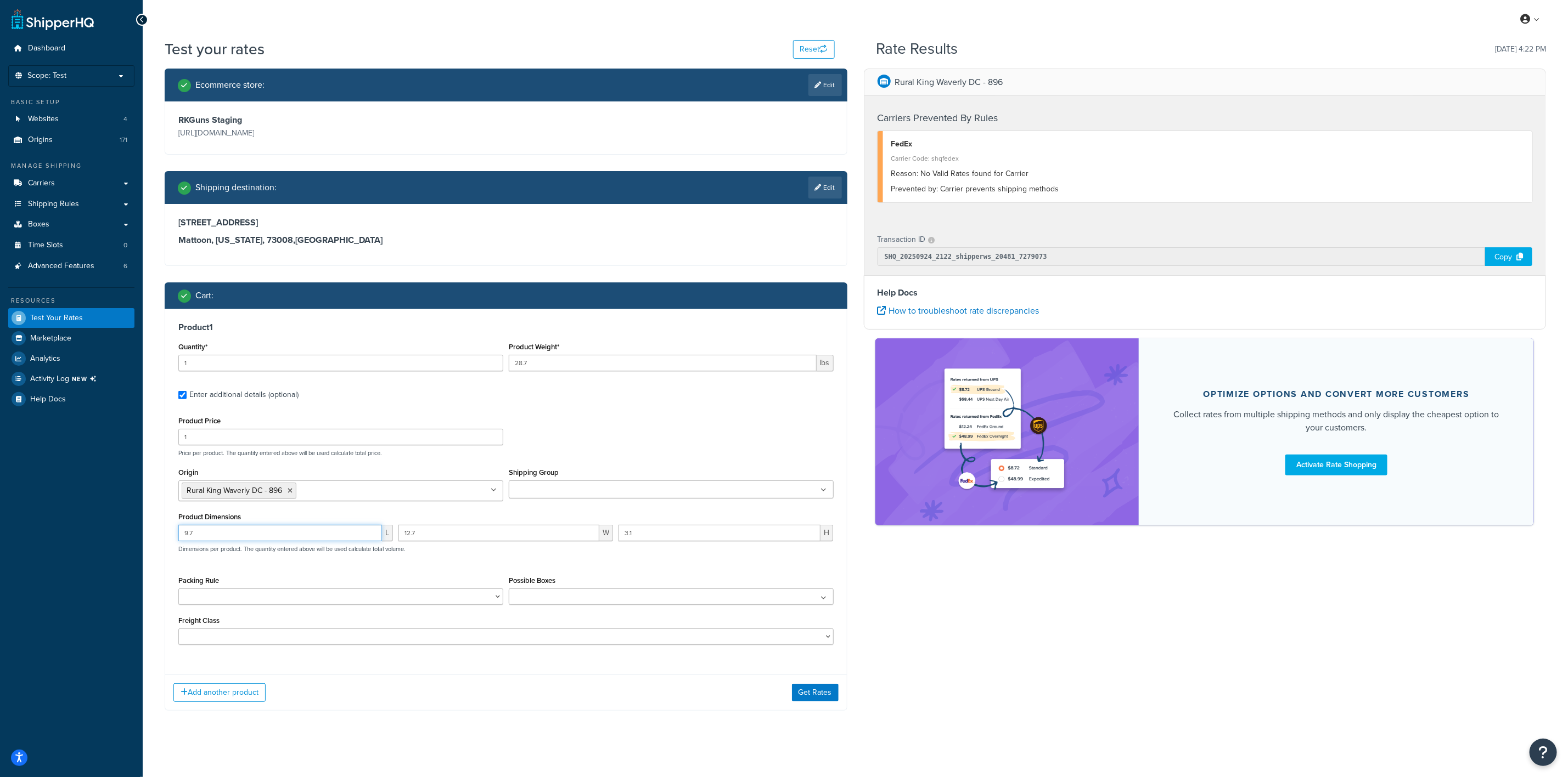
type input "9.7"
click at [328, 537] on input "9.7" at bounding box center [280, 533] width 203 height 16
type input "22"
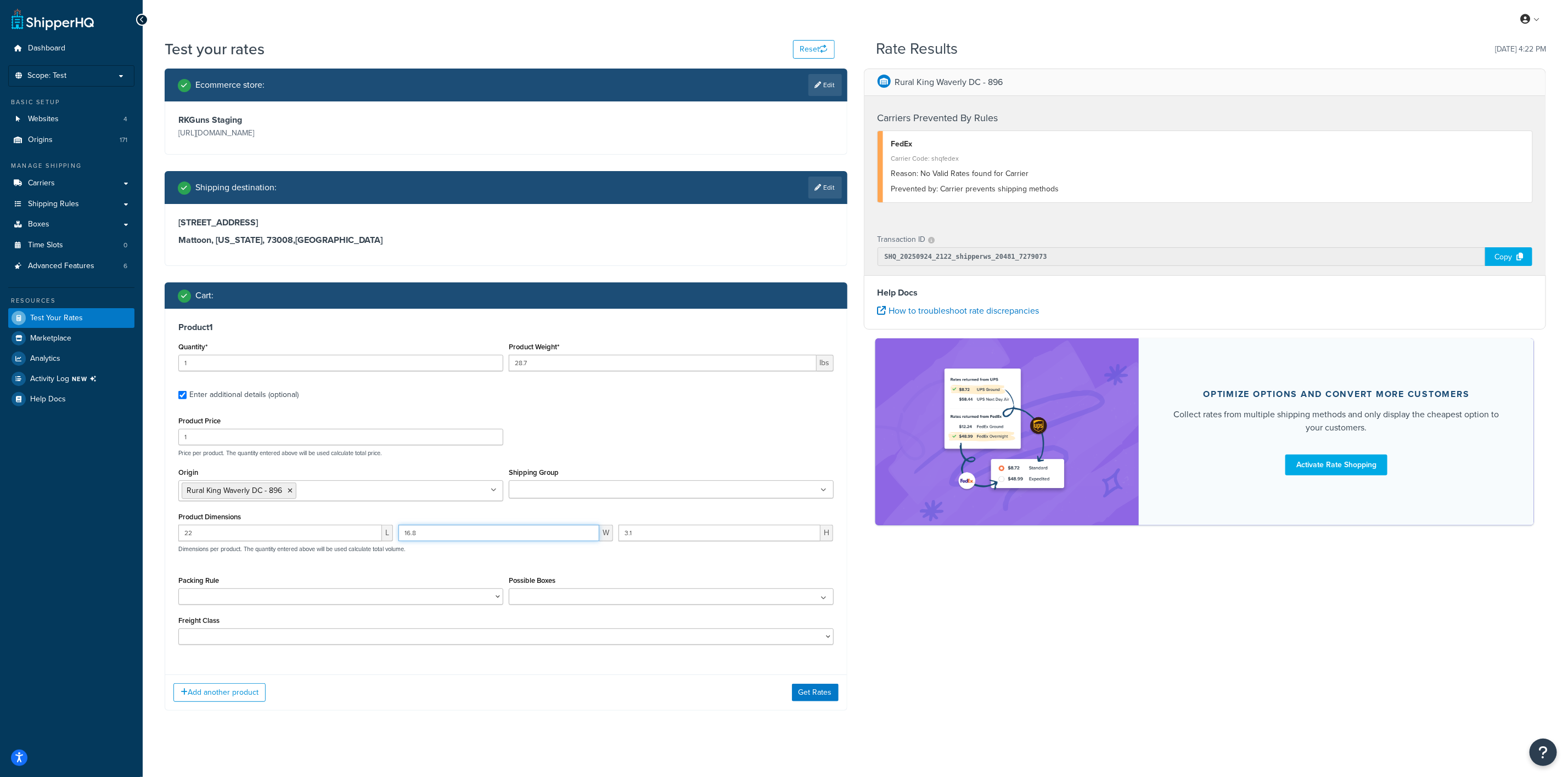
type input "16.8"
type input "9.7"
click at [824, 688] on button "Get Rates" at bounding box center [815, 692] width 47 height 18
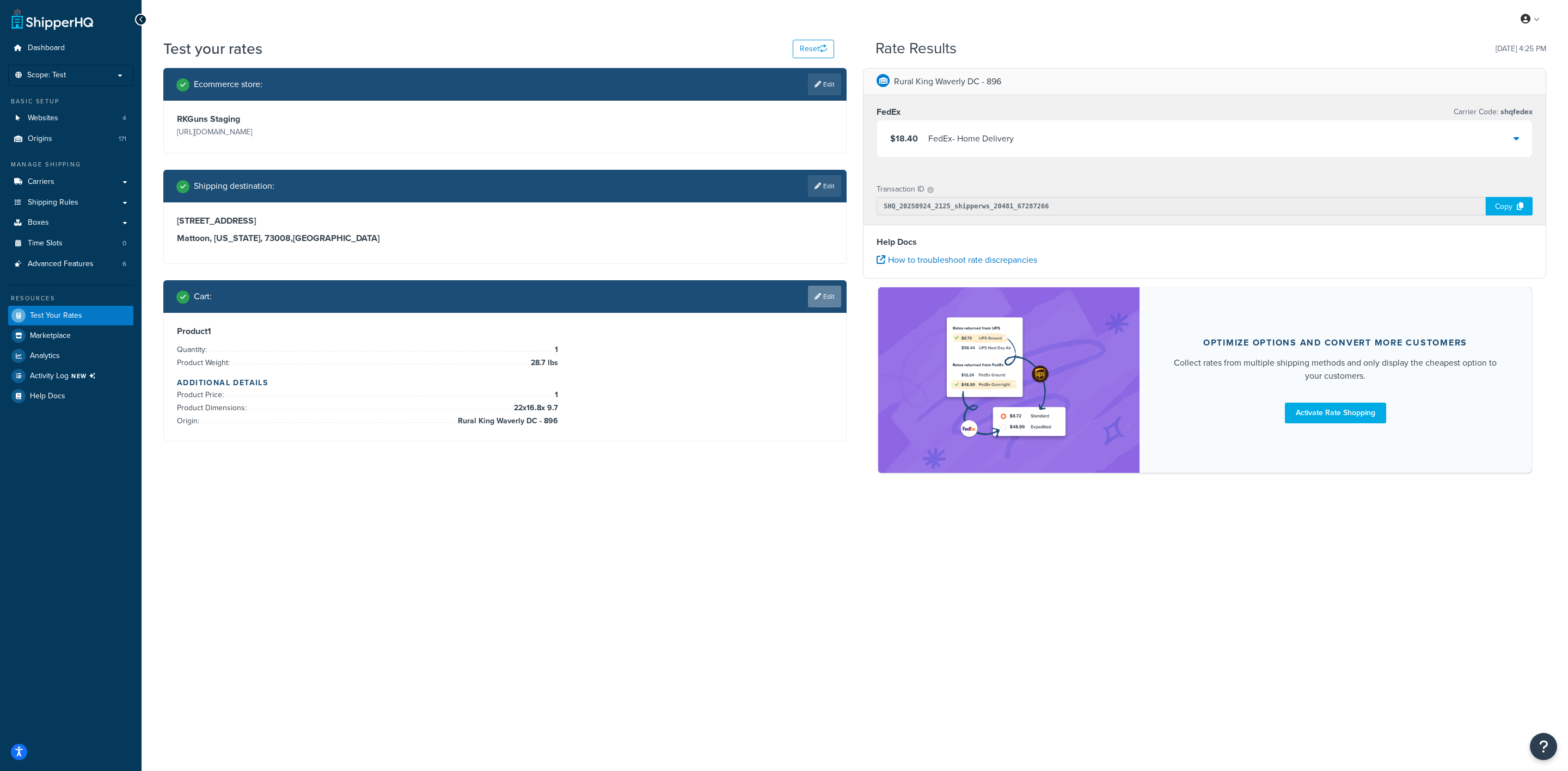
click at [825, 300] on link "Edit" at bounding box center [824, 296] width 33 height 22
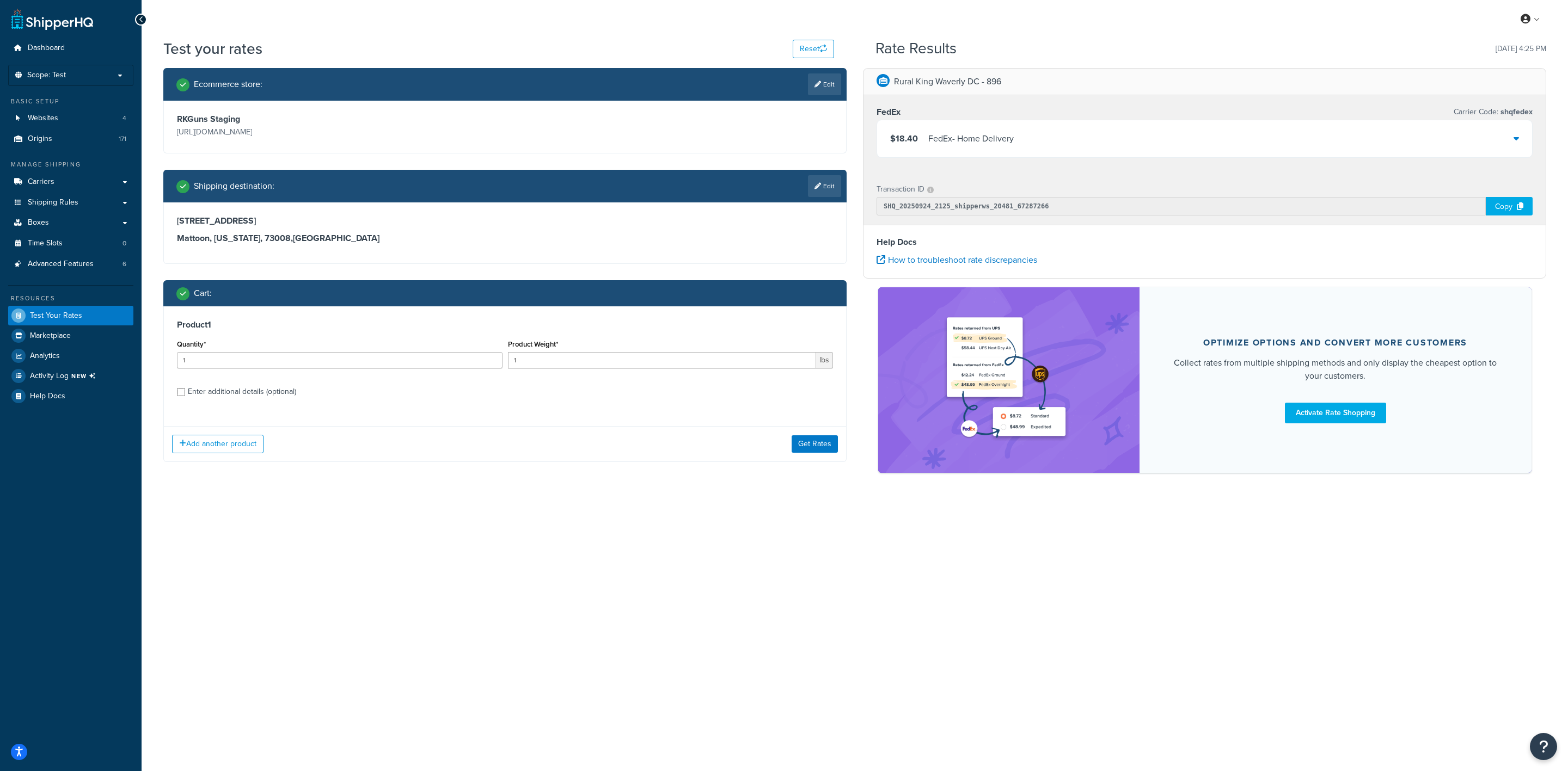
click at [250, 389] on div "Enter additional details (optional)" at bounding box center [242, 392] width 109 height 15
click at [186, 389] on input "Enter additional details (optional)" at bounding box center [181, 392] width 8 height 8
checkbox input "true"
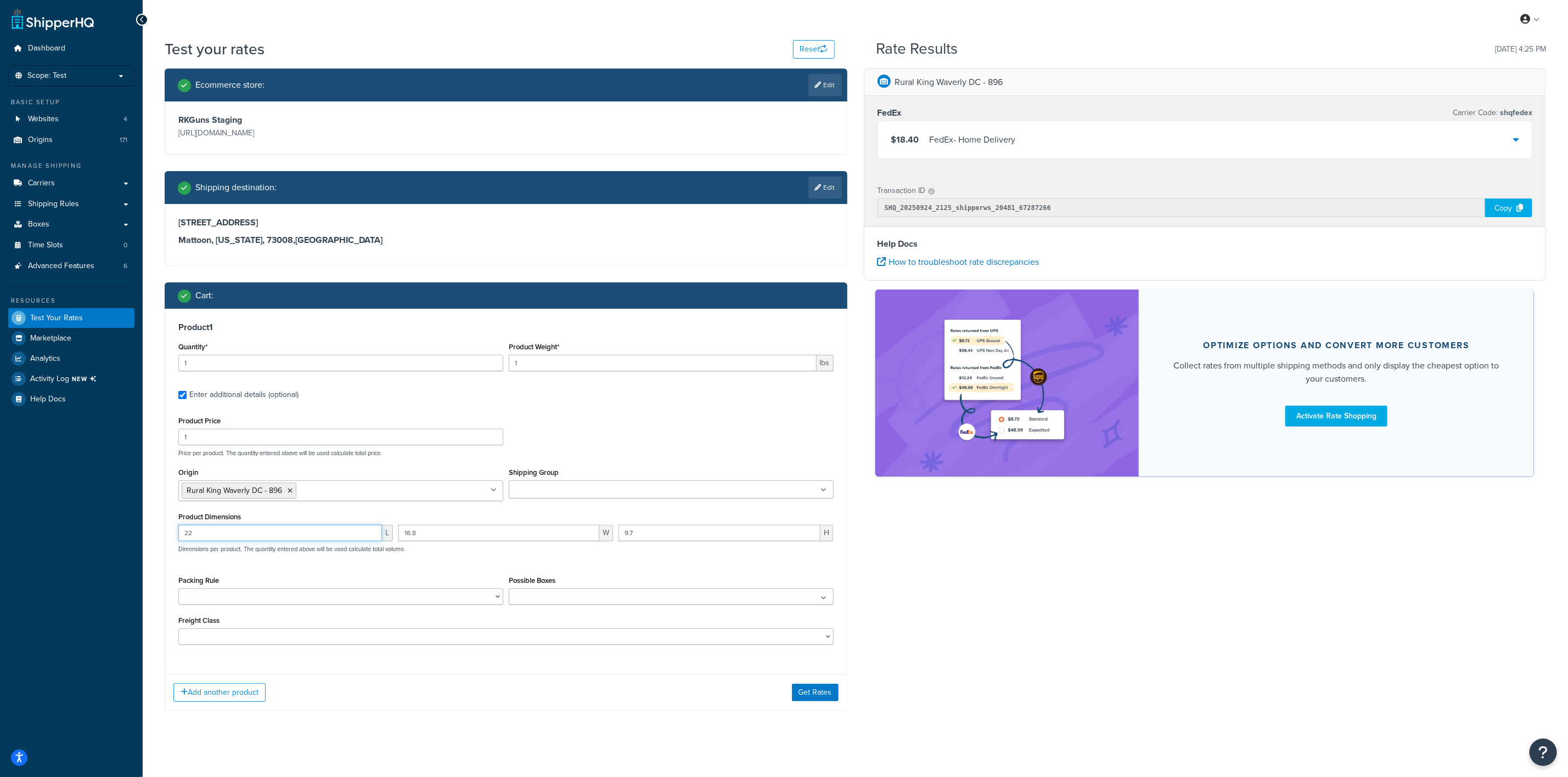
click at [279, 540] on input "22" at bounding box center [280, 533] width 203 height 16
click at [588, 354] on div "Product Weight* 1 lbs" at bounding box center [671, 355] width 325 height 32
click at [591, 361] on input "1" at bounding box center [663, 363] width 308 height 16
type input "0"
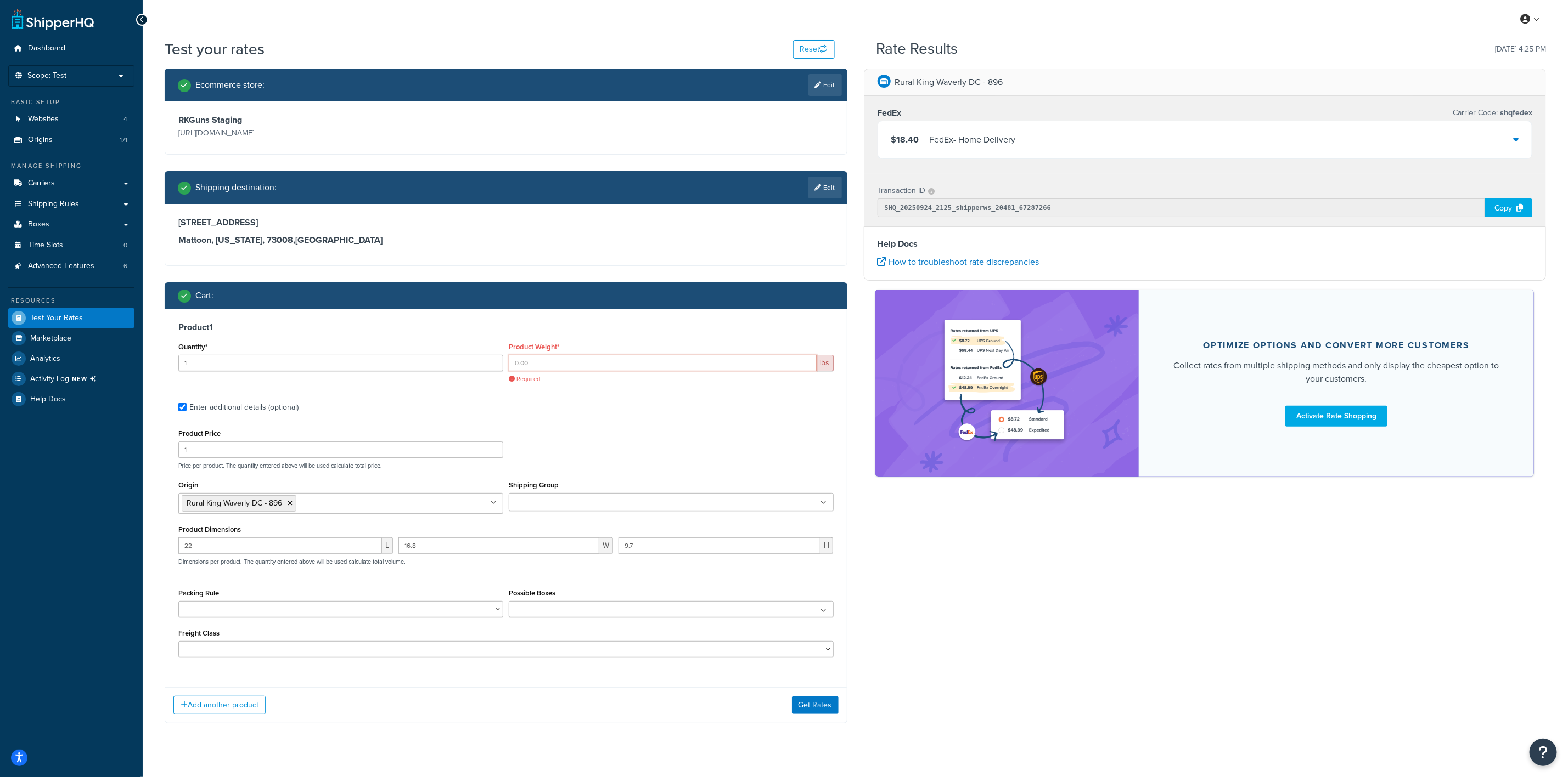
click at [601, 369] on input "Product Weight*" at bounding box center [663, 363] width 308 height 16
paste input "0.3063"
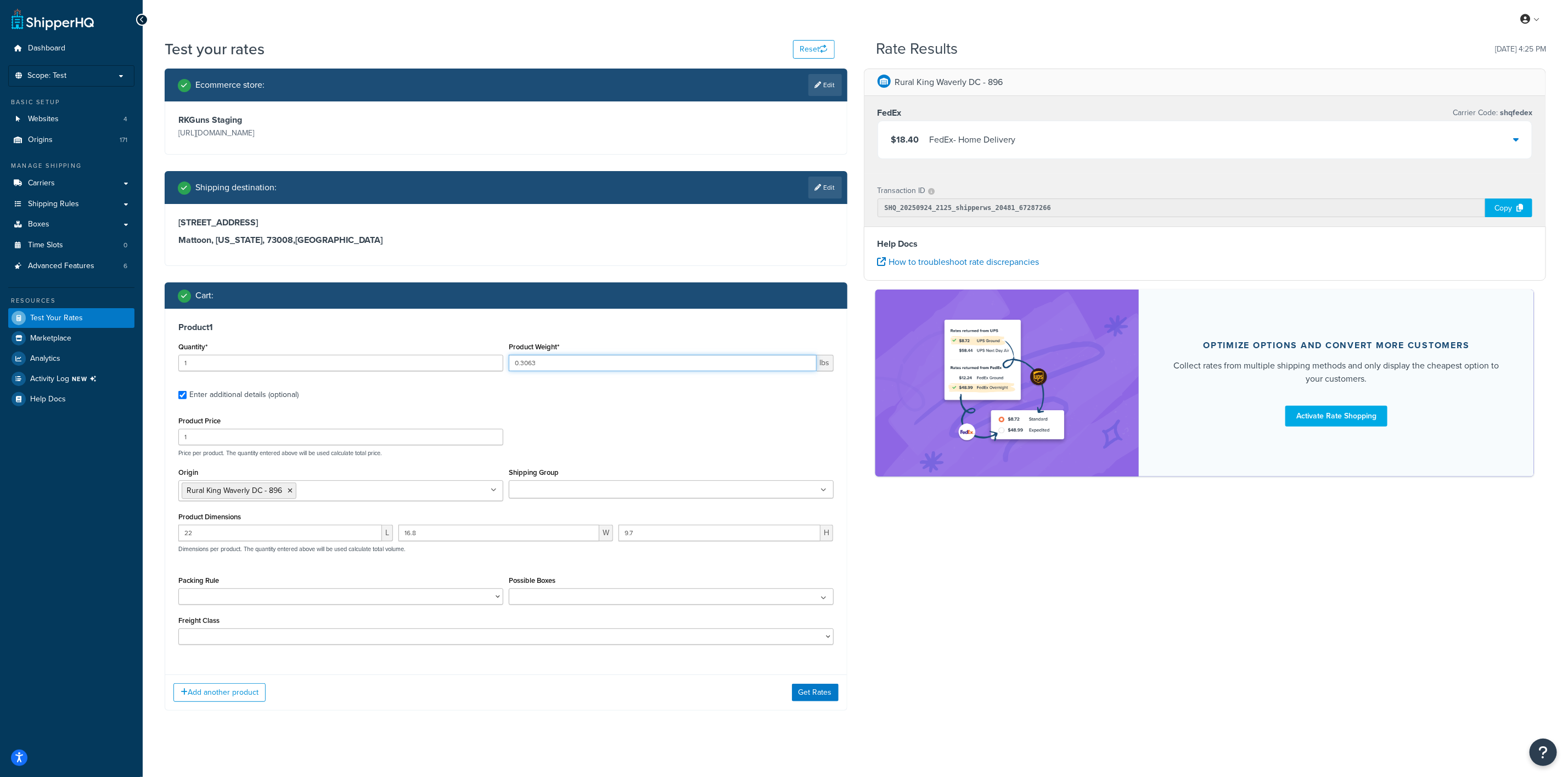
type input "0.3063"
click at [272, 539] on input "22" at bounding box center [280, 533] width 203 height 16
type input "2"
type input "4.3"
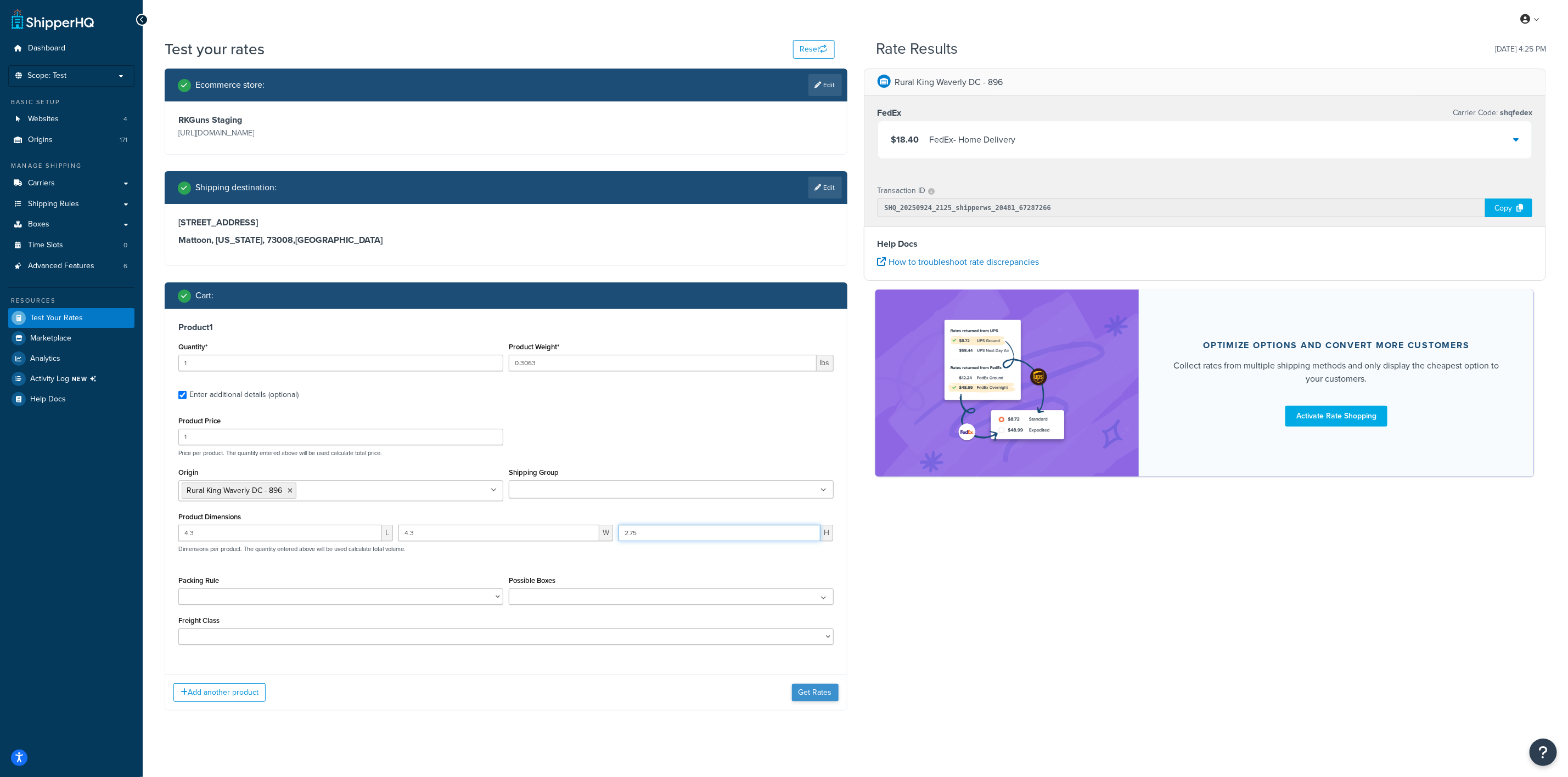
type input "2.75"
click at [812, 688] on button "Get Rates" at bounding box center [815, 692] width 47 height 18
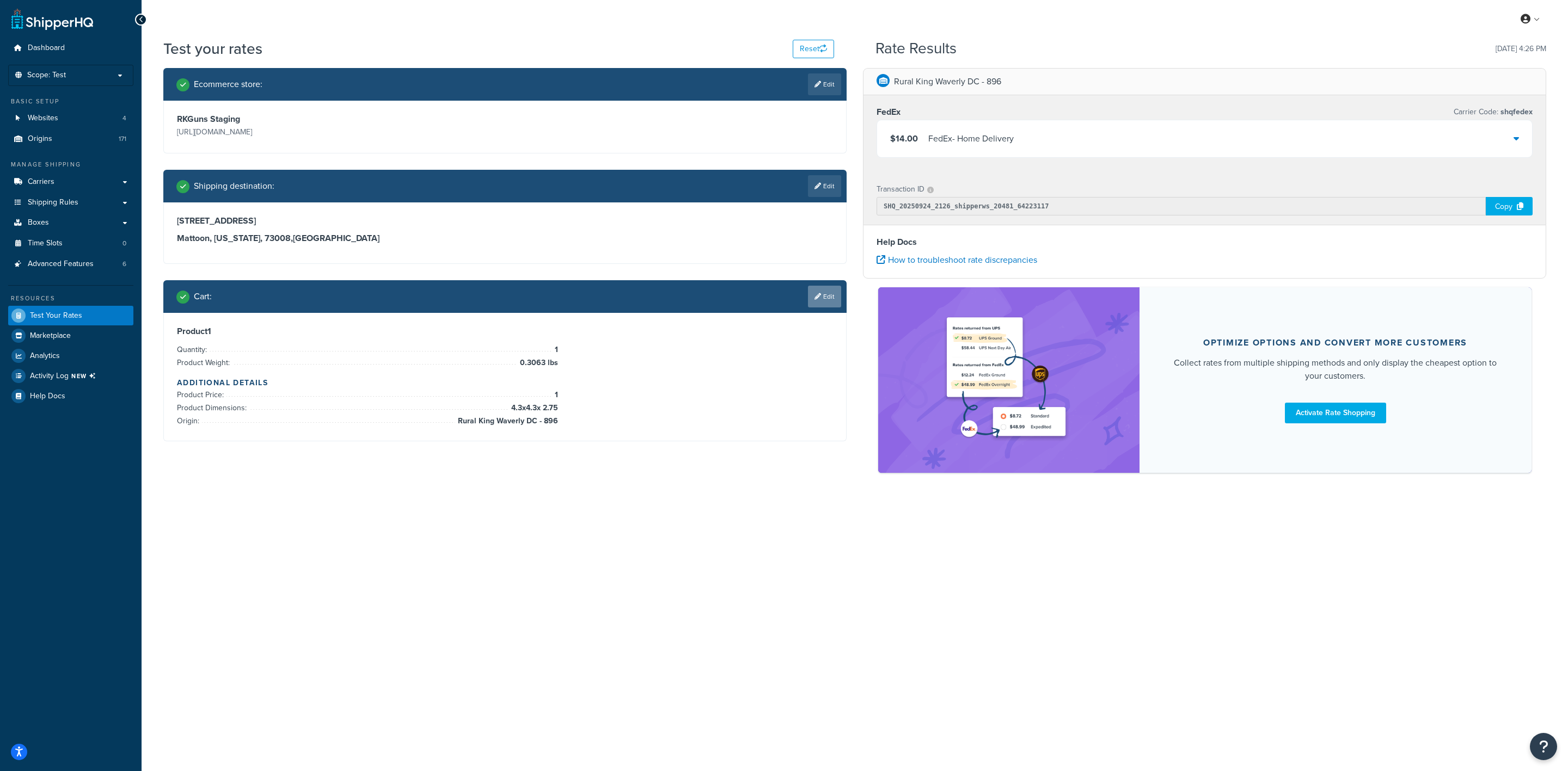
click at [814, 294] on icon at bounding box center [817, 296] width 6 height 6
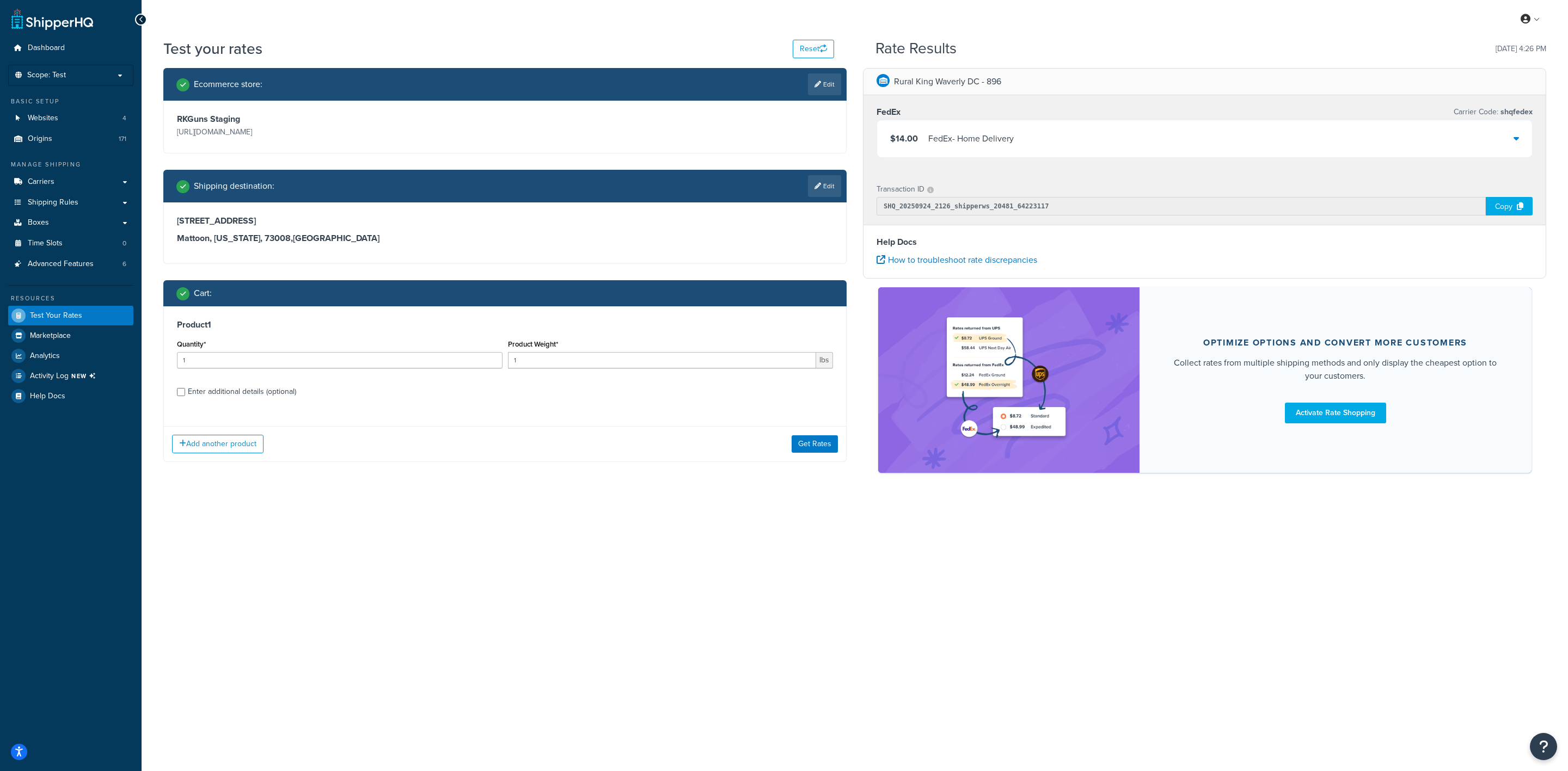
click at [301, 381] on div "Product 1 Quantity* 1 Product Weight* 1 lbs Enter additional details (optional)" at bounding box center [505, 362] width 682 height 112
click at [294, 391] on div "Enter additional details (optional)" at bounding box center [242, 392] width 109 height 15
click at [186, 391] on input "Enter additional details (optional)" at bounding box center [181, 392] width 8 height 8
checkbox input "true"
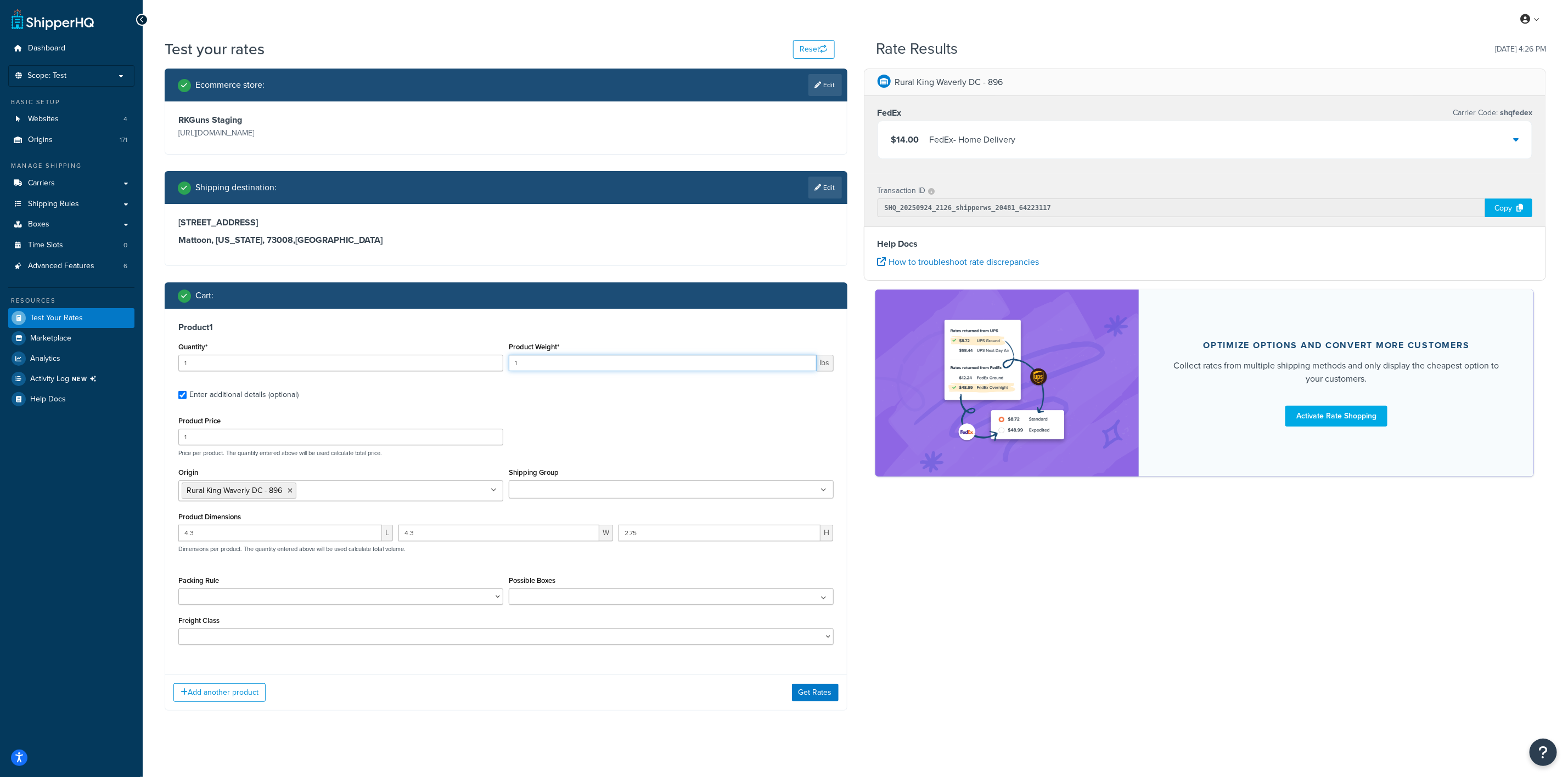
click at [698, 363] on input "1" at bounding box center [663, 363] width 308 height 16
paste input "0.0595"
type input "0.0595"
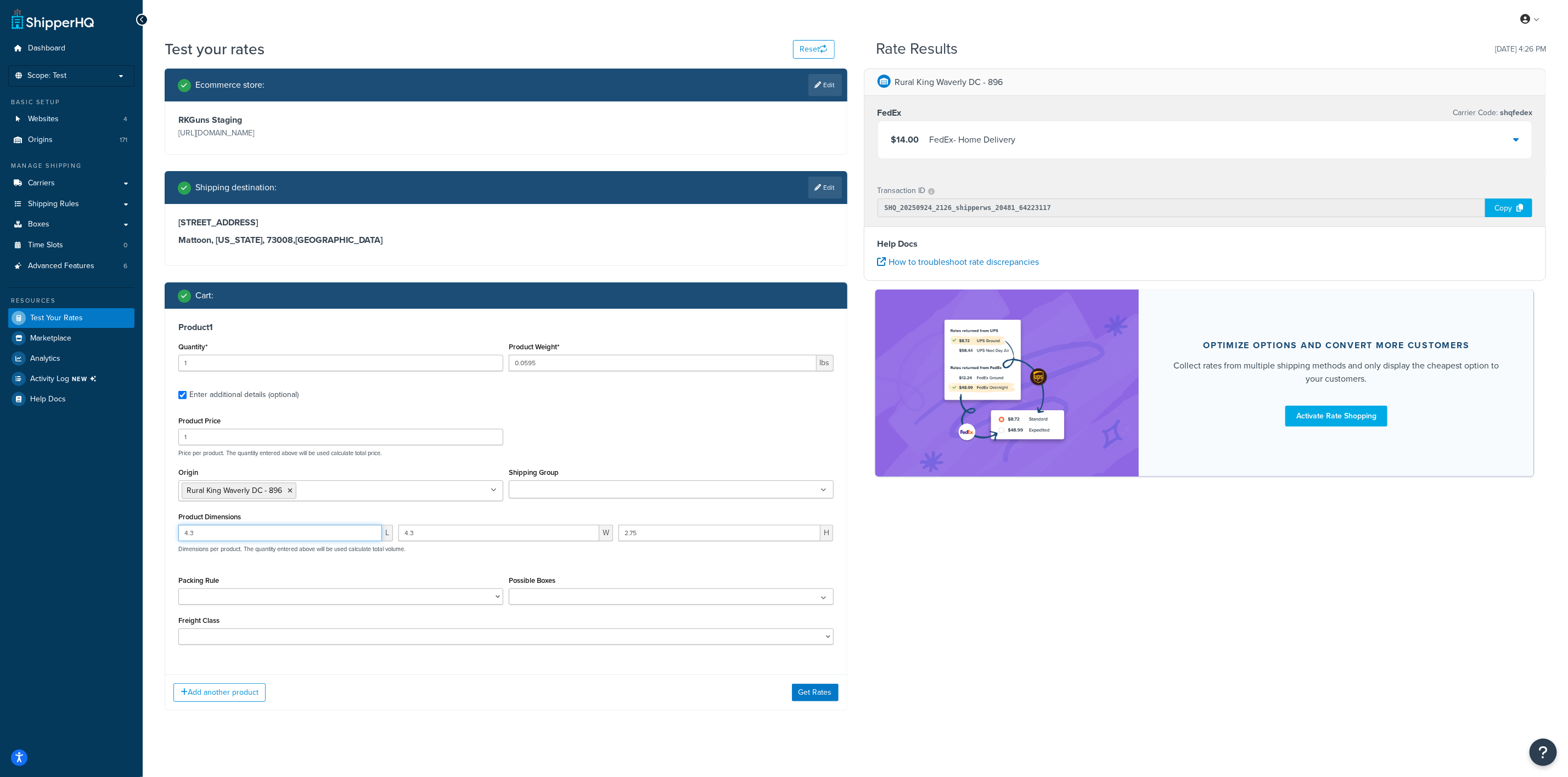
click at [234, 540] on input "4.3" at bounding box center [280, 533] width 203 height 16
type input "0.95"
type input "2.7"
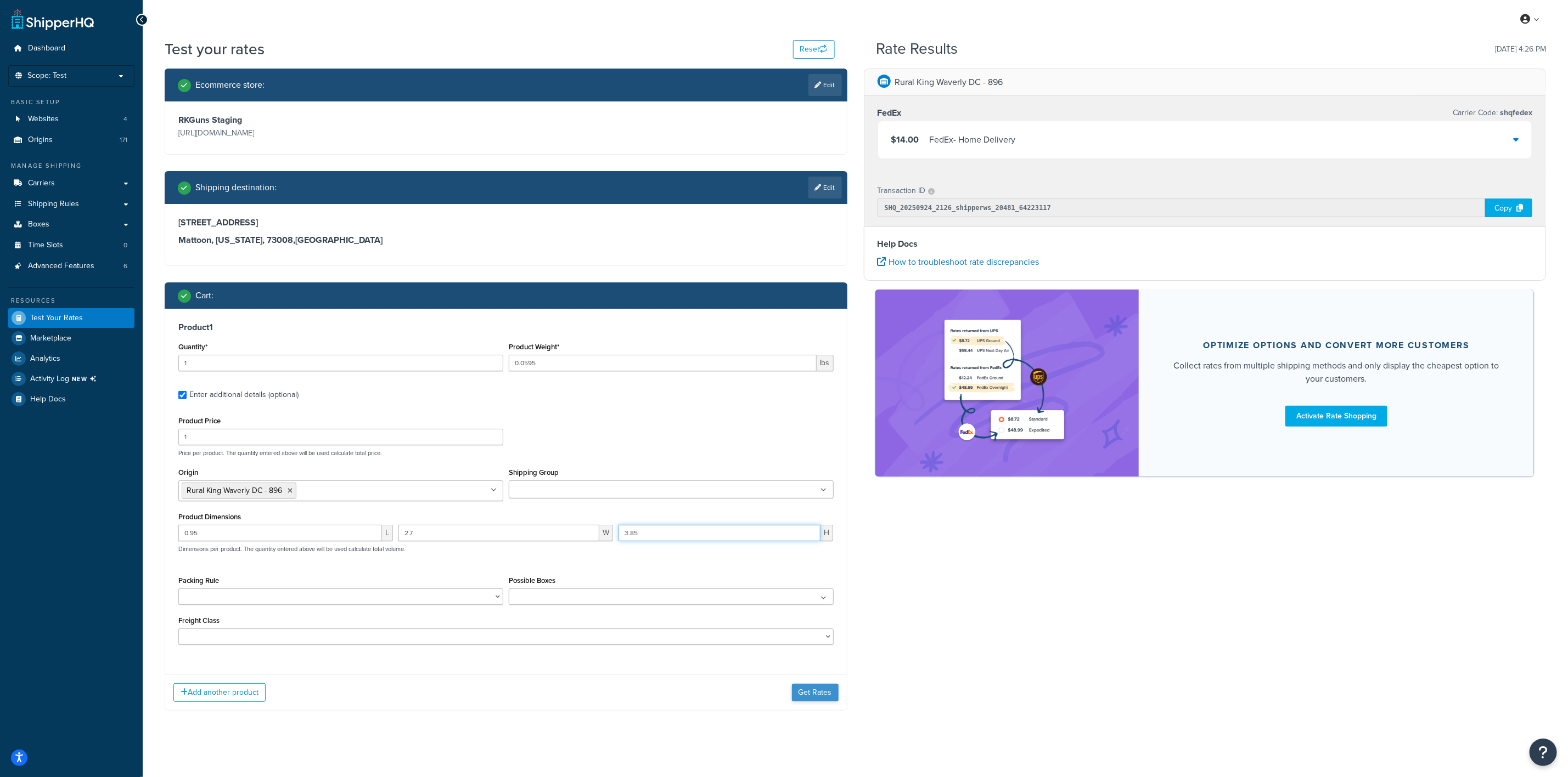
type input "3.85"
click at [804, 695] on button "Get Rates" at bounding box center [815, 692] width 47 height 18
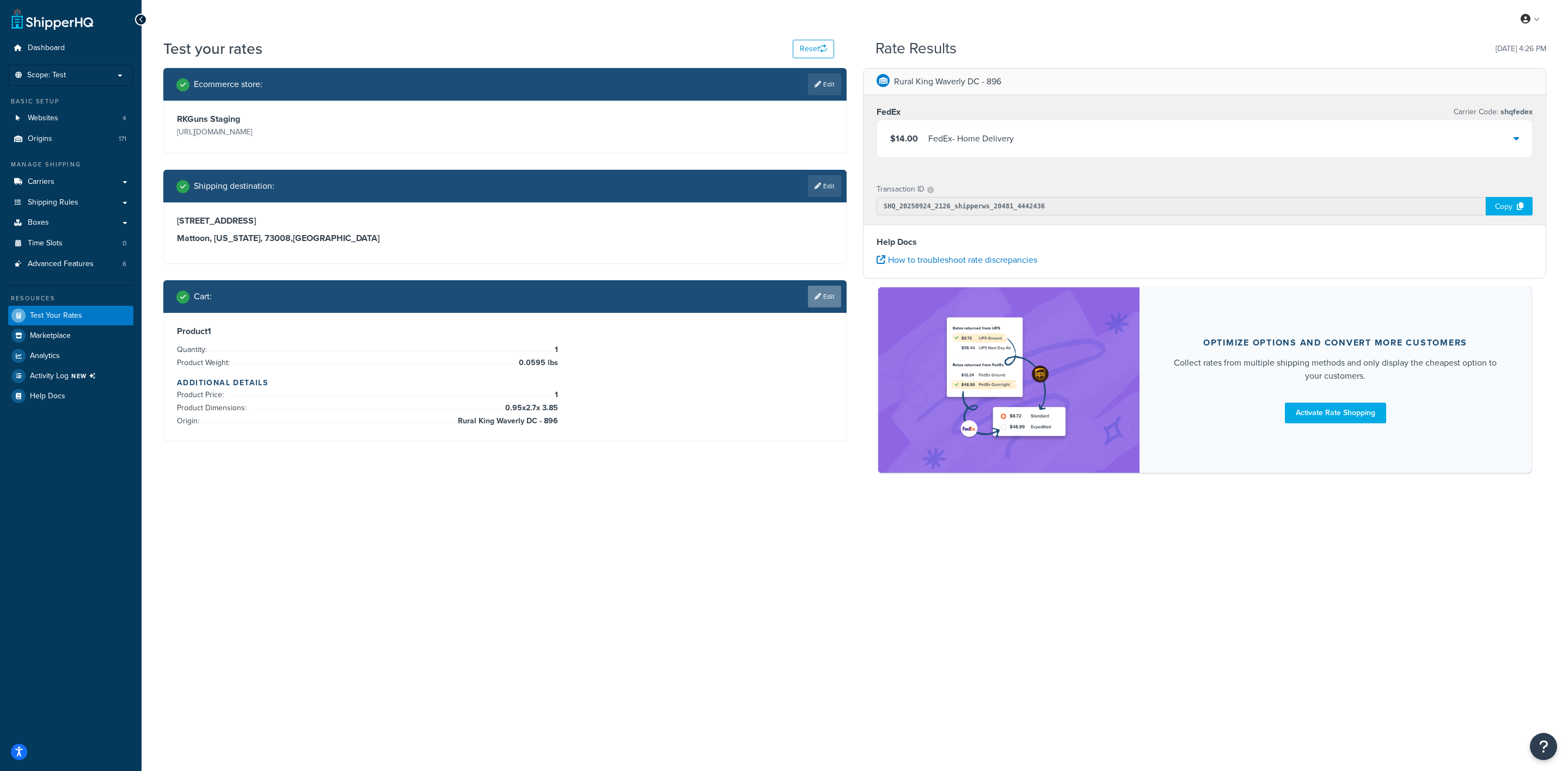
click at [817, 294] on icon at bounding box center [817, 296] width 6 height 6
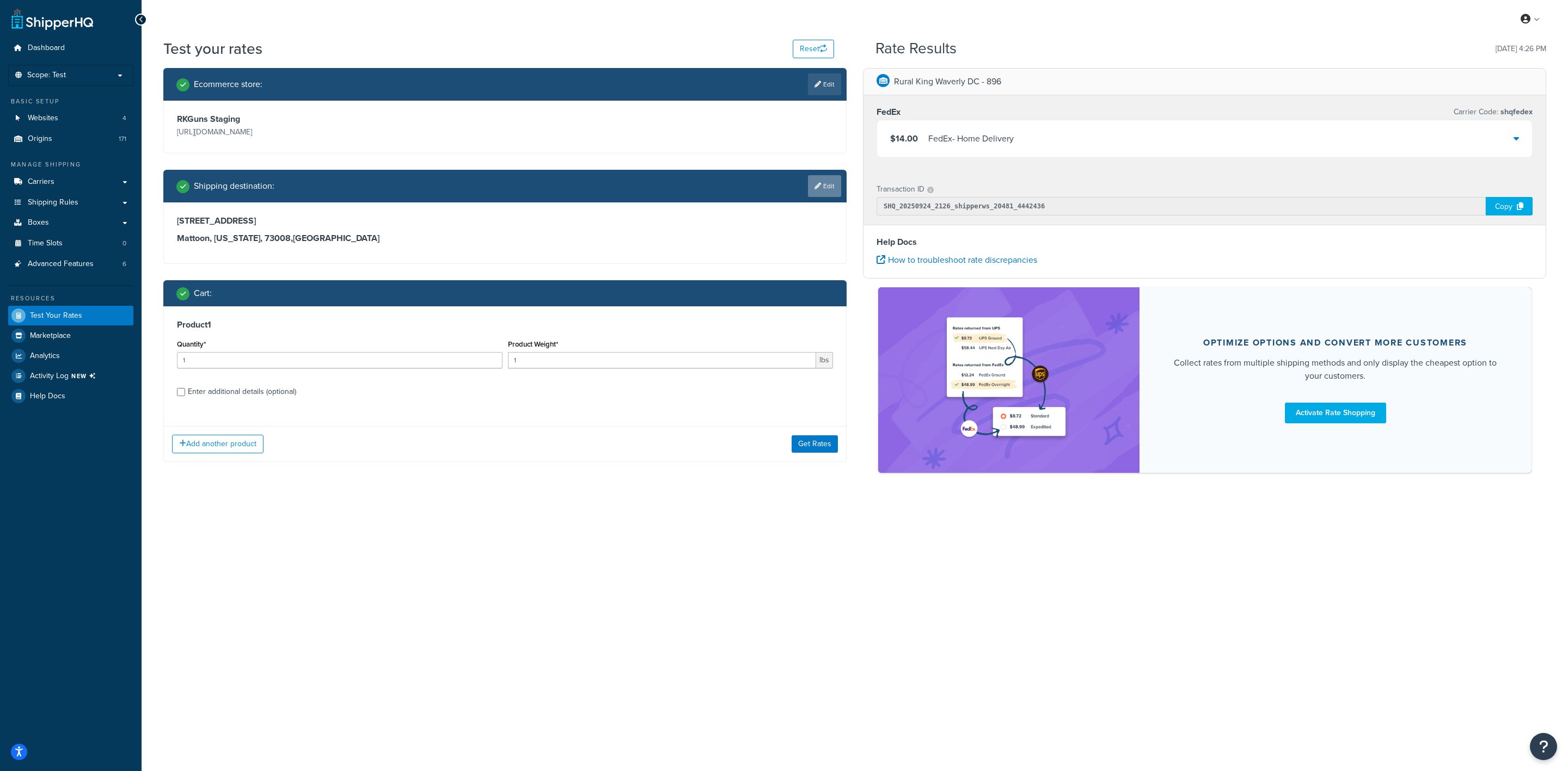
click at [814, 186] on icon at bounding box center [817, 186] width 6 height 6
select select "OK"
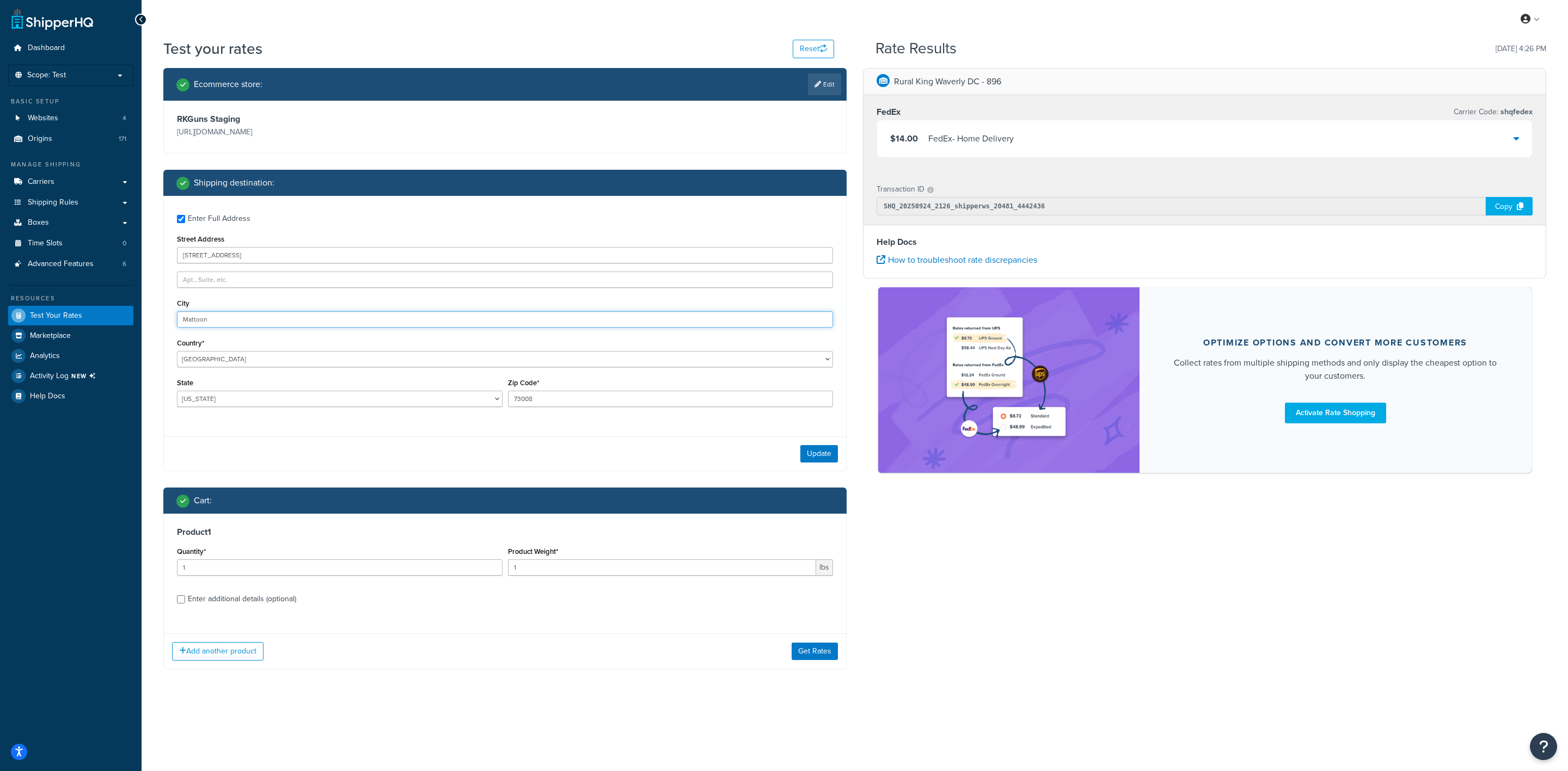
click at [269, 313] on input "Mattoon" at bounding box center [505, 319] width 656 height 16
type input "Oklahoma"
click at [354, 257] on input "6711 NW 37th St, Bethany, OK 73008" at bounding box center [505, 255] width 656 height 16
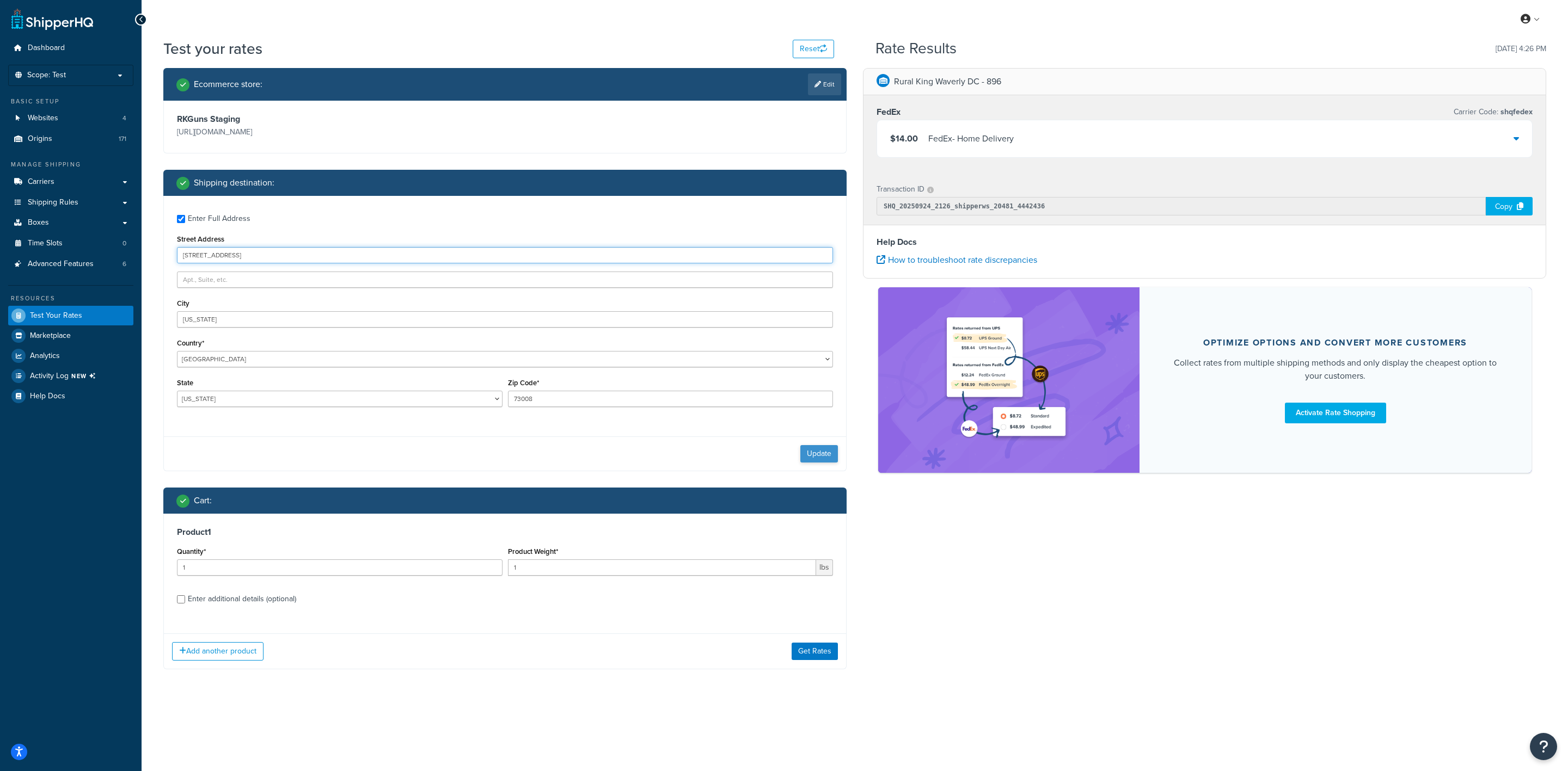
type input "6711 NW 37th St"
click at [815, 452] on button "Update" at bounding box center [819, 454] width 38 height 18
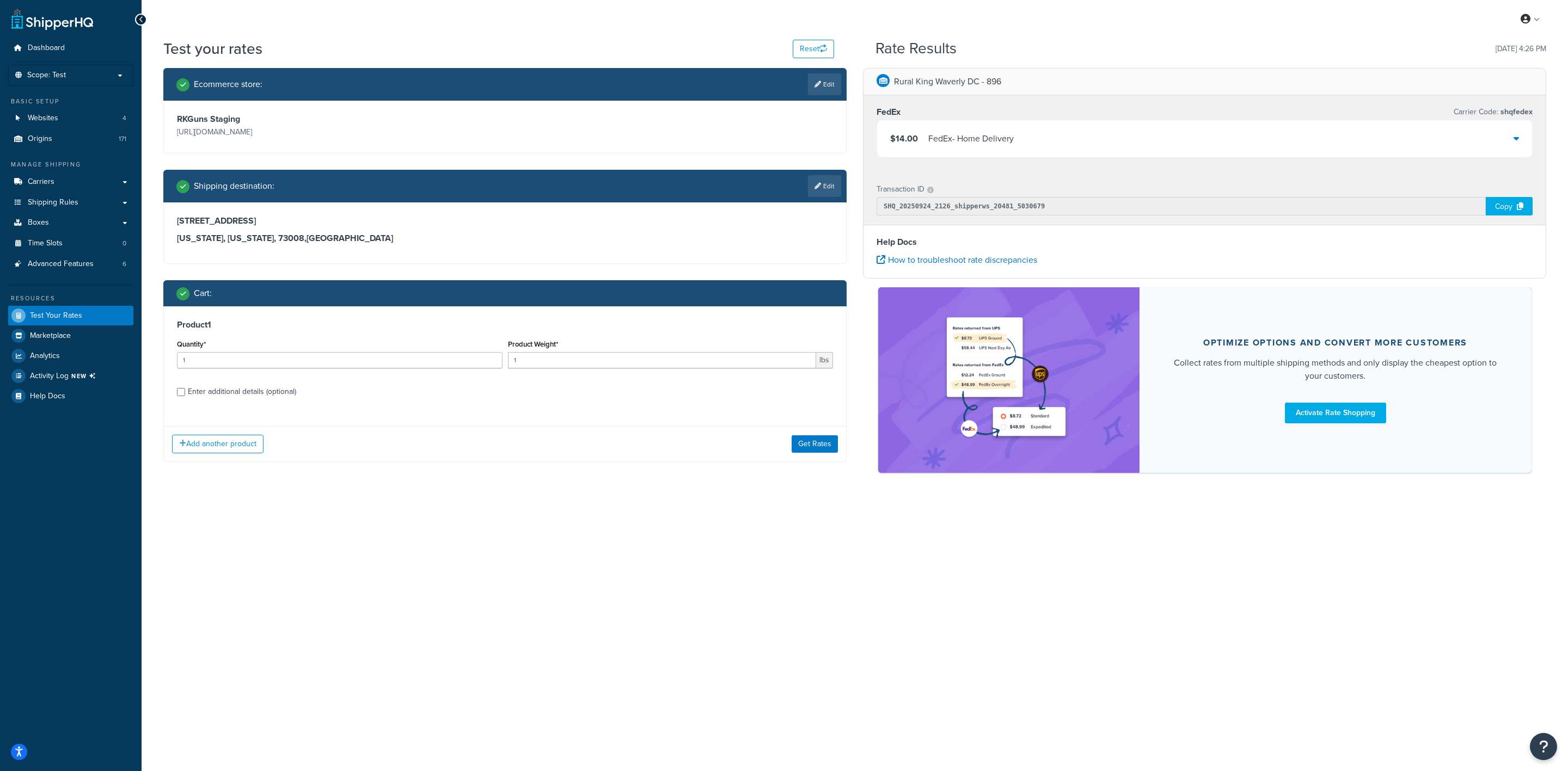
click at [378, 392] on label "Enter additional details (optional)" at bounding box center [510, 391] width 645 height 18
click at [186, 392] on input "Enter additional details (optional)" at bounding box center [181, 392] width 8 height 8
checkbox input "true"
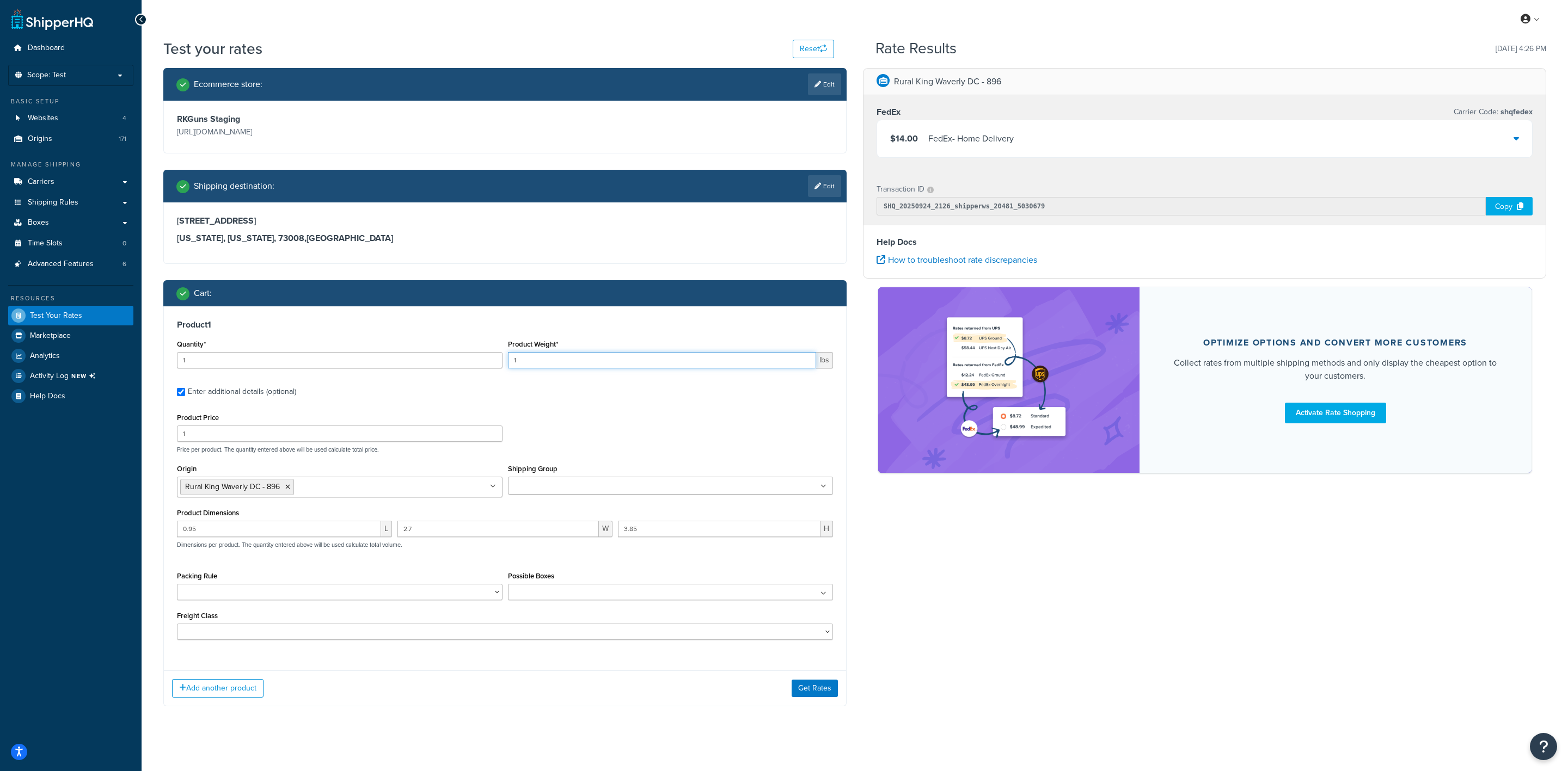
click at [587, 367] on input "1" at bounding box center [662, 360] width 309 height 16
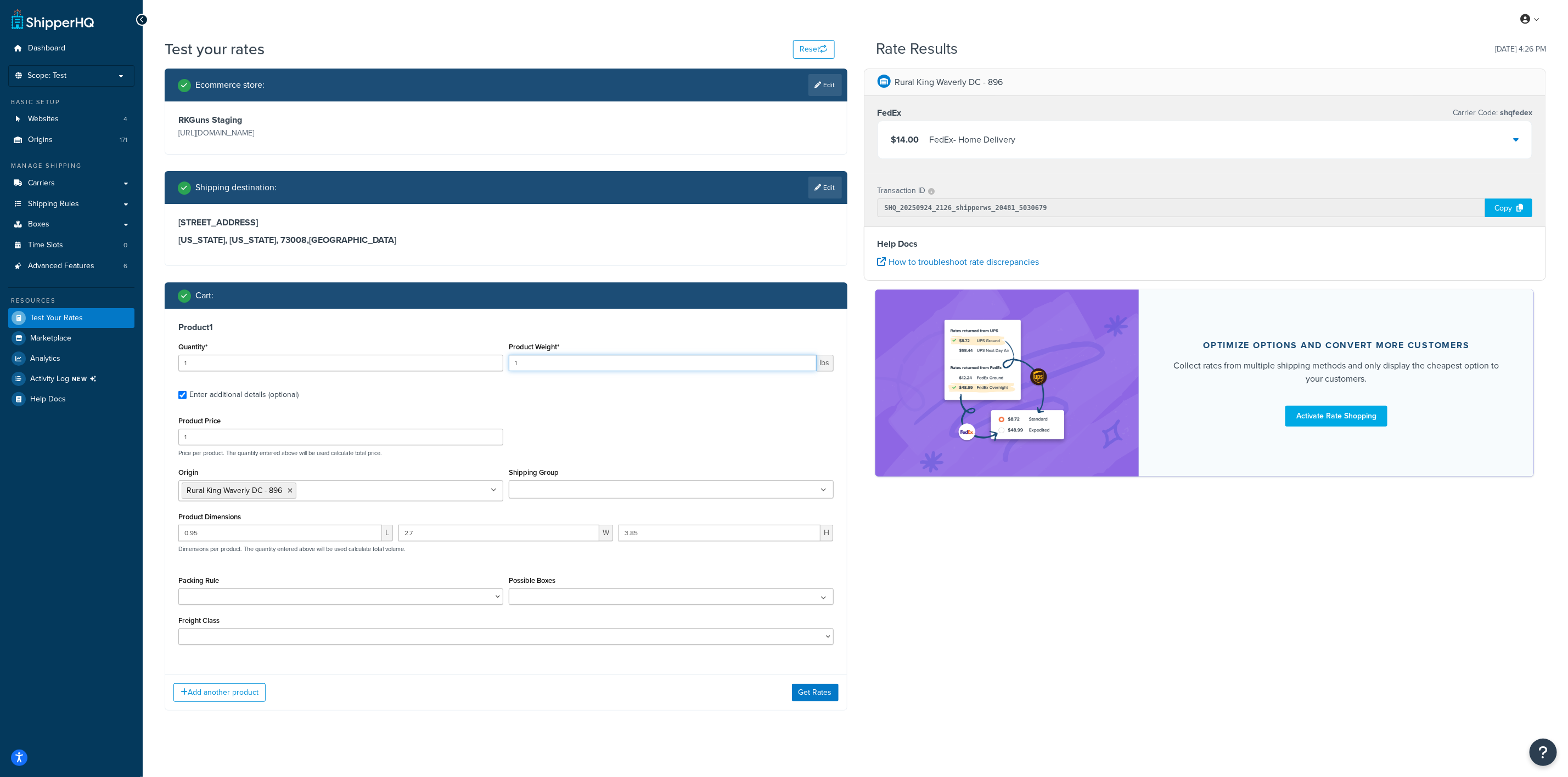
click at [559, 363] on input "1" at bounding box center [663, 363] width 308 height 16
type input "45.2"
click at [241, 541] on input "0.95" at bounding box center [280, 533] width 203 height 16
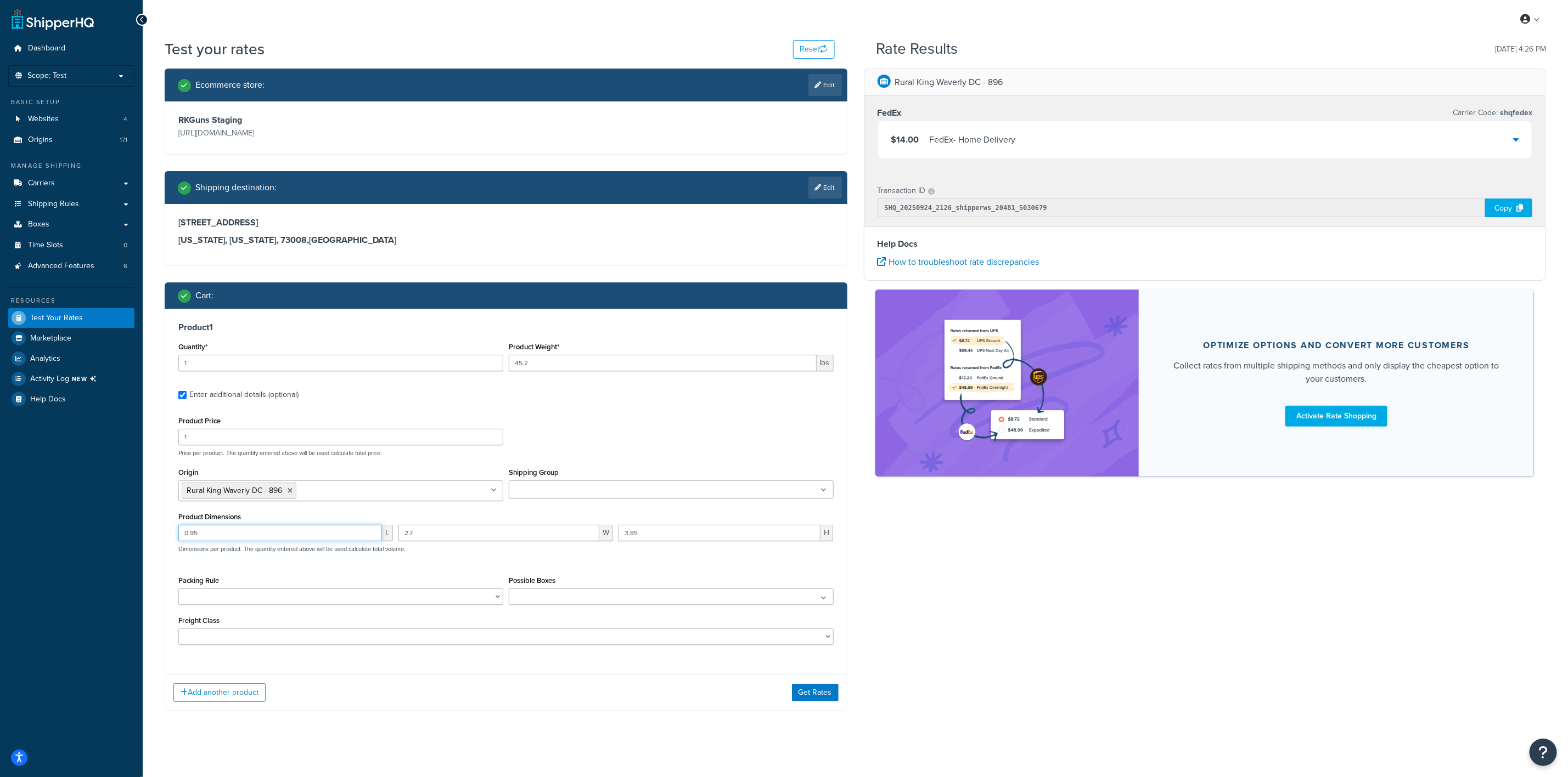
click at [241, 541] on input "0.95" at bounding box center [280, 533] width 203 height 16
type input "14"
type input "12.7"
type input "3.1"
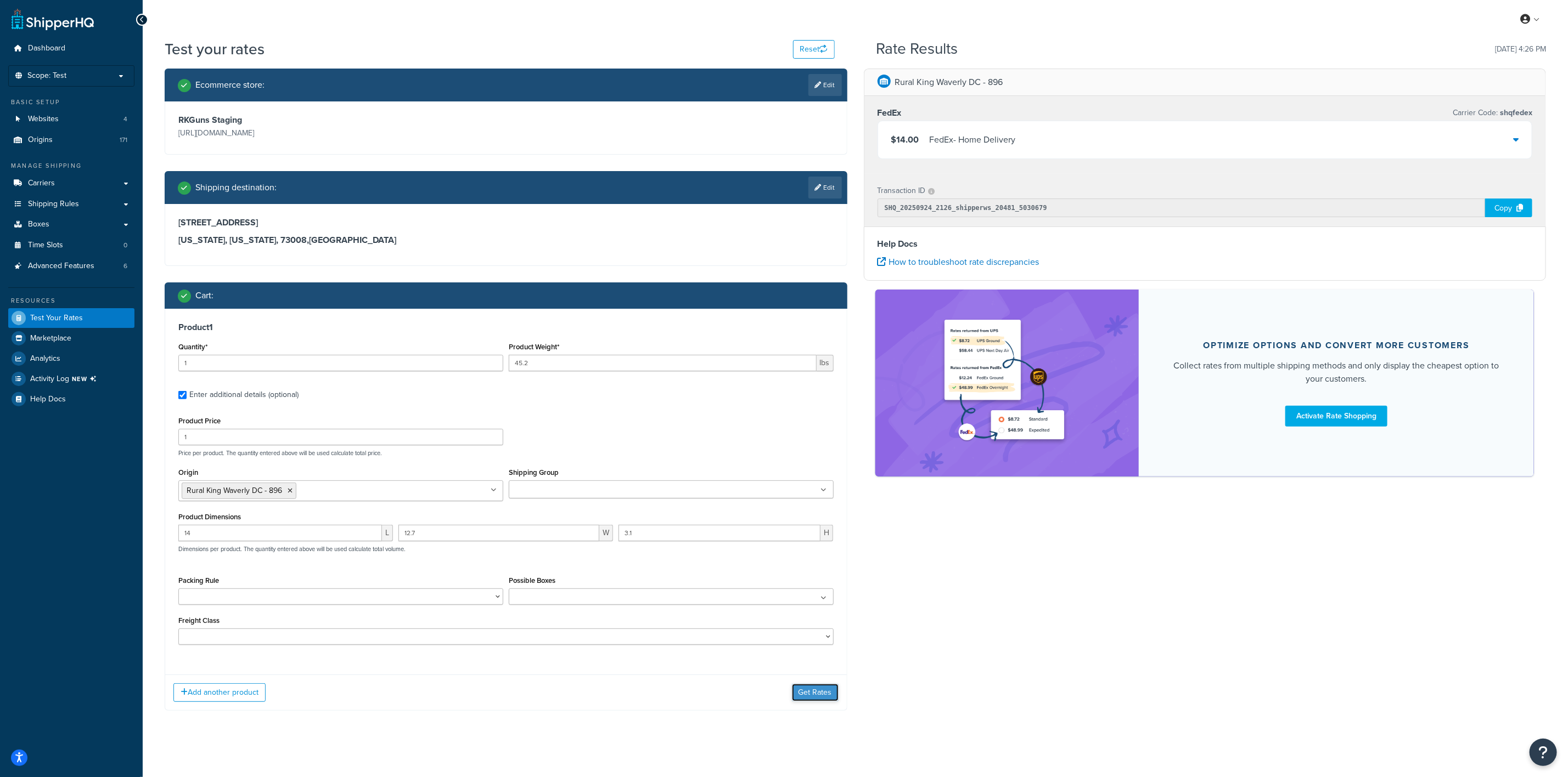
click at [808, 692] on button "Get Rates" at bounding box center [815, 692] width 47 height 18
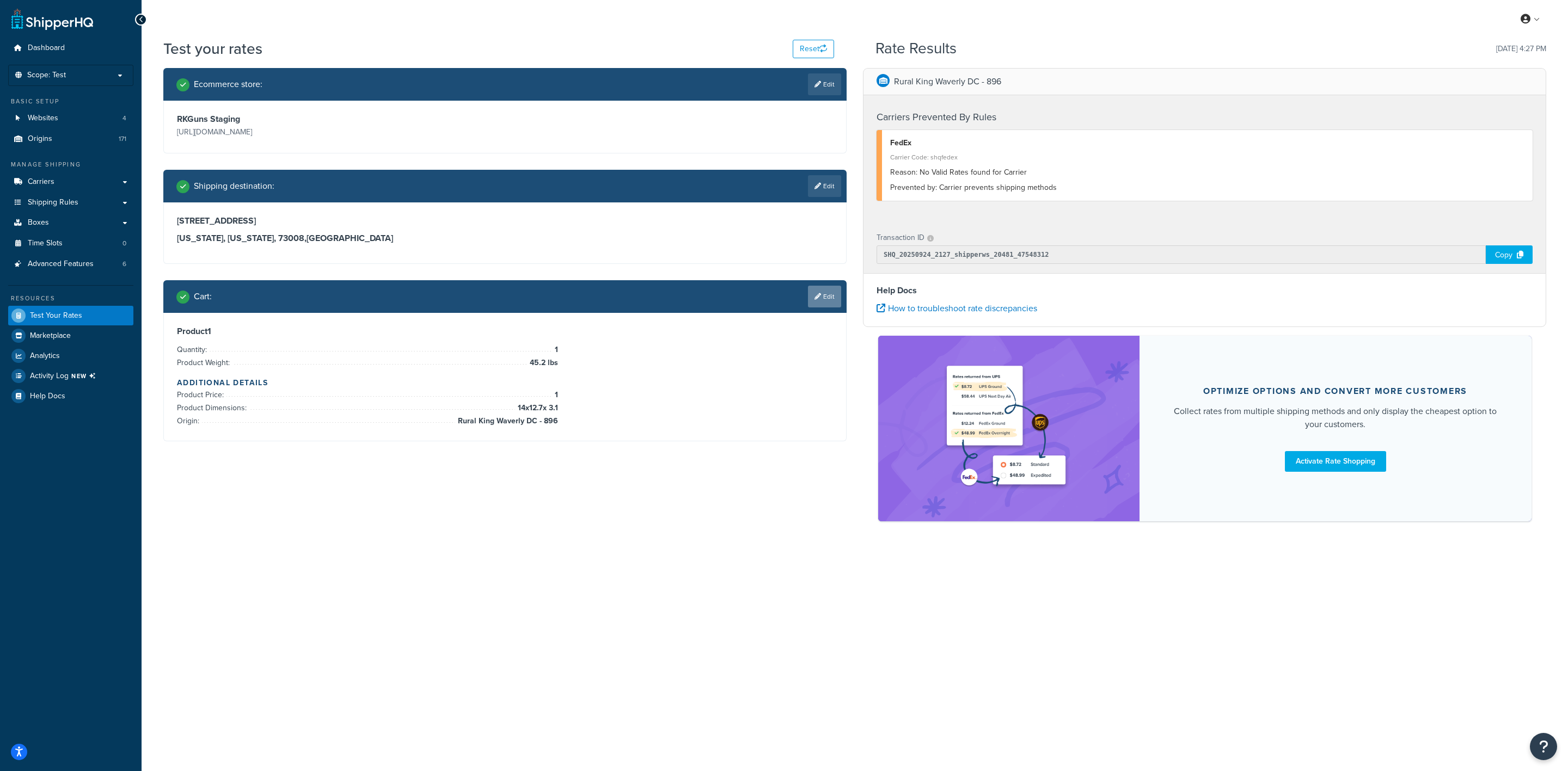
click at [837, 302] on link "Edit" at bounding box center [824, 296] width 33 height 22
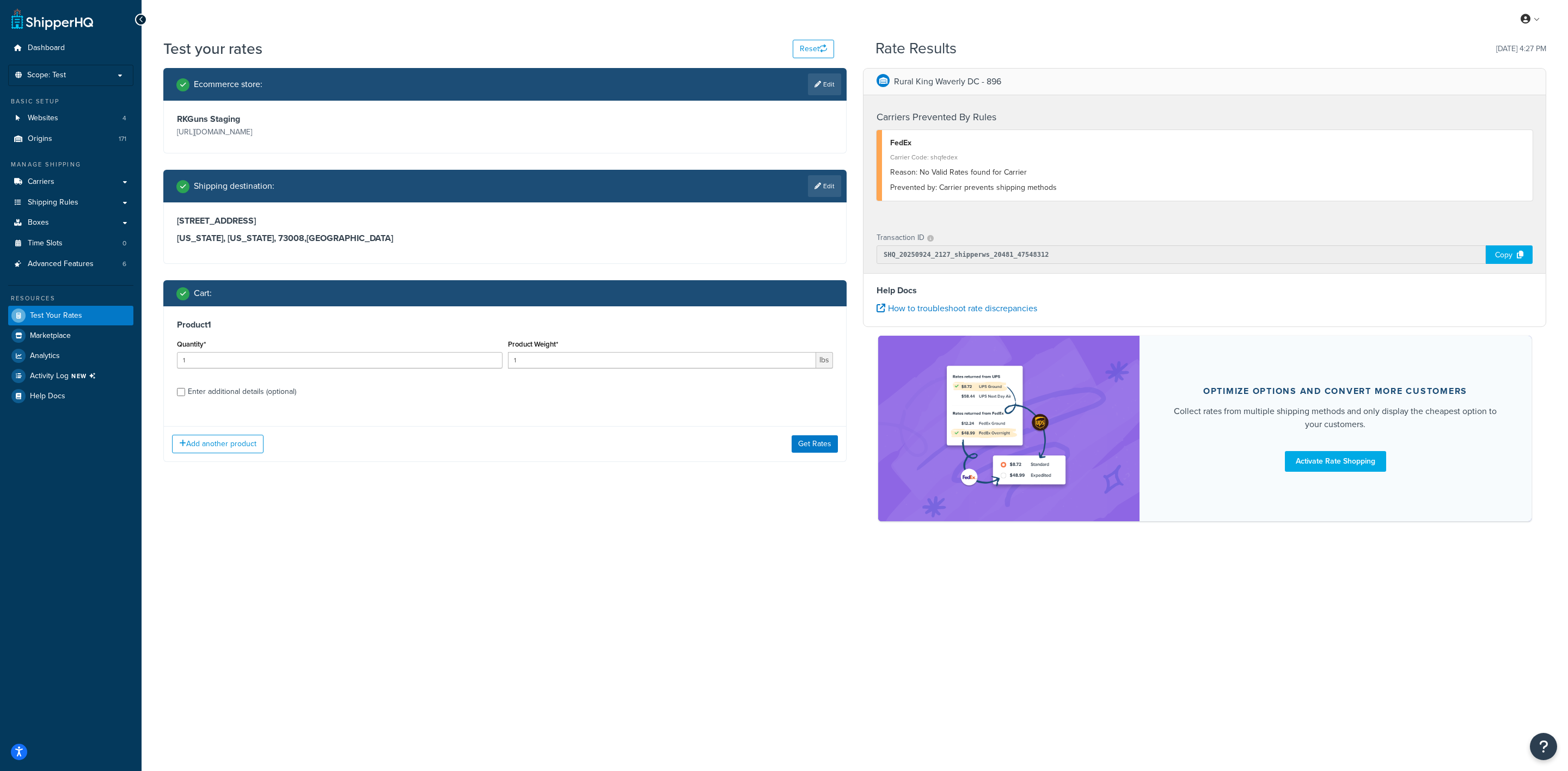
click at [257, 387] on div "Enter additional details (optional)" at bounding box center [242, 392] width 109 height 15
click at [186, 388] on input "Enter additional details (optional)" at bounding box center [181, 392] width 8 height 8
checkbox input "true"
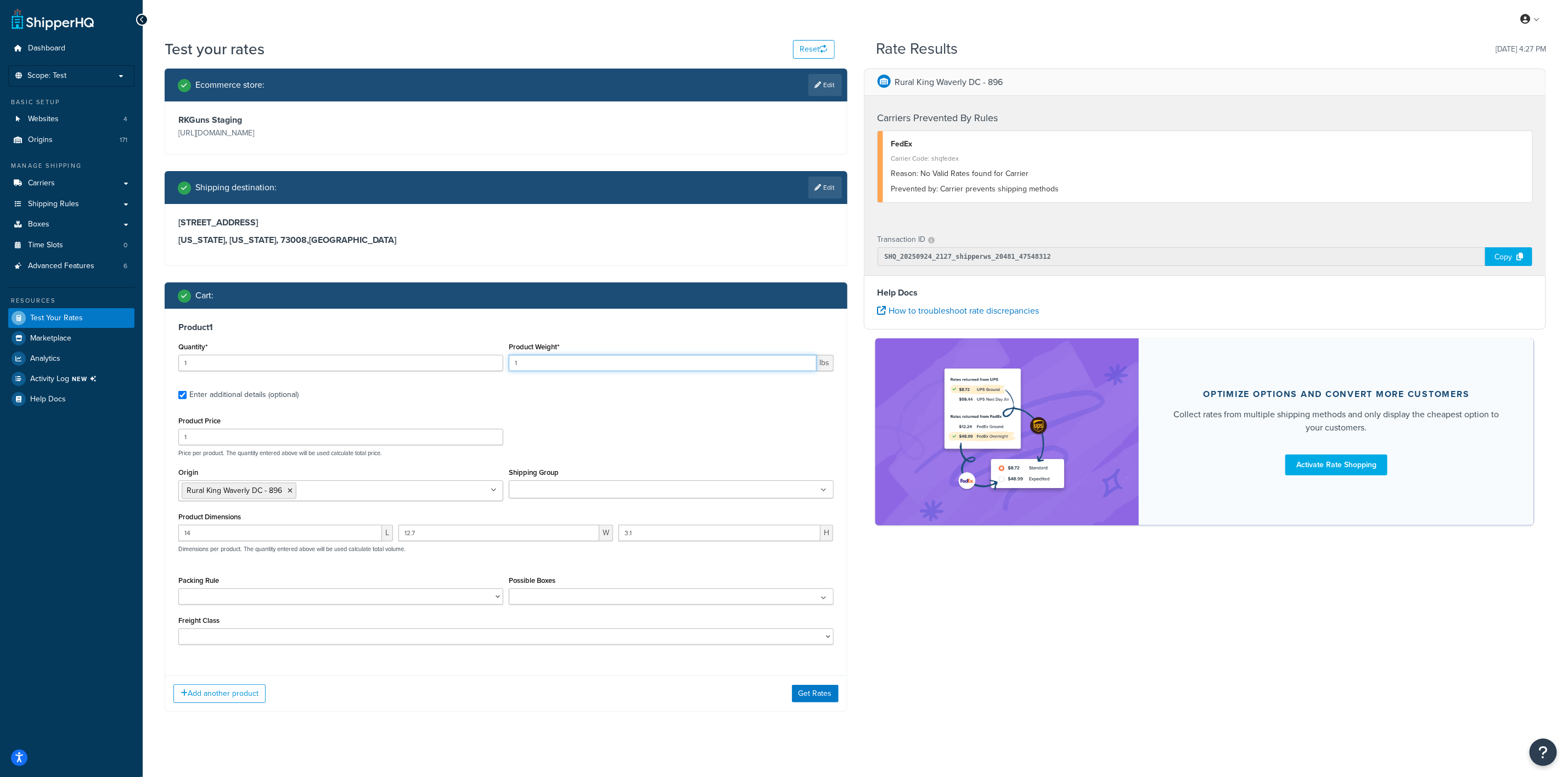
click at [544, 367] on input "1" at bounding box center [663, 363] width 308 height 16
type input "7.4668"
click at [246, 539] on input "14" at bounding box center [280, 533] width 203 height 16
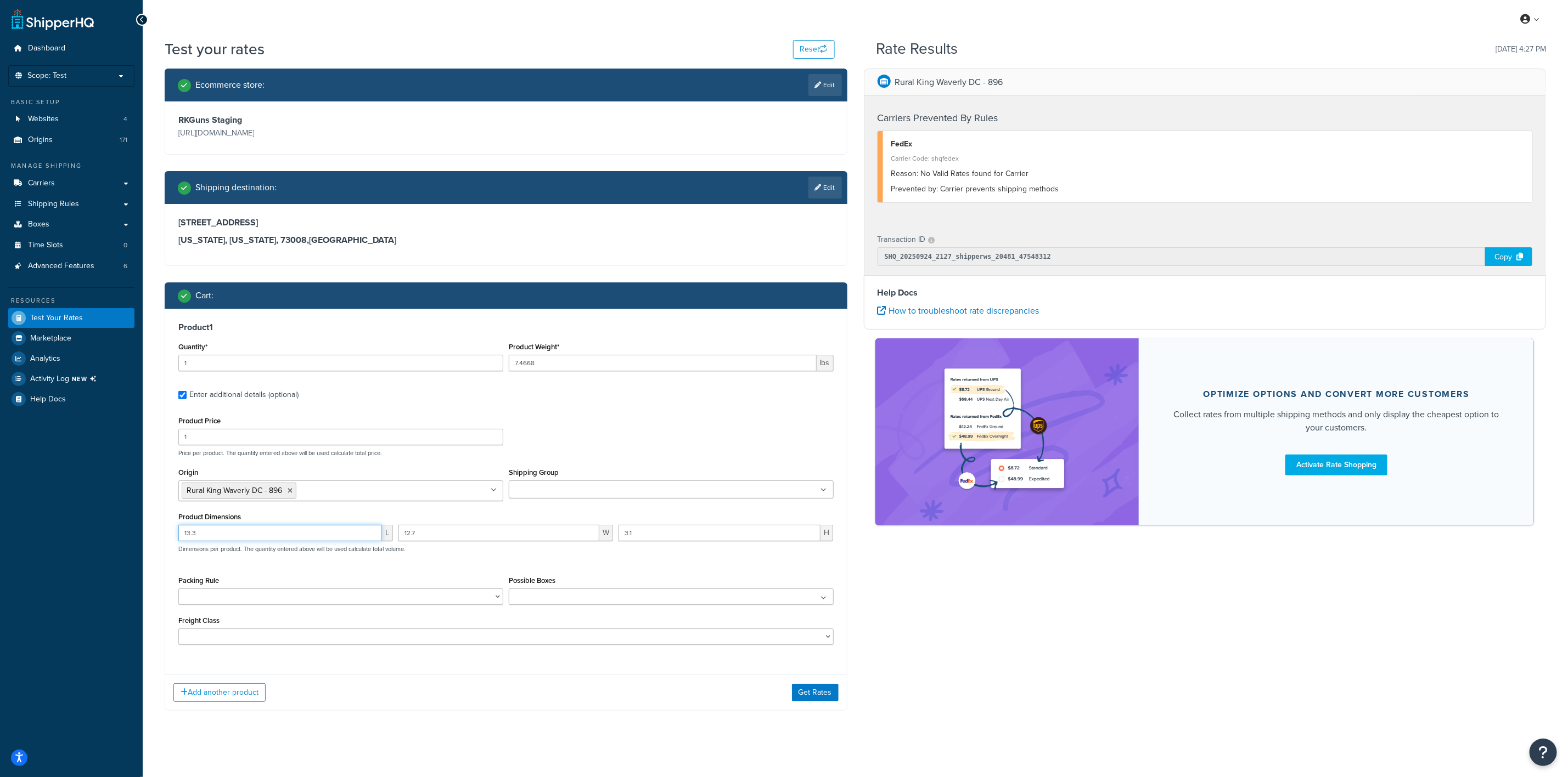
type input "13.3"
type input "17.1"
type input "5.45"
click at [822, 696] on button "Get Rates" at bounding box center [815, 692] width 47 height 18
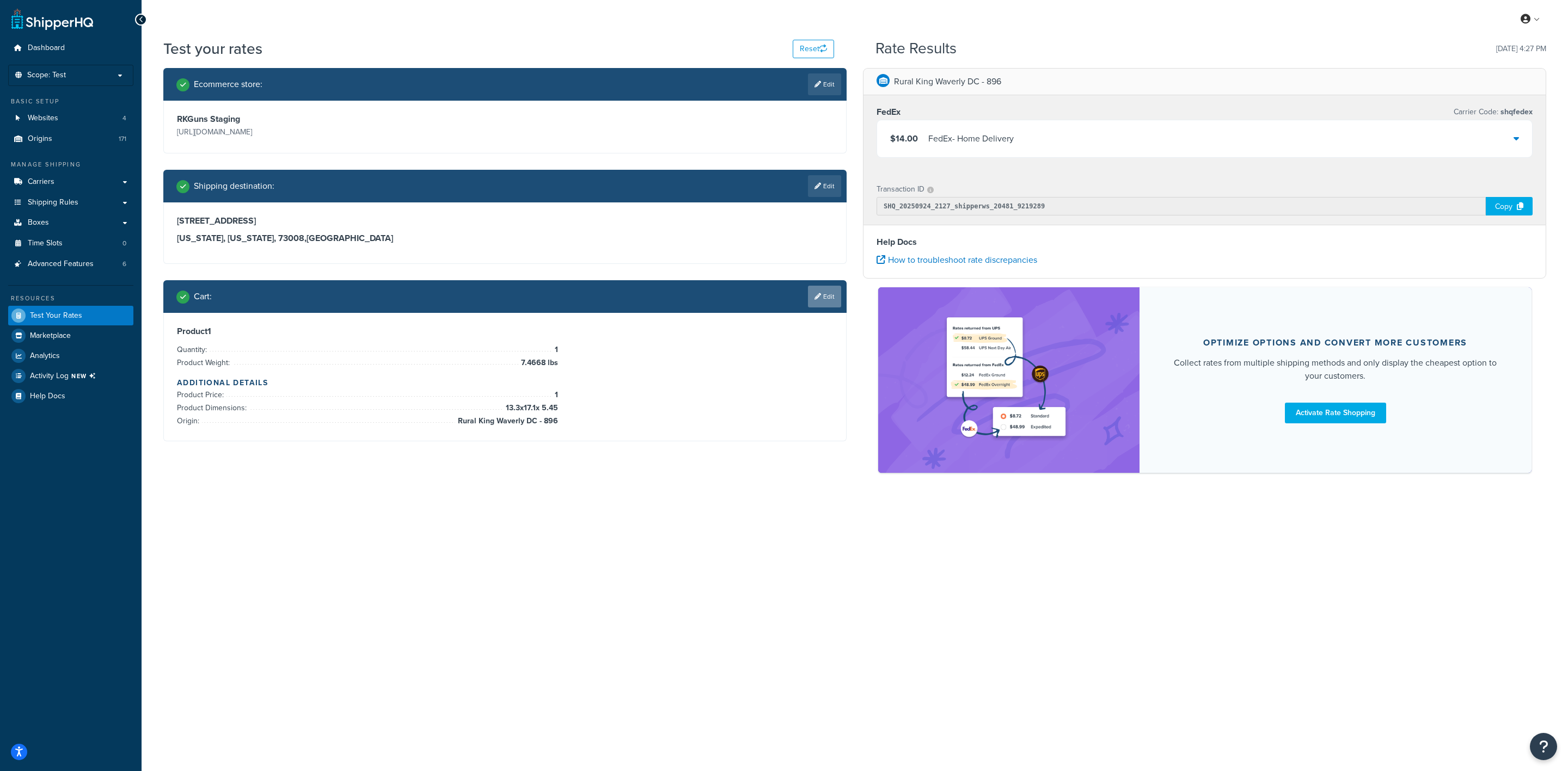
click at [834, 291] on link "Edit" at bounding box center [824, 296] width 33 height 22
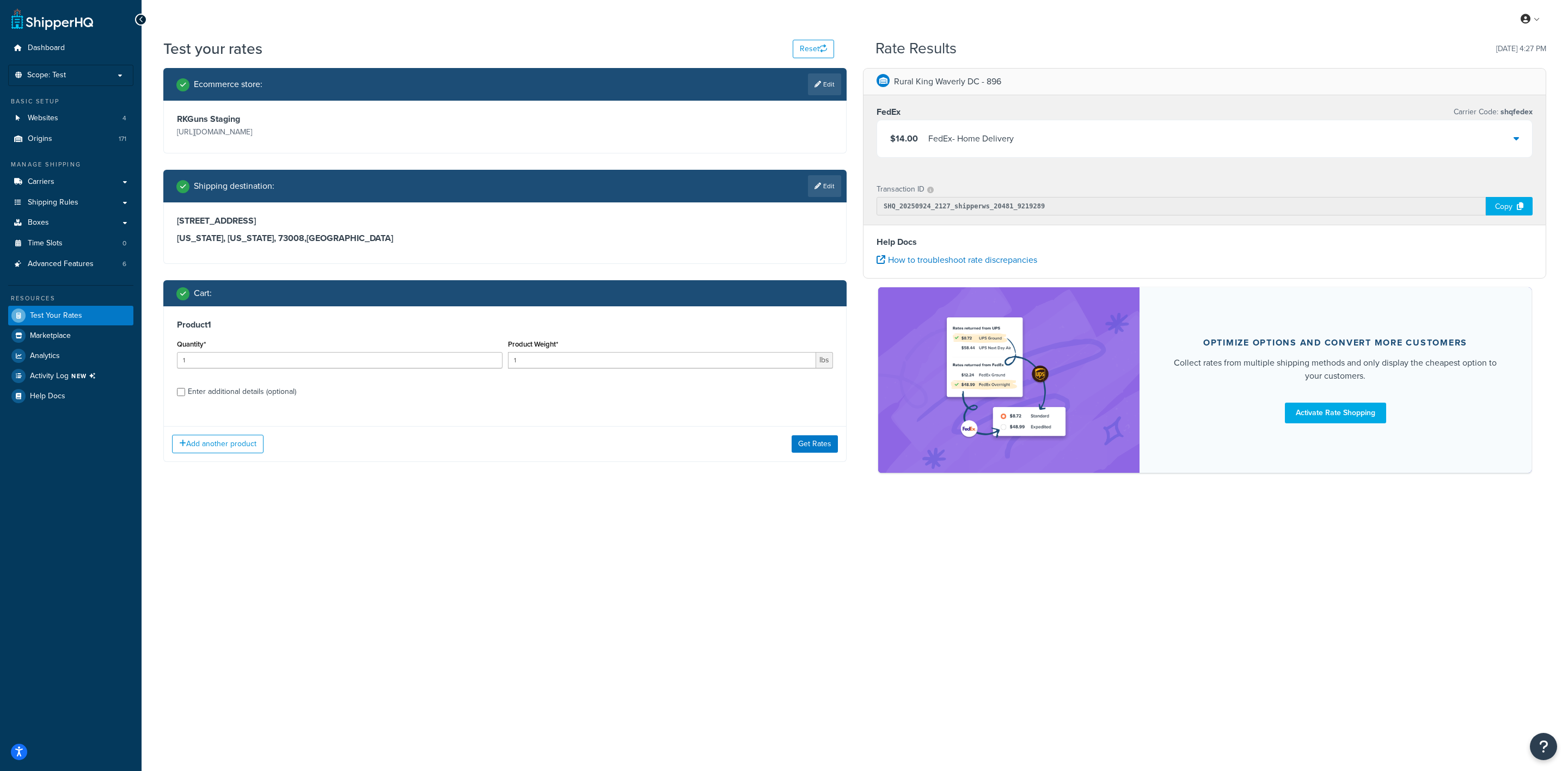
click at [304, 387] on label "Enter additional details (optional)" at bounding box center [510, 391] width 645 height 18
click at [186, 388] on input "Enter additional details (optional)" at bounding box center [181, 392] width 8 height 8
checkbox input "true"
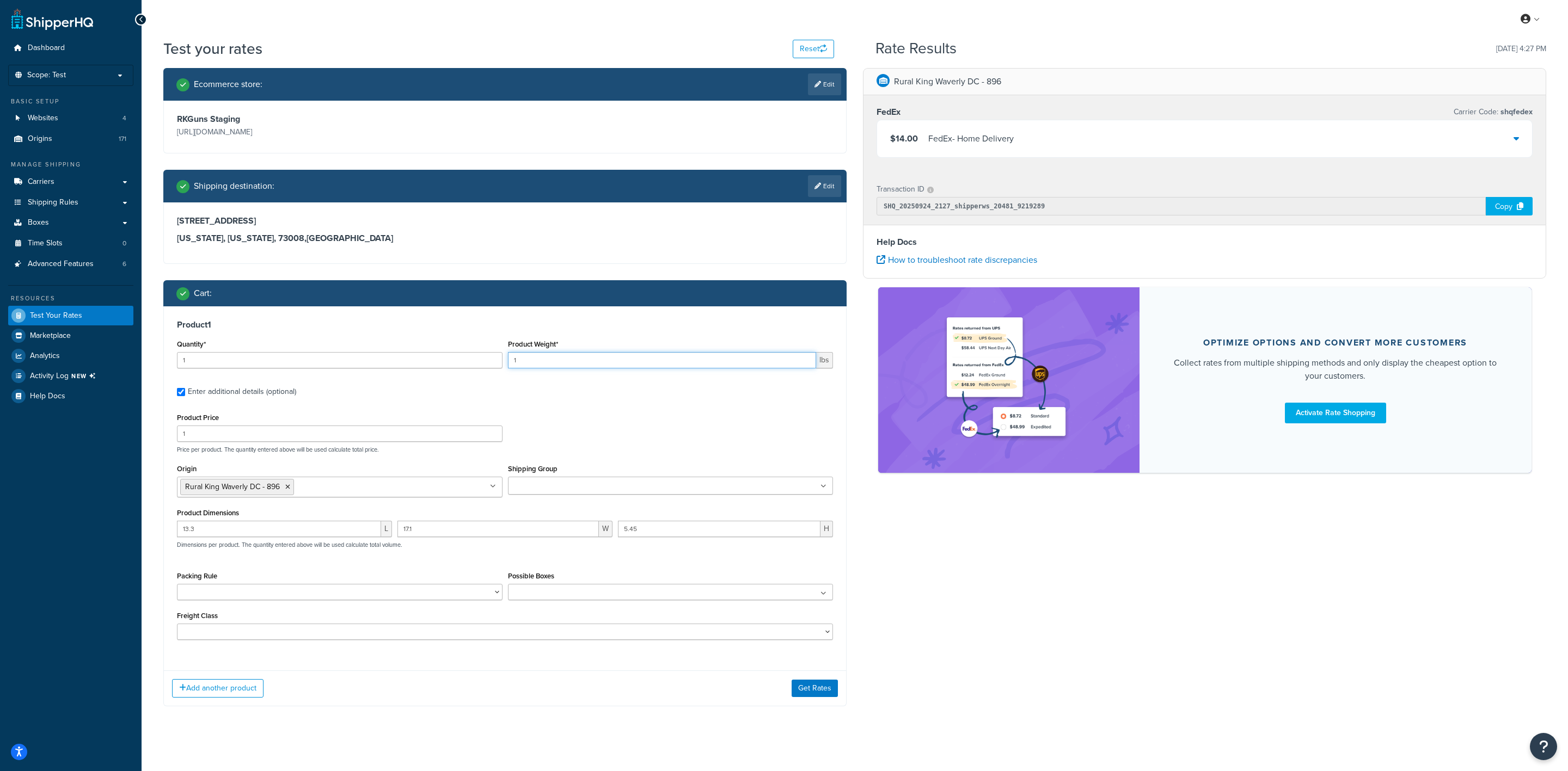
click at [585, 358] on input "1" at bounding box center [662, 360] width 309 height 16
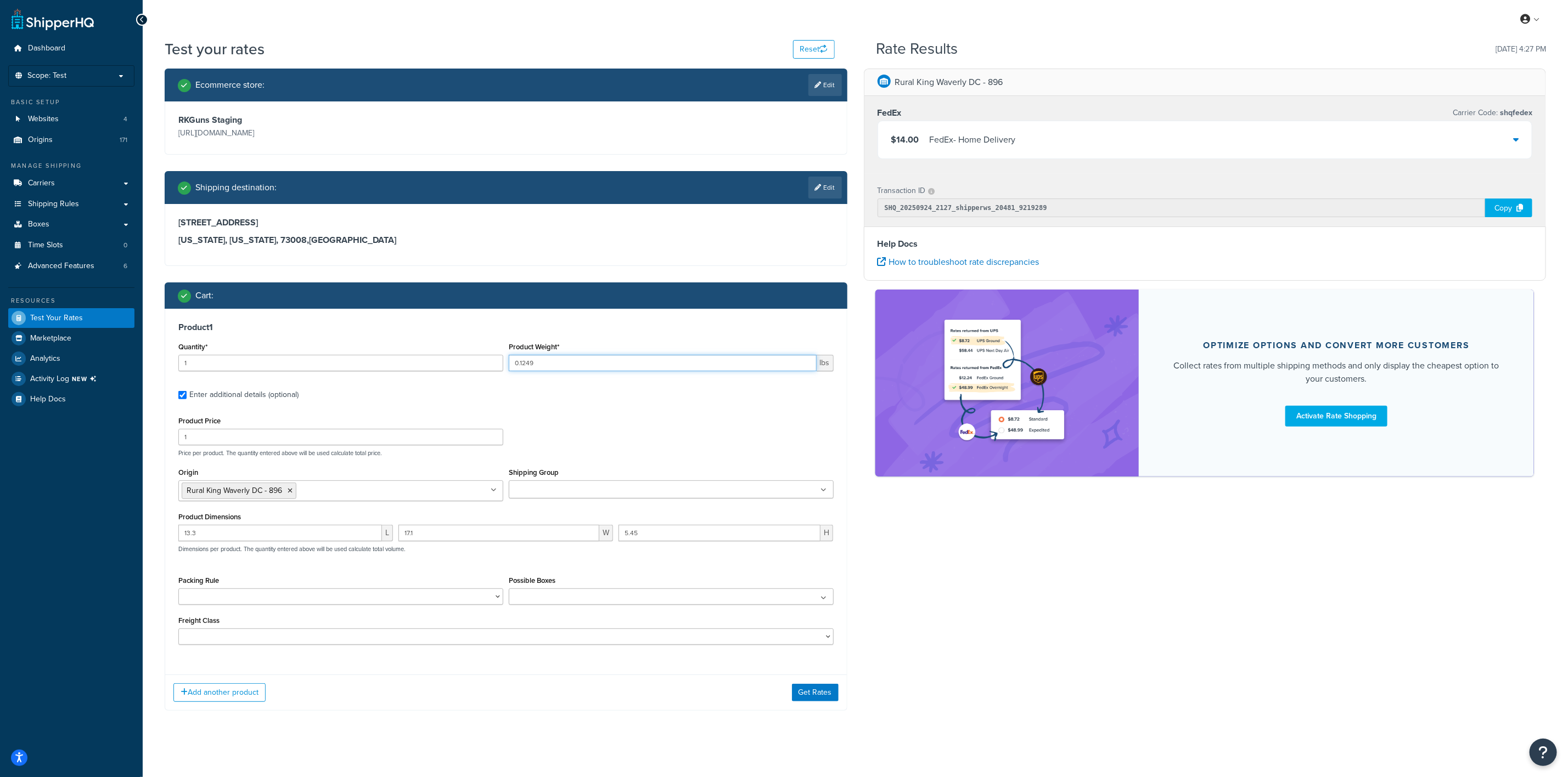
type input "0.1249"
click at [313, 532] on input "13.3" at bounding box center [280, 533] width 203 height 16
click at [315, 537] on input "13.3" at bounding box center [280, 533] width 203 height 16
click at [271, 530] on input "13.3" at bounding box center [280, 533] width 203 height 16
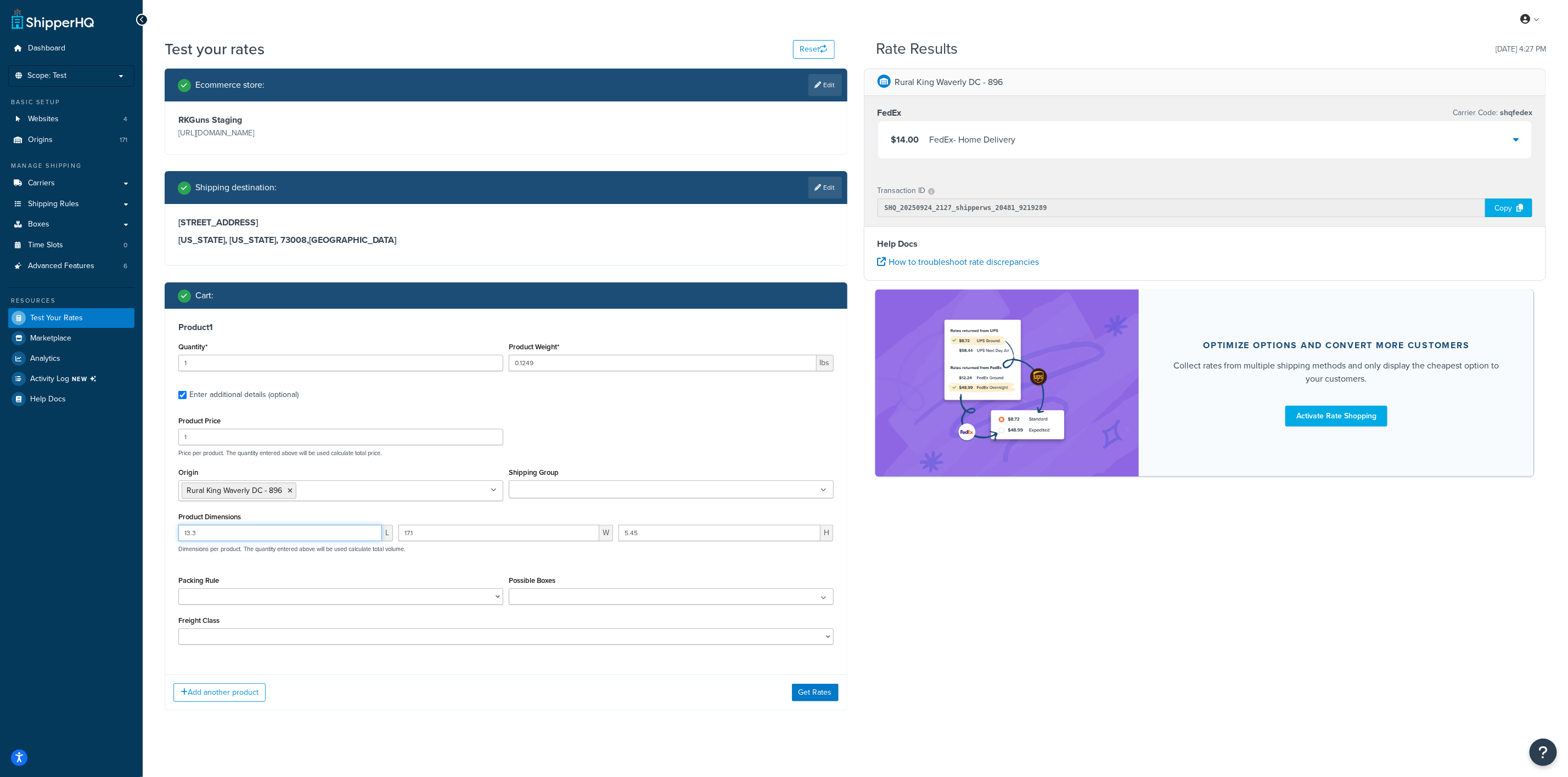
click at [271, 530] on input "13.3" at bounding box center [280, 533] width 203 height 16
type input "1.25"
type input "3.1"
type input "5.35"
click at [817, 698] on button "Get Rates" at bounding box center [815, 692] width 47 height 18
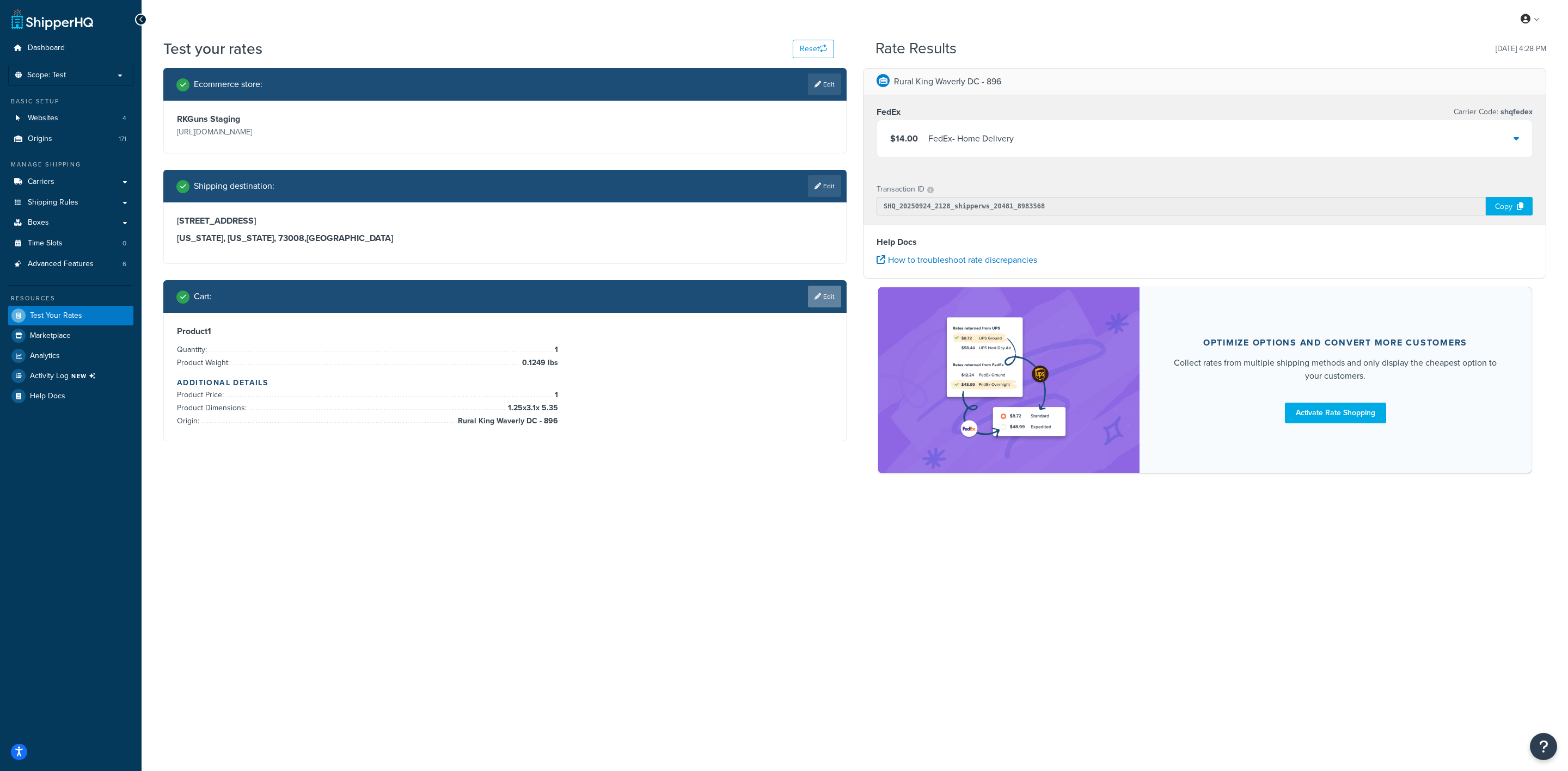
click at [824, 295] on link "Edit" at bounding box center [824, 296] width 33 height 22
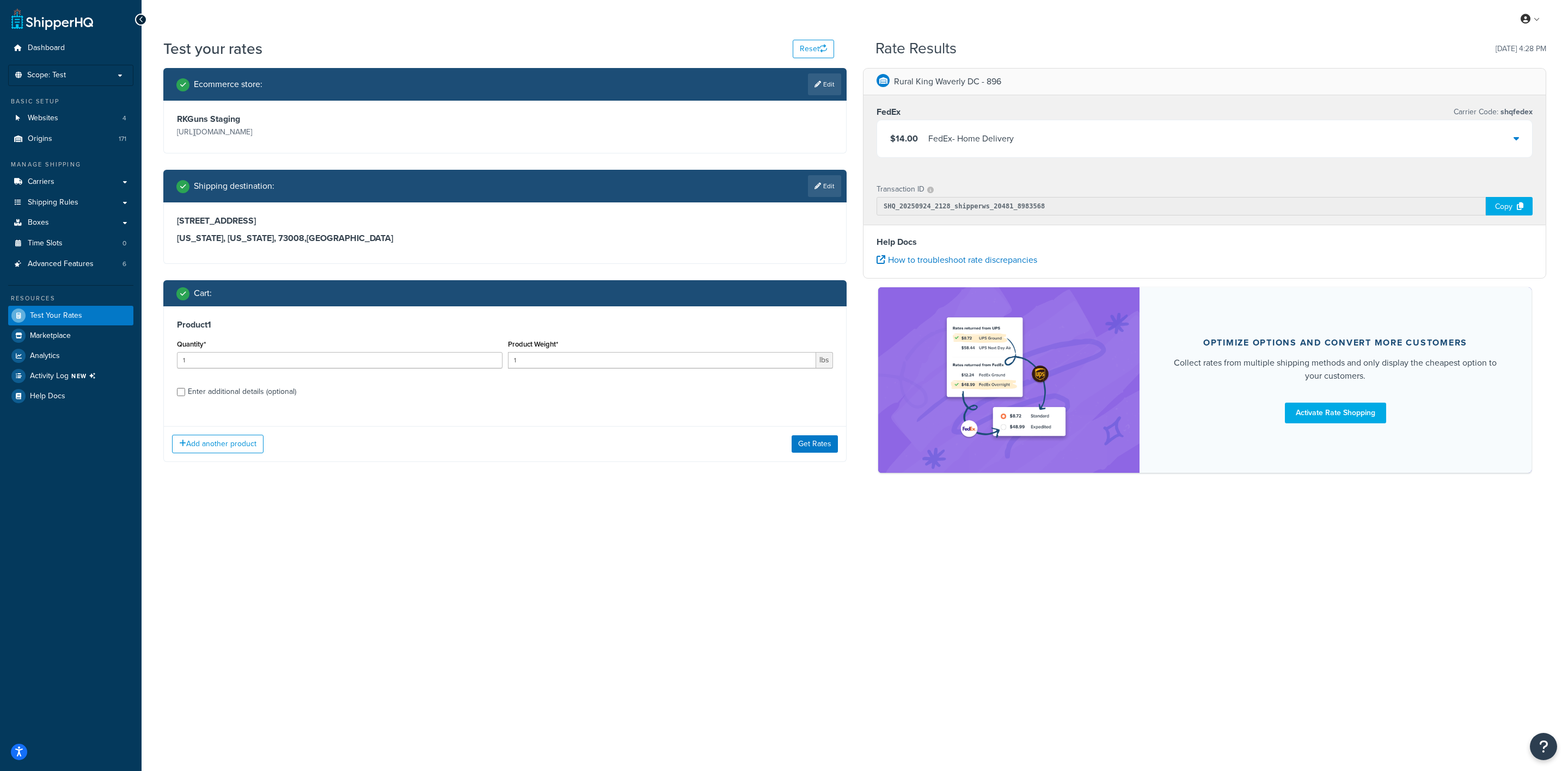
click at [273, 402] on div "Product 1 Quantity* 1 Product Weight* 1 lbs Enter additional details (optional)" at bounding box center [505, 362] width 682 height 112
click at [271, 392] on div "Enter additional details (optional)" at bounding box center [242, 392] width 109 height 15
click at [186, 392] on input "Enter additional details (optional)" at bounding box center [181, 392] width 8 height 8
checkbox input "true"
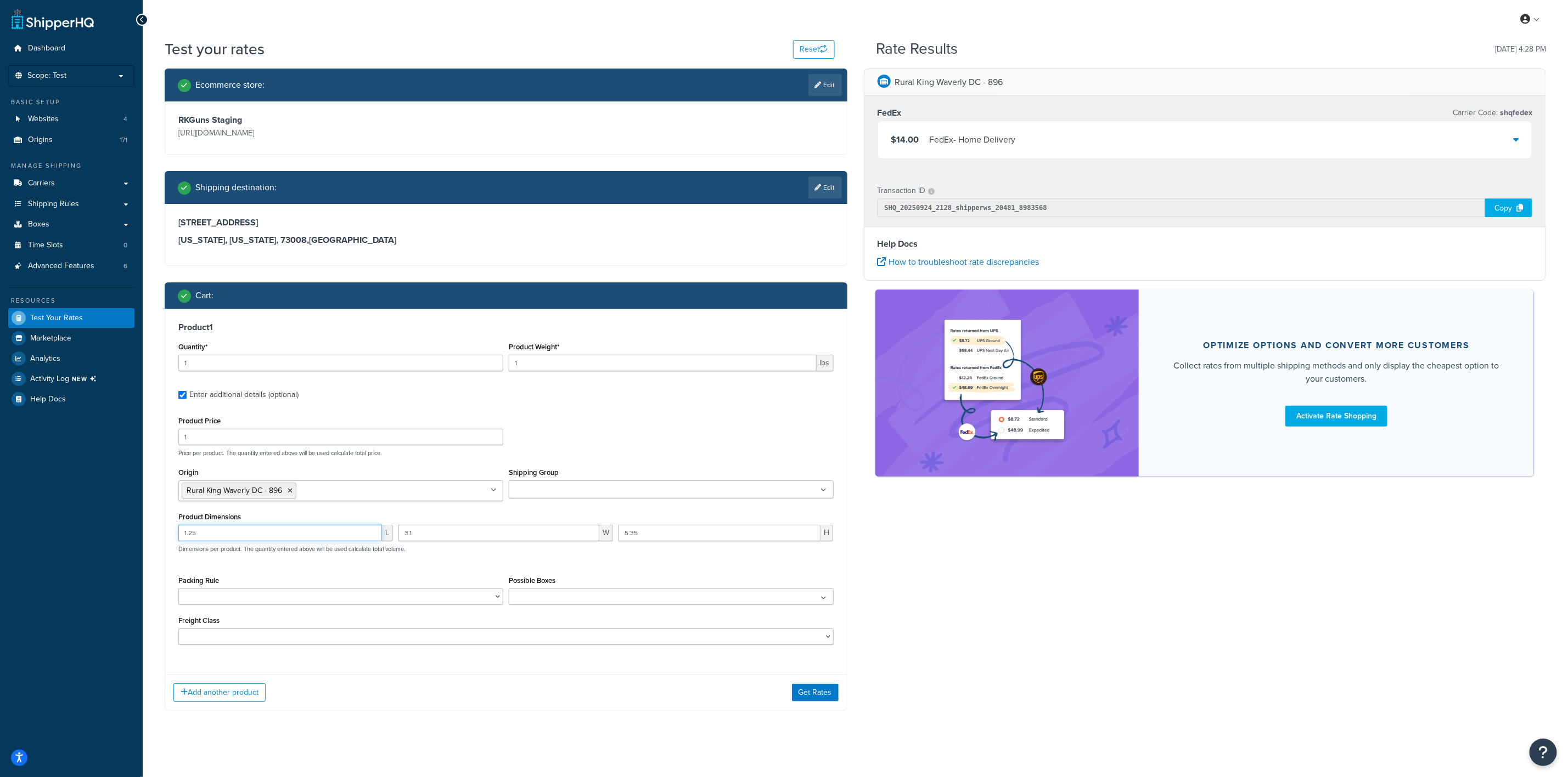
click at [256, 529] on input "1.25" at bounding box center [280, 533] width 203 height 16
click at [607, 365] on input "1" at bounding box center [663, 363] width 308 height 16
click at [580, 357] on input "1" at bounding box center [663, 363] width 308 height 16
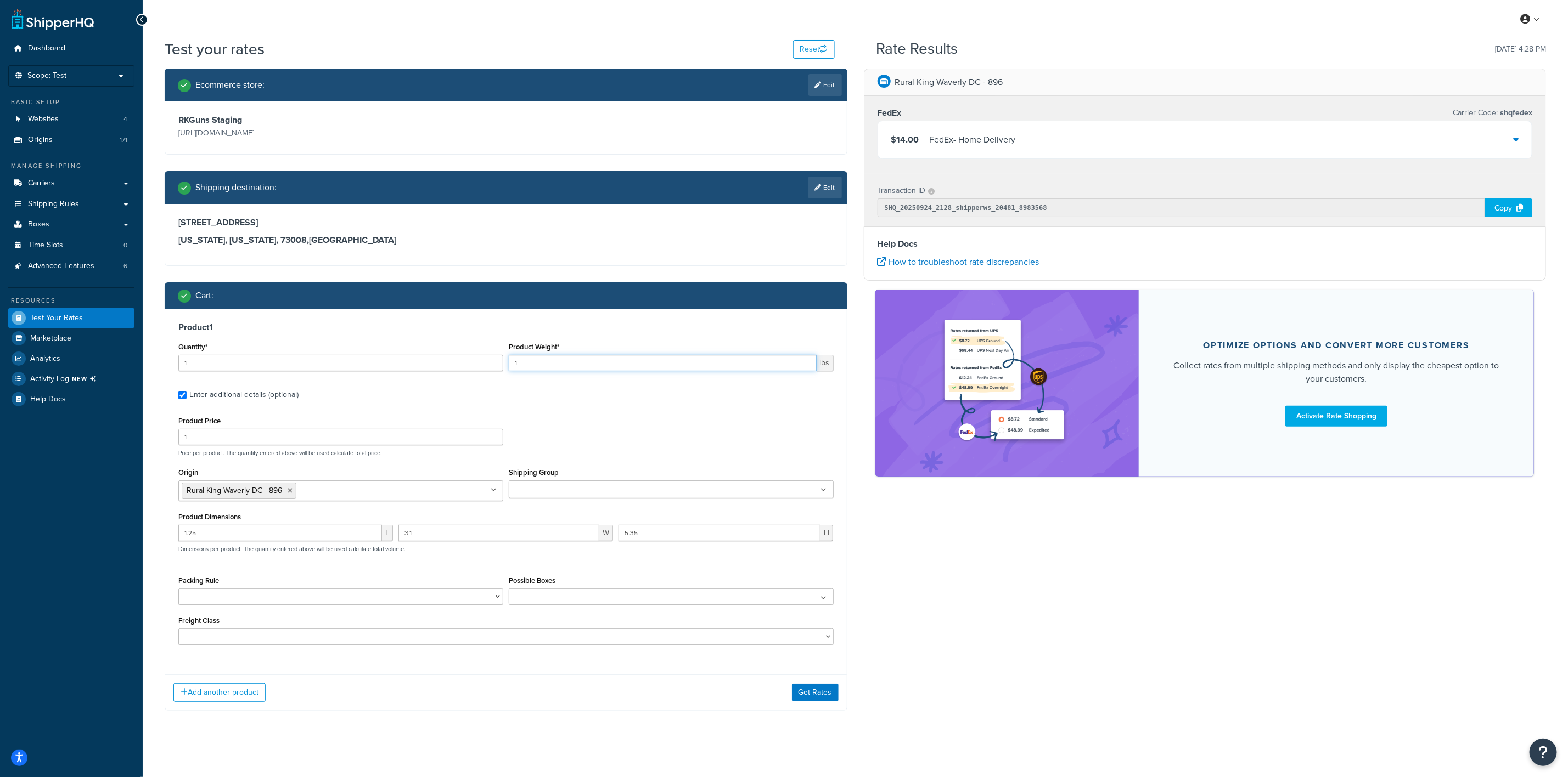
click at [580, 357] on input "1" at bounding box center [663, 363] width 308 height 16
type input "0.68"
click at [296, 534] on input "1.25" at bounding box center [280, 533] width 203 height 16
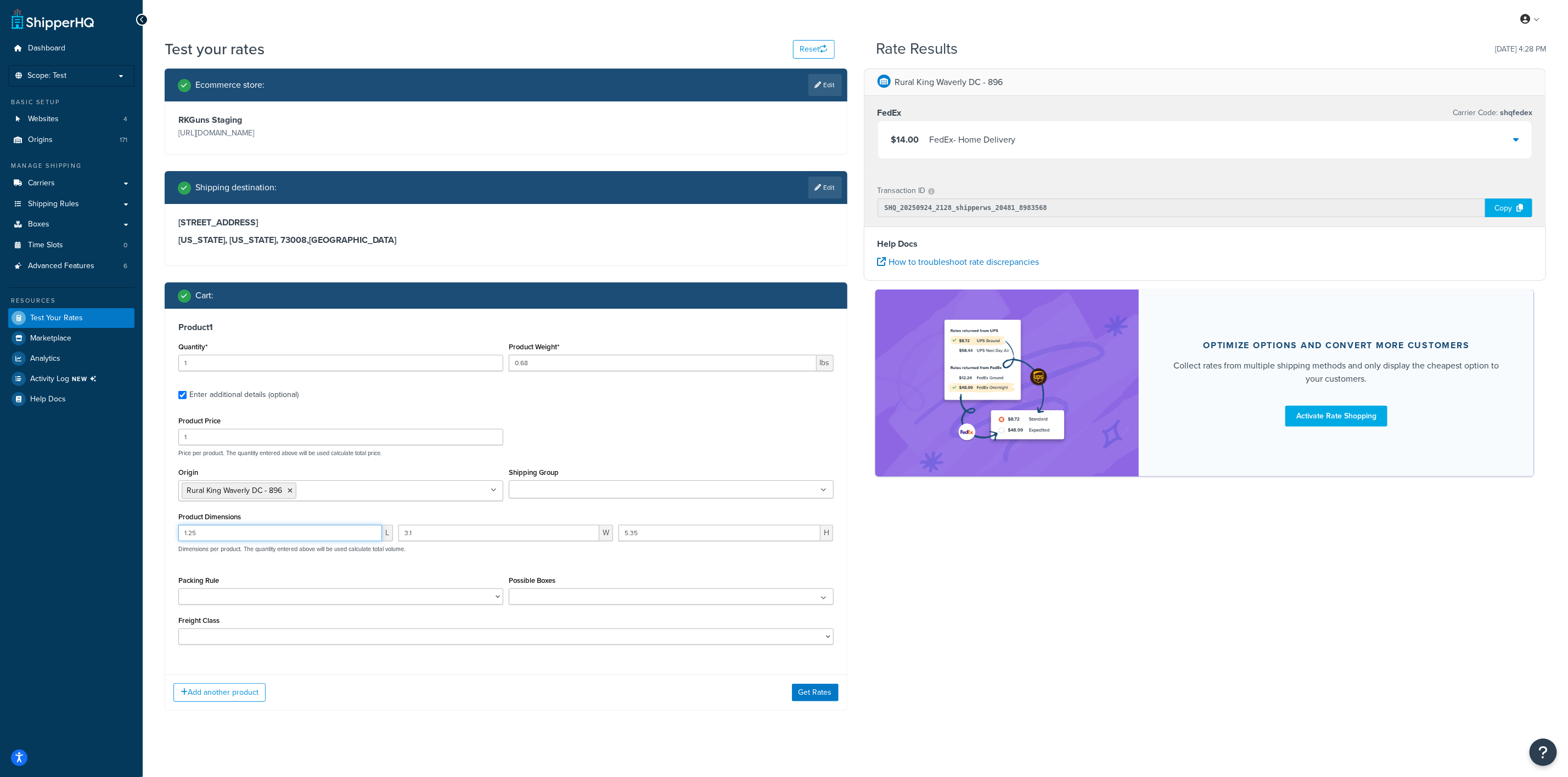
click at [296, 534] on input "1.25" at bounding box center [280, 533] width 203 height 16
type input "5.8"
type input "1.6"
type input "1.2"
click at [794, 696] on button "Get Rates" at bounding box center [815, 692] width 47 height 18
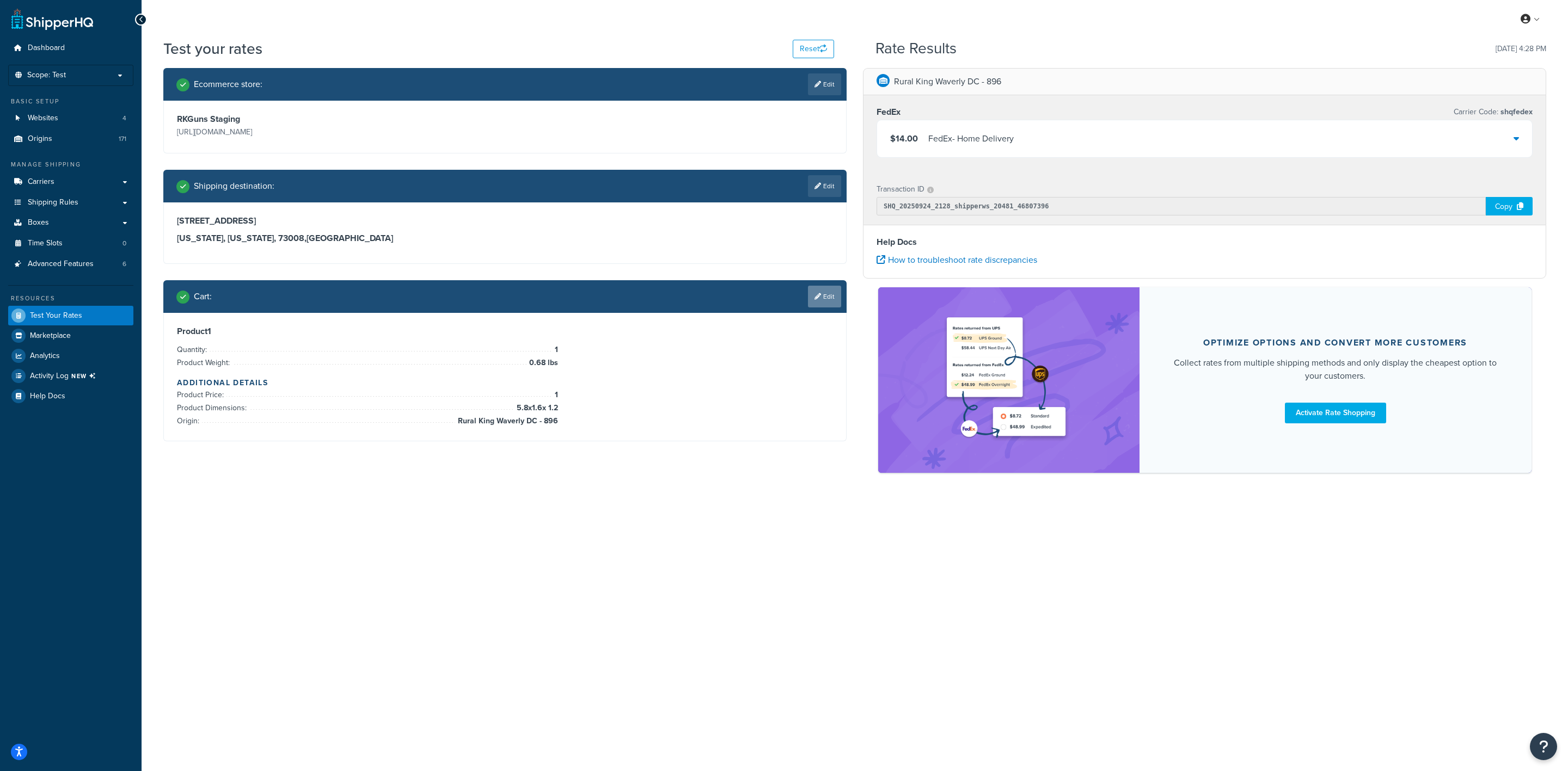
click at [834, 299] on link "Edit" at bounding box center [824, 296] width 33 height 22
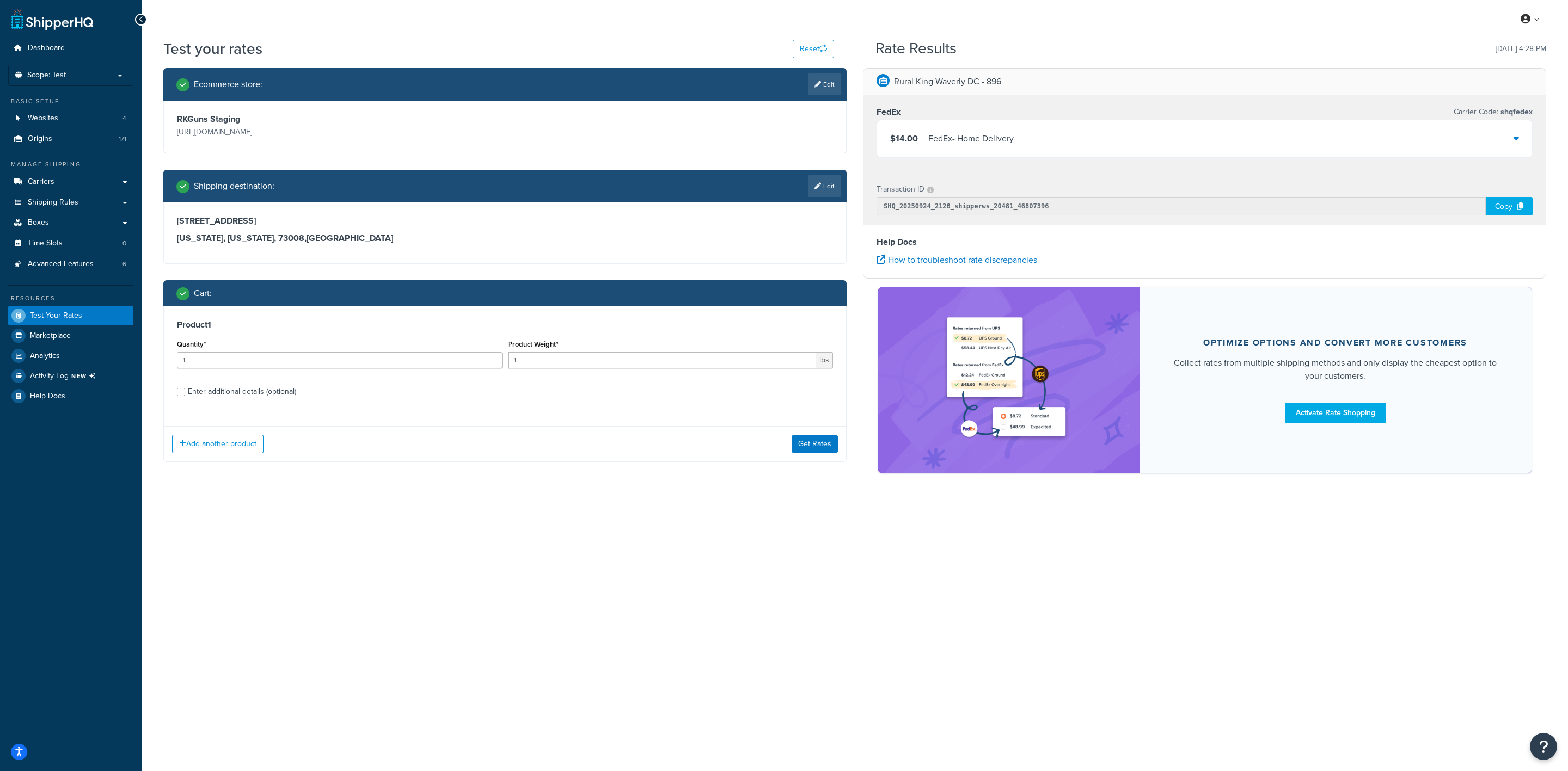
click at [237, 387] on div "Enter additional details (optional)" at bounding box center [242, 392] width 109 height 15
click at [186, 388] on input "Enter additional details (optional)" at bounding box center [181, 392] width 8 height 8
checkbox input "true"
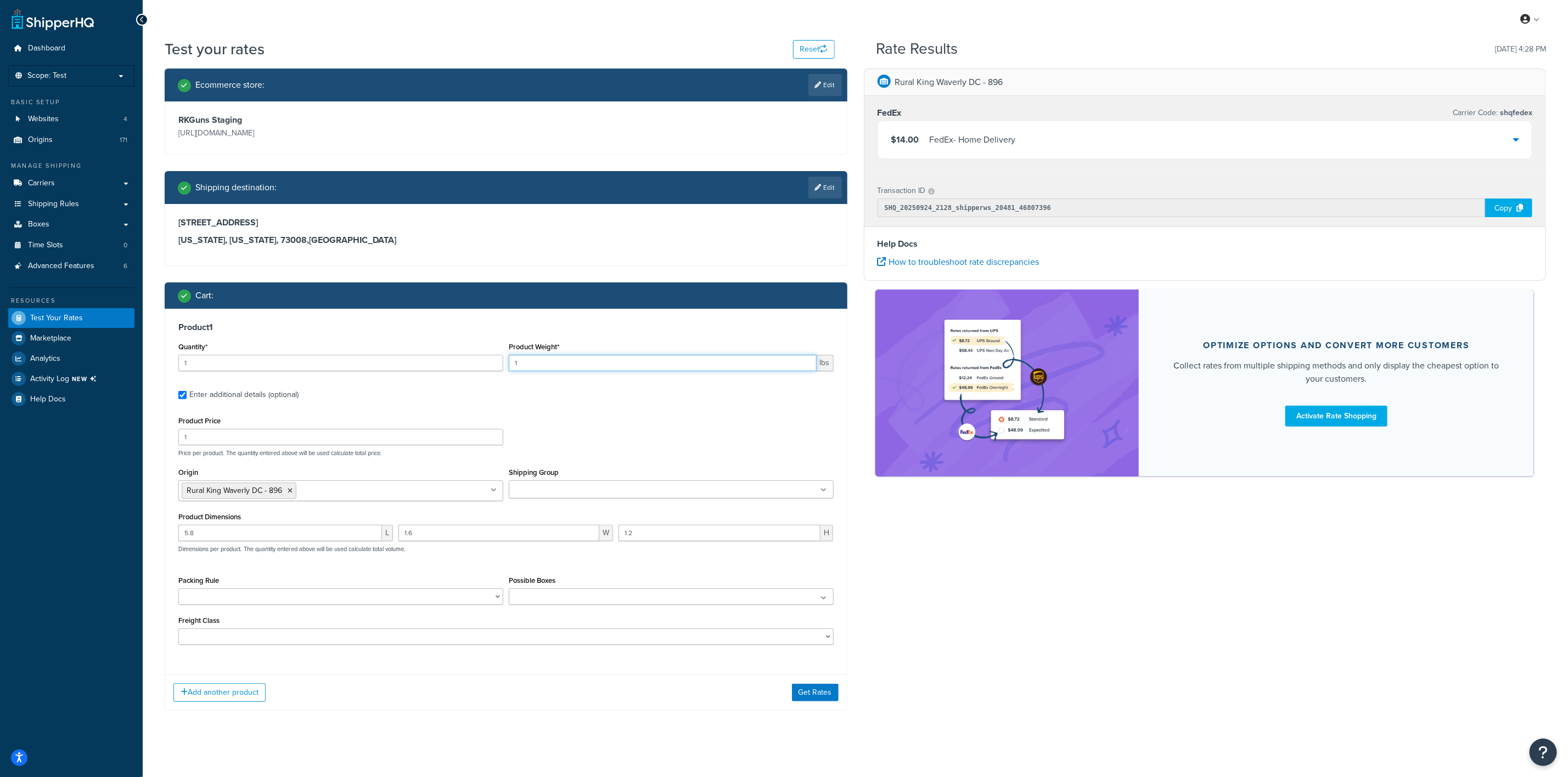
click at [550, 365] on input "1" at bounding box center [663, 363] width 308 height 16
type input "0.0581"
click at [249, 527] on input "5.8" at bounding box center [280, 533] width 203 height 16
click at [249, 526] on div "Product Dimensions 5.8 L 1.6 W 1.2 H Dimensions per product. The quantity enter…" at bounding box center [506, 537] width 656 height 55
click at [247, 534] on input "5.8" at bounding box center [280, 533] width 203 height 16
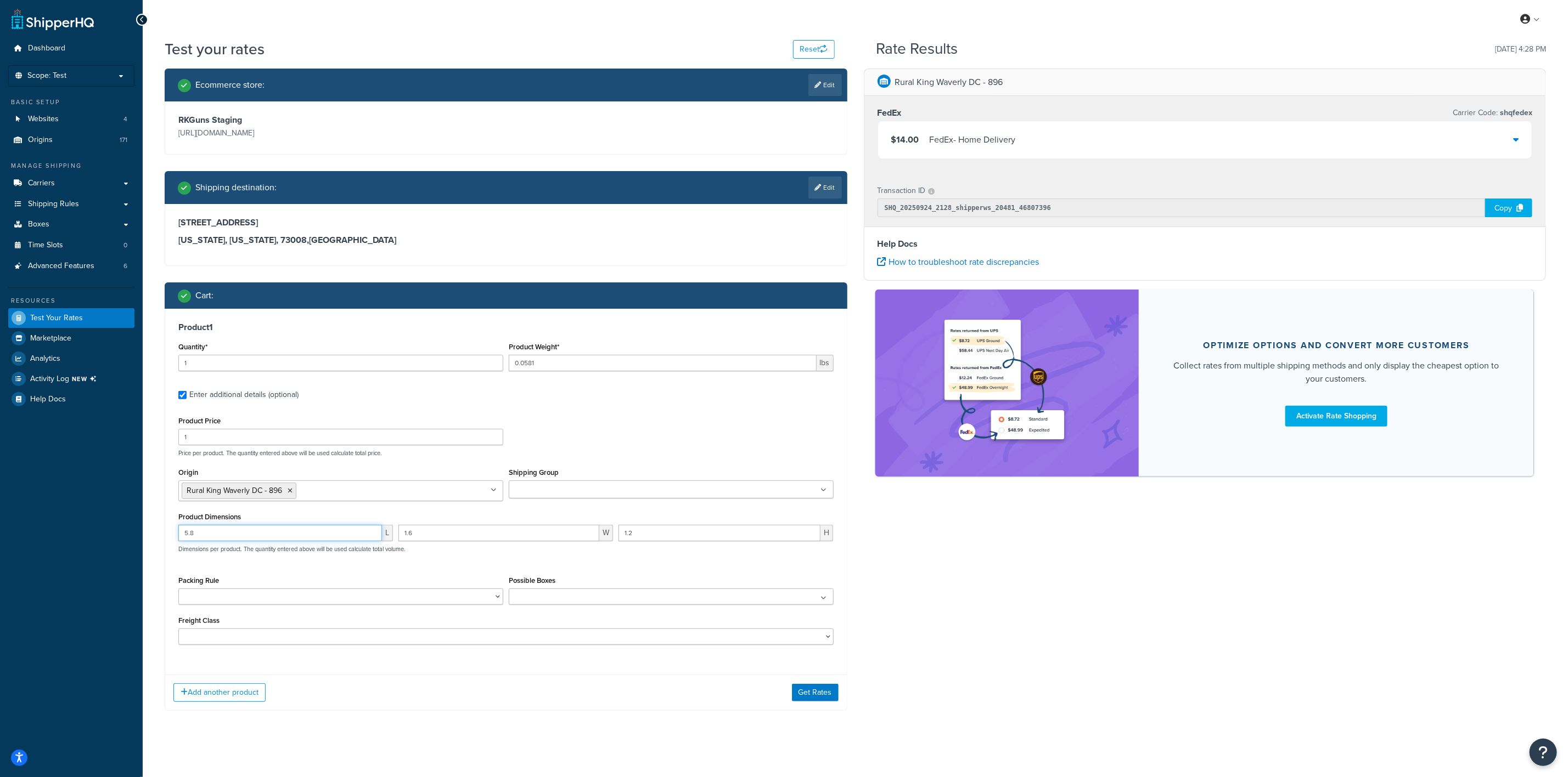
click at [247, 534] on input "5.8" at bounding box center [280, 533] width 203 height 16
type input "3.35"
type input "1.8"
type input "1.6"
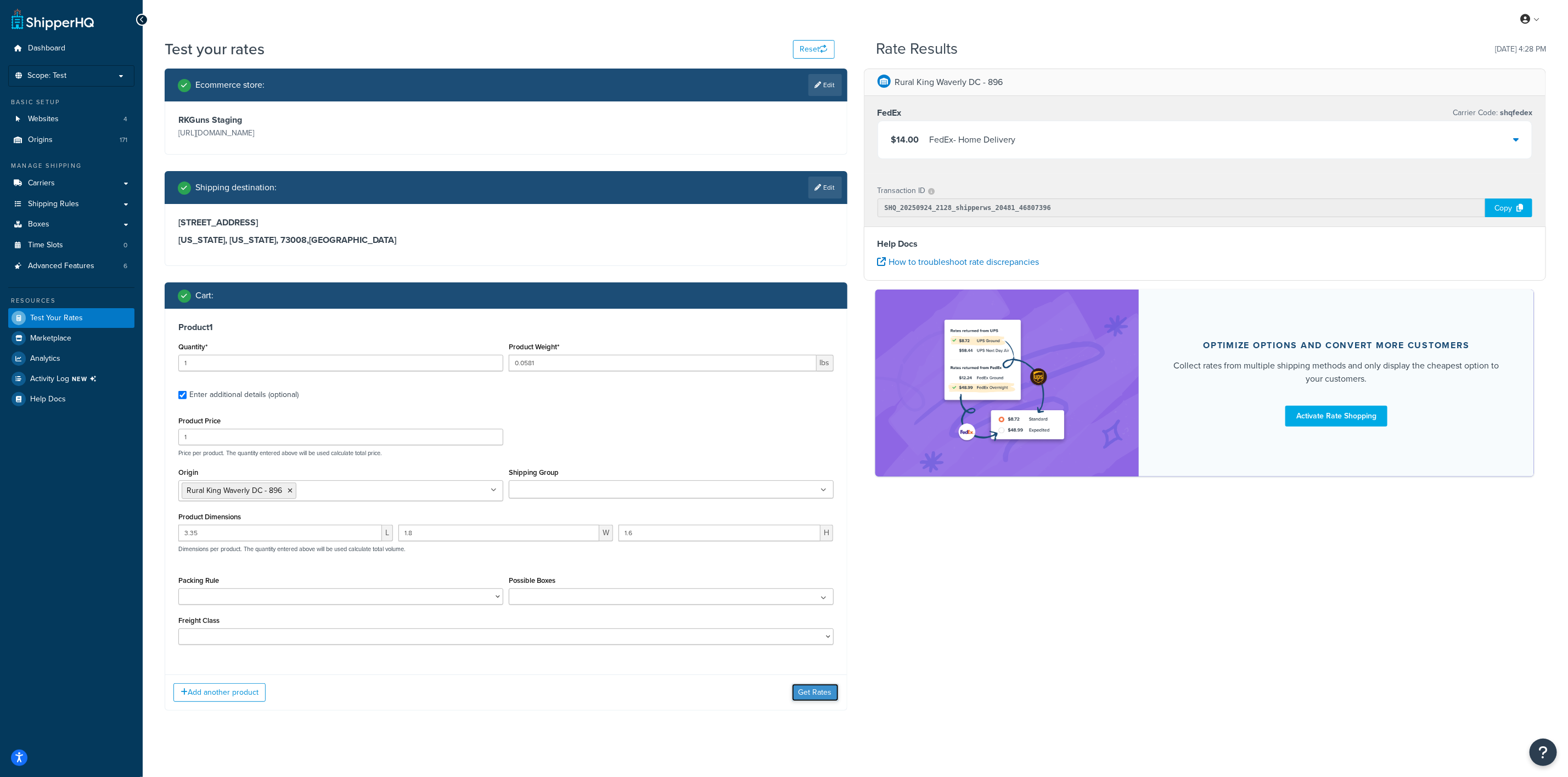
click at [825, 693] on button "Get Rates" at bounding box center [815, 692] width 47 height 18
